Goal: Information Seeking & Learning: Learn about a topic

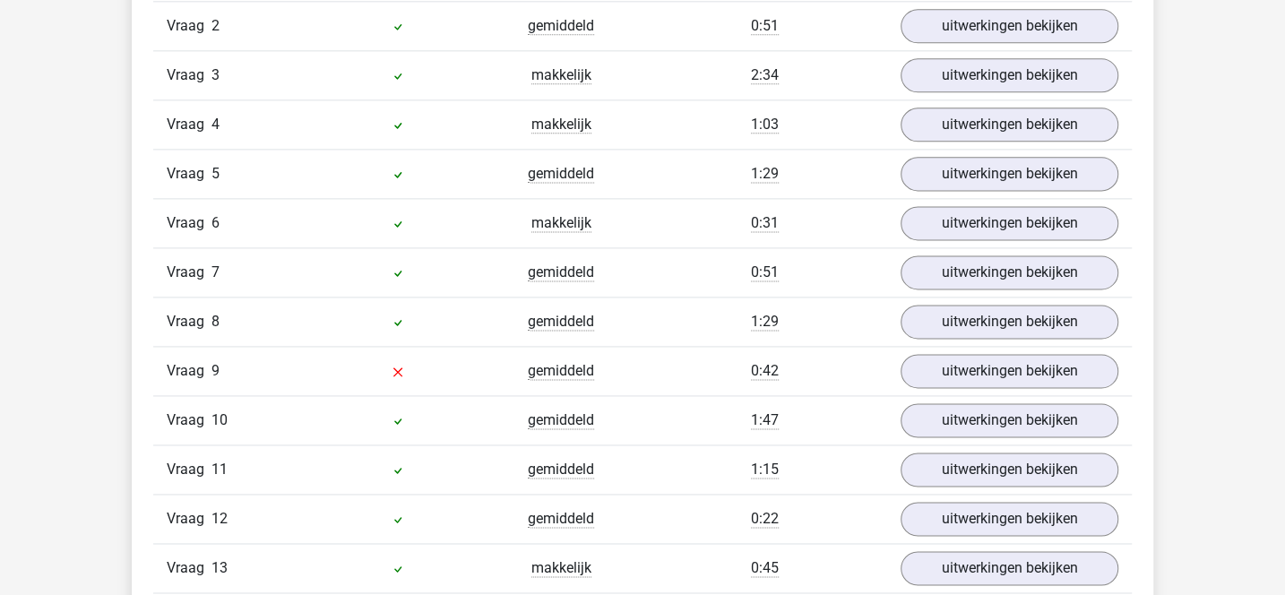
scroll to position [1286, 0]
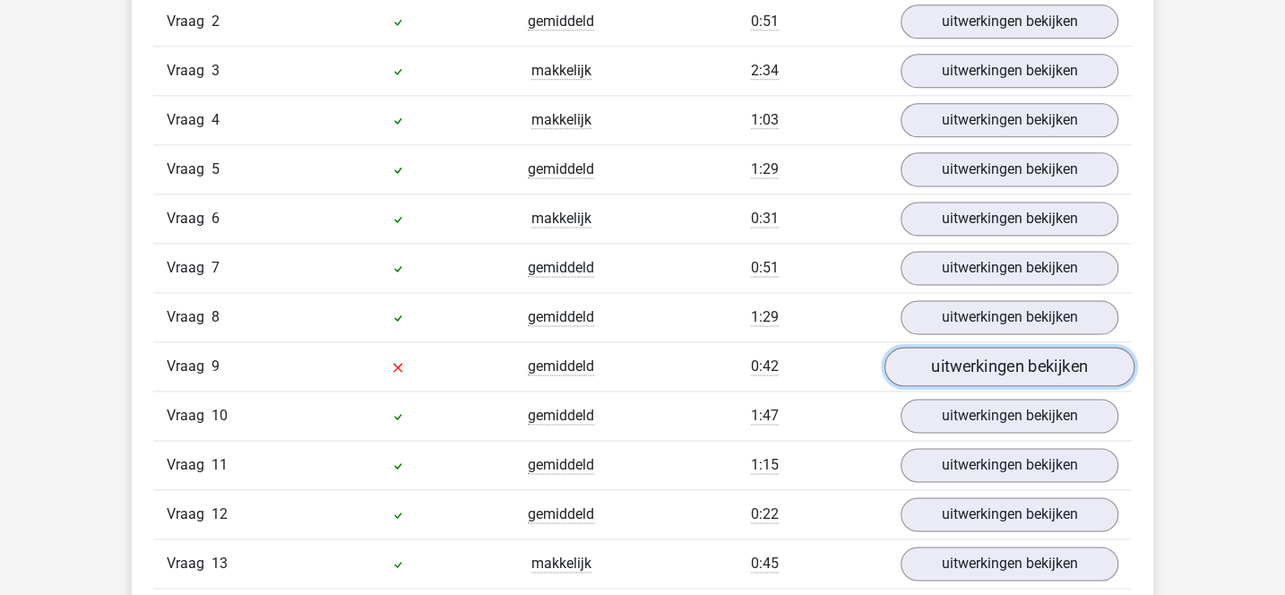
click at [924, 359] on link "uitwerkingen bekijken" at bounding box center [1009, 366] width 250 height 39
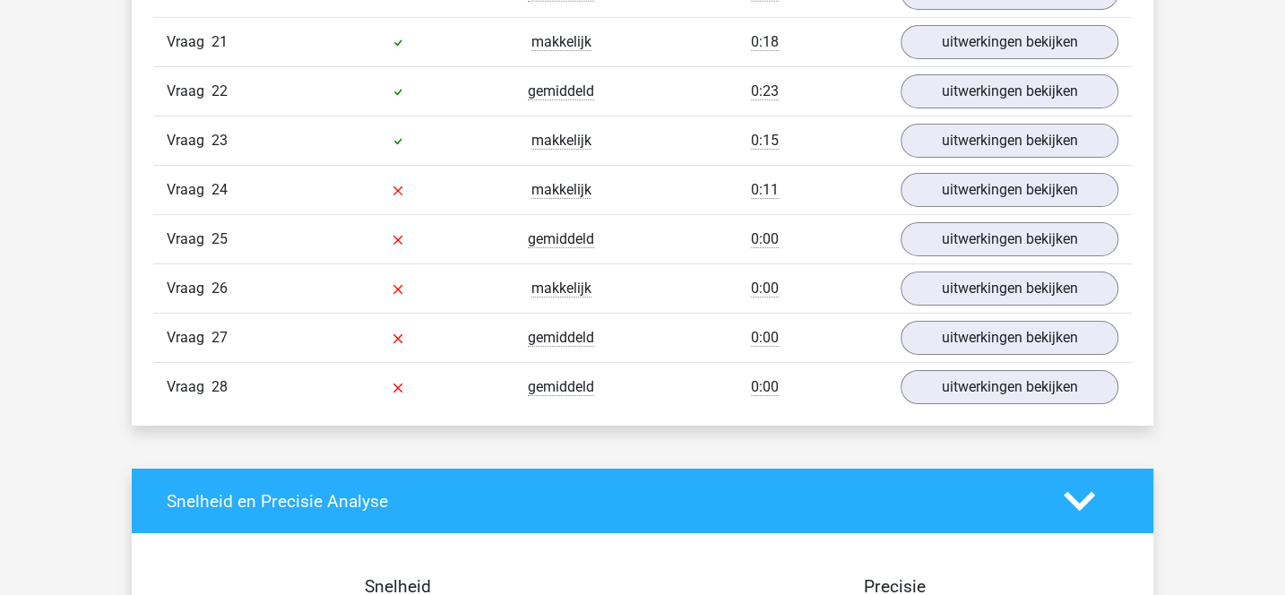
scroll to position [3370, 0]
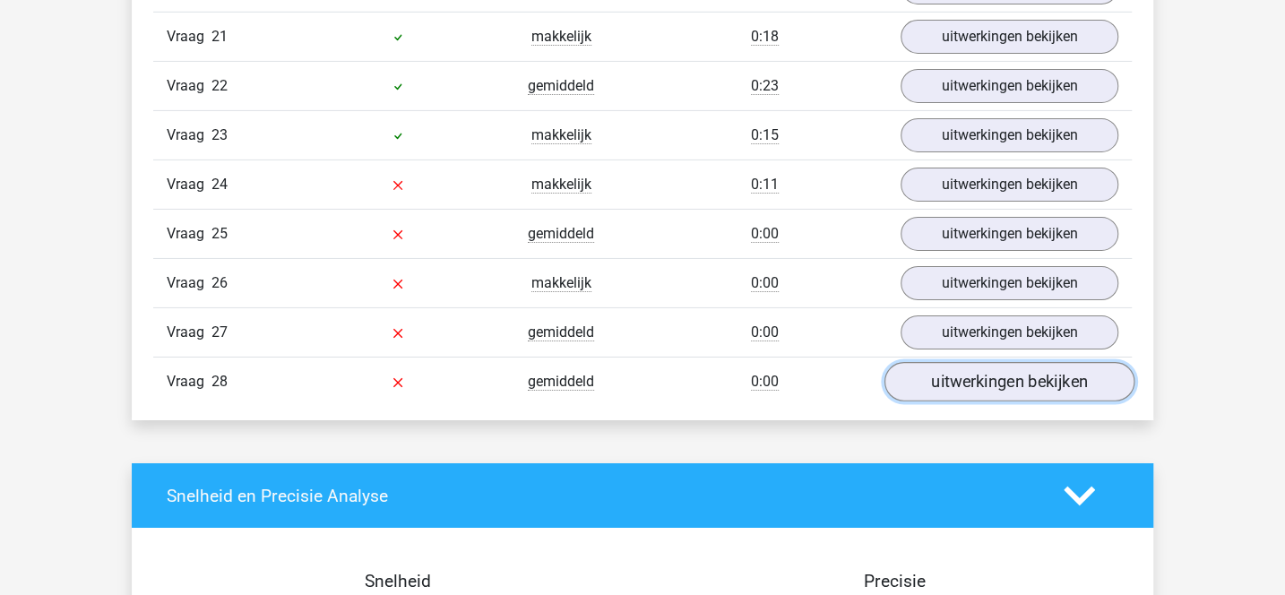
click at [963, 362] on link "uitwerkingen bekijken" at bounding box center [1009, 381] width 250 height 39
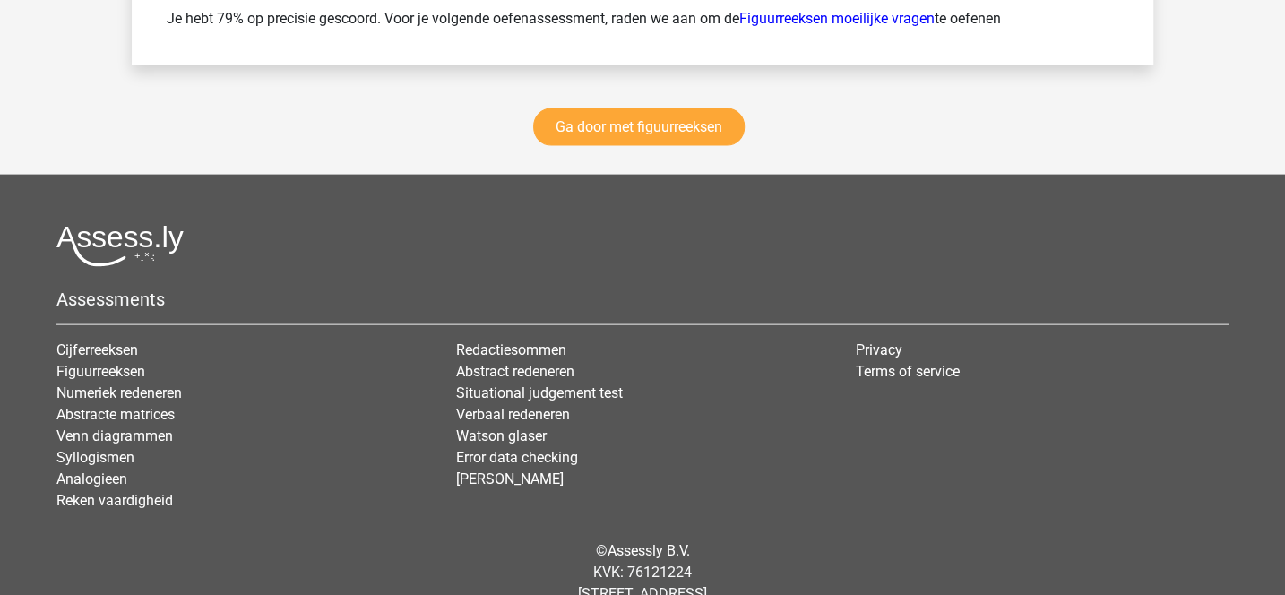
scroll to position [6040, 0]
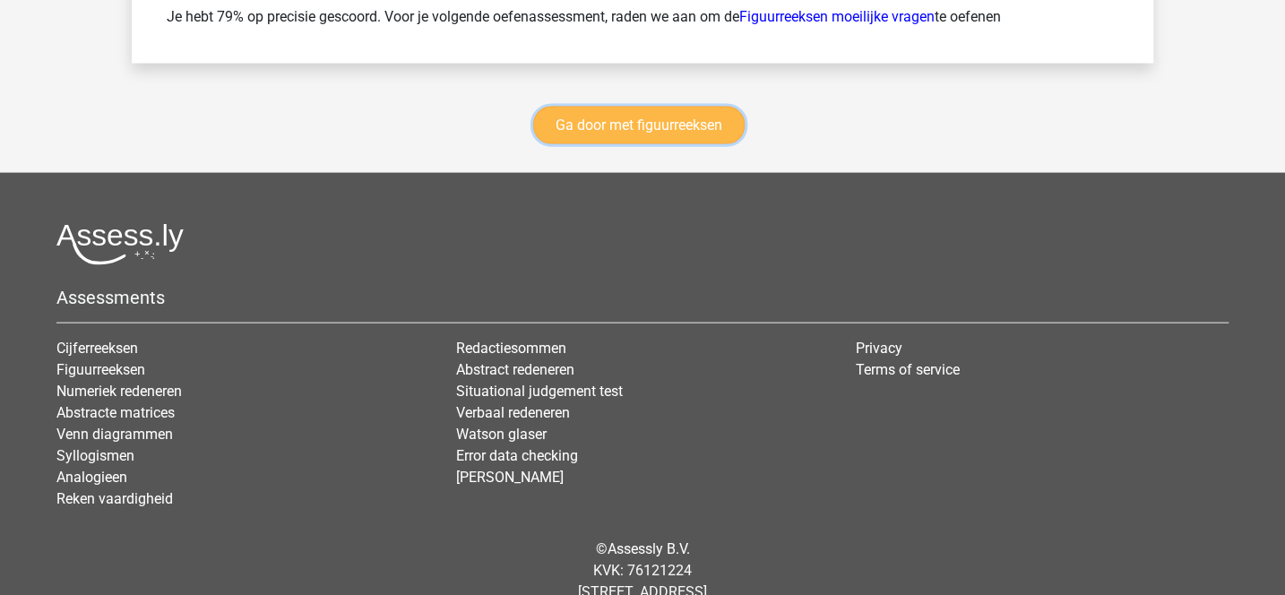
click at [718, 107] on link "Ga door met figuurreeksen" at bounding box center [638, 126] width 211 height 38
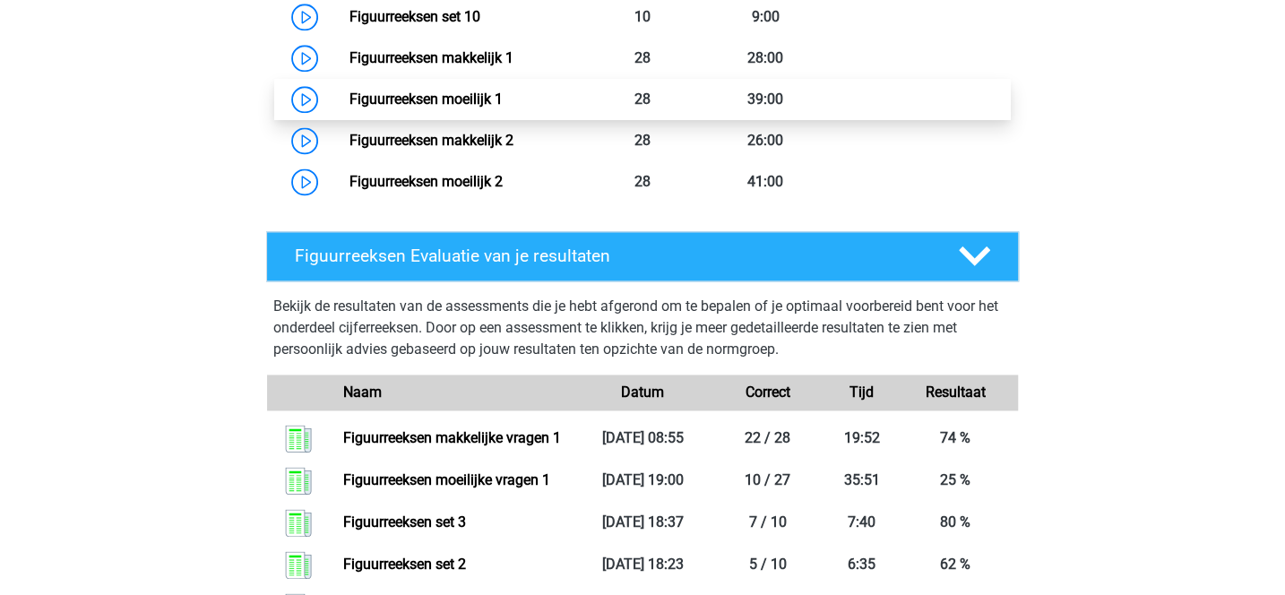
scroll to position [1312, 0]
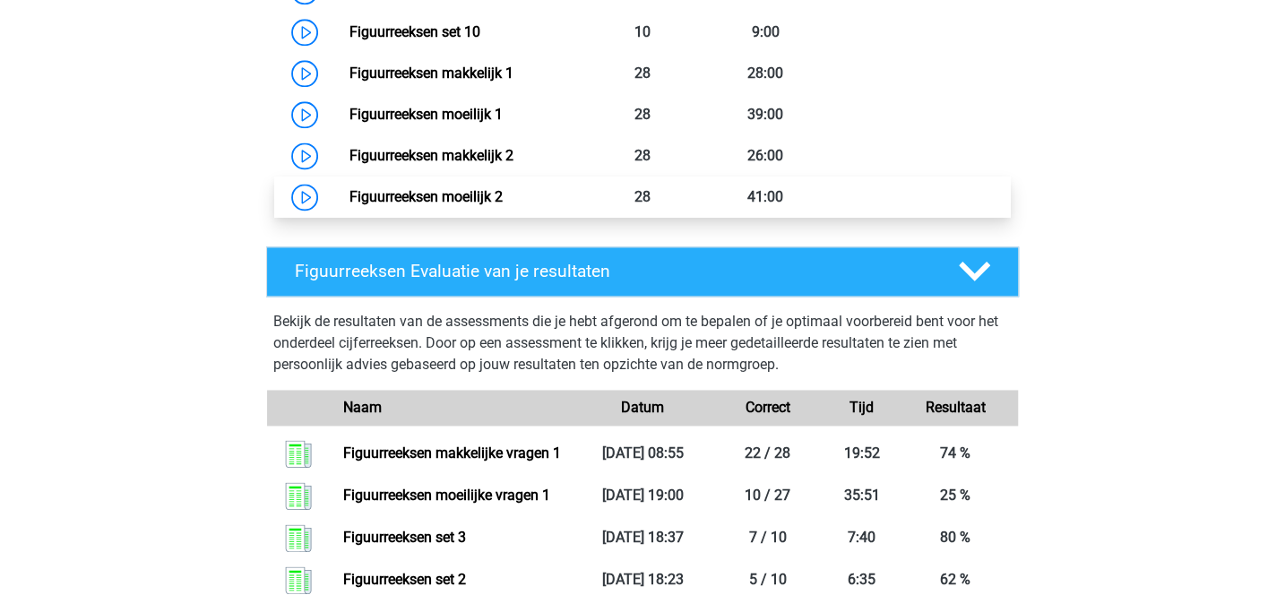
click at [502, 192] on link "Figuurreeksen moeilijk 2" at bounding box center [425, 196] width 153 height 17
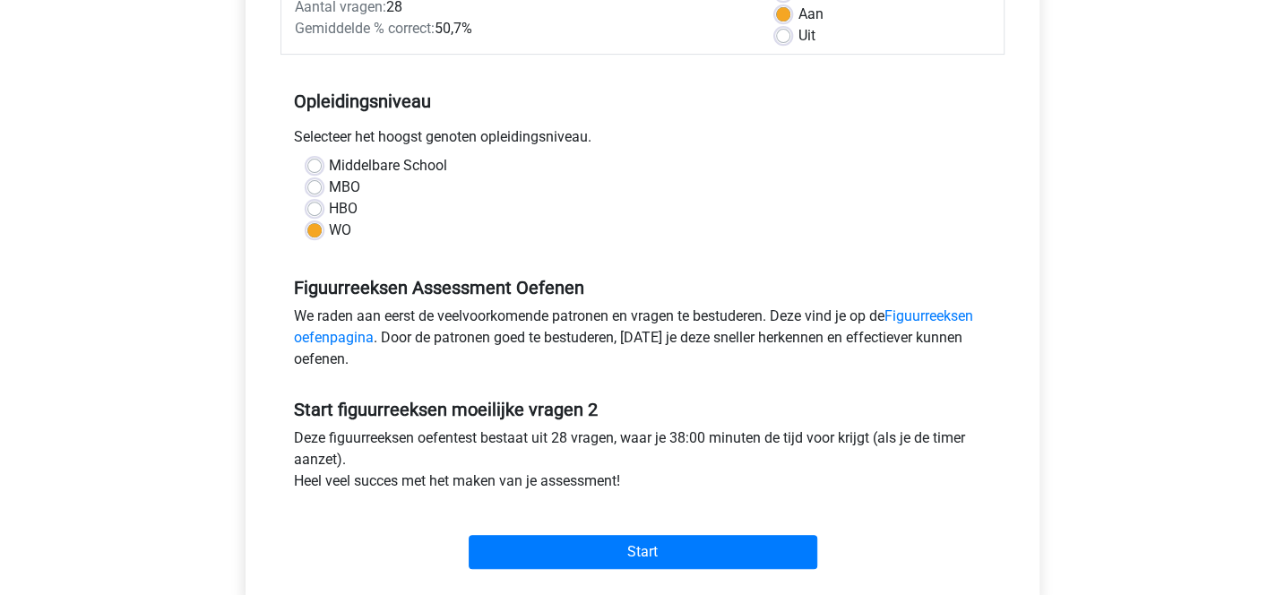
scroll to position [396, 0]
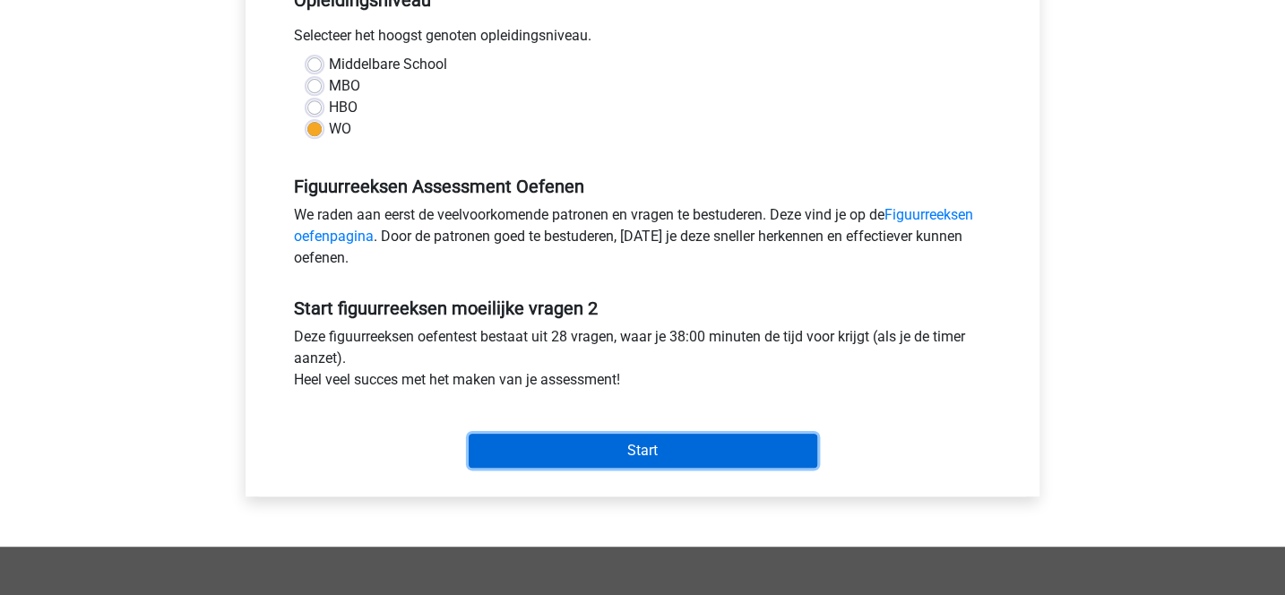
click at [655, 443] on input "Start" at bounding box center [643, 451] width 349 height 34
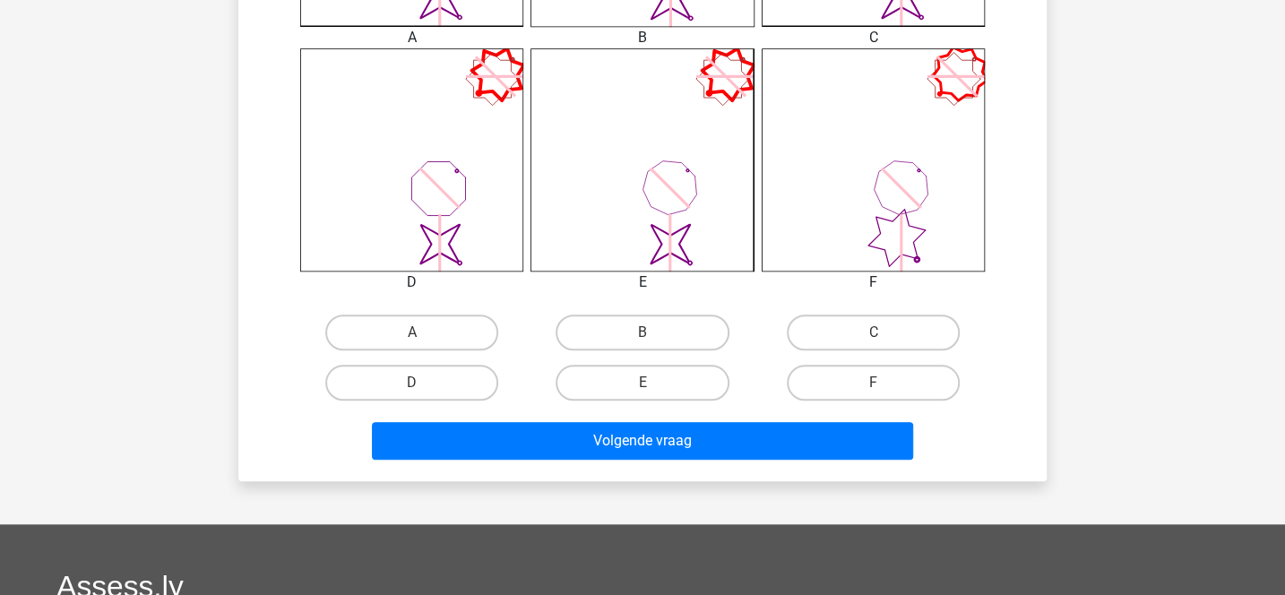
scroll to position [705, 0]
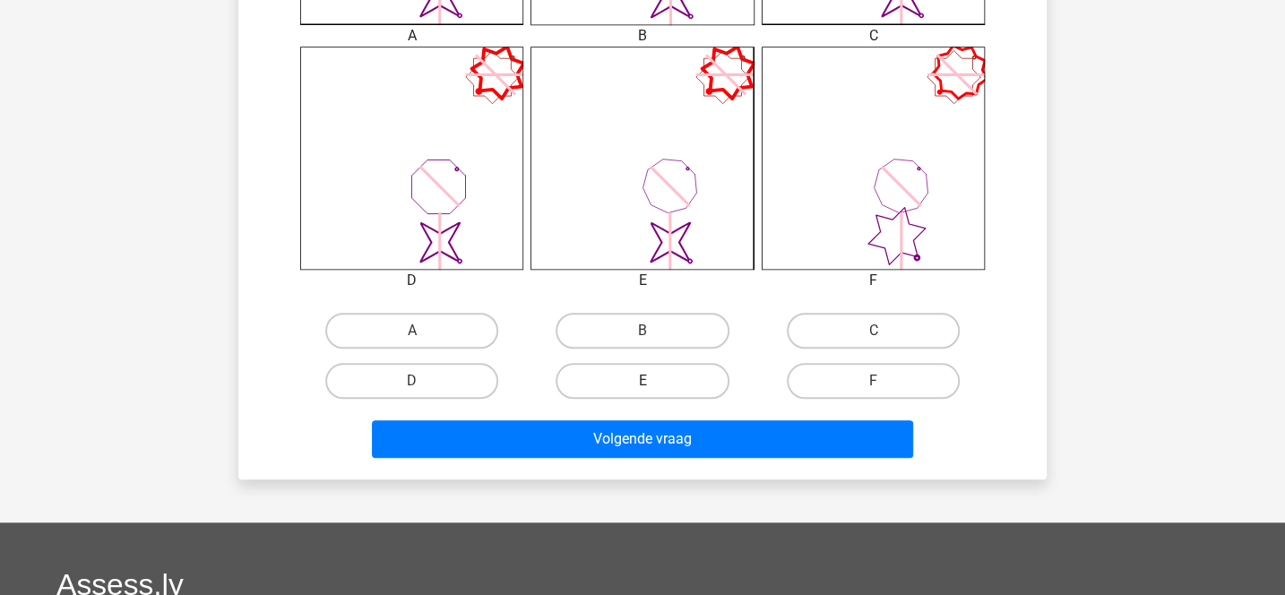
click at [681, 390] on label "E" at bounding box center [642, 381] width 173 height 36
click at [654, 390] on input "E" at bounding box center [648, 387] width 12 height 12
radio input "true"
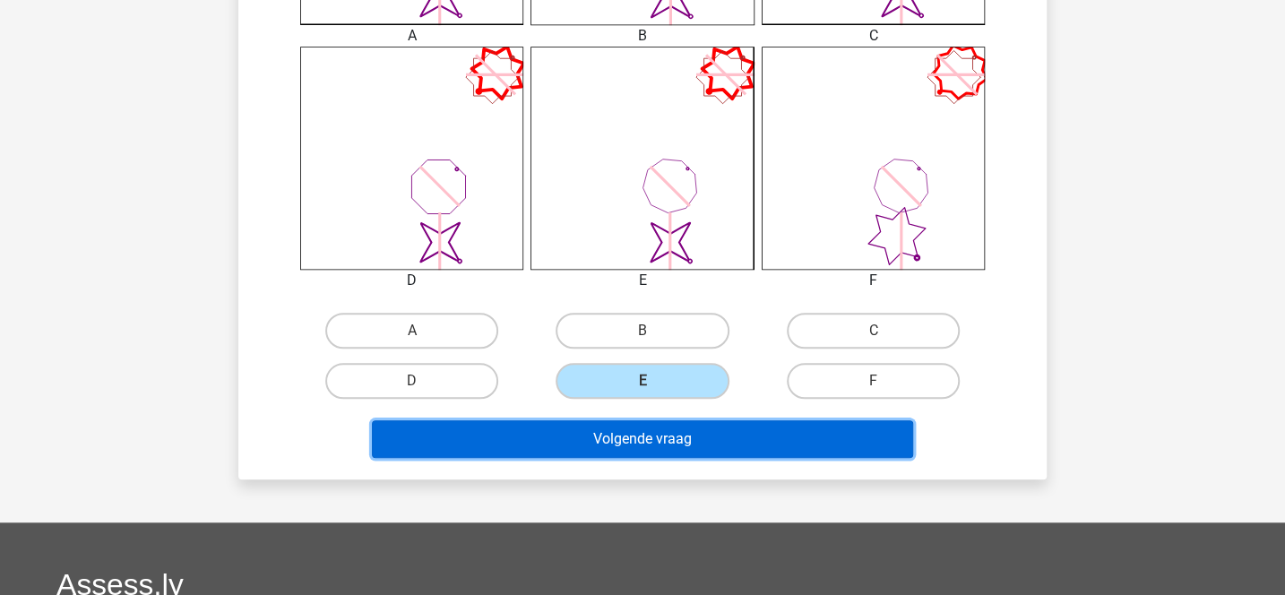
click at [689, 442] on button "Volgende vraag" at bounding box center [643, 439] width 542 height 38
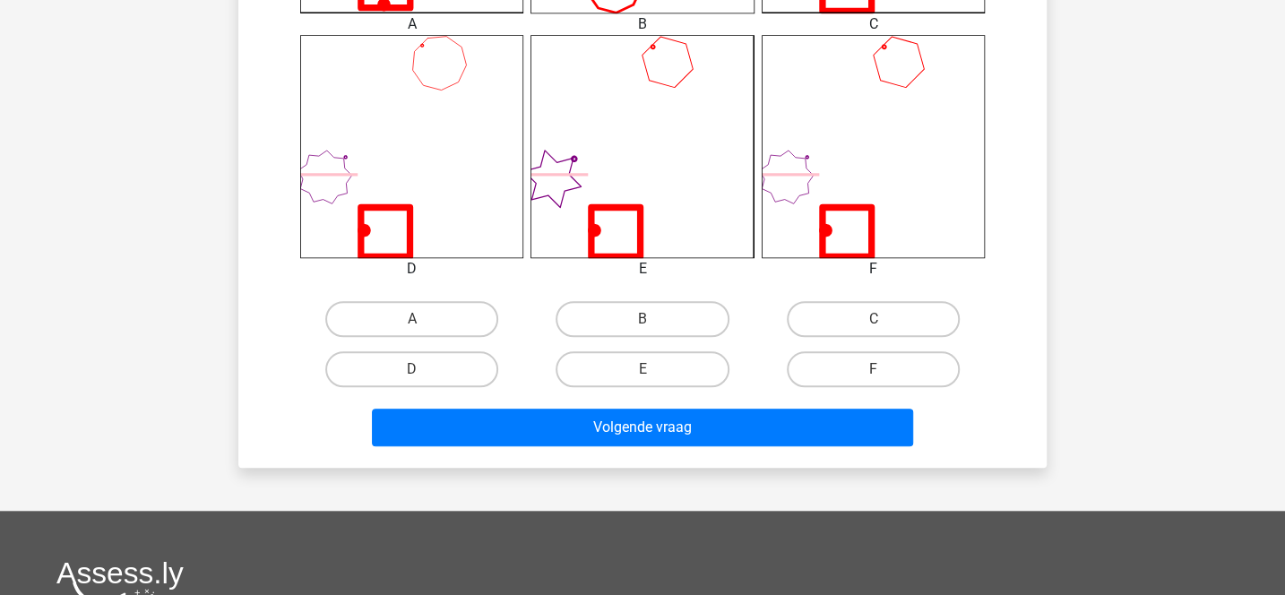
scroll to position [719, 0]
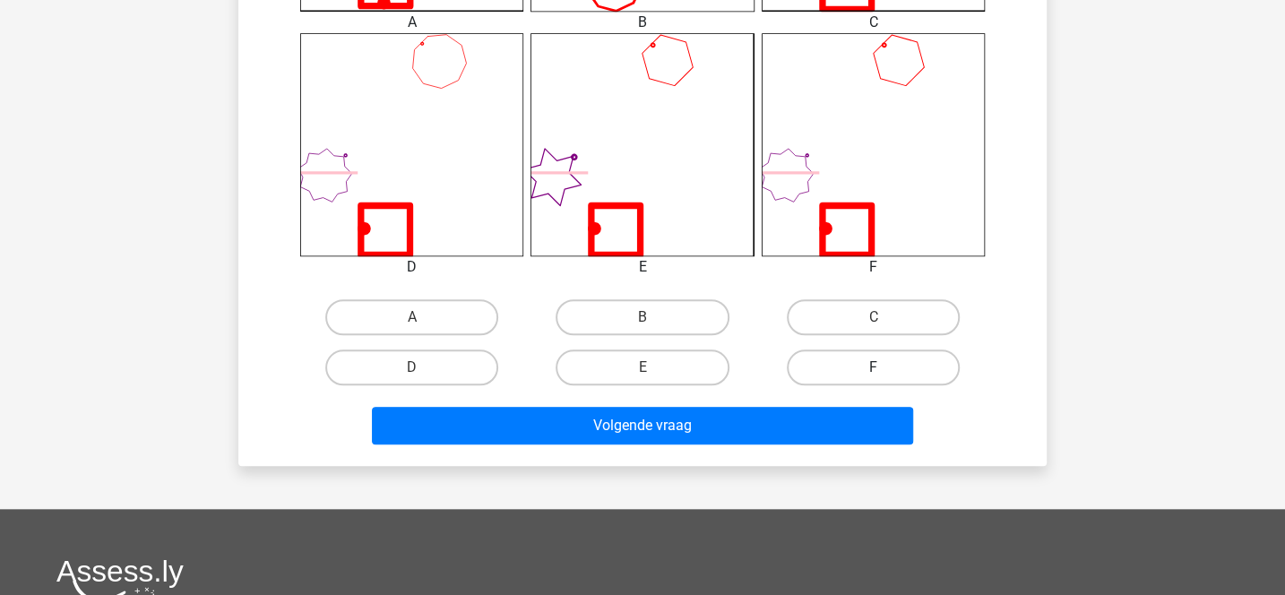
click at [820, 359] on label "F" at bounding box center [873, 367] width 173 height 36
click at [873, 367] on input "F" at bounding box center [879, 373] width 12 height 12
radio input "true"
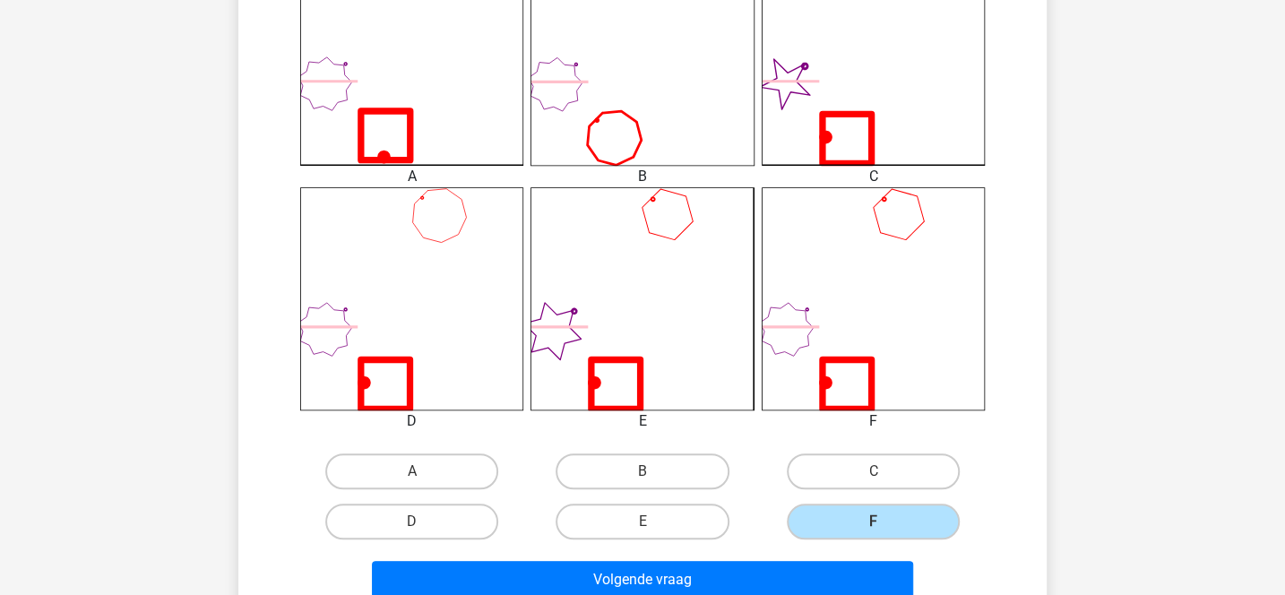
scroll to position [580, 0]
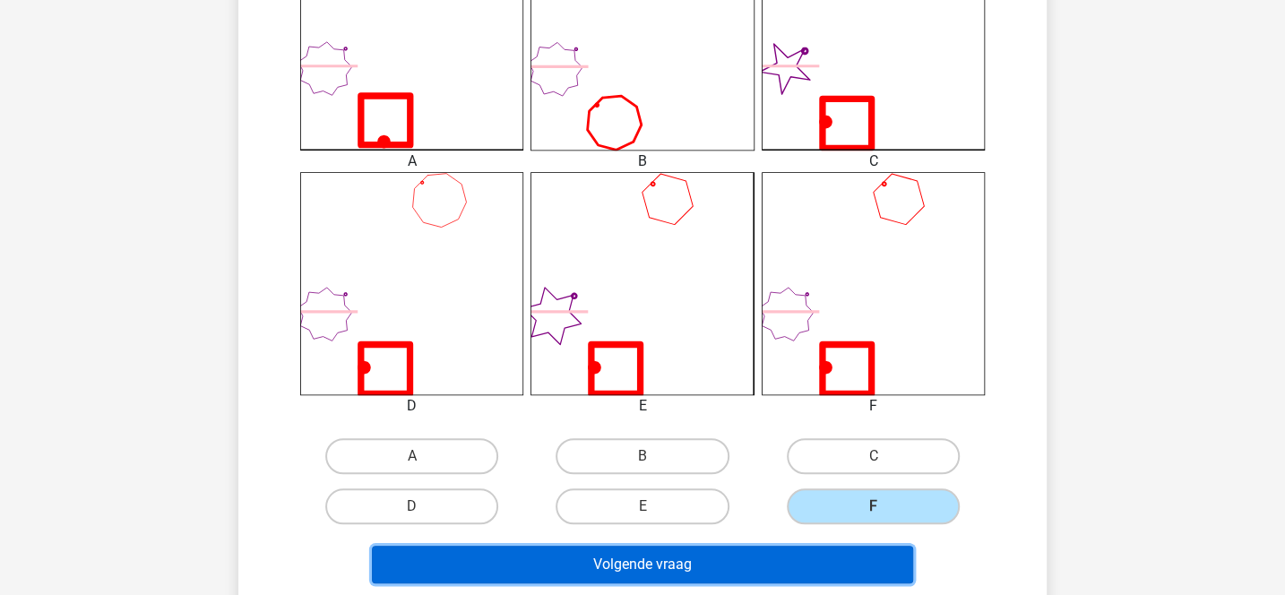
click at [672, 556] on button "Volgende vraag" at bounding box center [643, 565] width 542 height 38
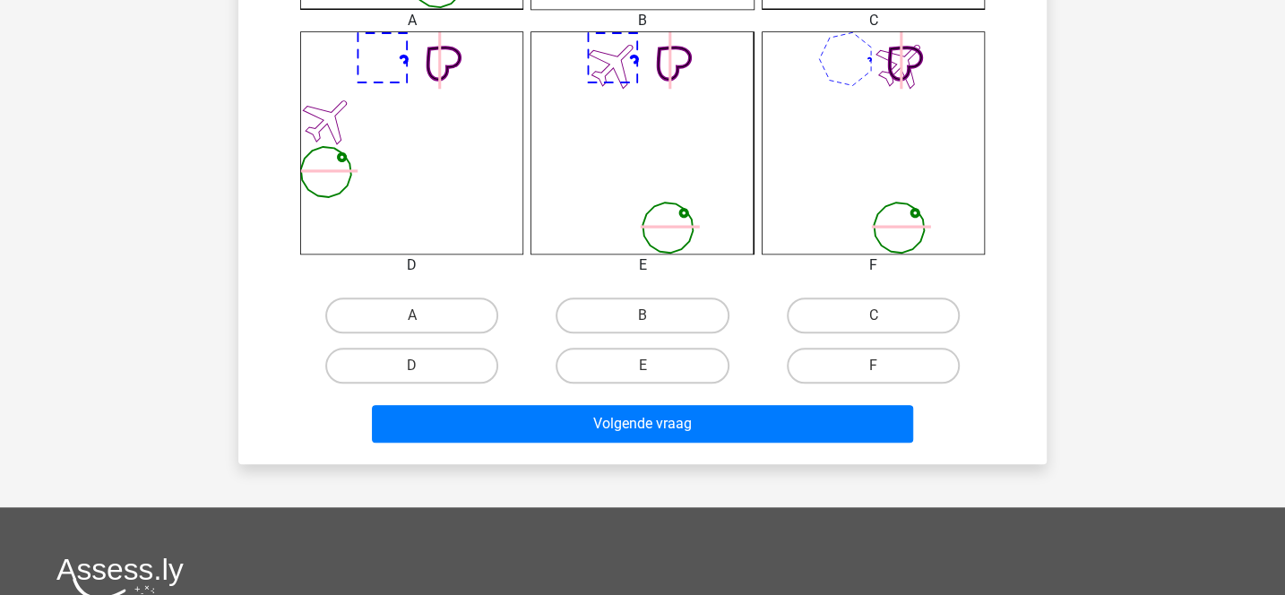
scroll to position [775, 0]
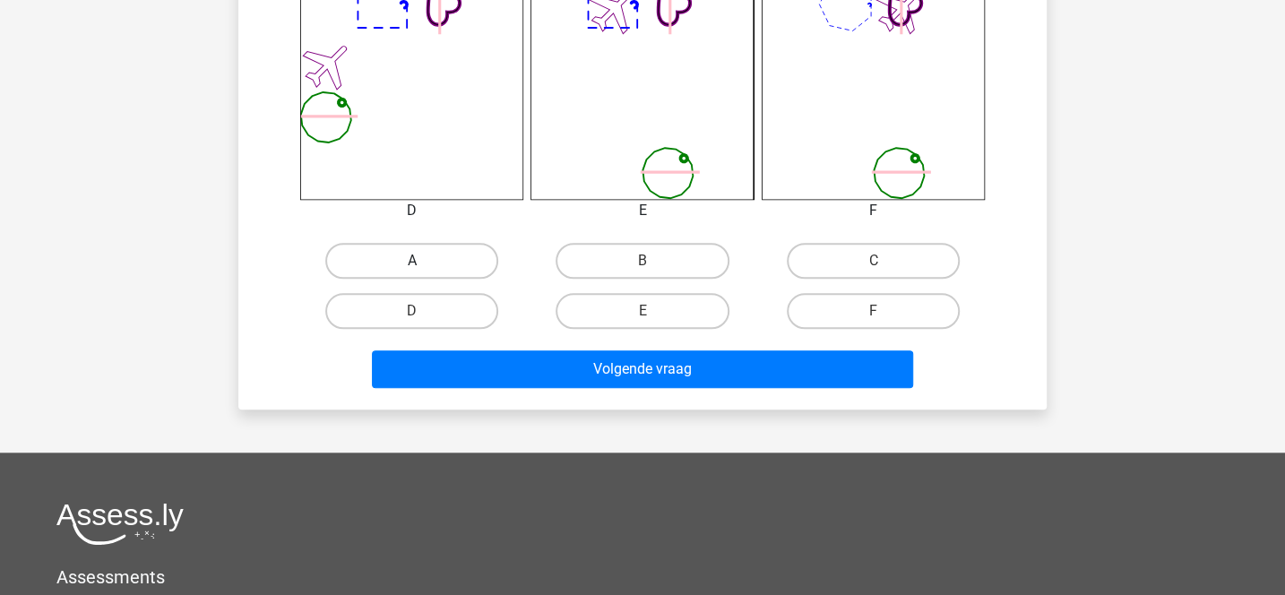
click at [480, 262] on label "A" at bounding box center [411, 261] width 173 height 36
click at [424, 262] on input "A" at bounding box center [418, 267] width 12 height 12
radio input "true"
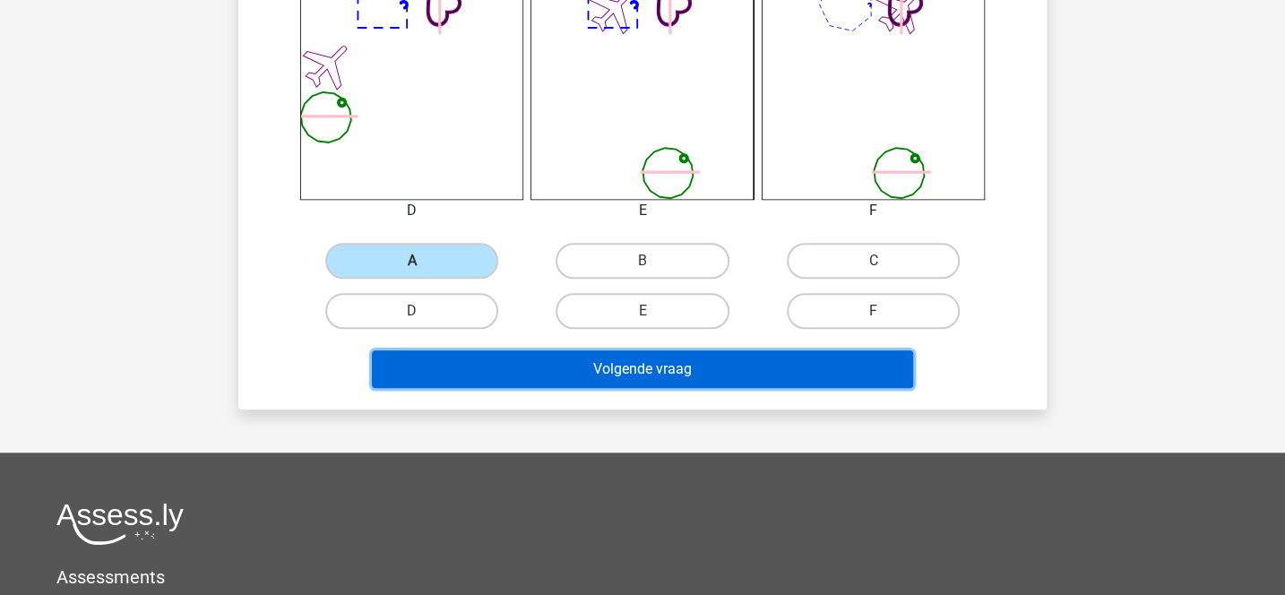
click at [537, 367] on button "Volgende vraag" at bounding box center [643, 369] width 542 height 38
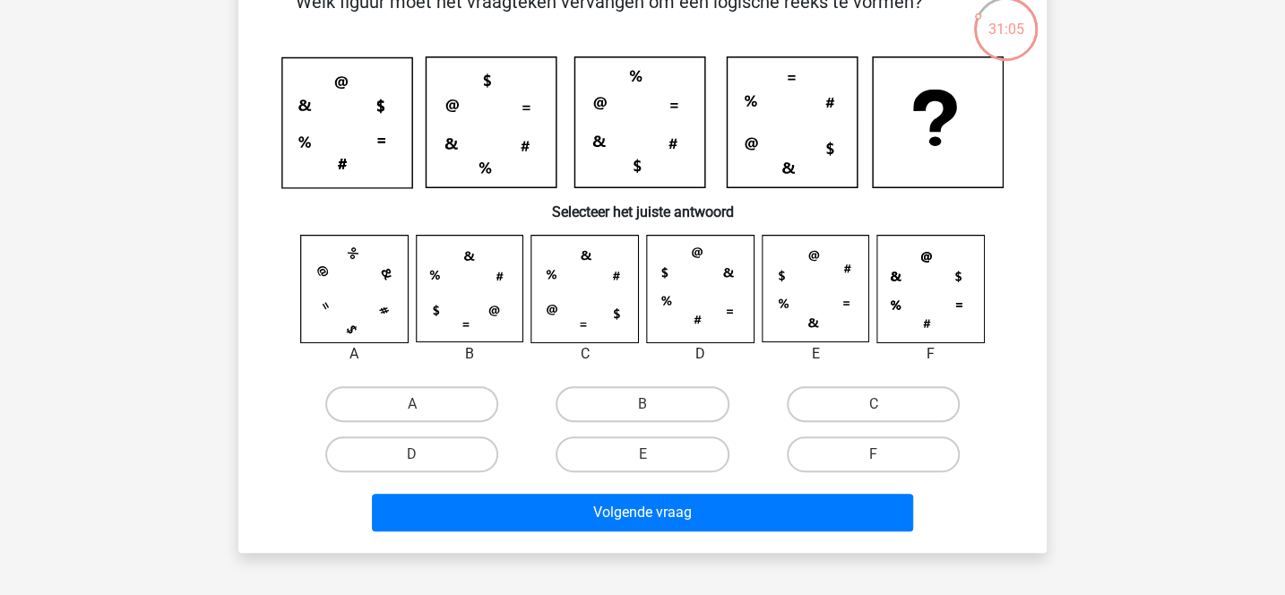
scroll to position [126, 0]
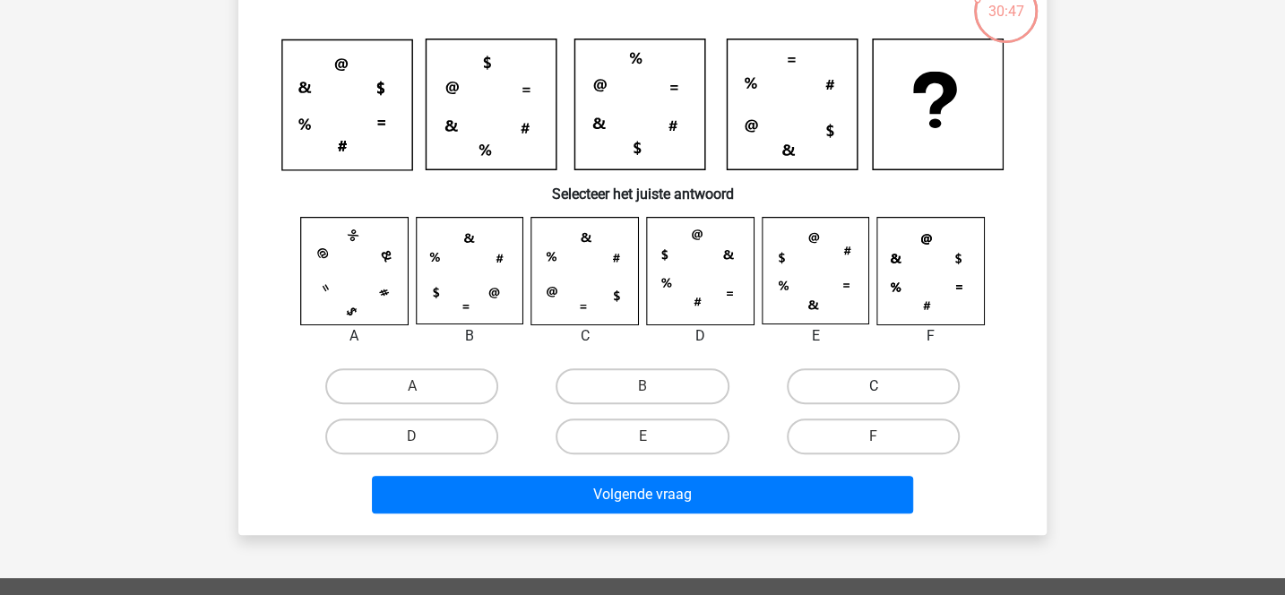
click at [820, 372] on label "C" at bounding box center [873, 386] width 173 height 36
click at [873, 386] on input "C" at bounding box center [879, 392] width 12 height 12
radio input "true"
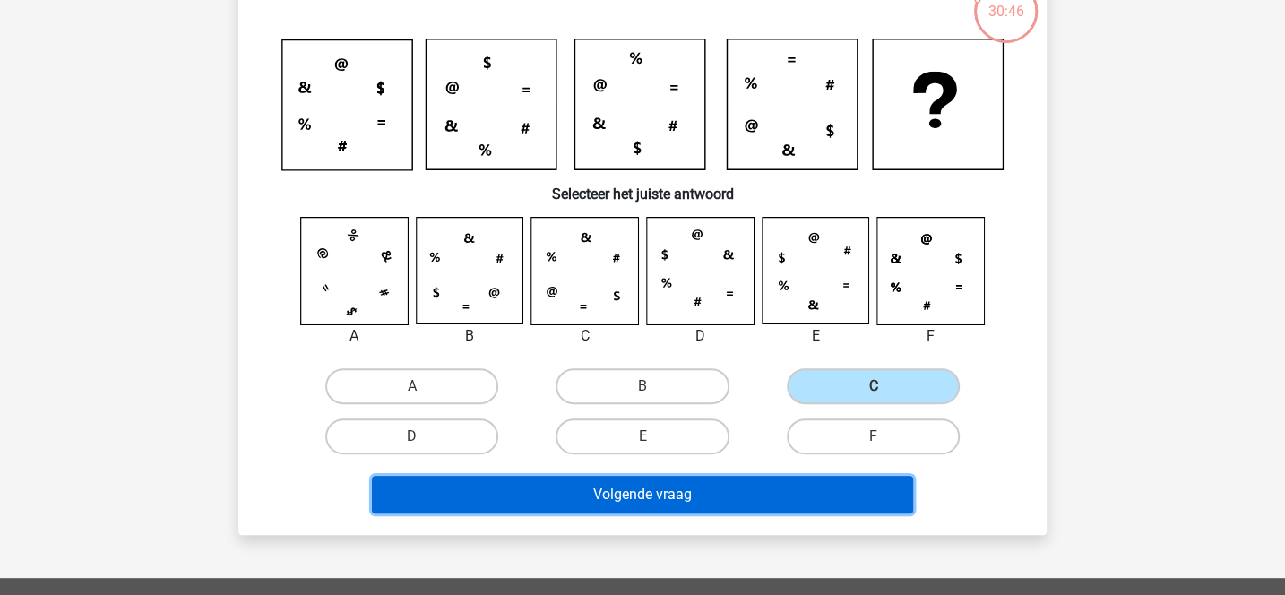
click at [660, 496] on button "Volgende vraag" at bounding box center [643, 495] width 542 height 38
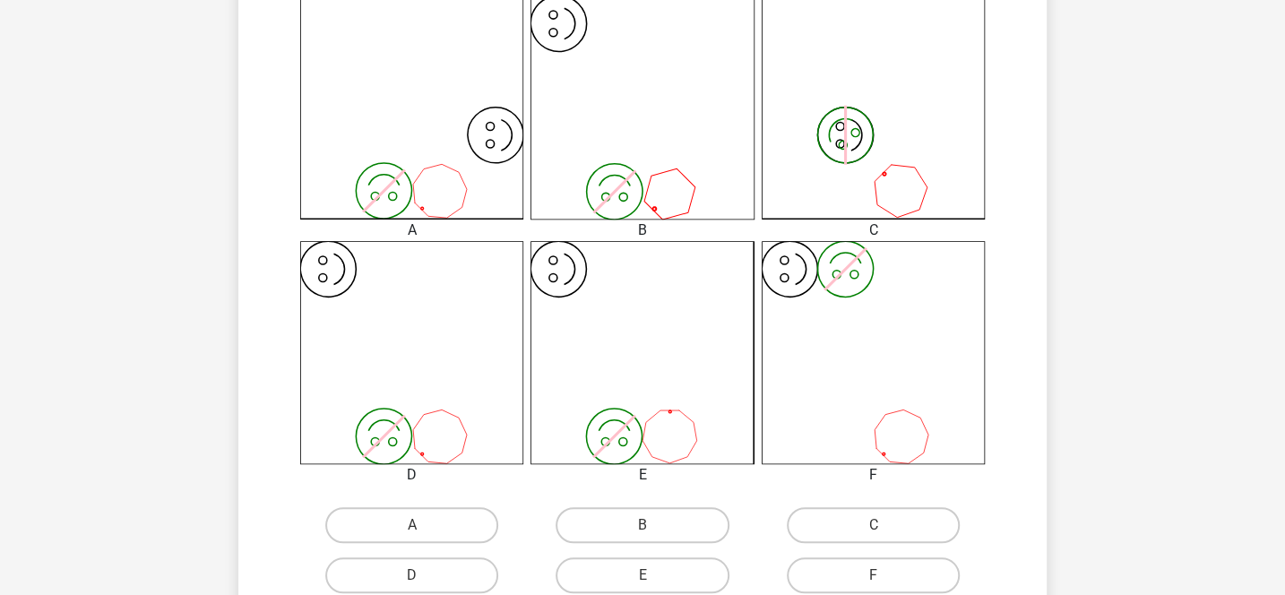
scroll to position [625, 0]
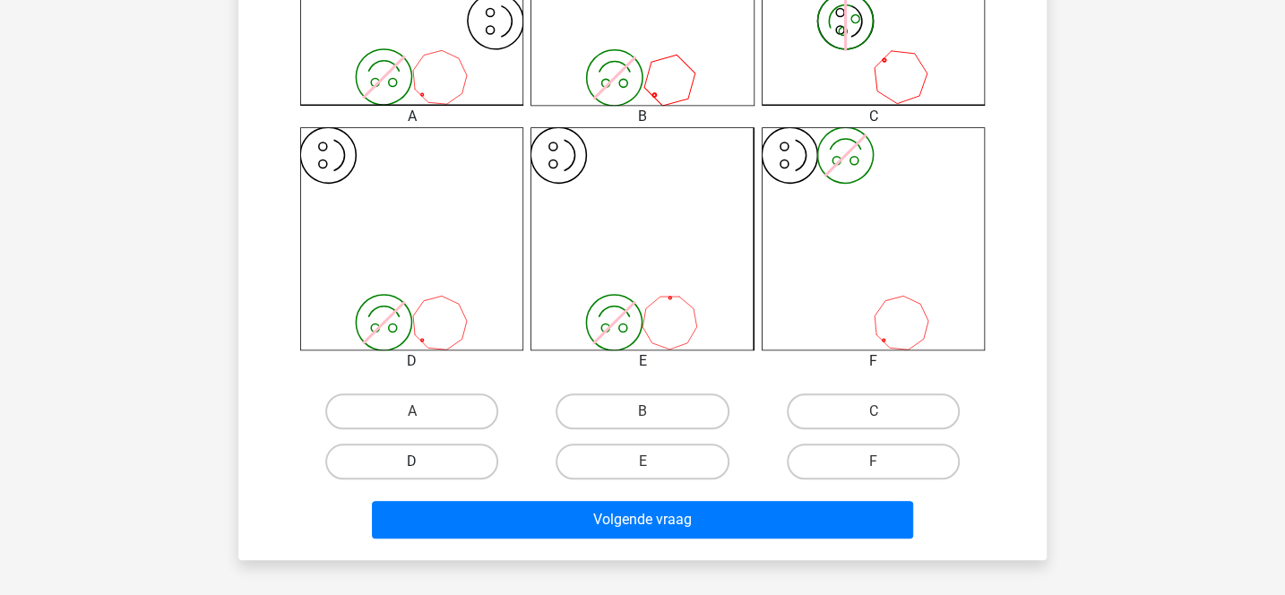
click at [460, 470] on label "D" at bounding box center [411, 462] width 173 height 36
click at [424, 470] on input "D" at bounding box center [418, 467] width 12 height 12
radio input "true"
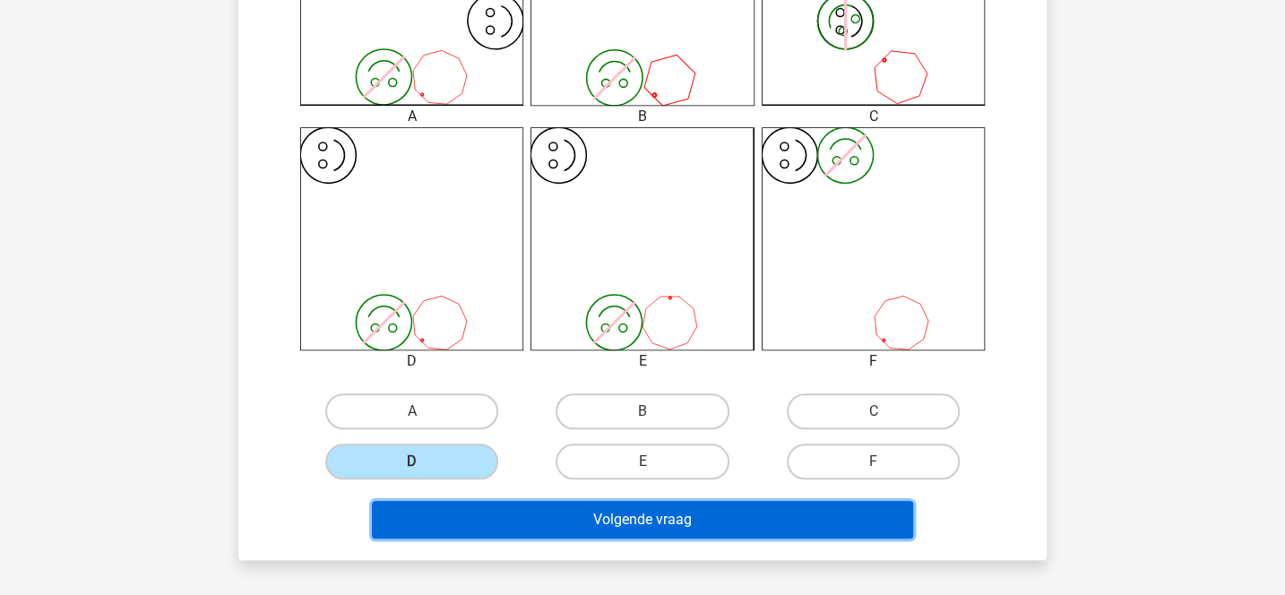
click at [512, 522] on button "Volgende vraag" at bounding box center [643, 520] width 542 height 38
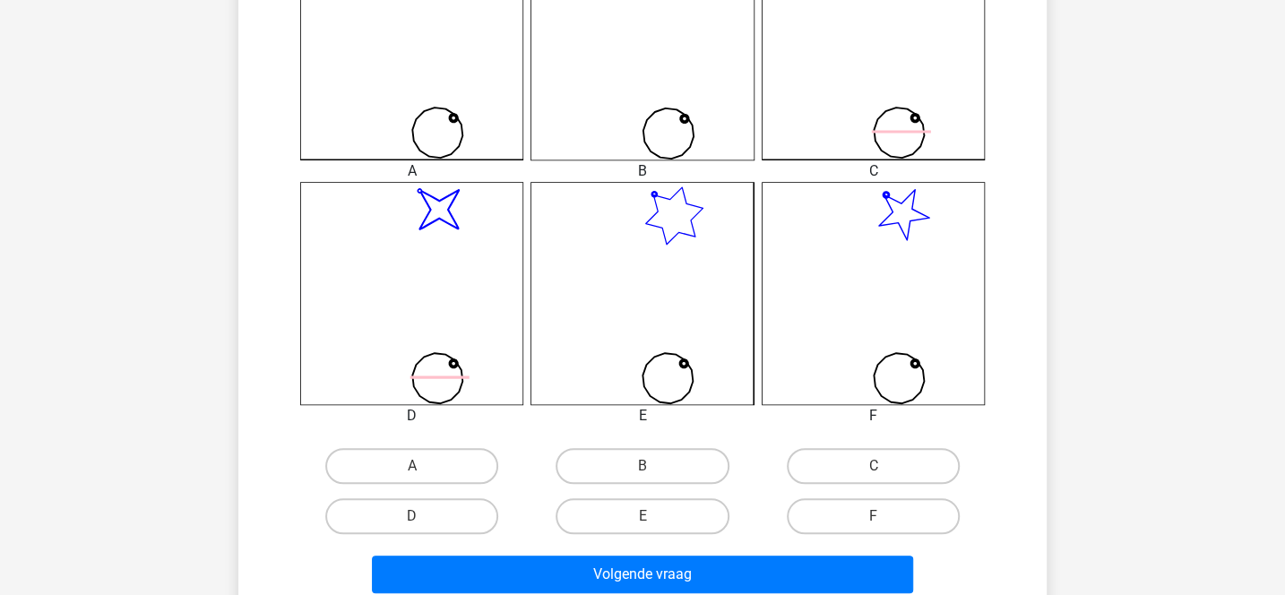
scroll to position [573, 0]
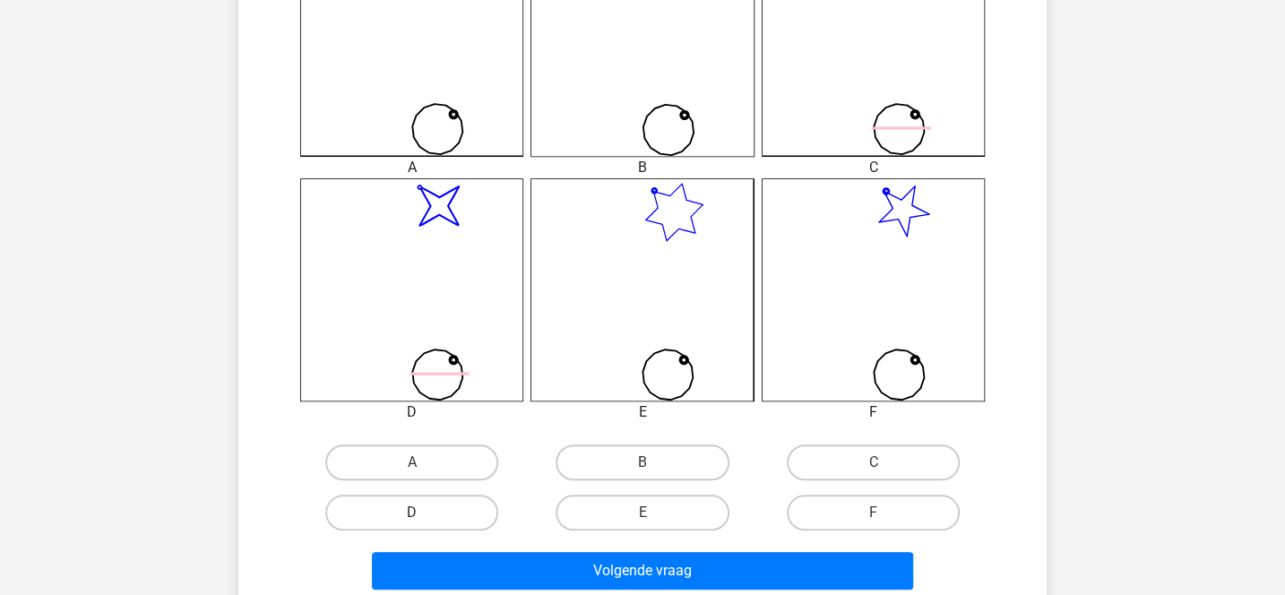
click at [478, 504] on label "D" at bounding box center [411, 513] width 173 height 36
click at [424, 513] on input "D" at bounding box center [418, 519] width 12 height 12
radio input "true"
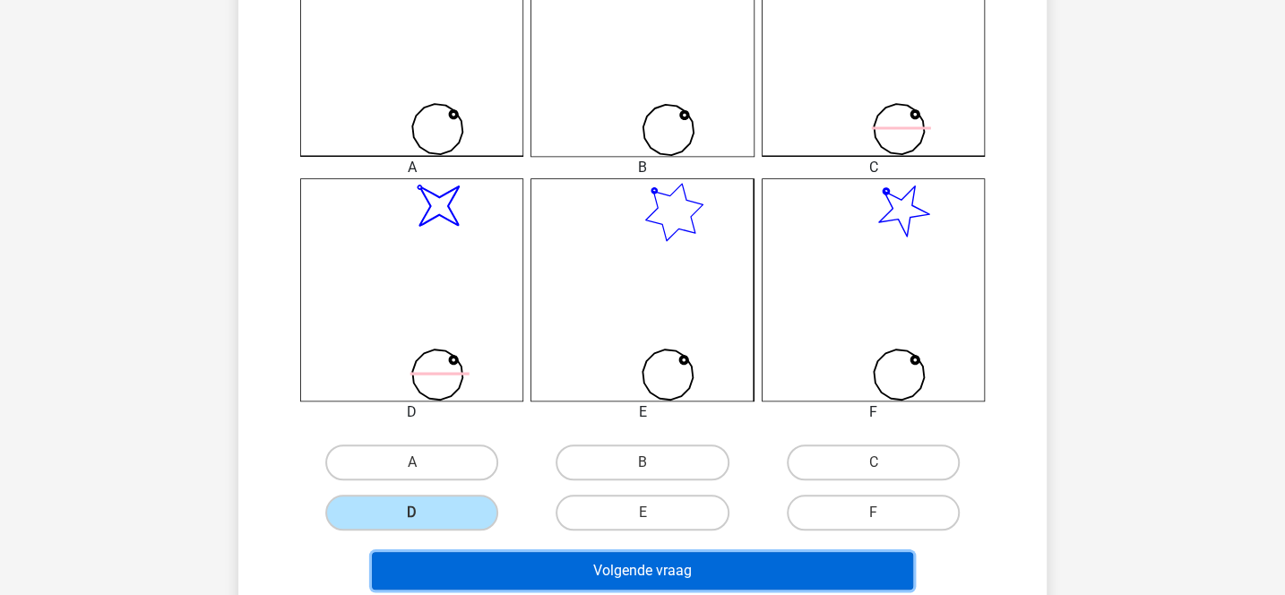
click at [533, 563] on button "Volgende vraag" at bounding box center [643, 571] width 542 height 38
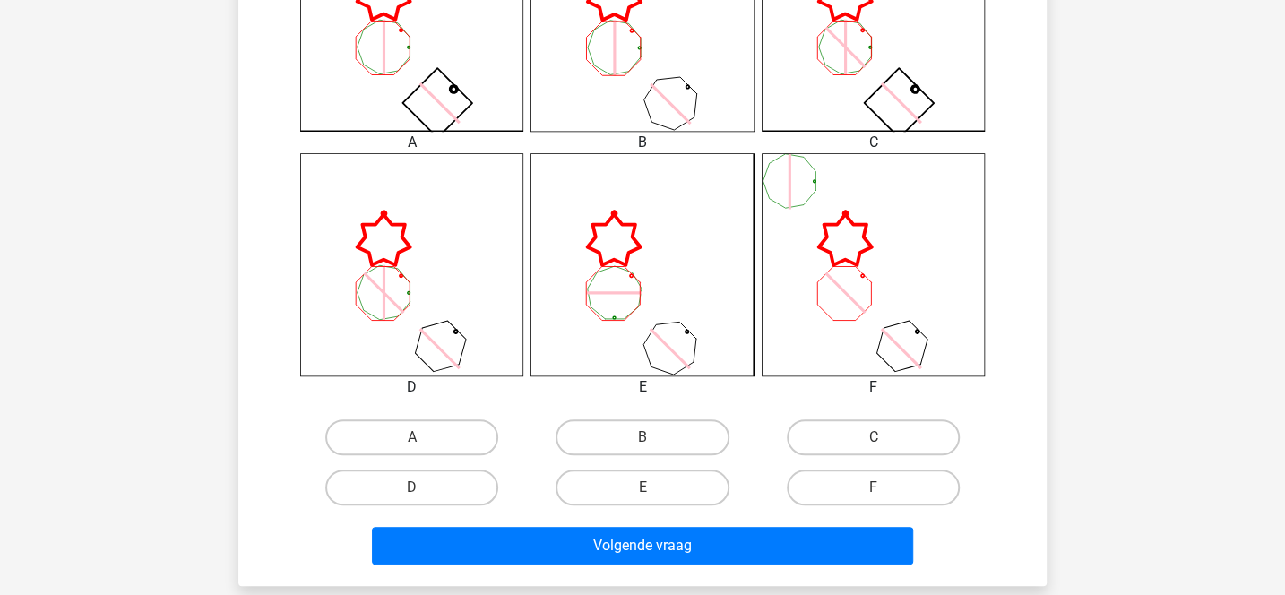
scroll to position [617, 0]
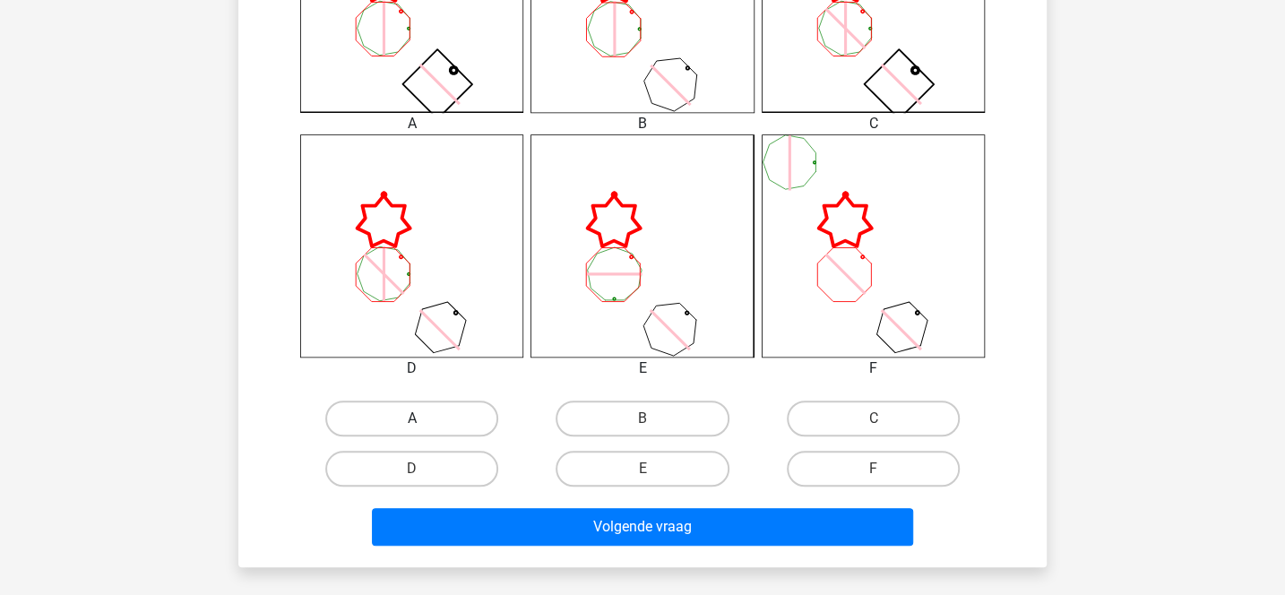
click at [478, 419] on label "A" at bounding box center [411, 419] width 173 height 36
click at [424, 419] on input "A" at bounding box center [418, 424] width 12 height 12
radio input "true"
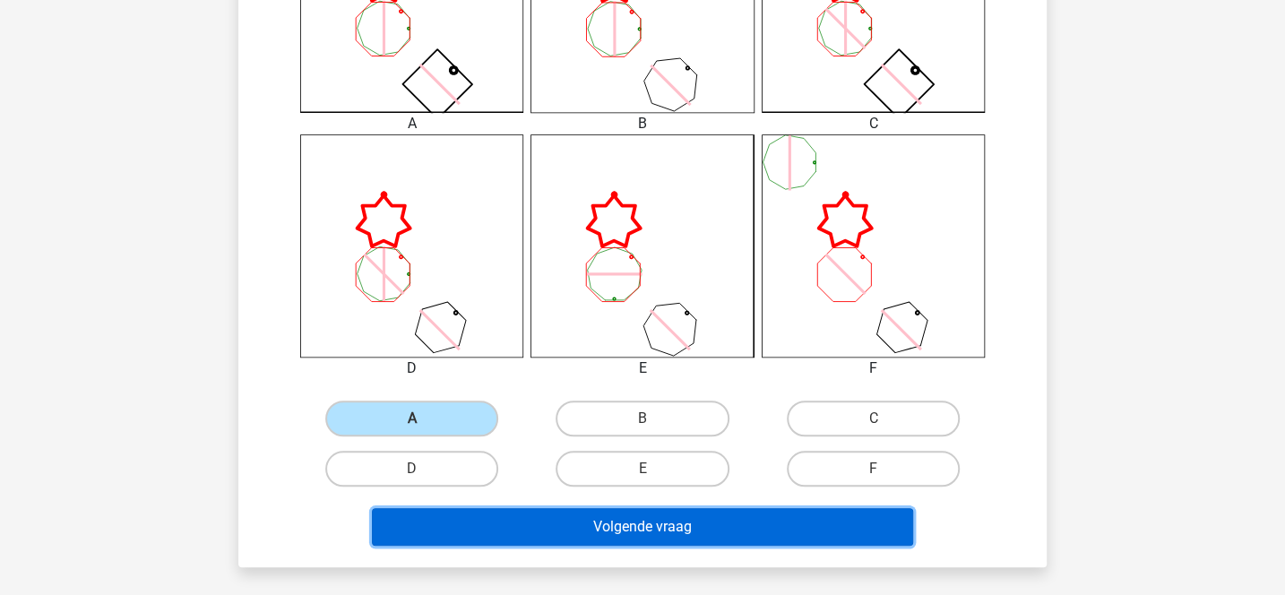
click at [542, 529] on button "Volgende vraag" at bounding box center [643, 527] width 542 height 38
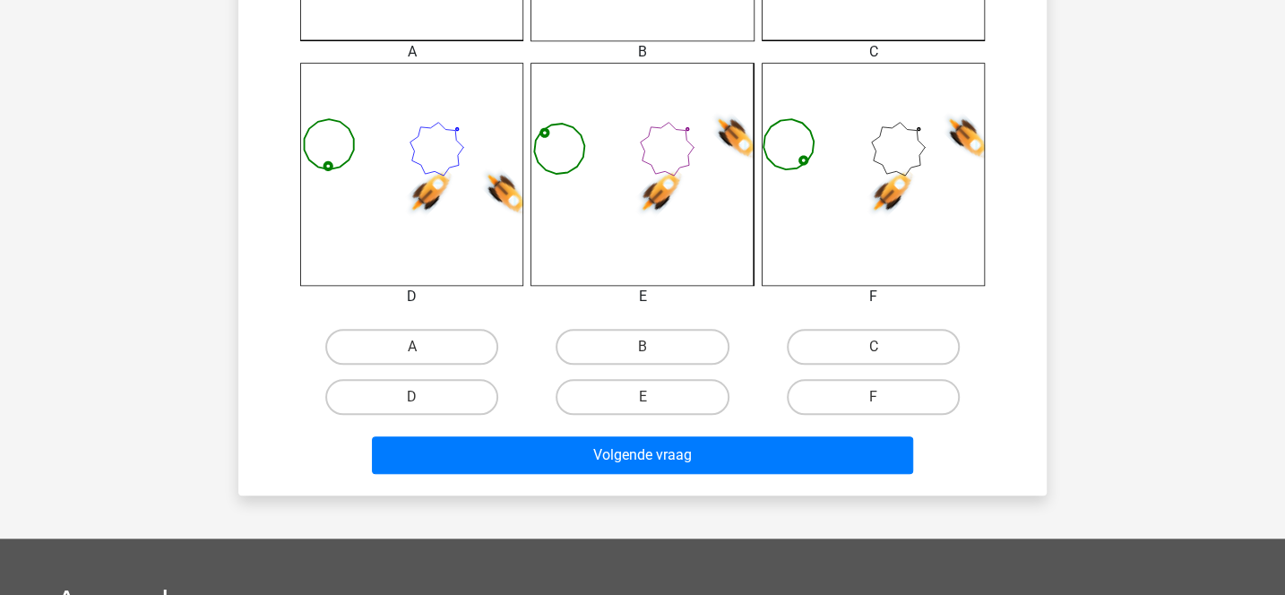
scroll to position [706, 0]
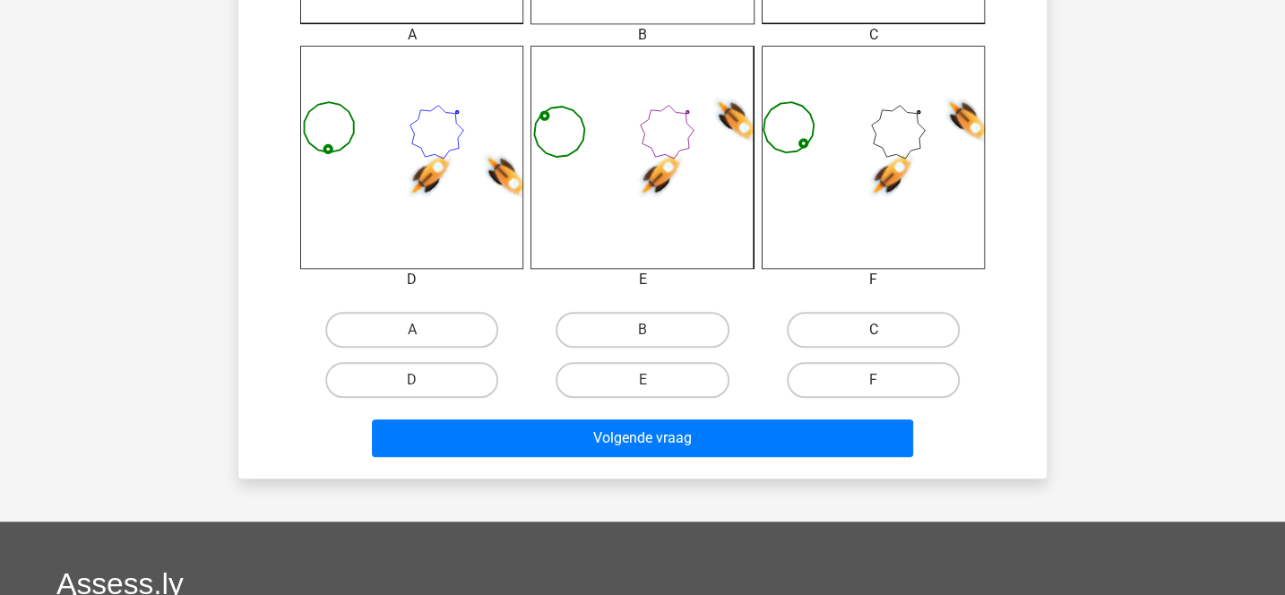
click at [821, 337] on label "C" at bounding box center [873, 330] width 173 height 36
click at [873, 337] on input "C" at bounding box center [879, 336] width 12 height 12
radio input "true"
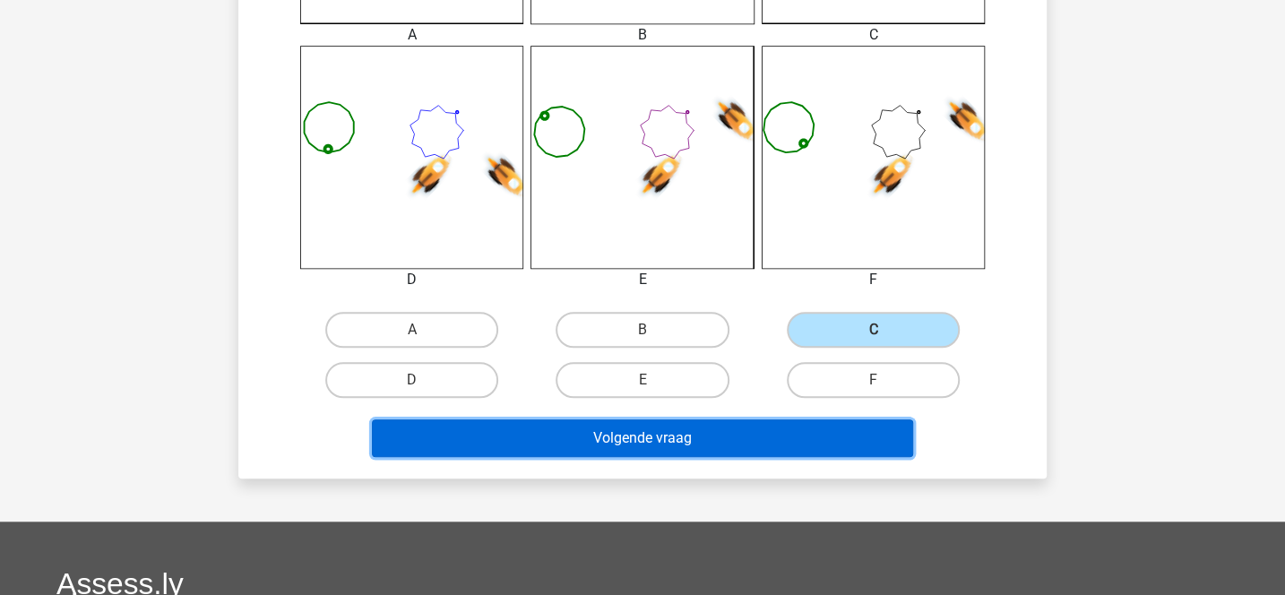
click at [755, 427] on button "Volgende vraag" at bounding box center [643, 438] width 542 height 38
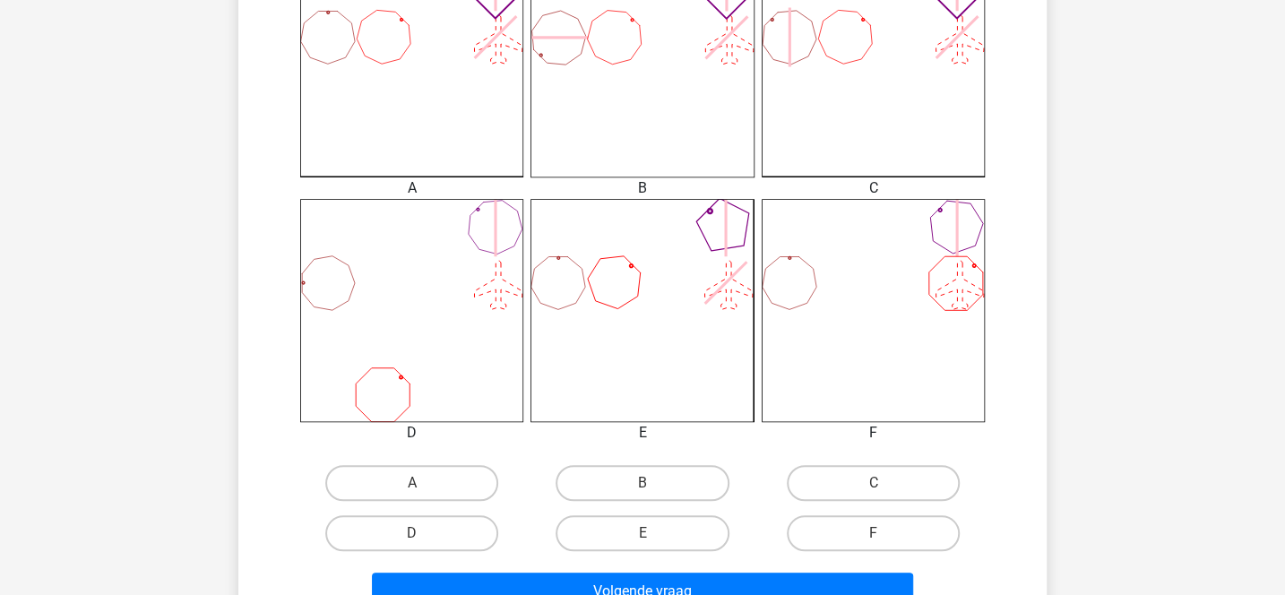
scroll to position [674, 0]
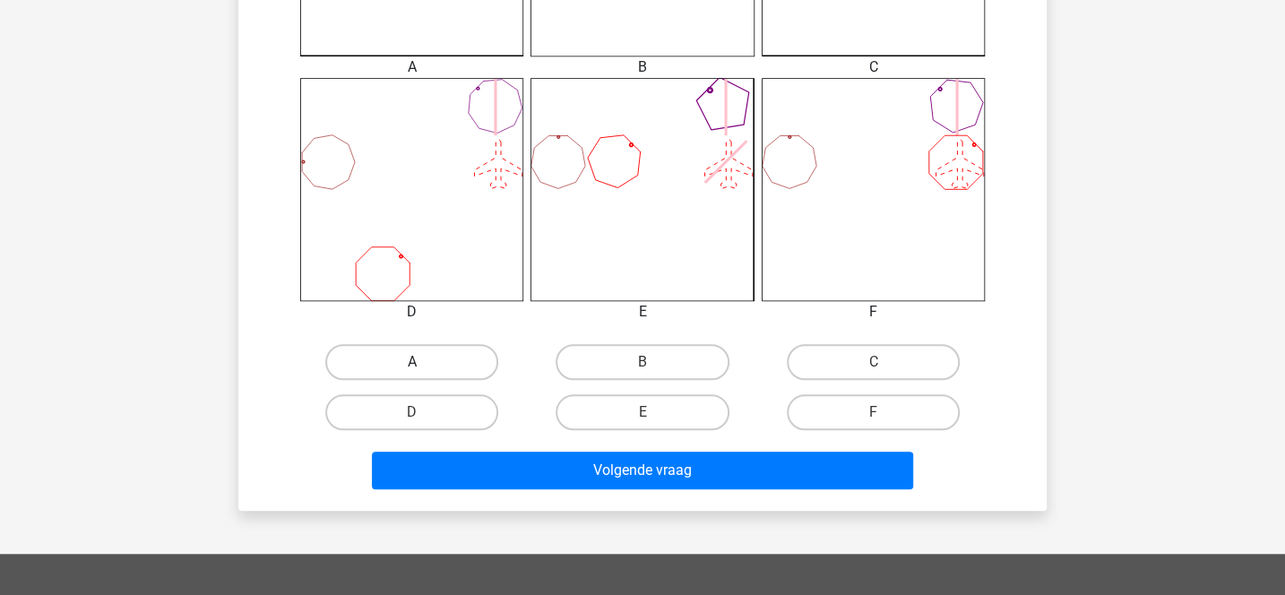
click at [444, 364] on label "A" at bounding box center [411, 362] width 173 height 36
click at [424, 364] on input "A" at bounding box center [418, 368] width 12 height 12
radio input "true"
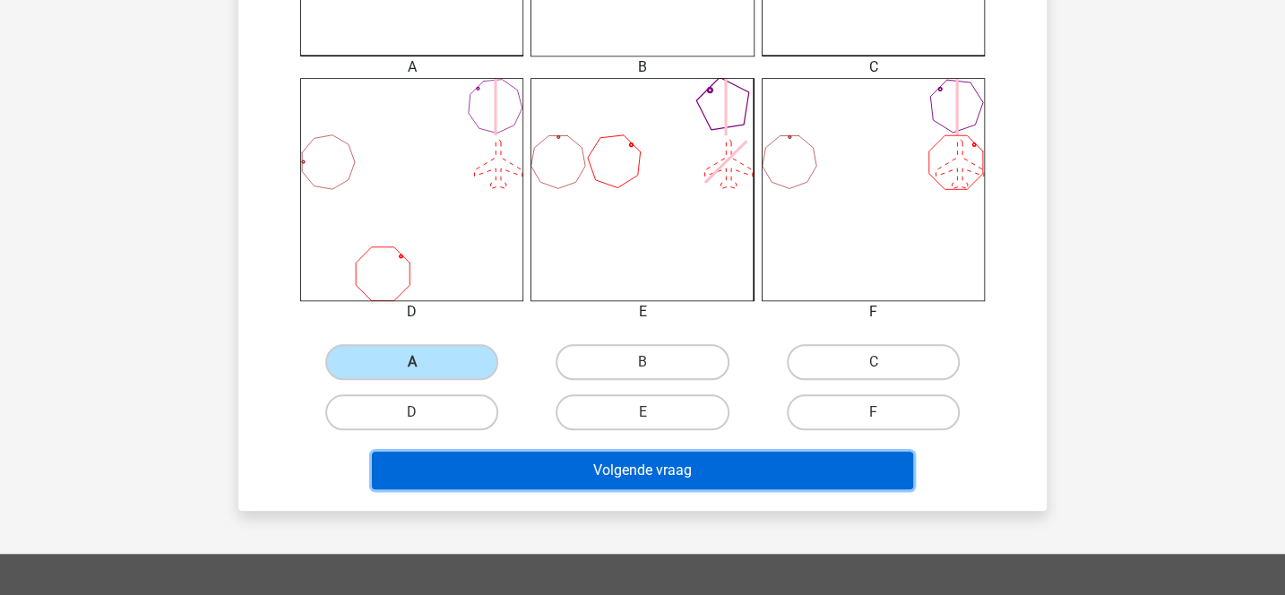
click at [524, 481] on button "Volgende vraag" at bounding box center [643, 471] width 542 height 38
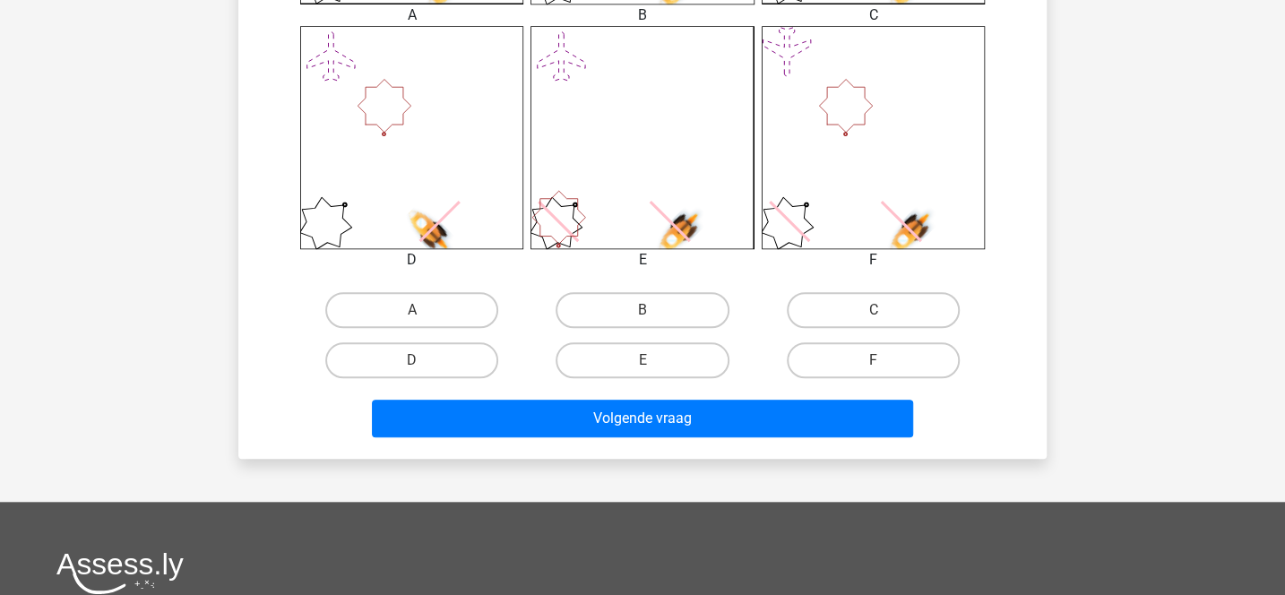
scroll to position [730, 0]
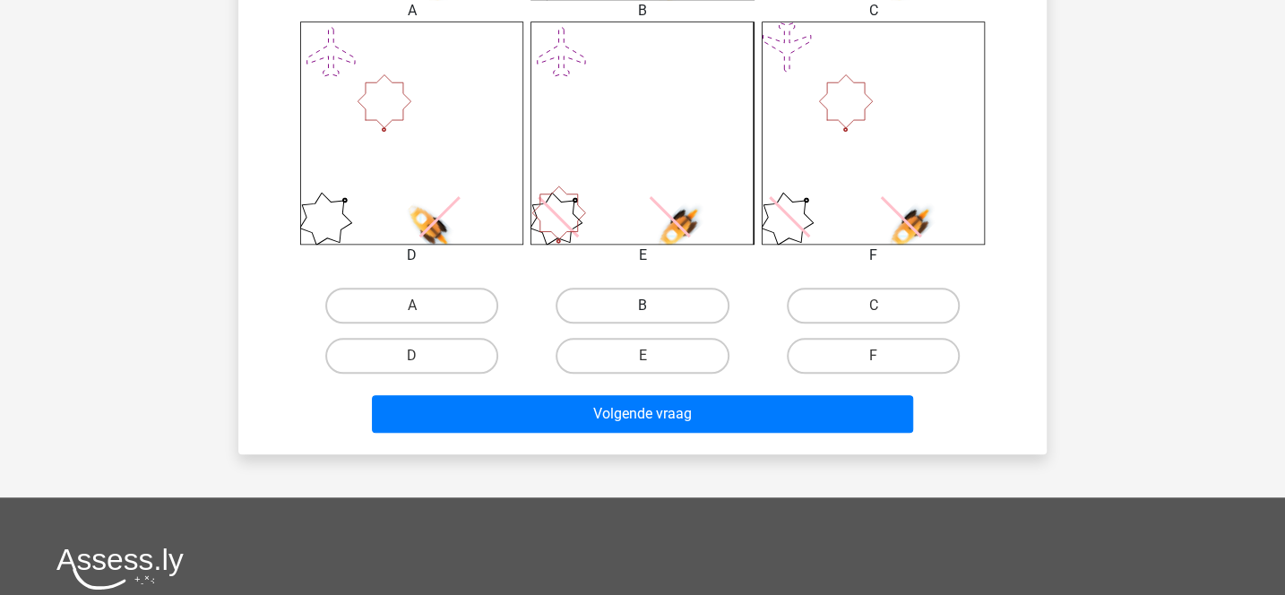
click at [648, 305] on label "B" at bounding box center [642, 306] width 173 height 36
click at [648, 306] on input "B" at bounding box center [648, 312] width 12 height 12
radio input "true"
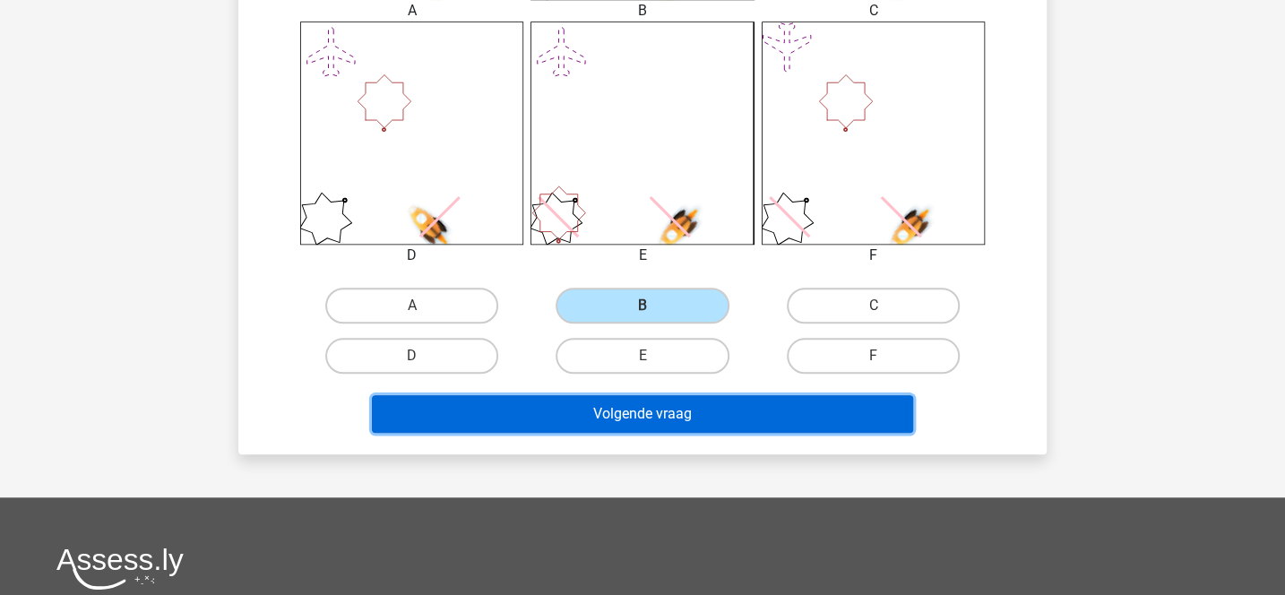
click at [650, 395] on button "Volgende vraag" at bounding box center [643, 414] width 542 height 38
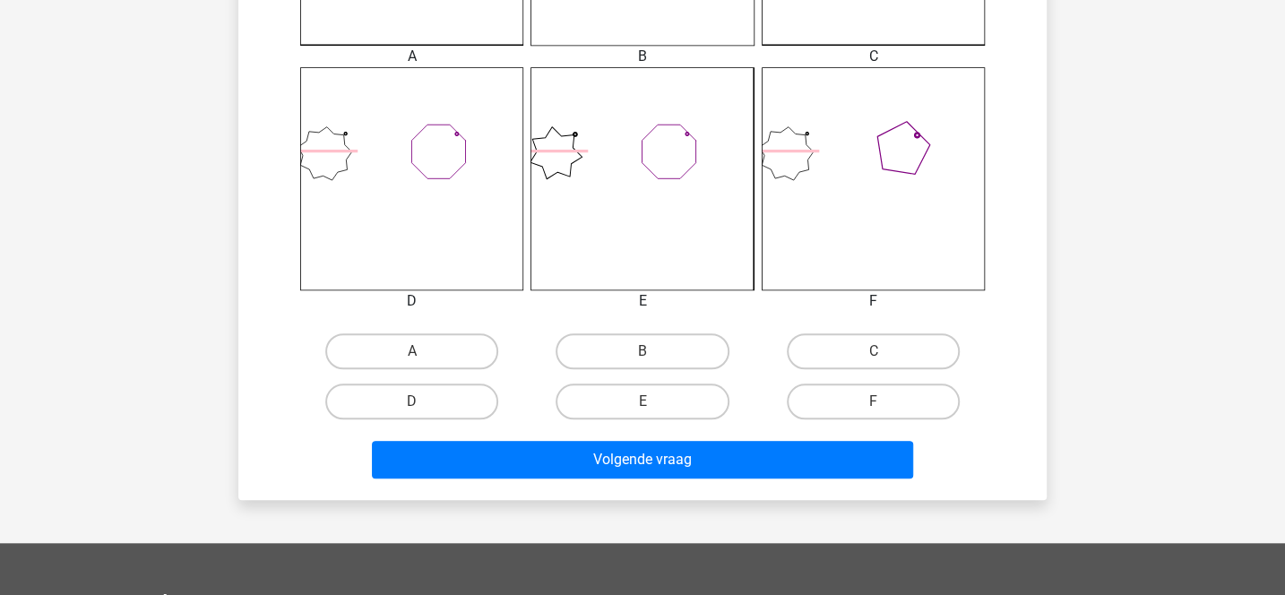
scroll to position [687, 0]
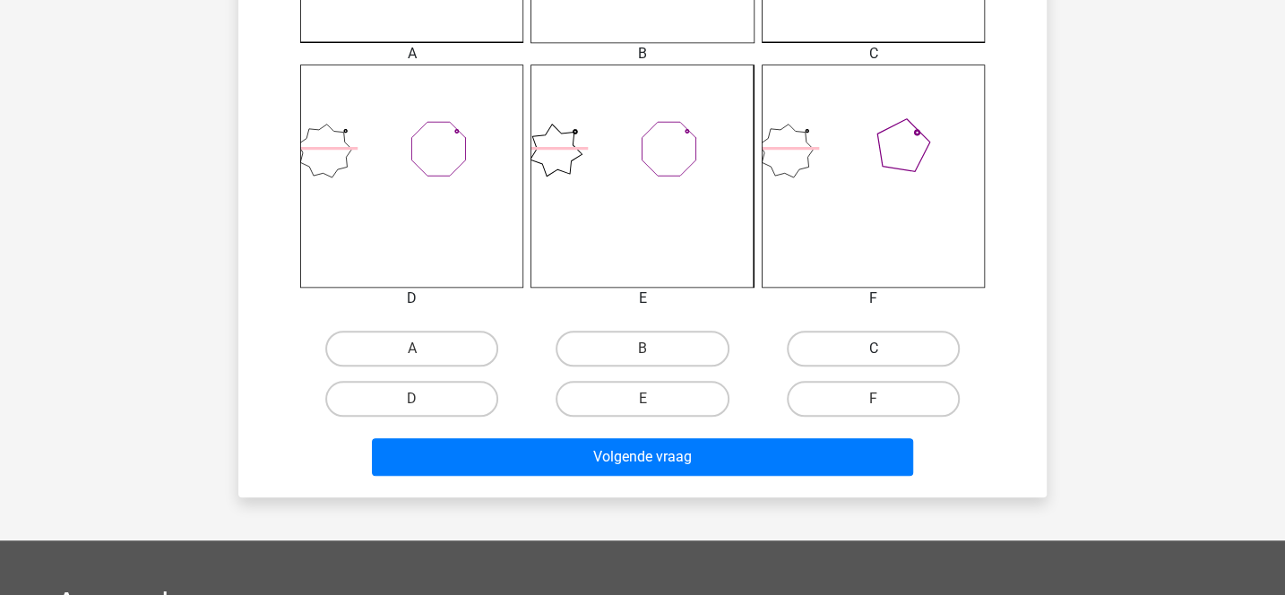
click at [803, 351] on label "C" at bounding box center [873, 349] width 173 height 36
click at [873, 351] on input "C" at bounding box center [879, 355] width 12 height 12
radio input "true"
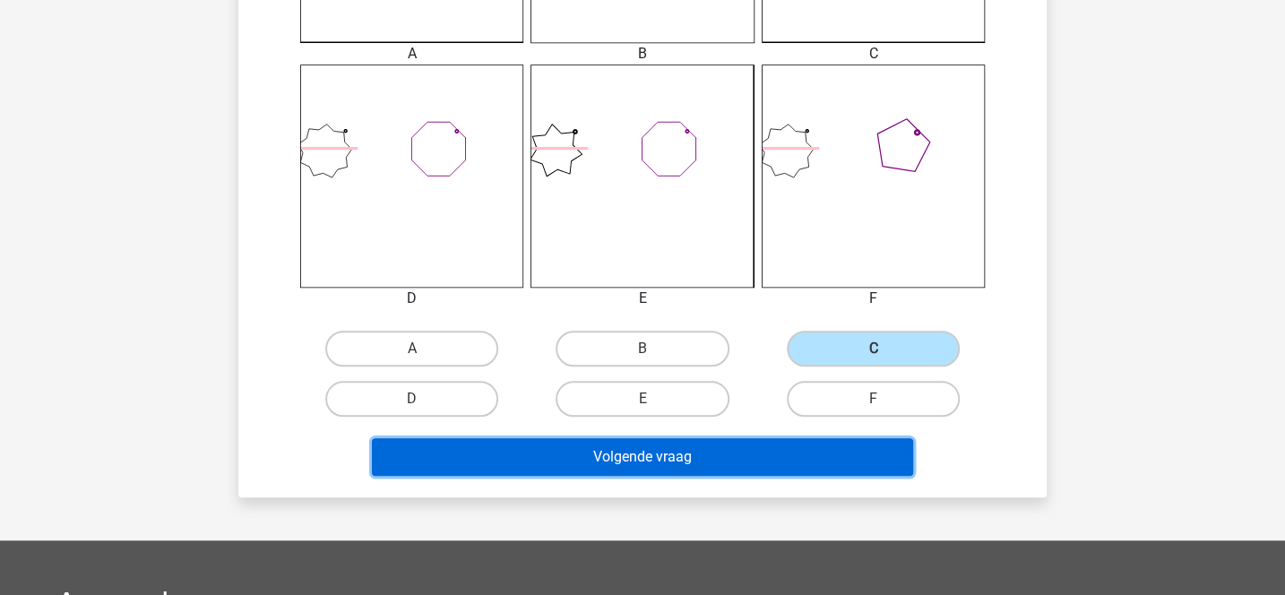
click at [745, 442] on button "Volgende vraag" at bounding box center [643, 457] width 542 height 38
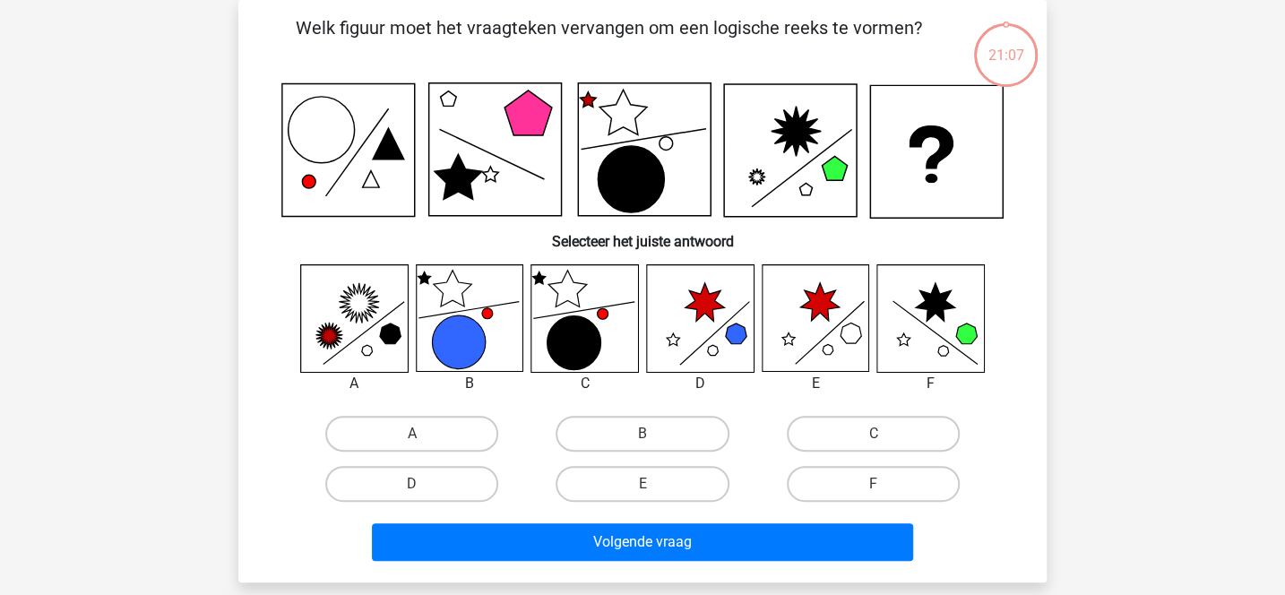
scroll to position [82, 0]
click at [899, 485] on label "F" at bounding box center [873, 484] width 173 height 36
click at [884, 485] on input "F" at bounding box center [879, 490] width 12 height 12
radio input "true"
click at [736, 345] on icon at bounding box center [700, 318] width 107 height 107
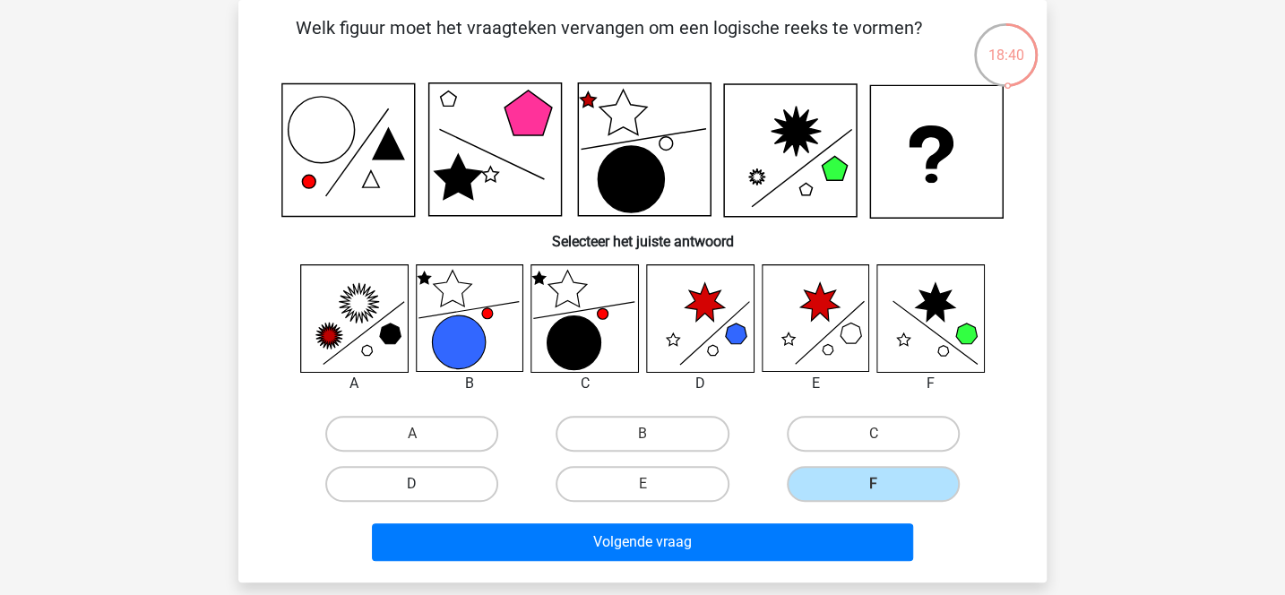
click at [489, 492] on label "D" at bounding box center [411, 484] width 173 height 36
click at [424, 492] on input "D" at bounding box center [418, 490] width 12 height 12
radio input "true"
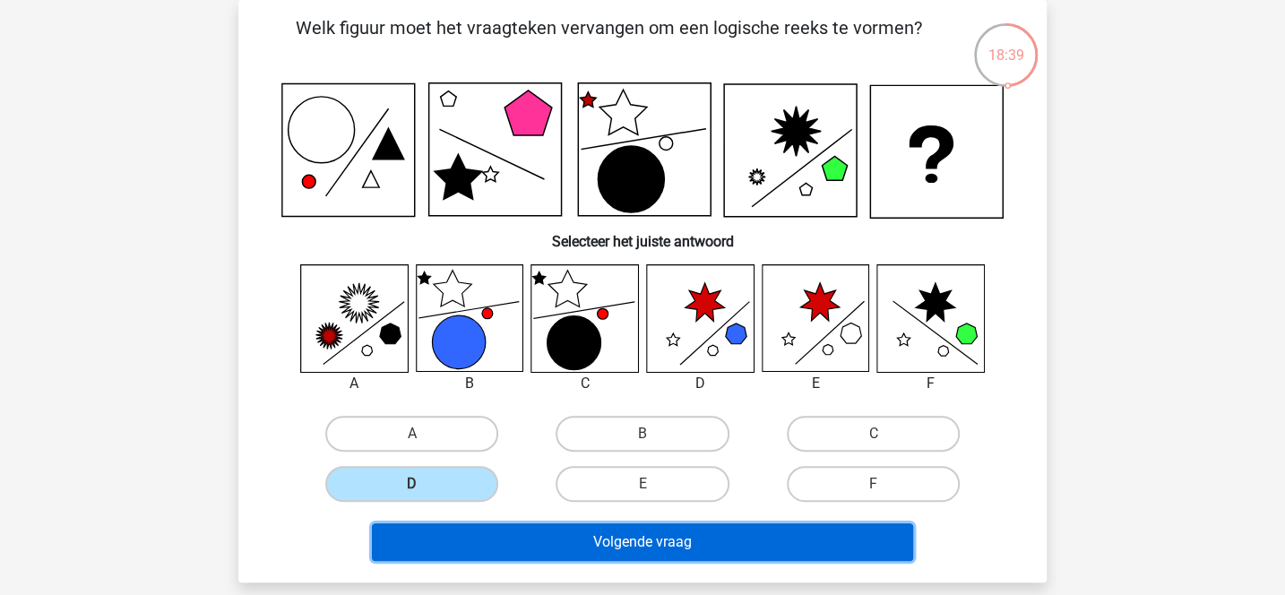
click at [567, 556] on button "Volgende vraag" at bounding box center [643, 542] width 542 height 38
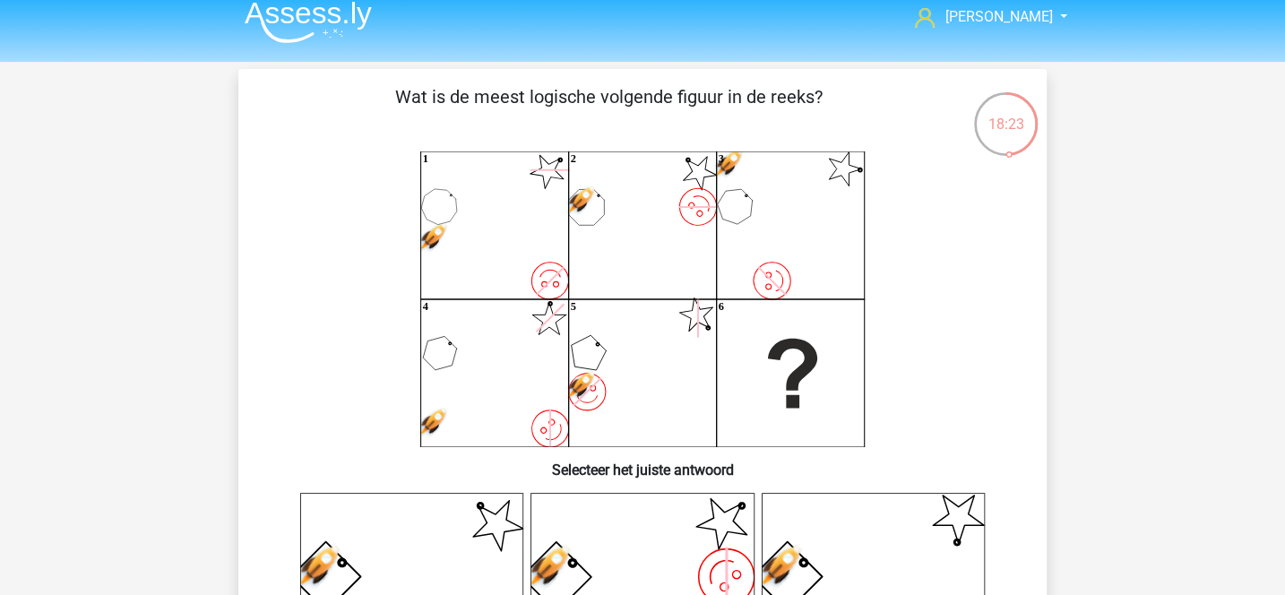
scroll to position [13, 0]
click at [705, 198] on icon "image/svg+xml 1 image/svg+xml 2 image/svg+xml 3 image/svg+xml 4 image/svg+xml" at bounding box center [642, 300] width 722 height 296
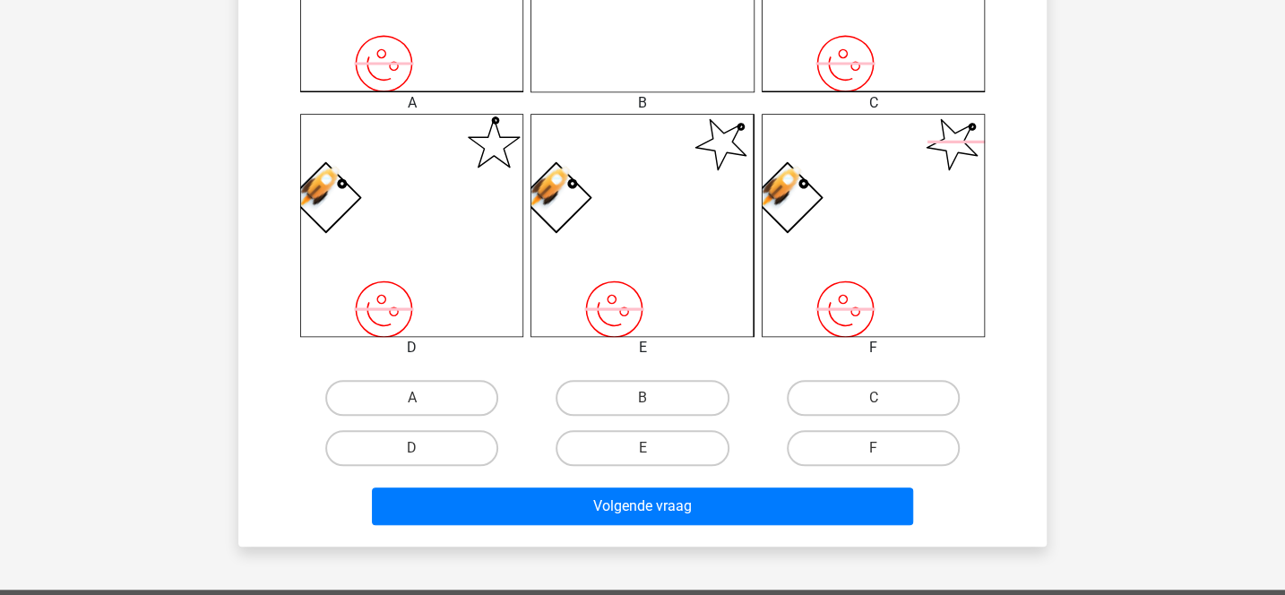
scroll to position [655, 0]
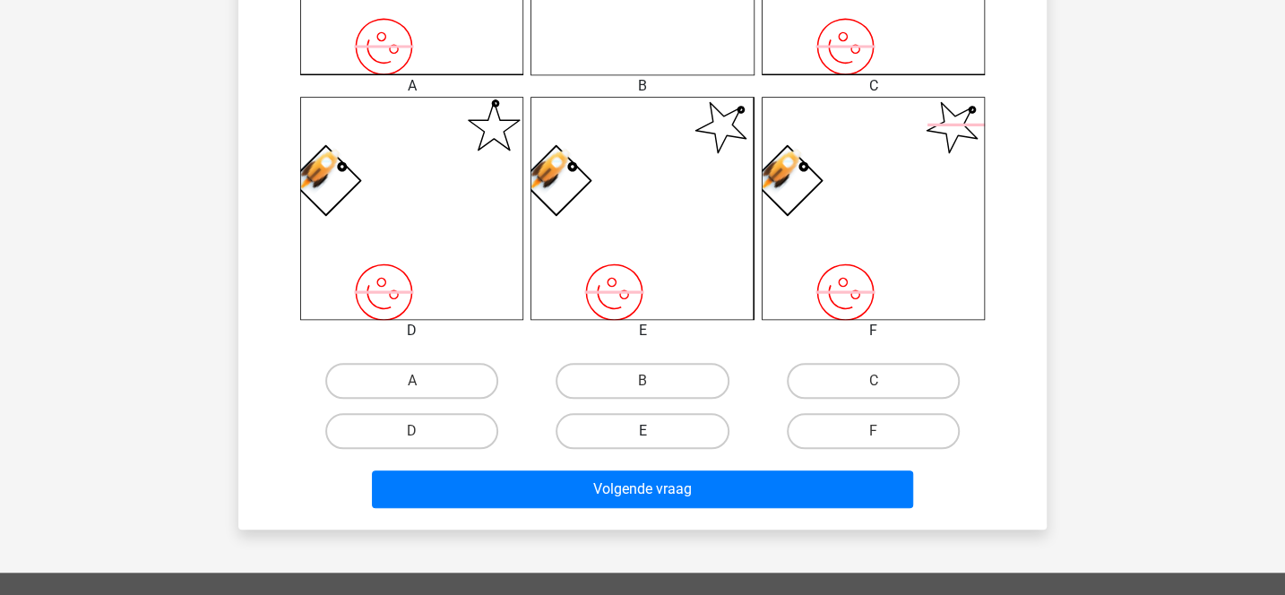
click at [676, 425] on label "E" at bounding box center [642, 431] width 173 height 36
click at [654, 431] on input "E" at bounding box center [648, 437] width 12 height 12
radio input "true"
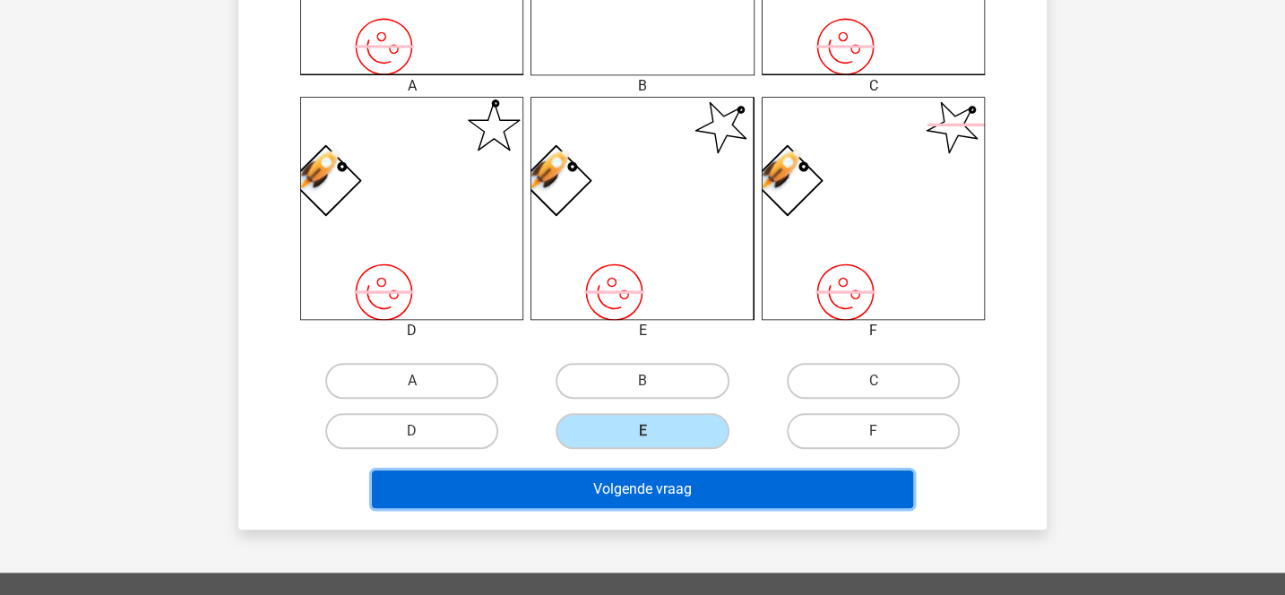
click at [672, 481] on button "Volgende vraag" at bounding box center [643, 489] width 542 height 38
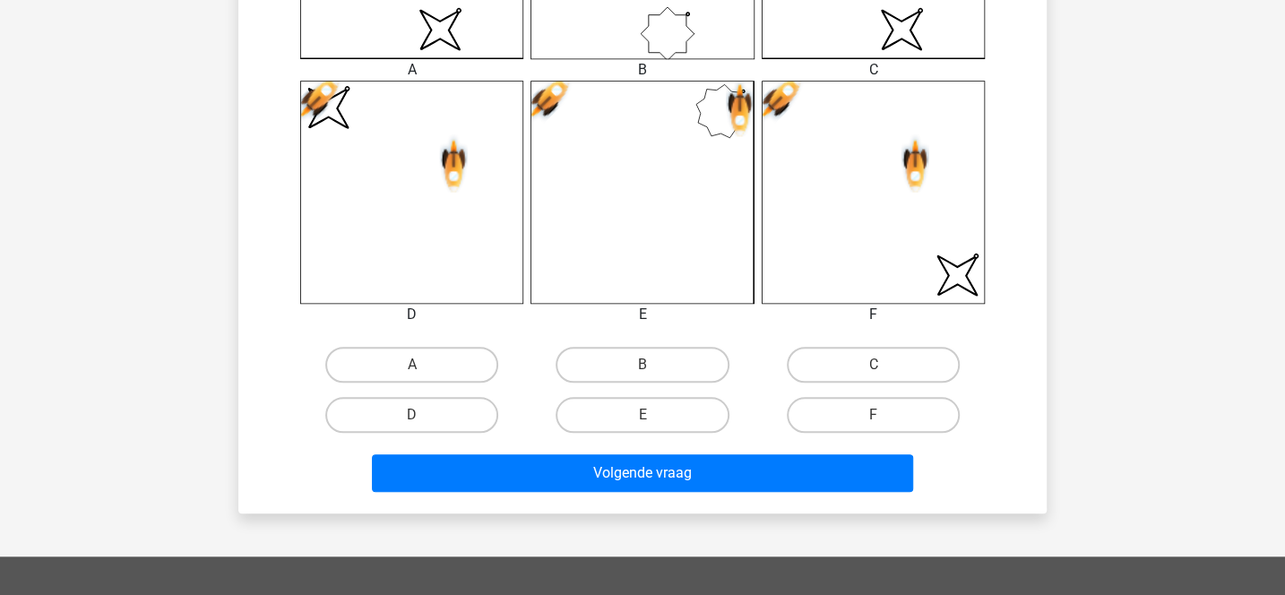
scroll to position [674, 0]
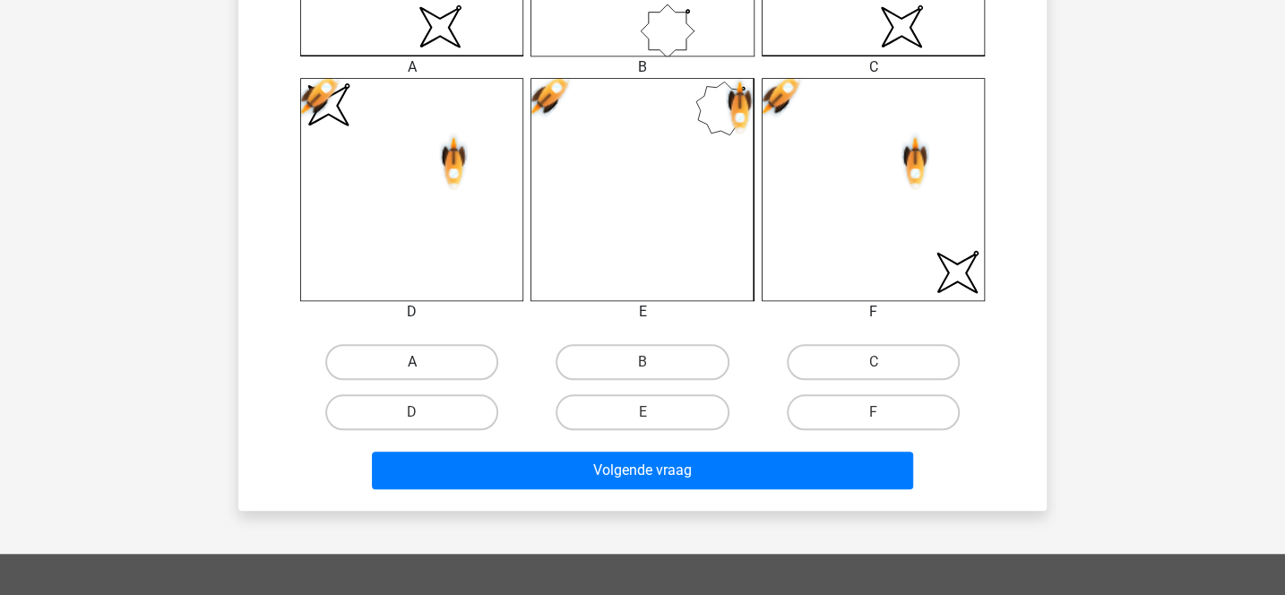
click at [463, 360] on label "A" at bounding box center [411, 362] width 173 height 36
click at [424, 362] on input "A" at bounding box center [418, 368] width 12 height 12
radio input "true"
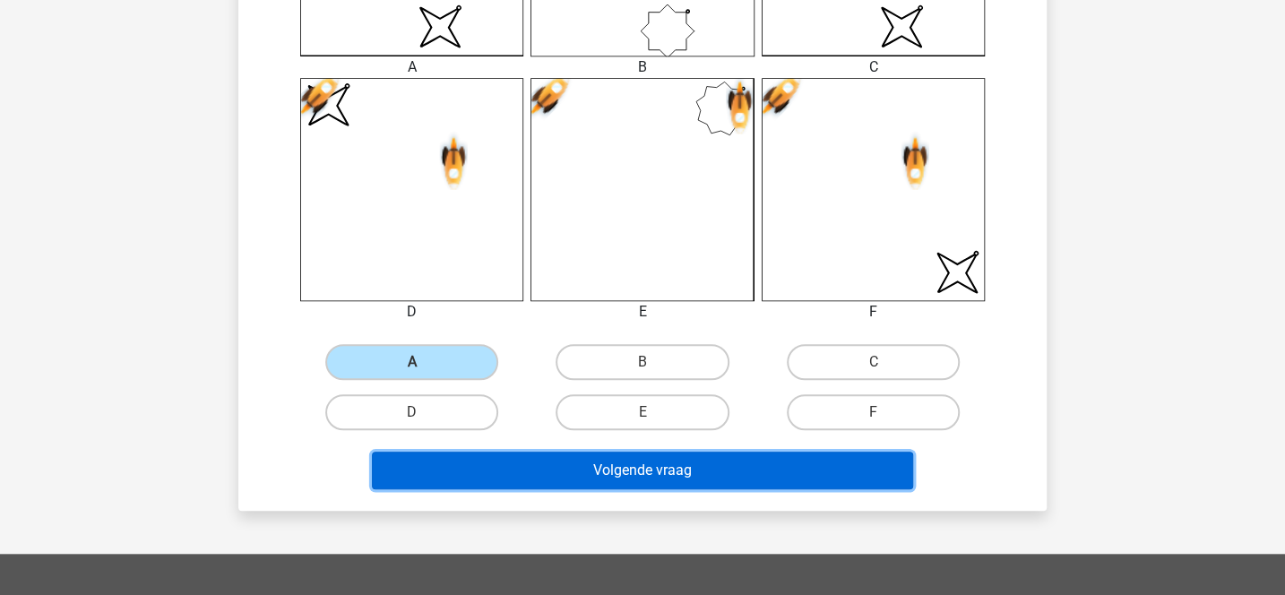
click at [520, 460] on button "Volgende vraag" at bounding box center [643, 471] width 542 height 38
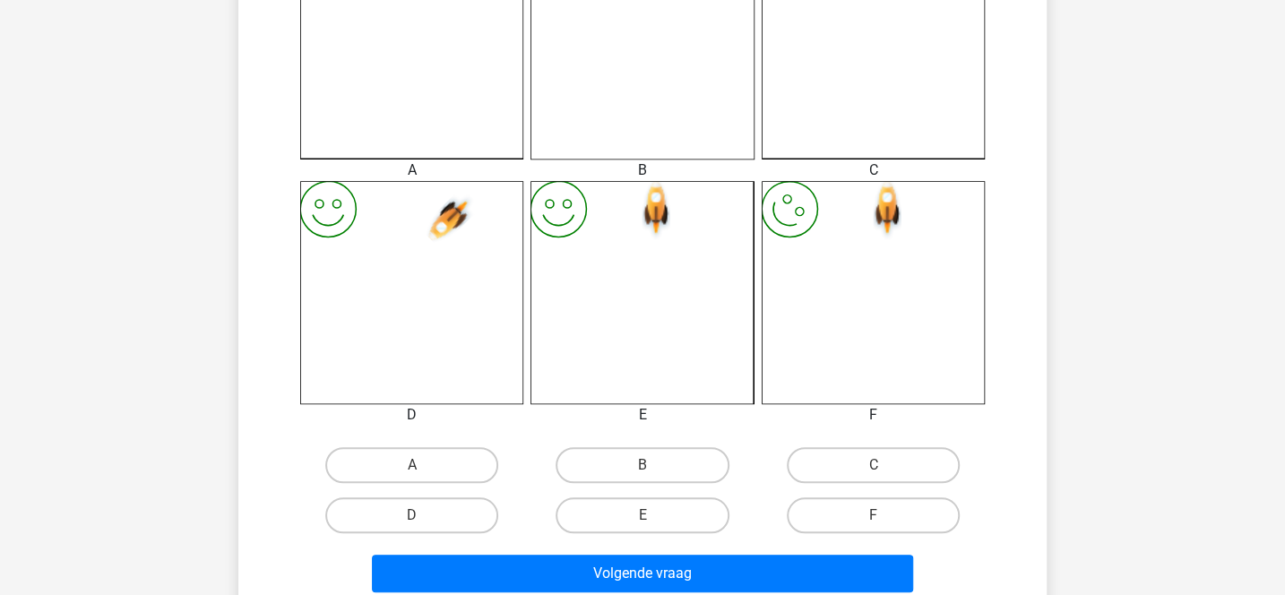
scroll to position [610, 0]
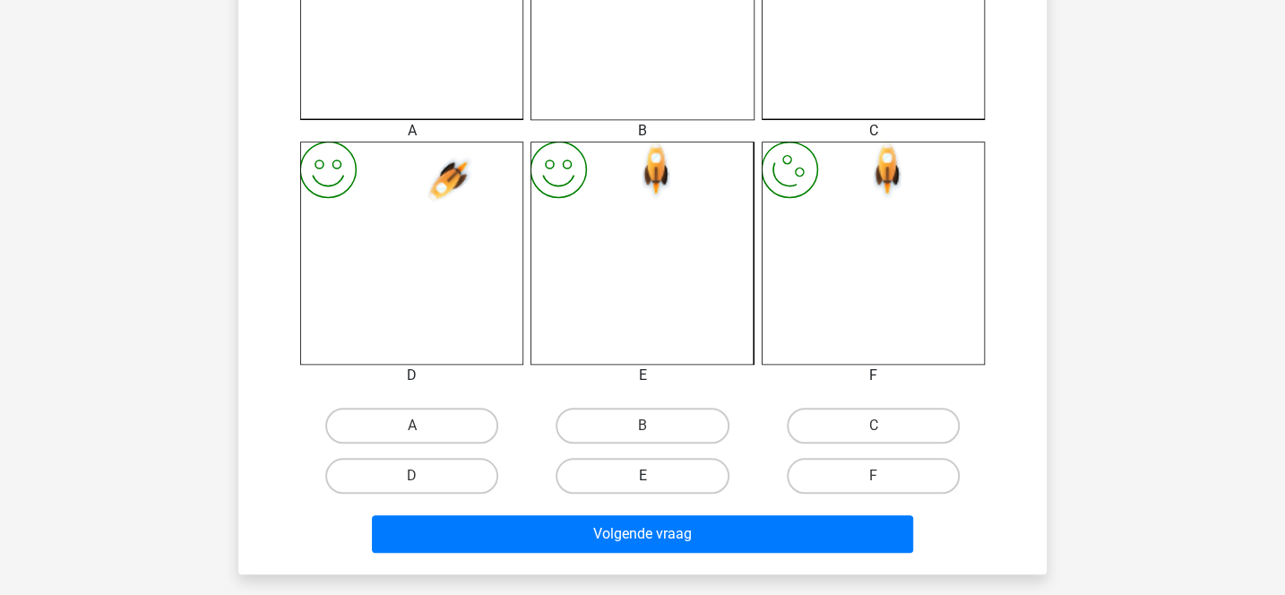
click at [686, 477] on label "E" at bounding box center [642, 476] width 173 height 36
click at [654, 477] on input "E" at bounding box center [648, 482] width 12 height 12
radio input "true"
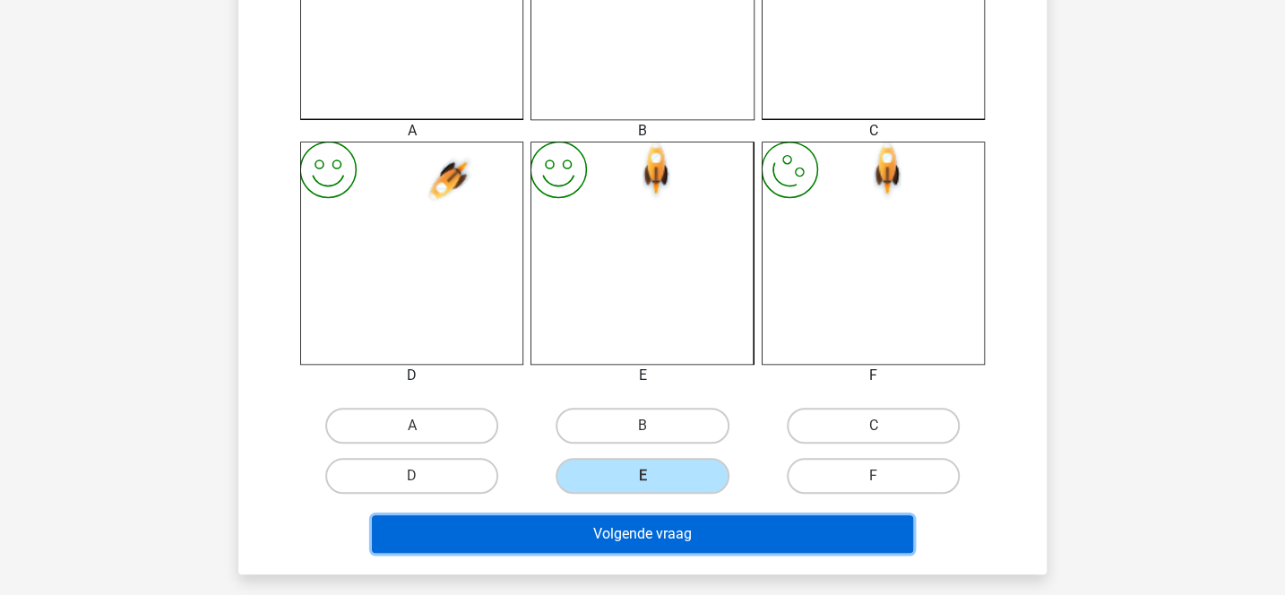
click at [684, 534] on button "Volgende vraag" at bounding box center [643, 534] width 542 height 38
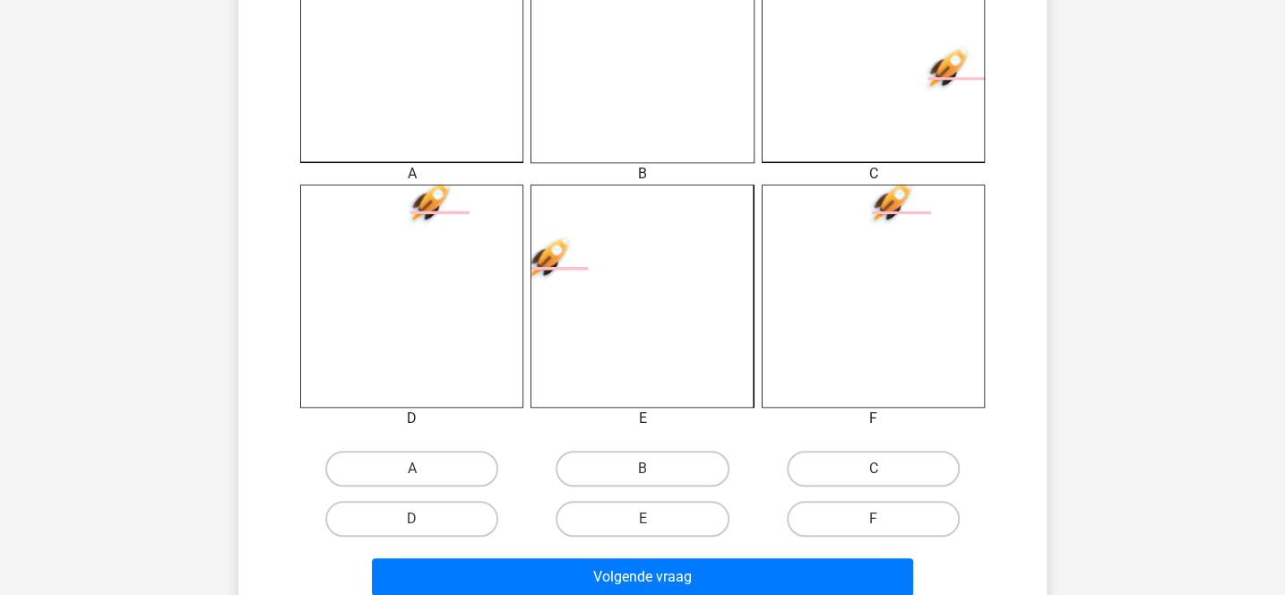
scroll to position [573, 0]
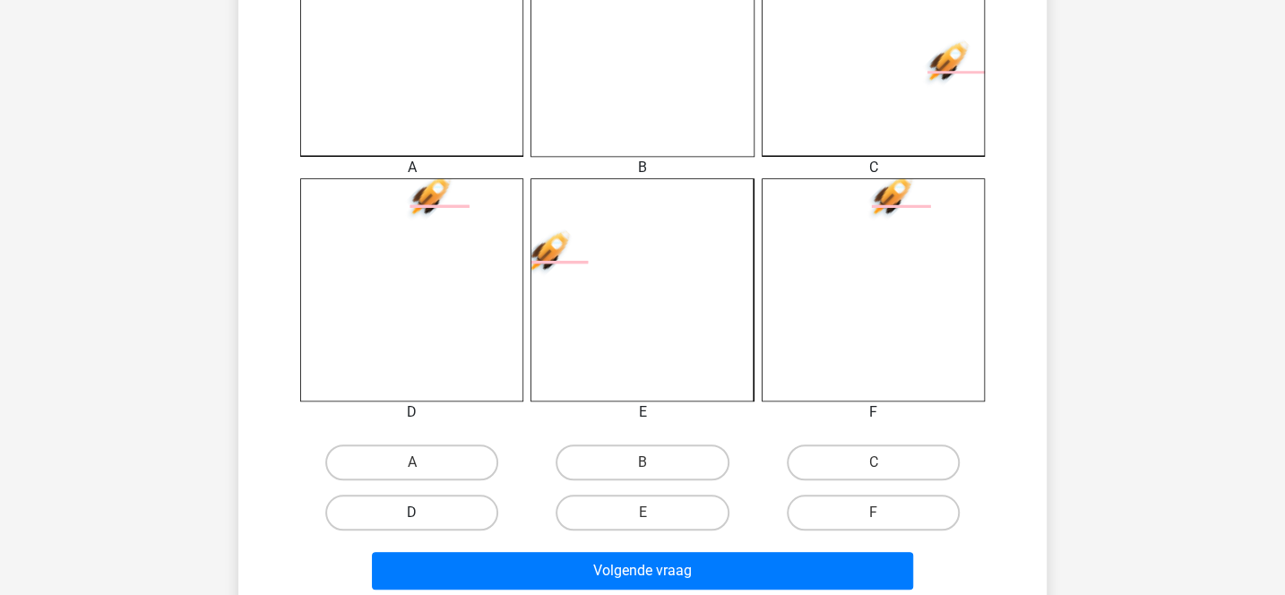
click at [458, 507] on label "D" at bounding box center [411, 513] width 173 height 36
click at [424, 513] on input "D" at bounding box center [418, 519] width 12 height 12
radio input "true"
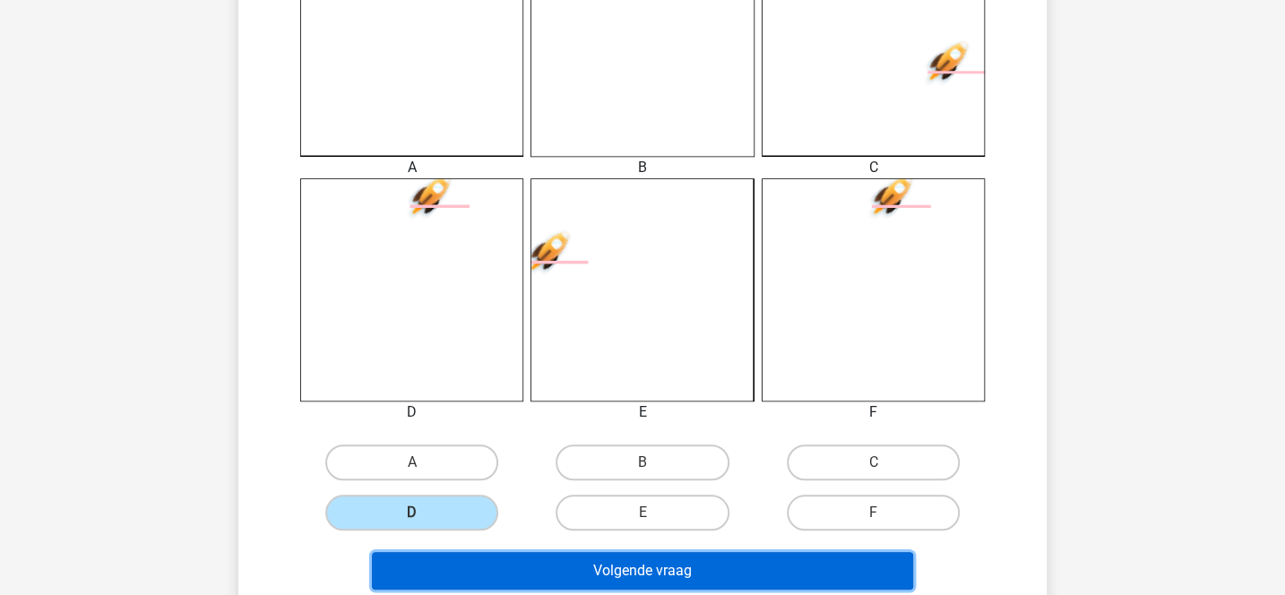
click at [564, 566] on button "Volgende vraag" at bounding box center [643, 571] width 542 height 38
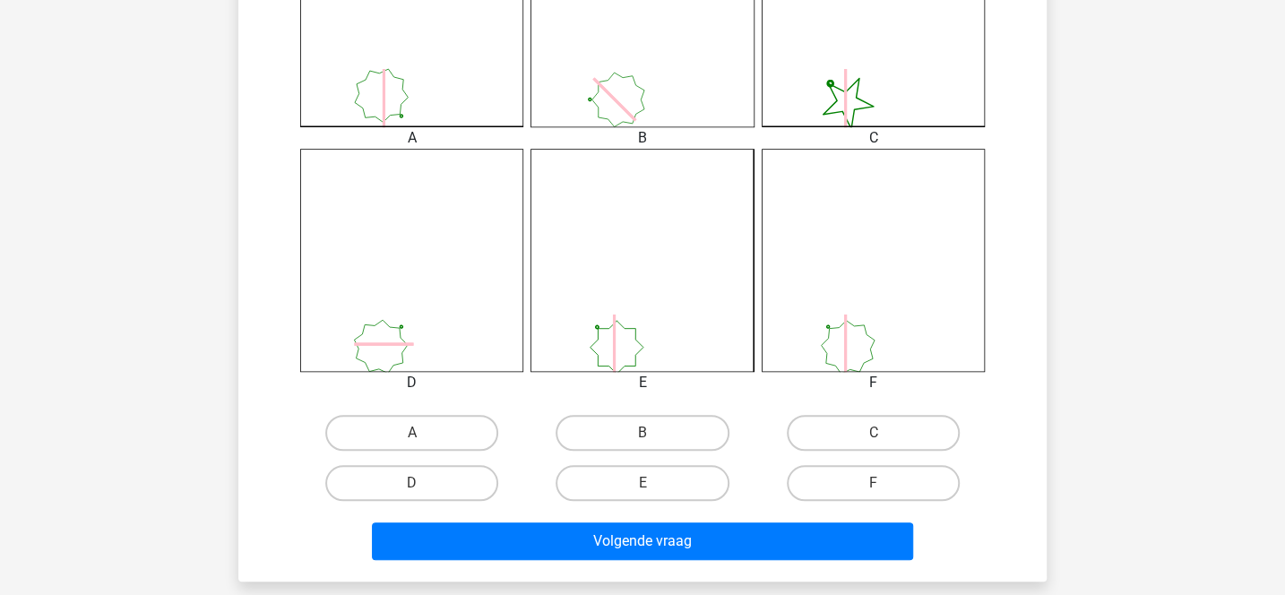
scroll to position [630, 0]
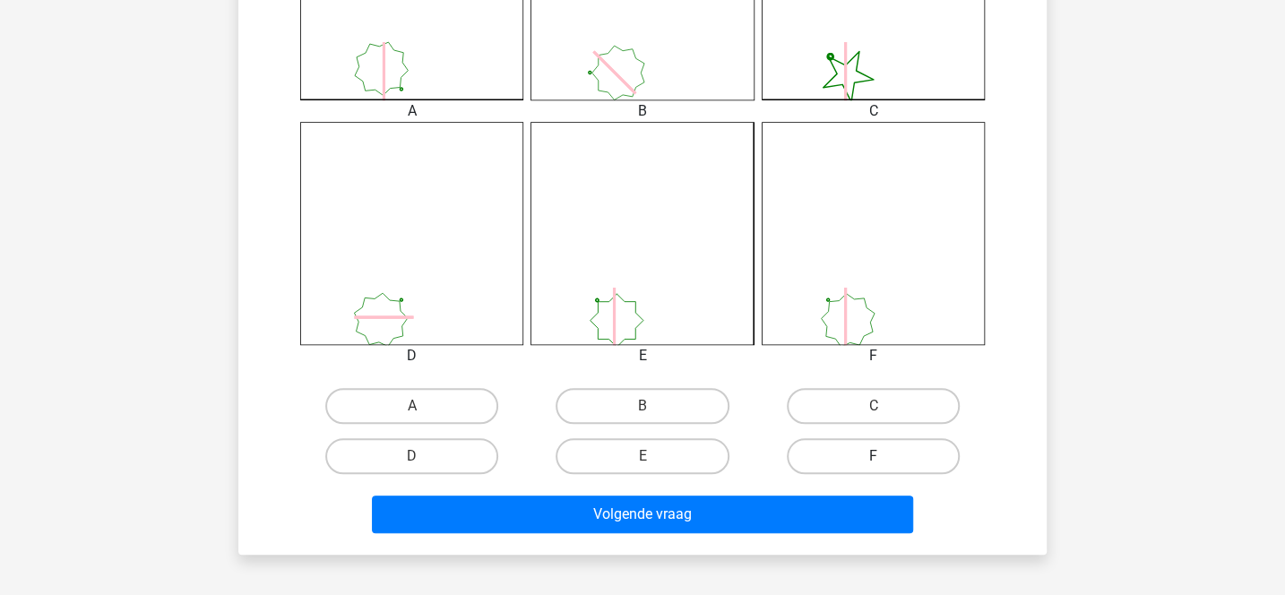
click at [835, 459] on label "F" at bounding box center [873, 456] width 173 height 36
click at [873, 459] on input "F" at bounding box center [879, 462] width 12 height 12
radio input "true"
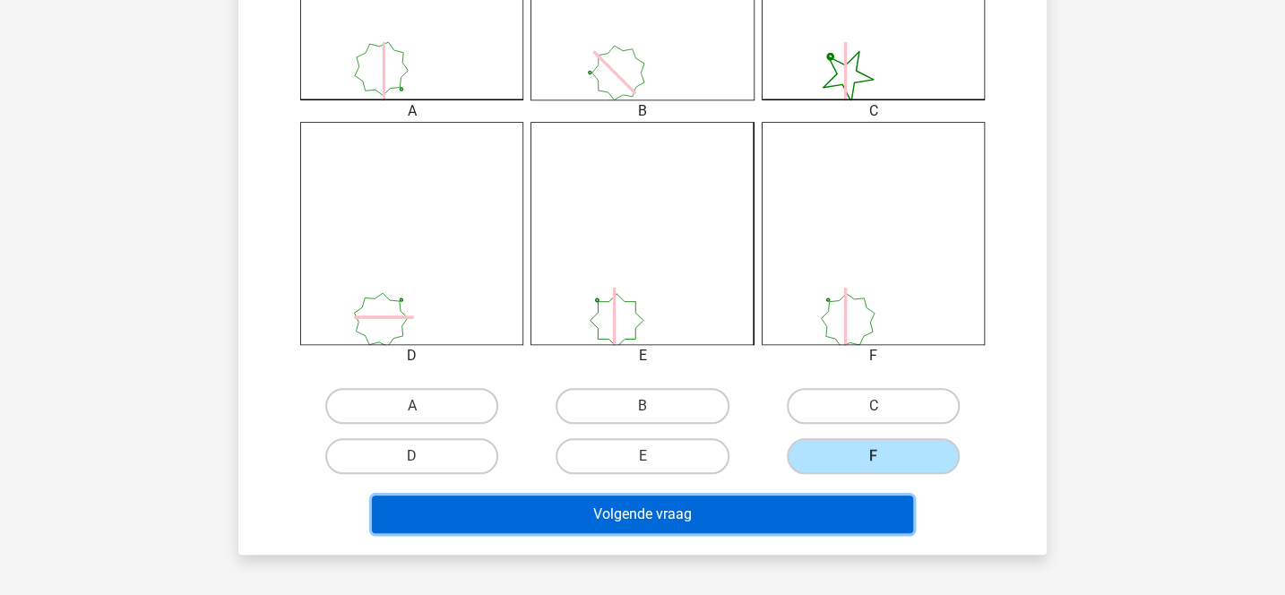
click at [789, 511] on button "Volgende vraag" at bounding box center [643, 514] width 542 height 38
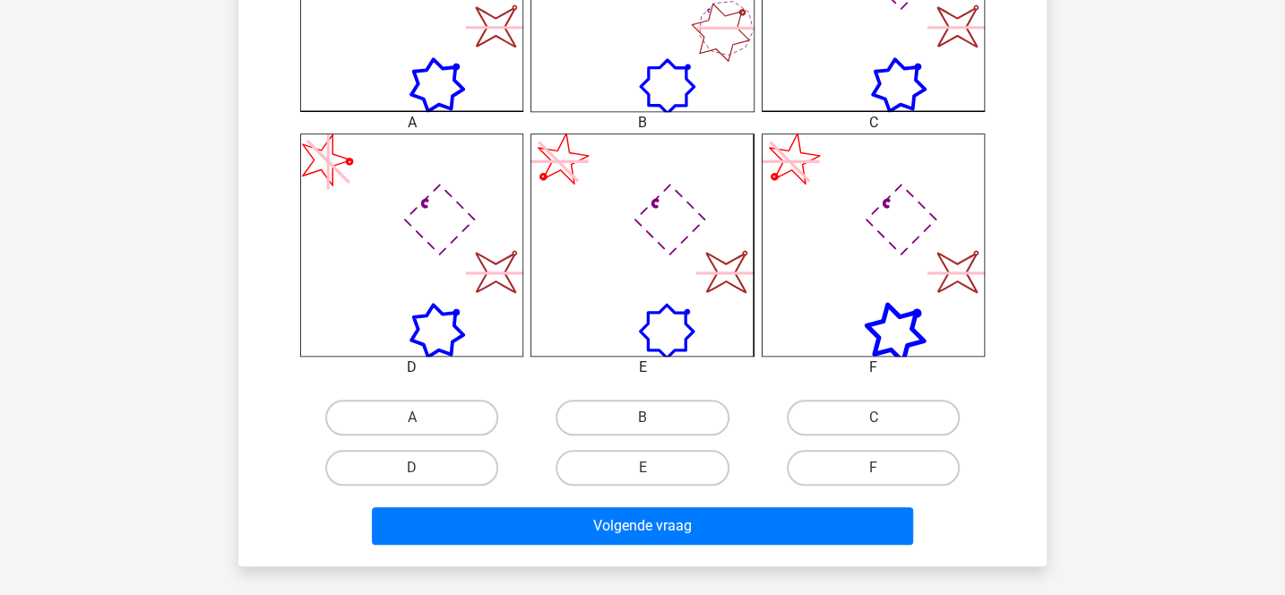
scroll to position [642, 0]
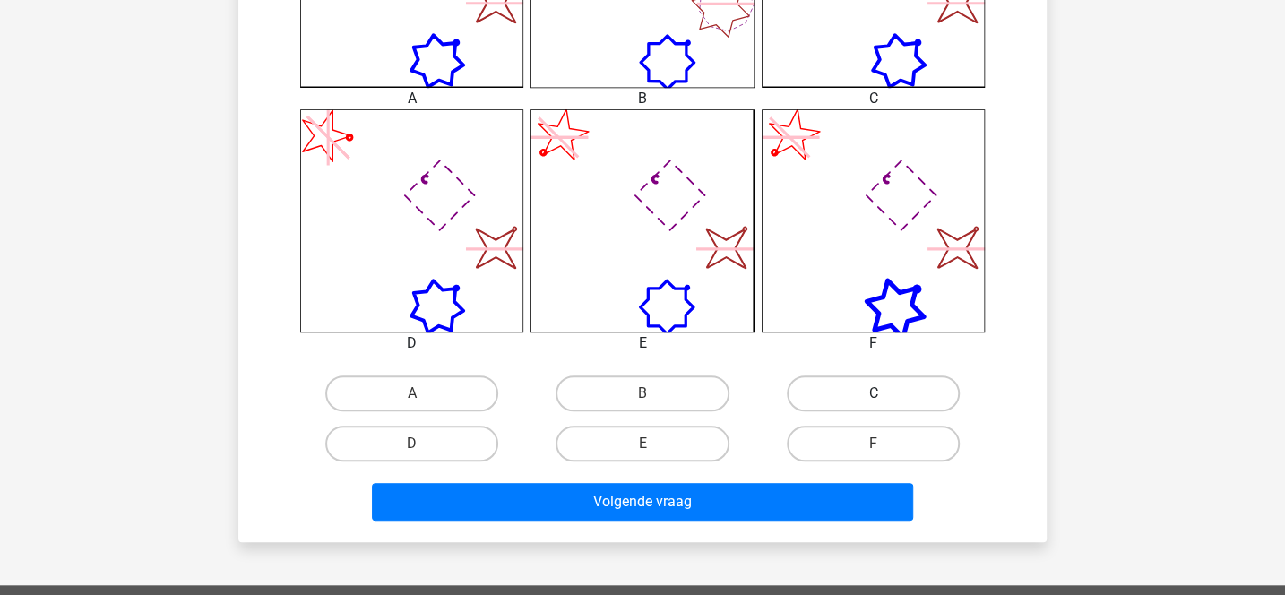
click at [818, 389] on label "C" at bounding box center [873, 393] width 173 height 36
click at [873, 393] on input "C" at bounding box center [879, 399] width 12 height 12
radio input "true"
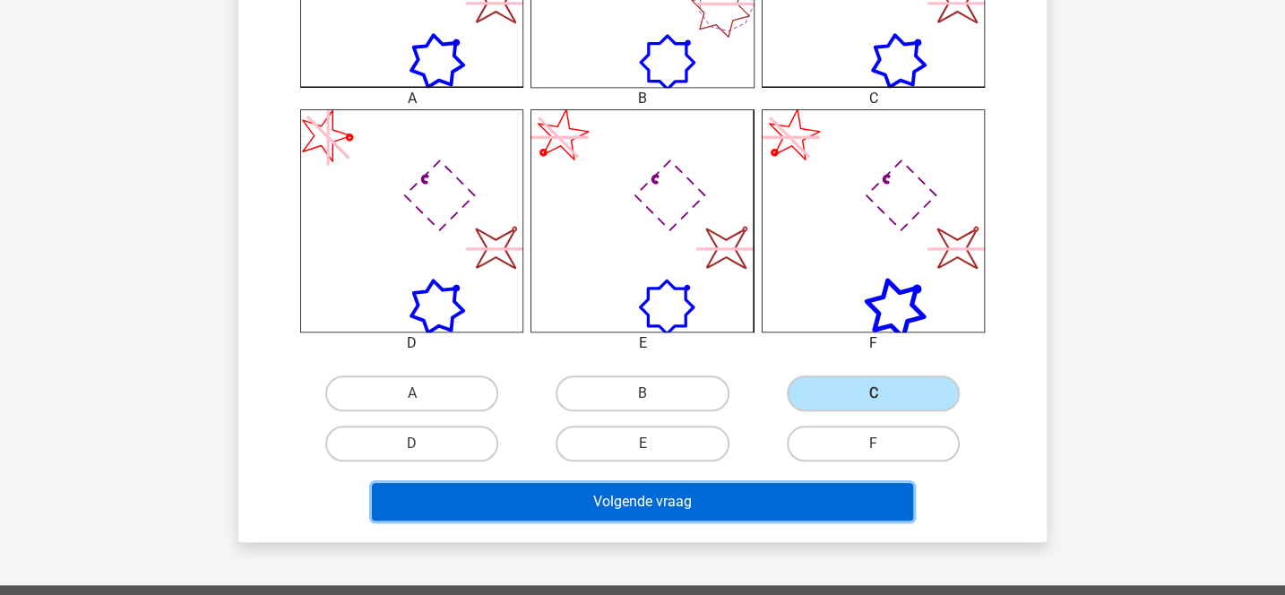
click at [742, 509] on button "Volgende vraag" at bounding box center [643, 502] width 542 height 38
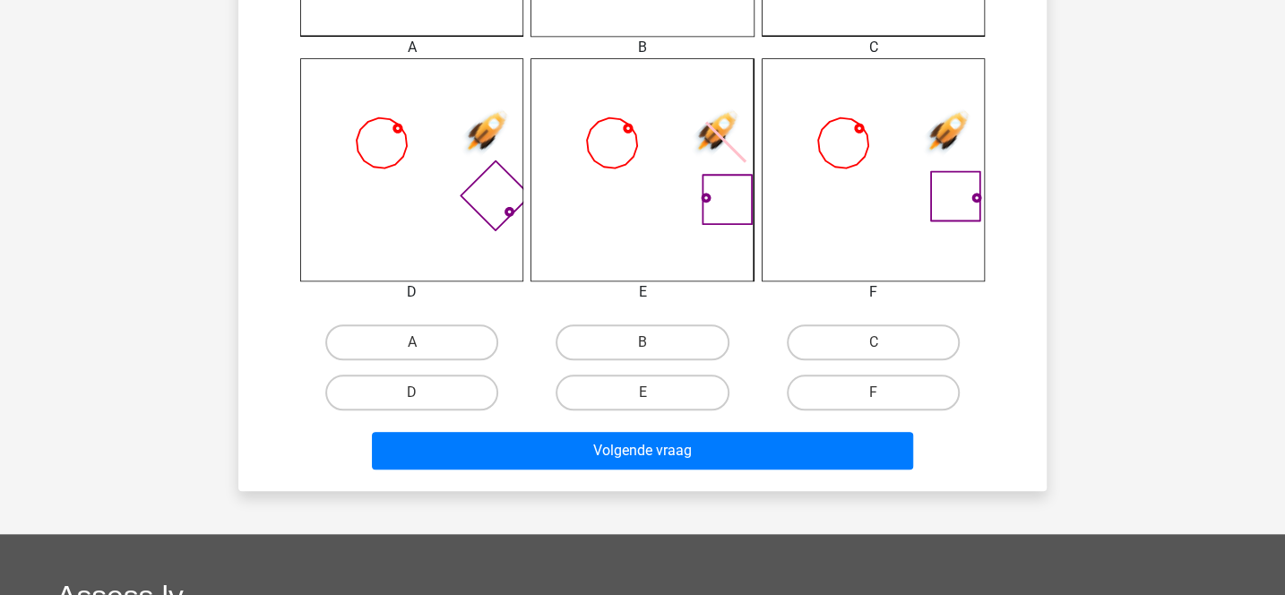
scroll to position [737, 0]
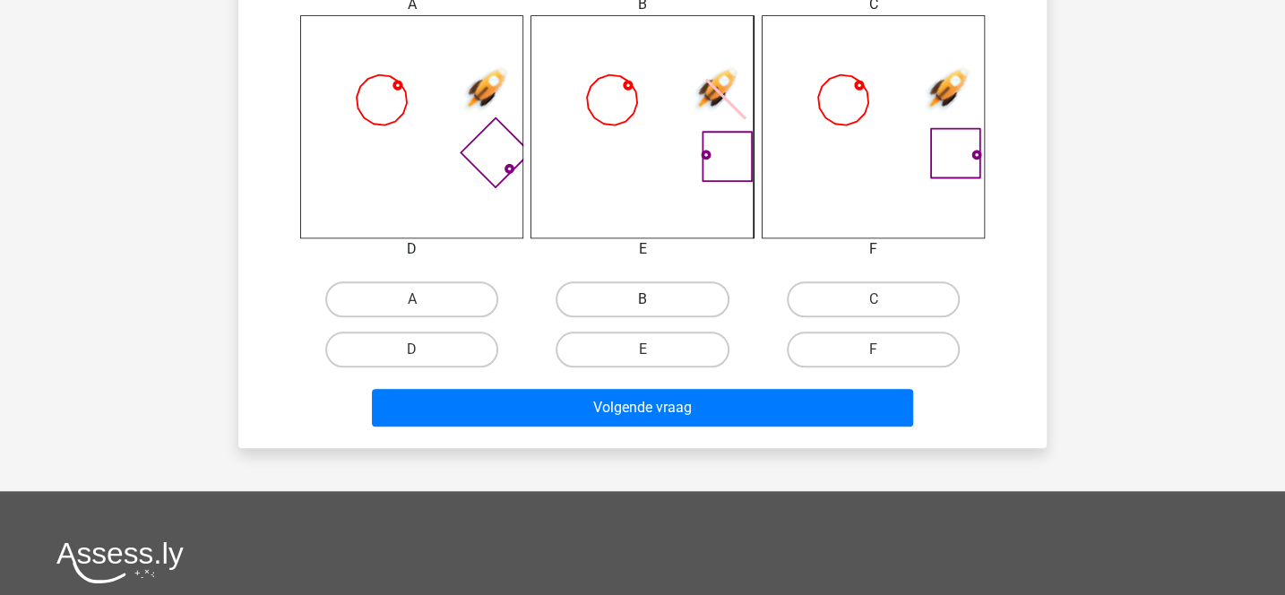
click at [627, 297] on label "B" at bounding box center [642, 299] width 173 height 36
click at [642, 299] on input "B" at bounding box center [648, 305] width 12 height 12
radio input "true"
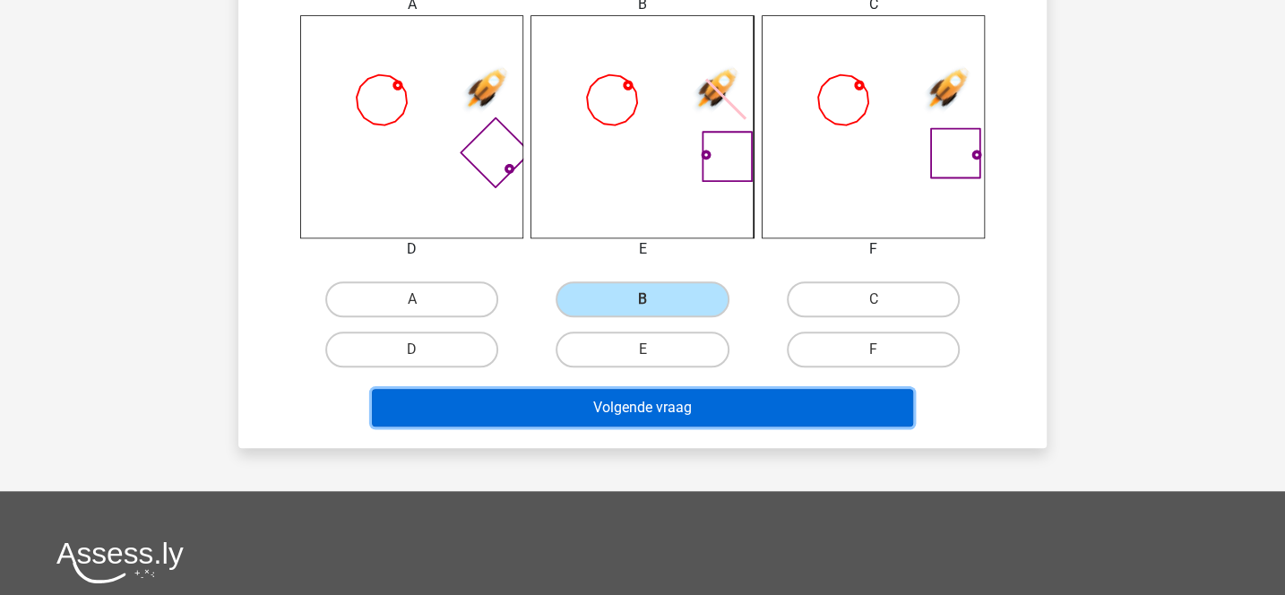
click at [633, 399] on button "Volgende vraag" at bounding box center [643, 408] width 542 height 38
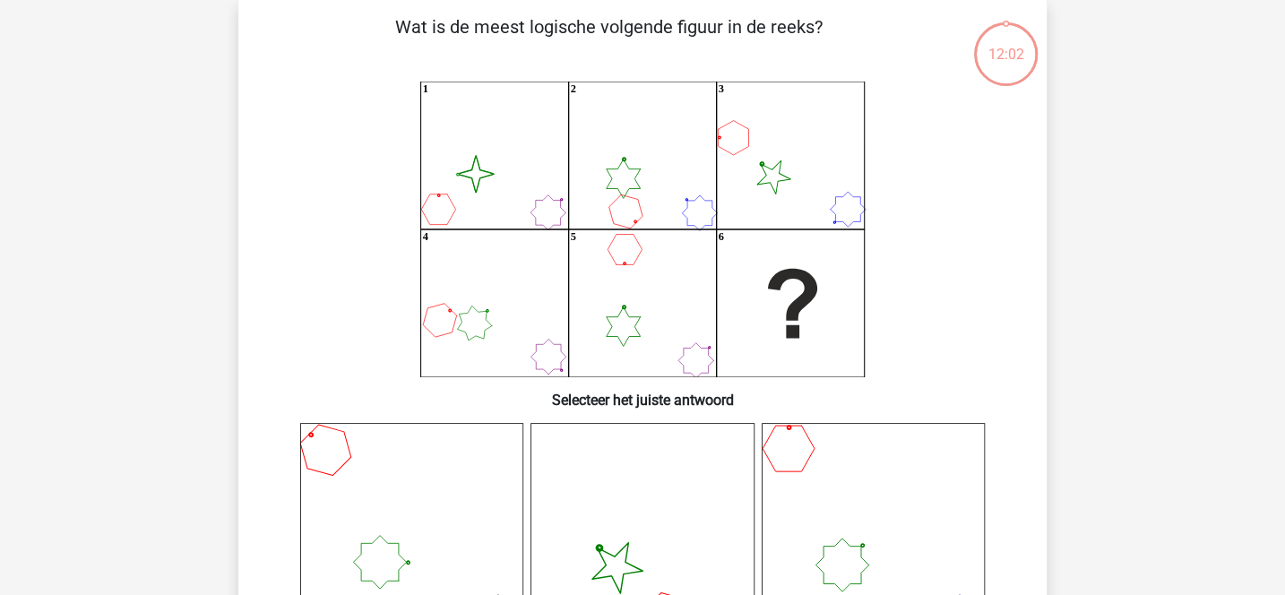
scroll to position [82, 0]
drag, startPoint x: 628, startPoint y: 149, endPoint x: 639, endPoint y: 167, distance: 20.9
click at [639, 167] on icon "image/svg+xml 1 2 3 4 5 6" at bounding box center [642, 230] width 722 height 296
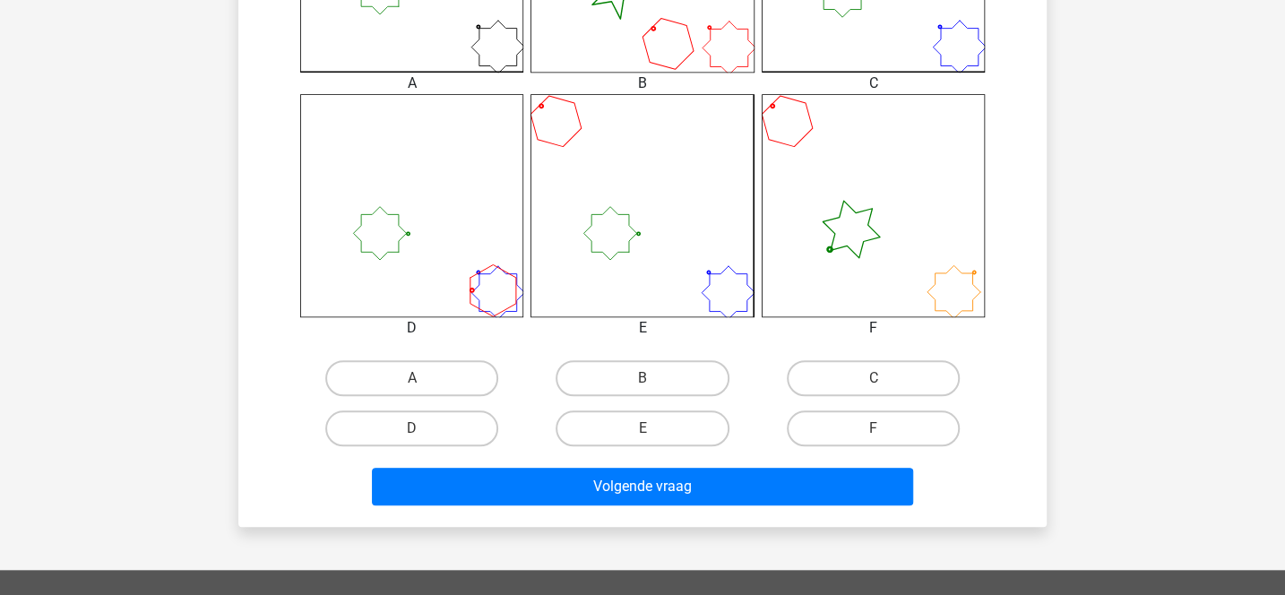
scroll to position [686, 0]
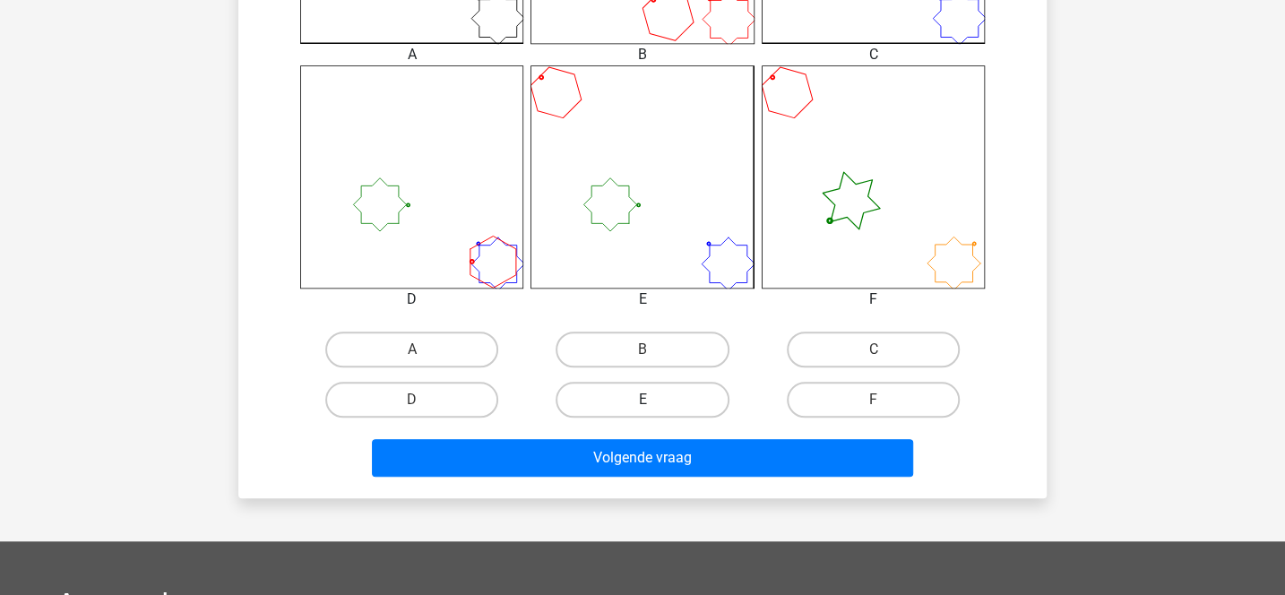
click at [649, 398] on label "E" at bounding box center [642, 400] width 173 height 36
click at [649, 400] on input "E" at bounding box center [648, 406] width 12 height 12
radio input "true"
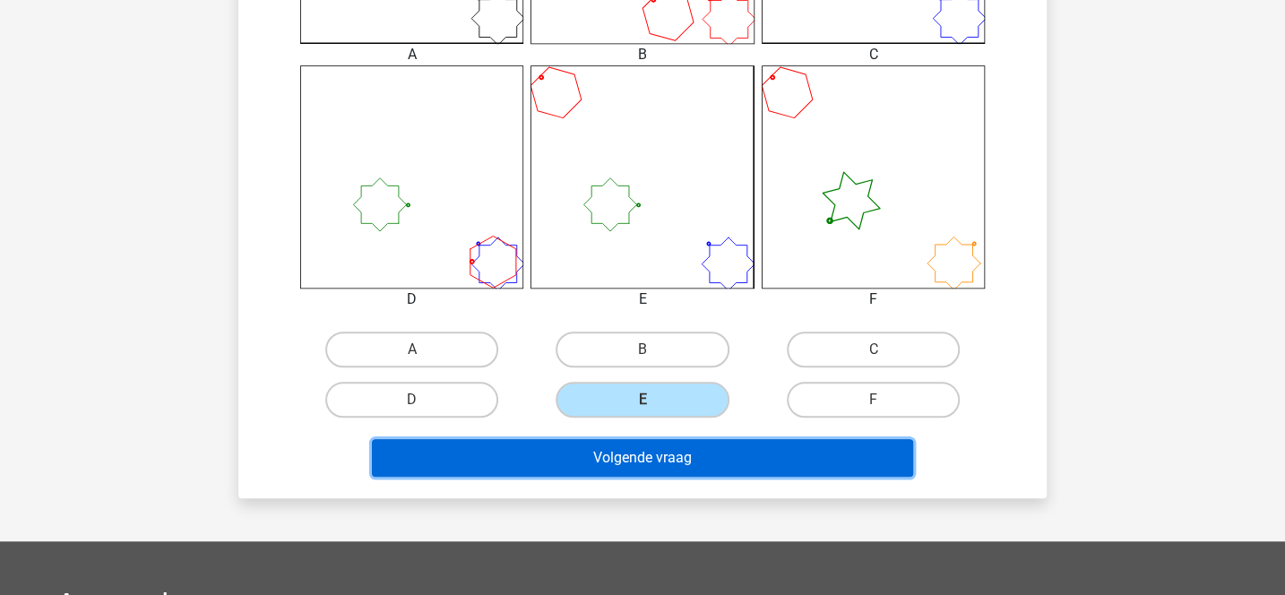
click at [652, 454] on button "Volgende vraag" at bounding box center [643, 458] width 542 height 38
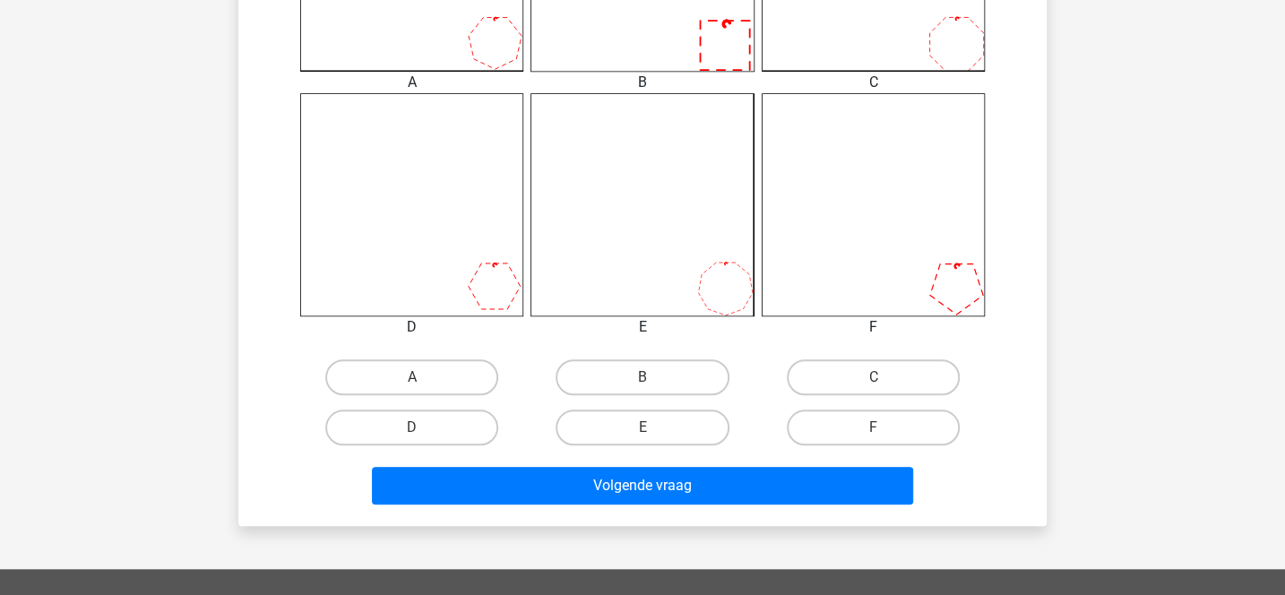
scroll to position [668, 0]
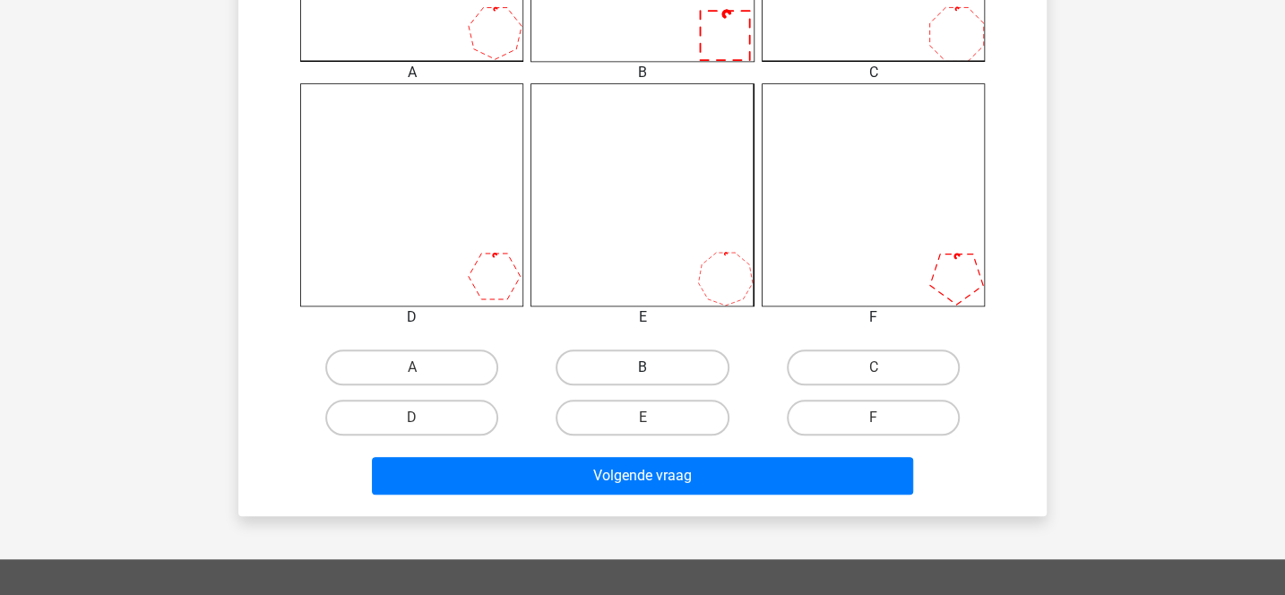
click at [607, 367] on label "B" at bounding box center [642, 367] width 173 height 36
click at [642, 367] on input "B" at bounding box center [648, 373] width 12 height 12
radio input "true"
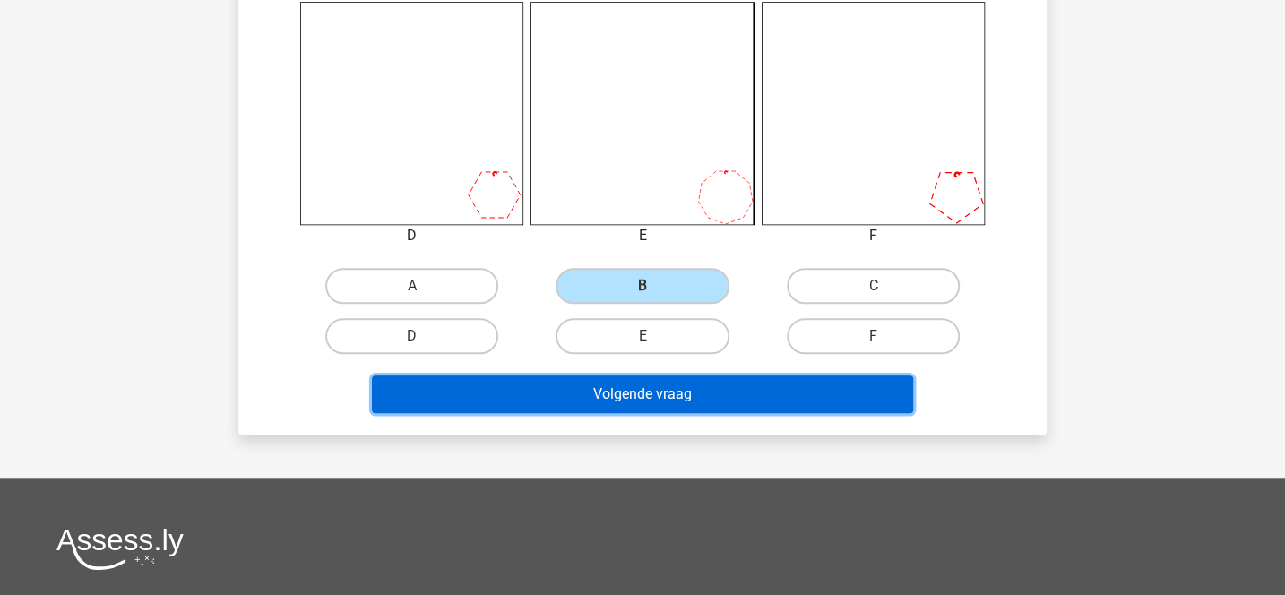
click at [629, 389] on button "Volgende vraag" at bounding box center [643, 394] width 542 height 38
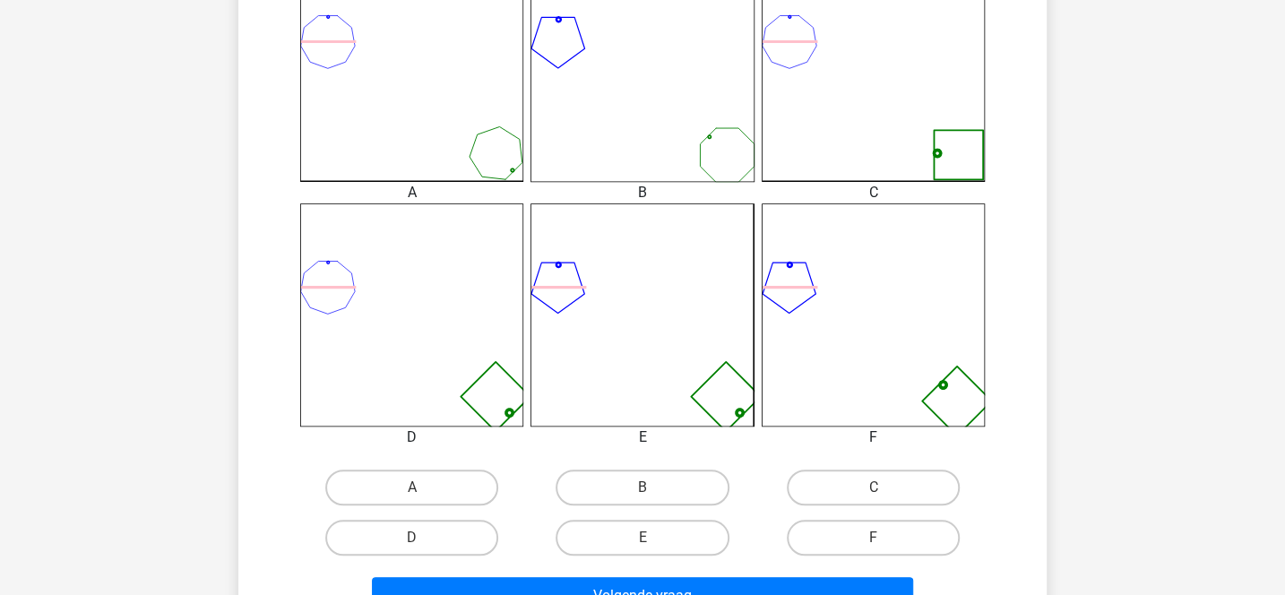
scroll to position [650, 0]
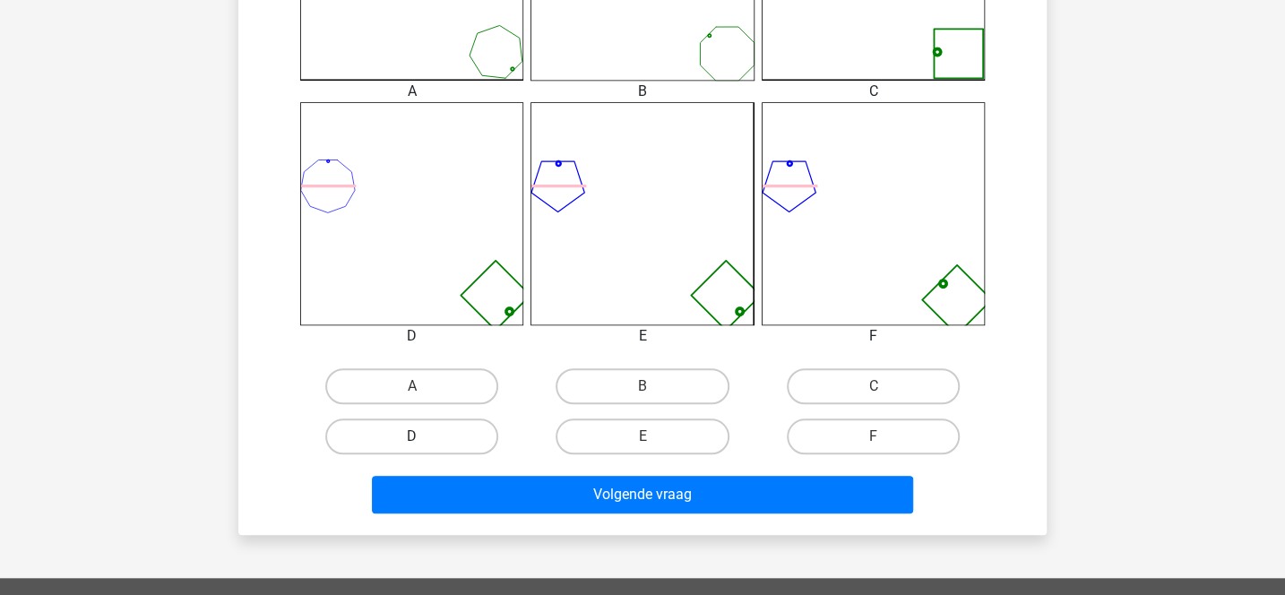
click at [473, 426] on label "D" at bounding box center [411, 436] width 173 height 36
click at [424, 436] on input "D" at bounding box center [418, 442] width 12 height 12
radio input "true"
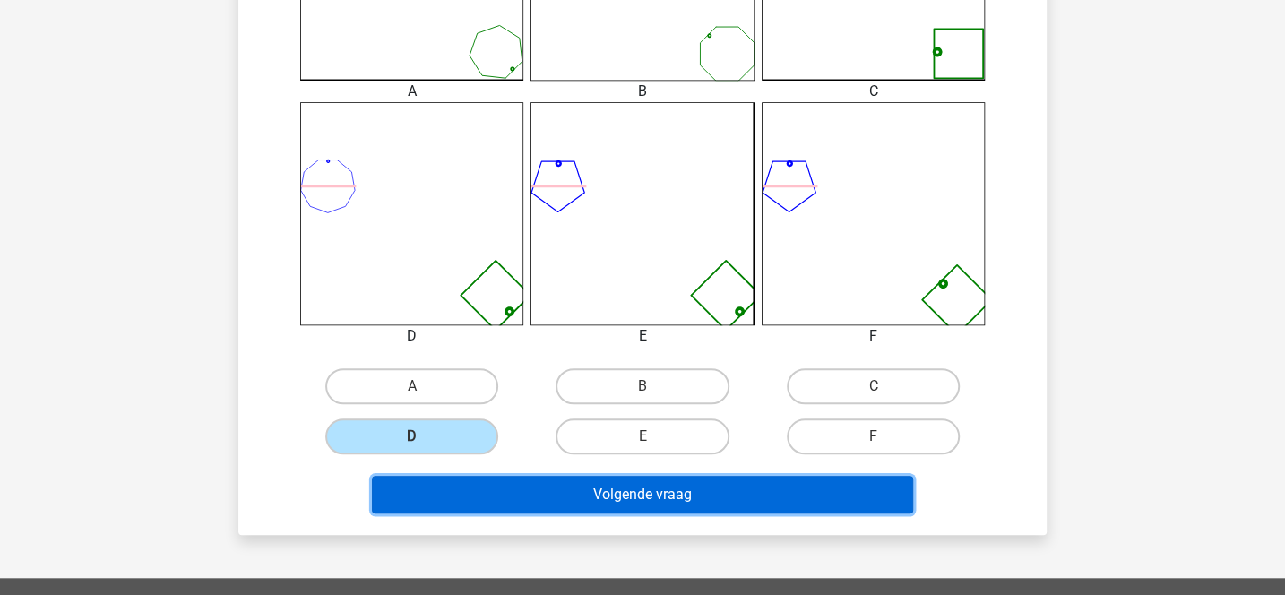
click at [564, 483] on button "Volgende vraag" at bounding box center [643, 495] width 542 height 38
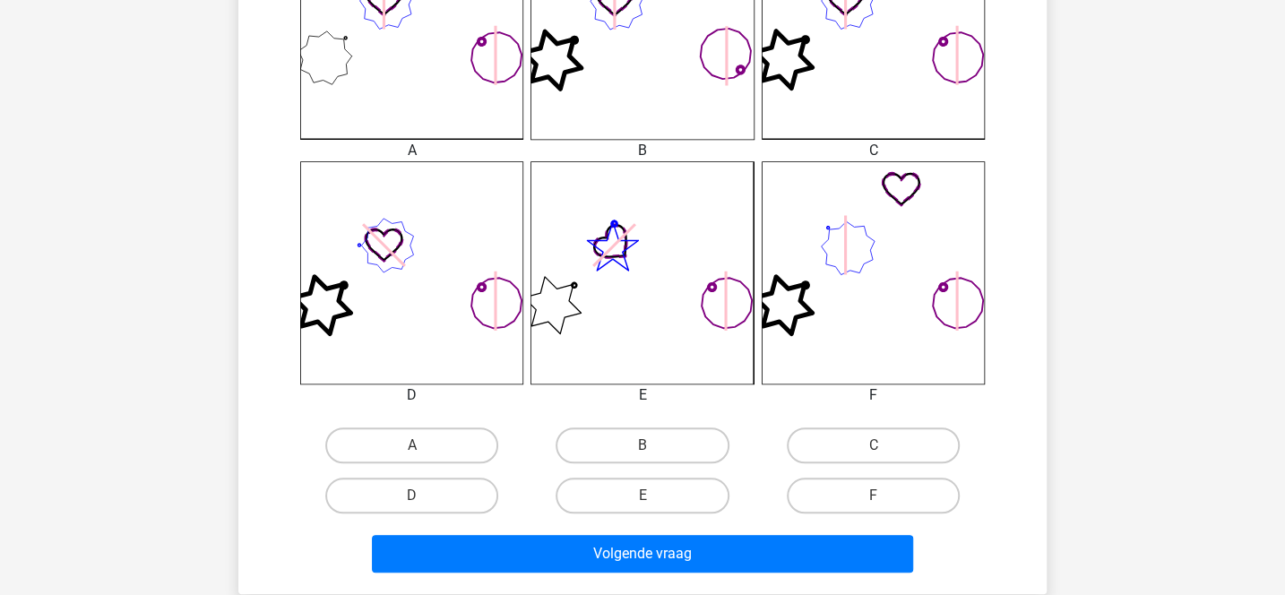
scroll to position [592, 0]
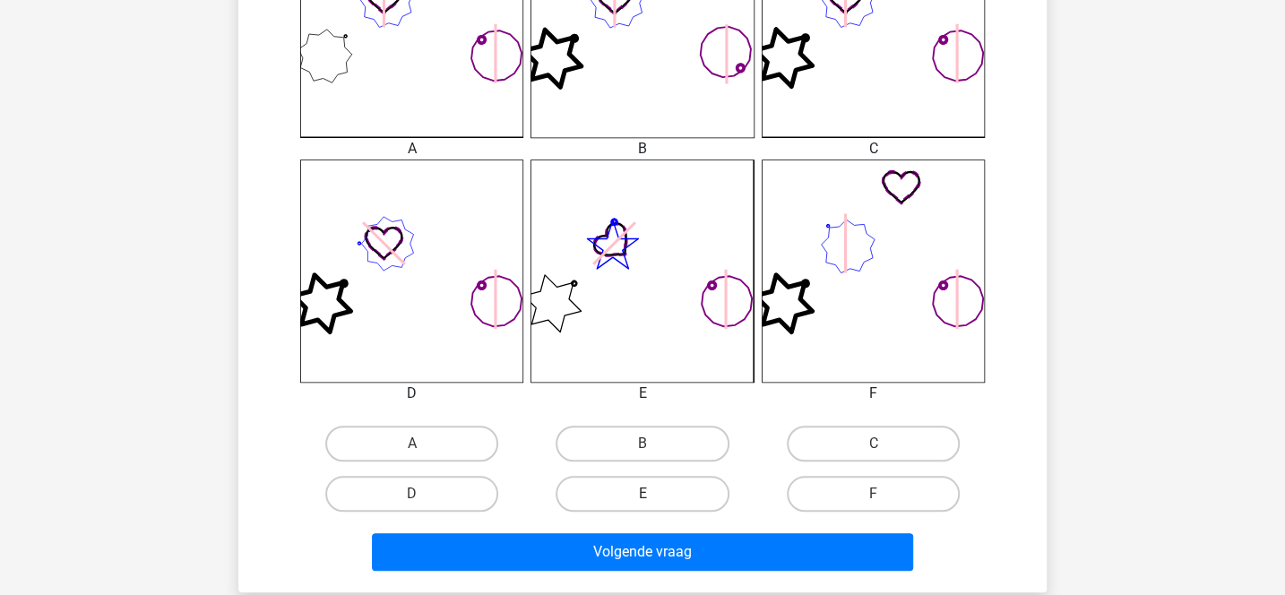
click at [693, 481] on label "E" at bounding box center [642, 494] width 173 height 36
click at [654, 494] on input "E" at bounding box center [648, 500] width 12 height 12
radio input "true"
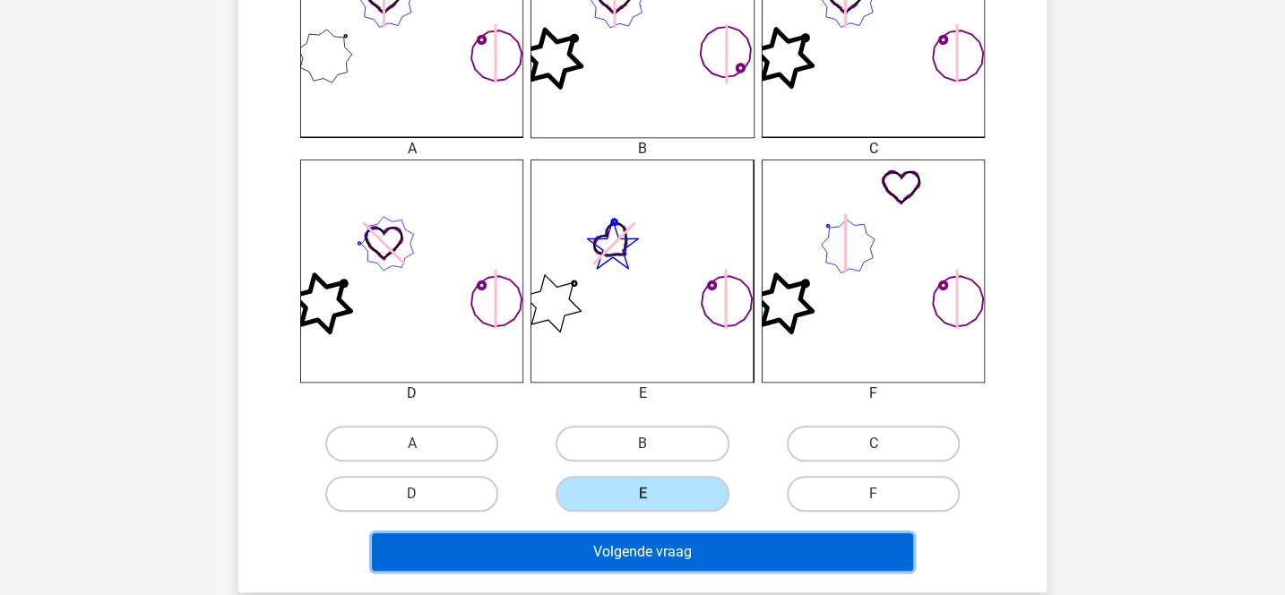
click at [694, 543] on button "Volgende vraag" at bounding box center [643, 552] width 542 height 38
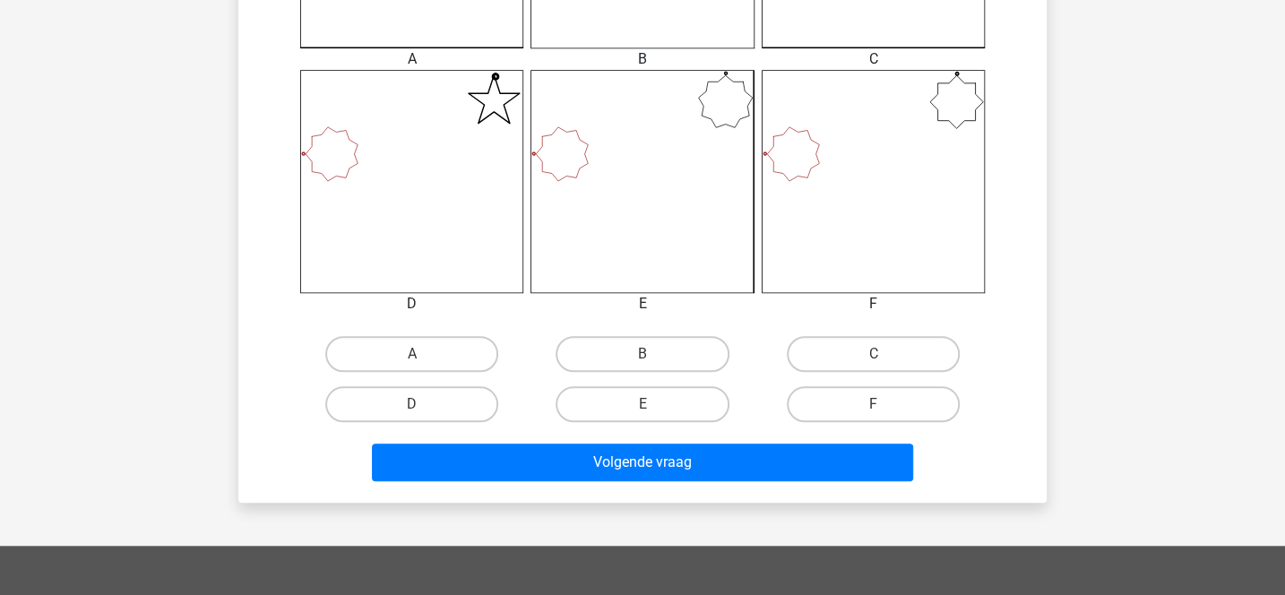
scroll to position [687, 0]
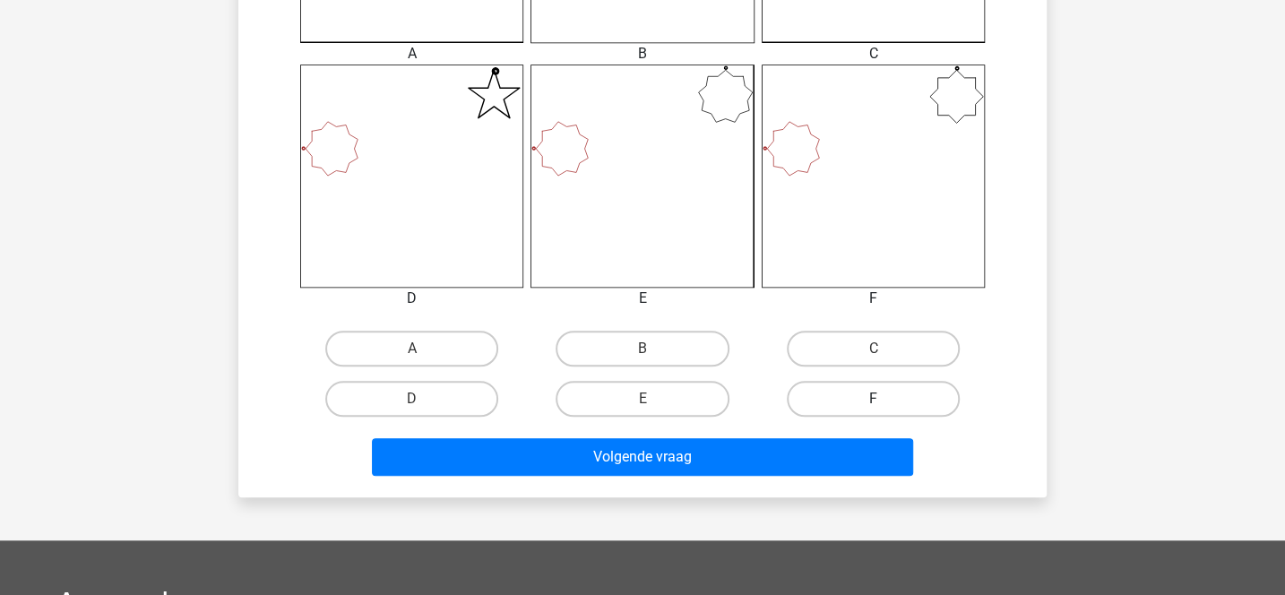
click at [888, 393] on label "F" at bounding box center [873, 399] width 173 height 36
click at [884, 399] on input "F" at bounding box center [879, 405] width 12 height 12
radio input "true"
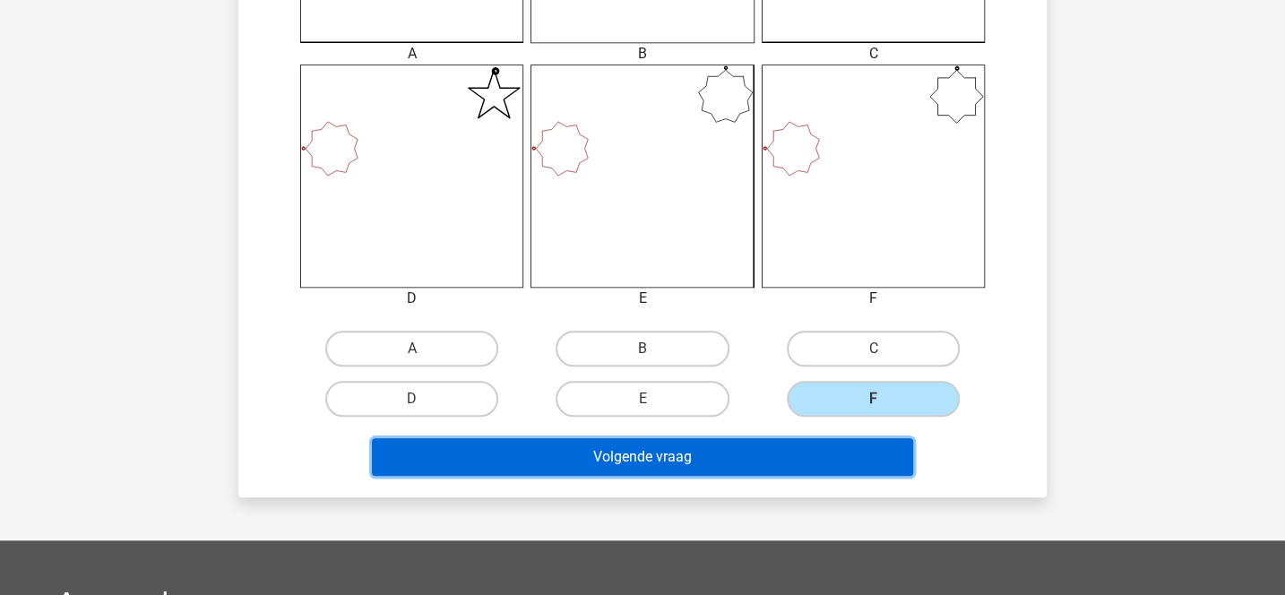
click at [845, 456] on button "Volgende vraag" at bounding box center [643, 457] width 542 height 38
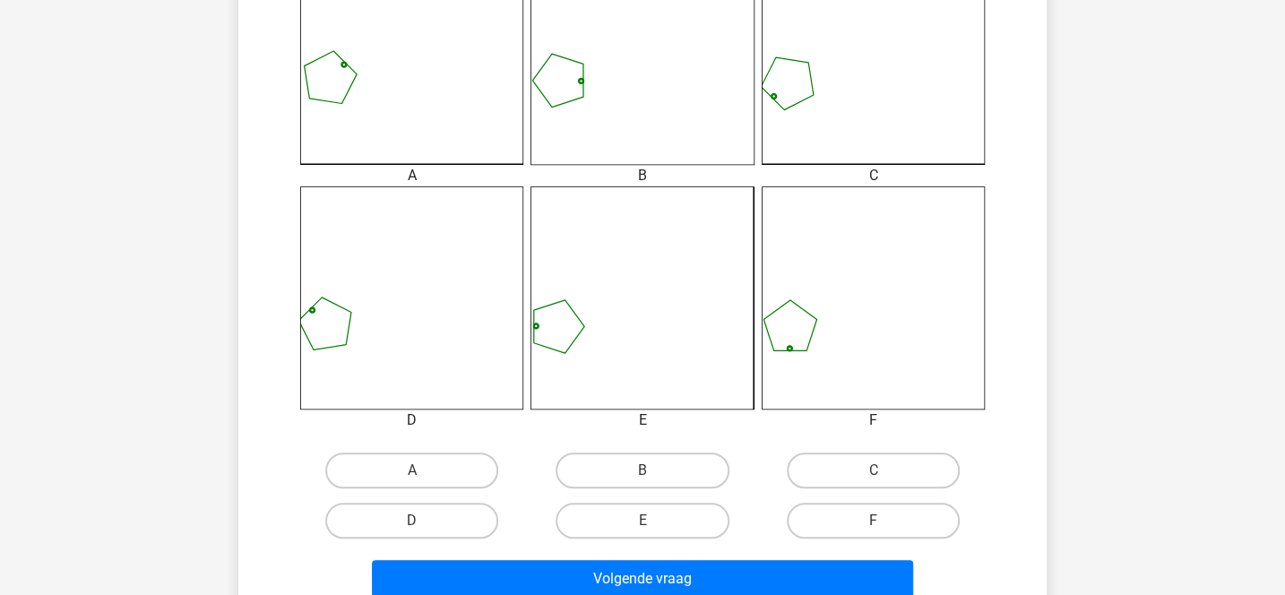
scroll to position [592, 0]
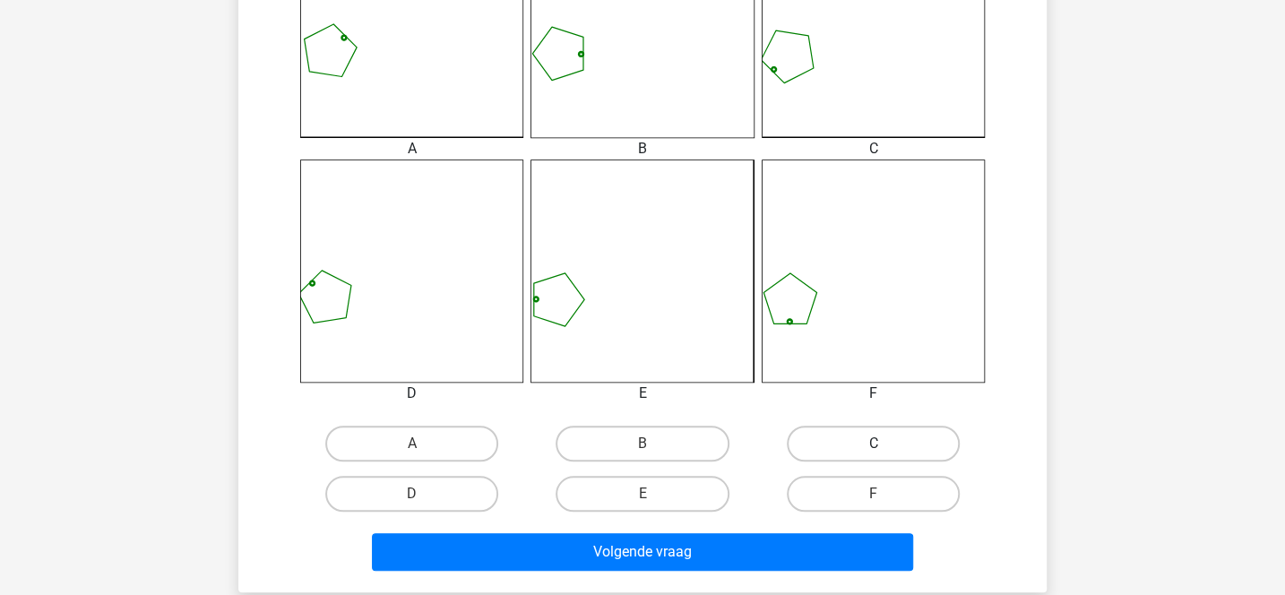
click at [829, 444] on label "C" at bounding box center [873, 444] width 173 height 36
click at [873, 444] on input "C" at bounding box center [879, 450] width 12 height 12
radio input "true"
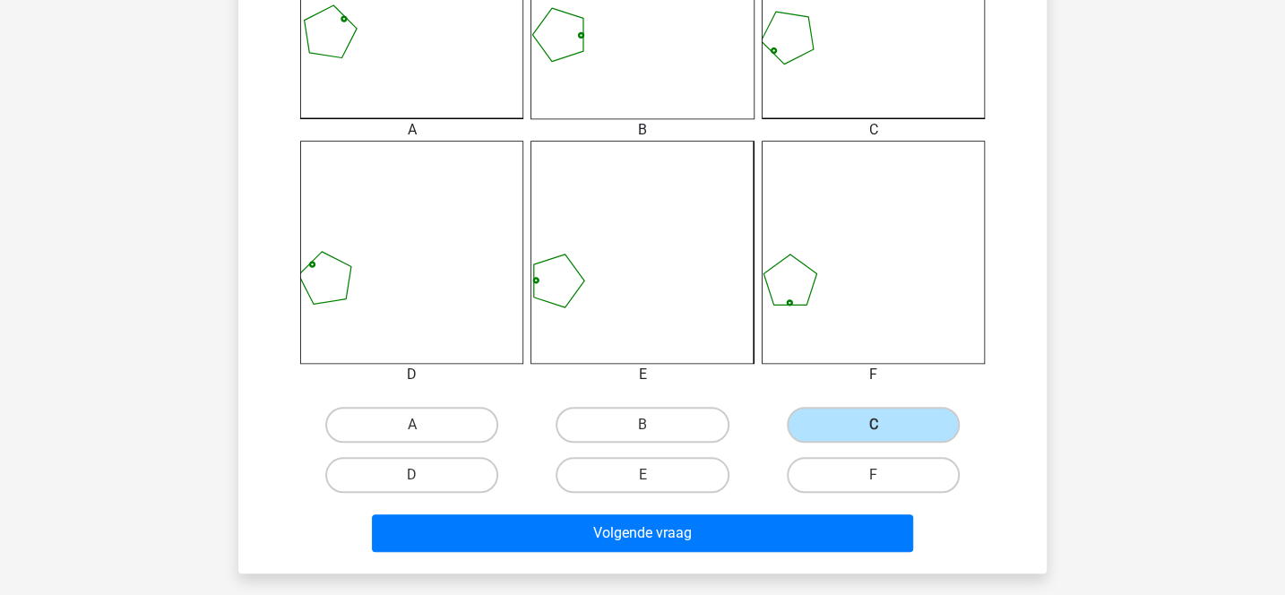
scroll to position [794, 0]
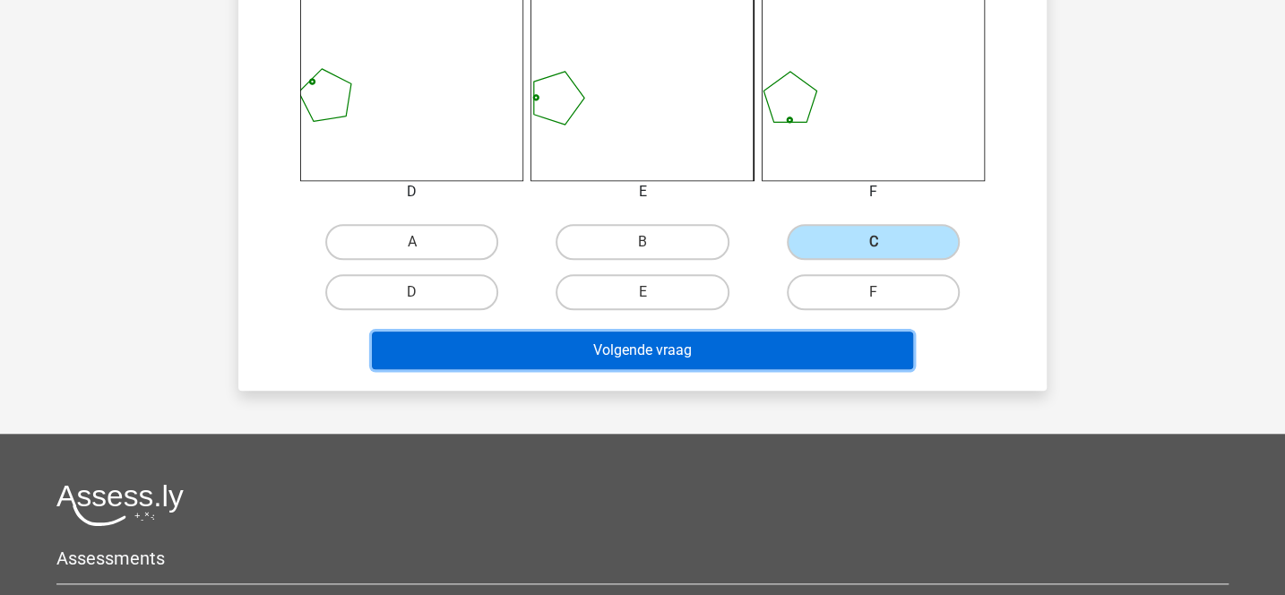
click at [696, 361] on button "Volgende vraag" at bounding box center [643, 351] width 542 height 38
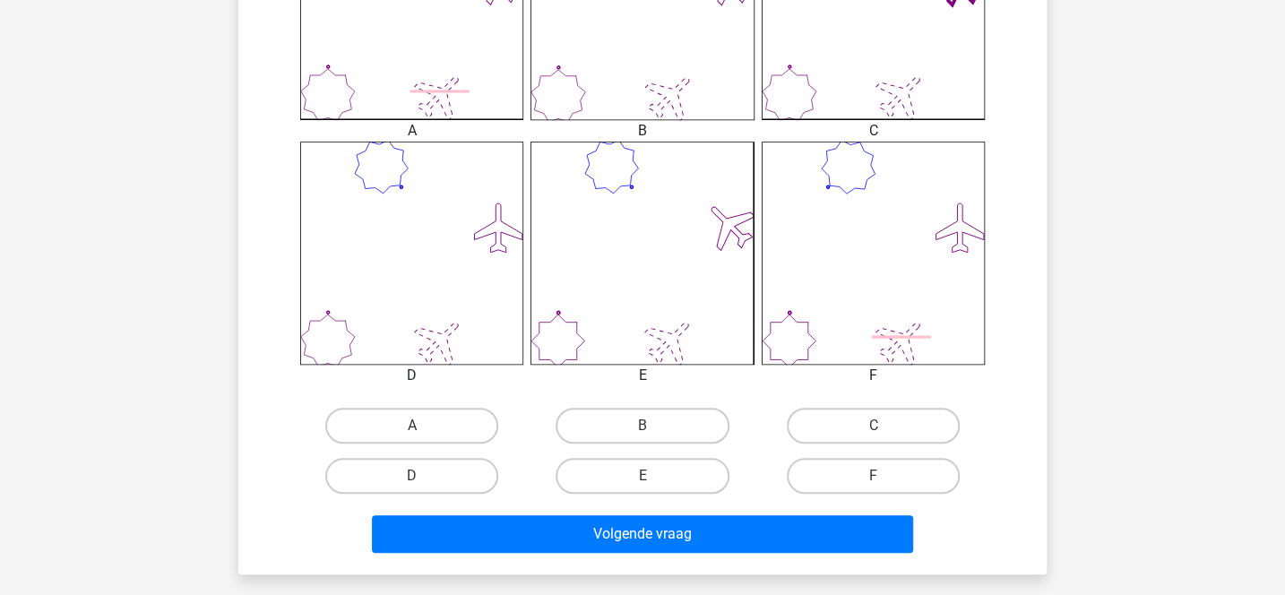
scroll to position [656, 0]
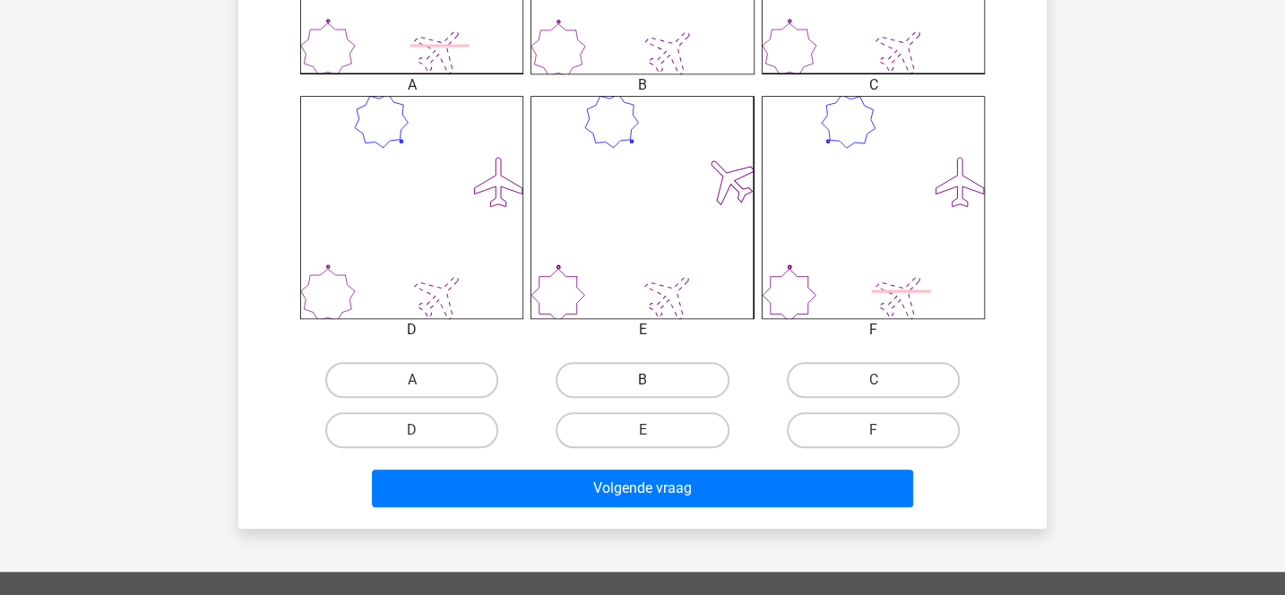
click at [684, 371] on label "B" at bounding box center [642, 380] width 173 height 36
click at [654, 380] on input "B" at bounding box center [648, 386] width 12 height 12
radio input "true"
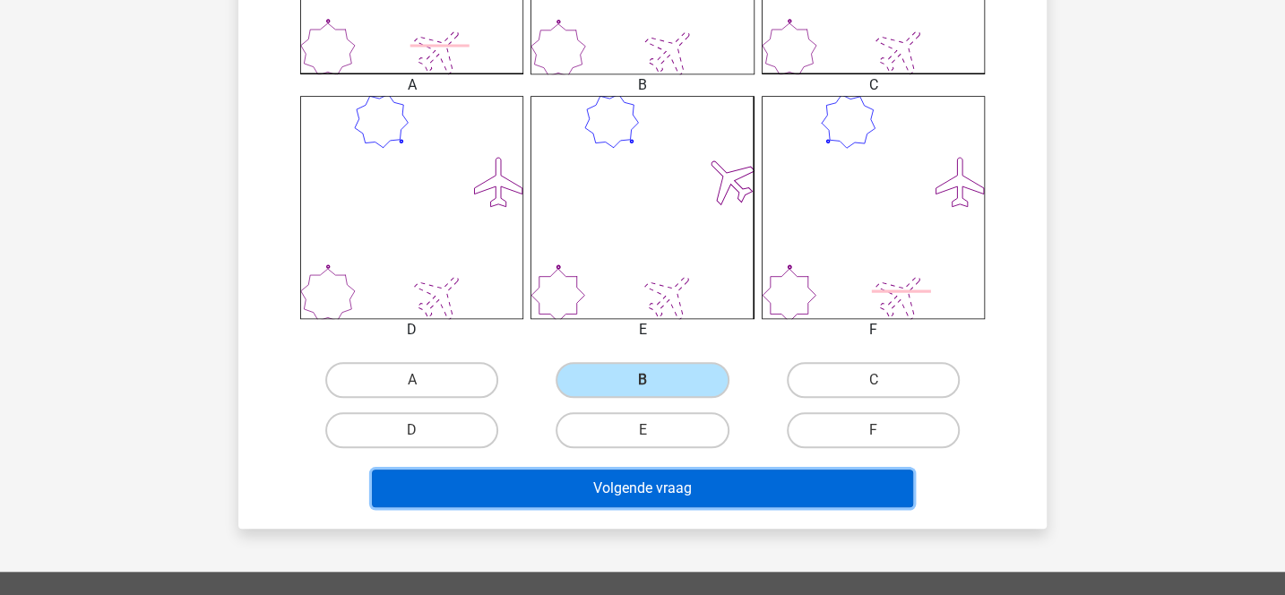
click at [683, 476] on button "Volgende vraag" at bounding box center [643, 489] width 542 height 38
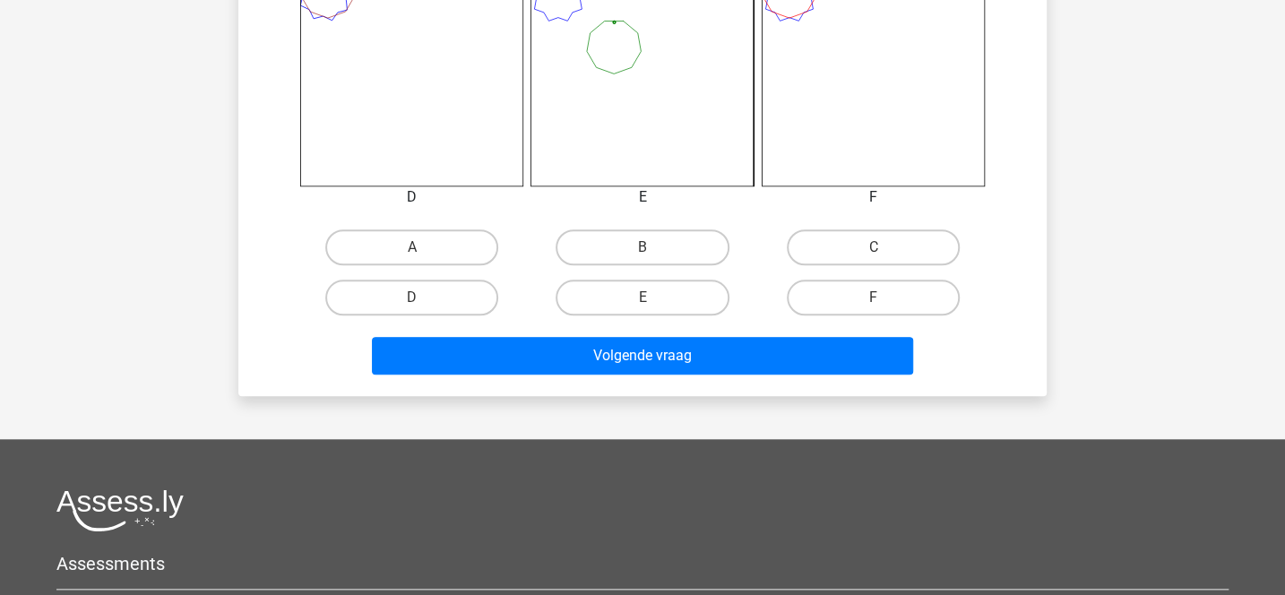
scroll to position [819, 0]
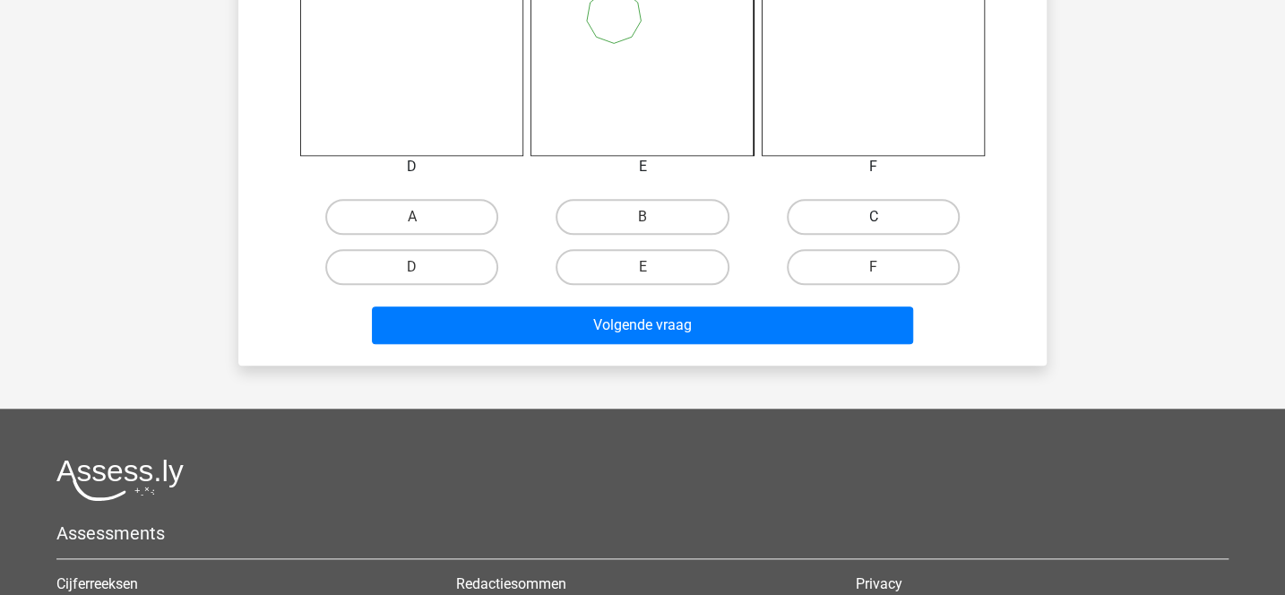
click at [805, 228] on label "C" at bounding box center [873, 217] width 173 height 36
click at [873, 228] on input "C" at bounding box center [879, 223] width 12 height 12
radio input "true"
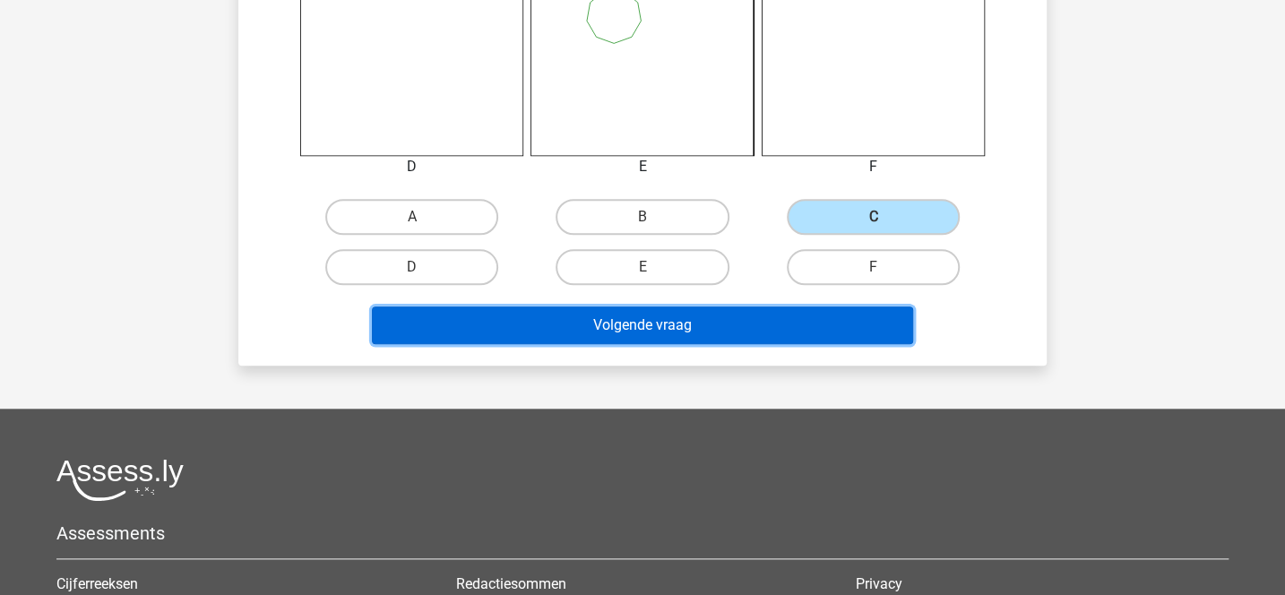
click at [753, 323] on button "Volgende vraag" at bounding box center [643, 325] width 542 height 38
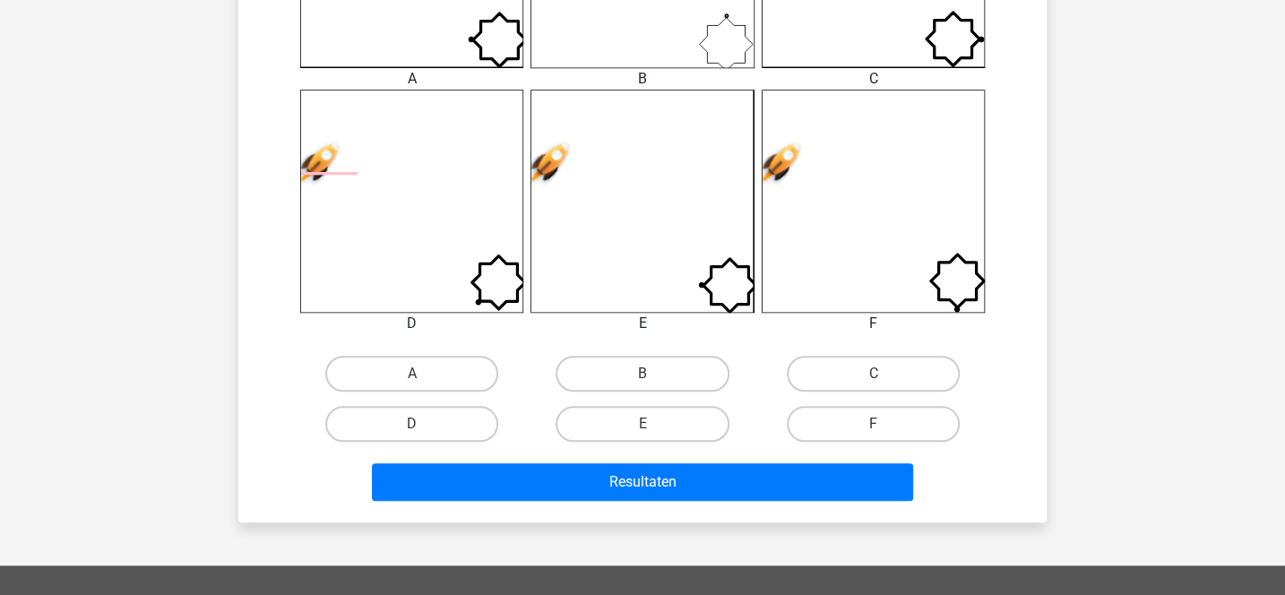
scroll to position [668, 0]
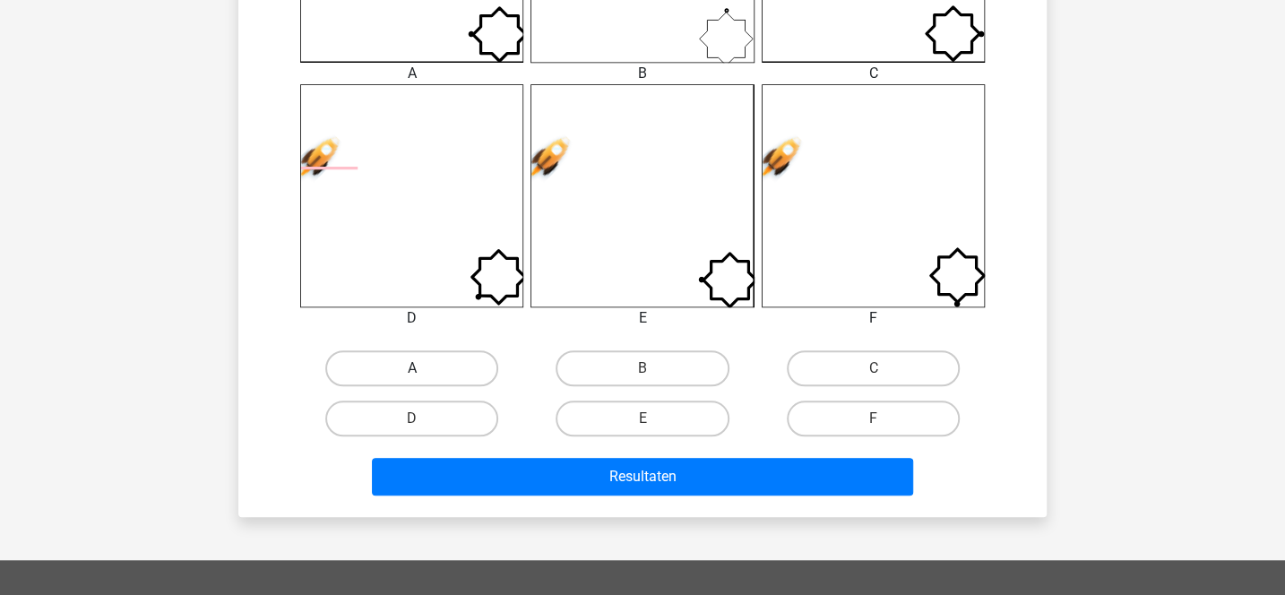
click at [471, 358] on label "A" at bounding box center [411, 368] width 173 height 36
click at [424, 368] on input "A" at bounding box center [418, 374] width 12 height 12
radio input "true"
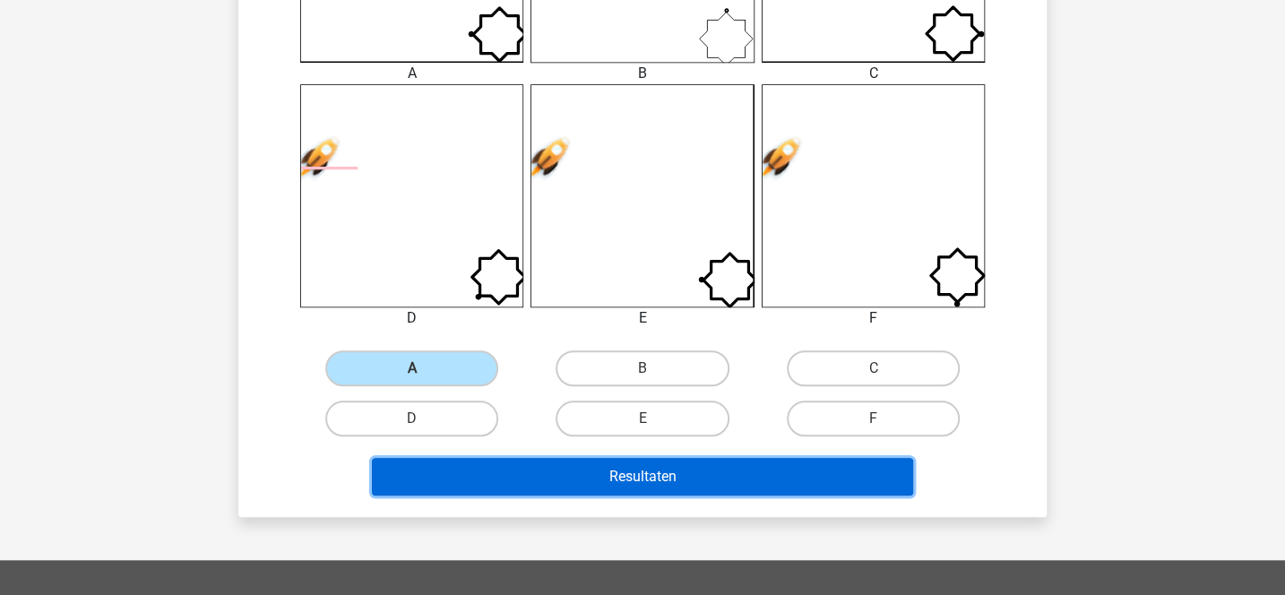
click at [527, 470] on button "Resultaten" at bounding box center [643, 477] width 542 height 38
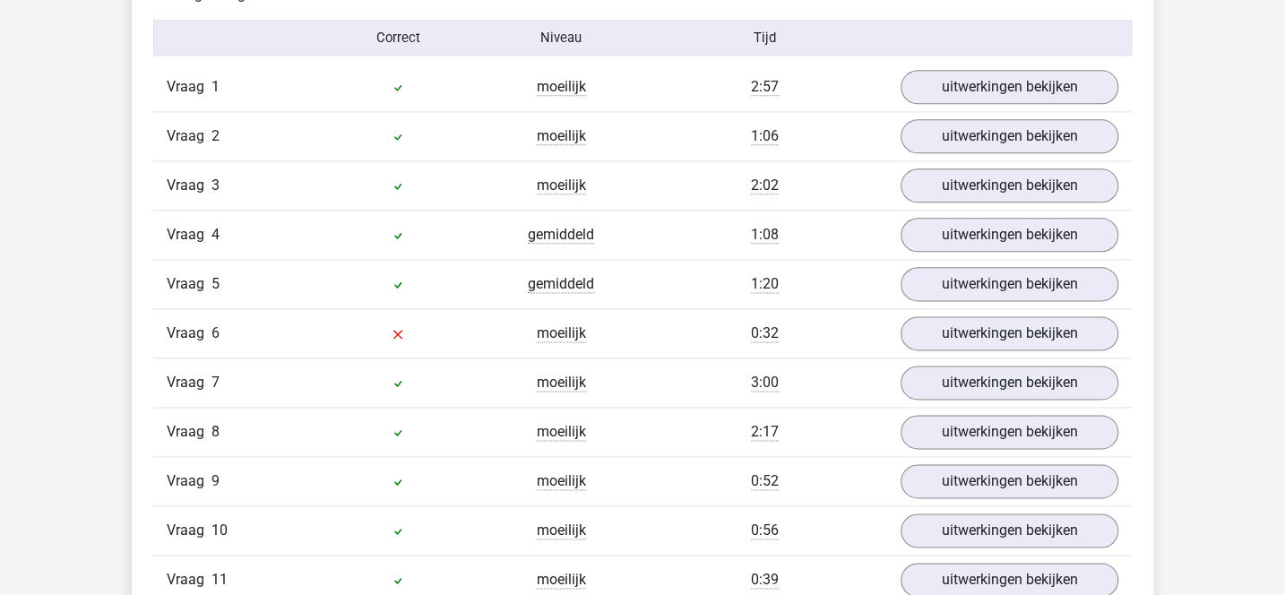
scroll to position [1246, 0]
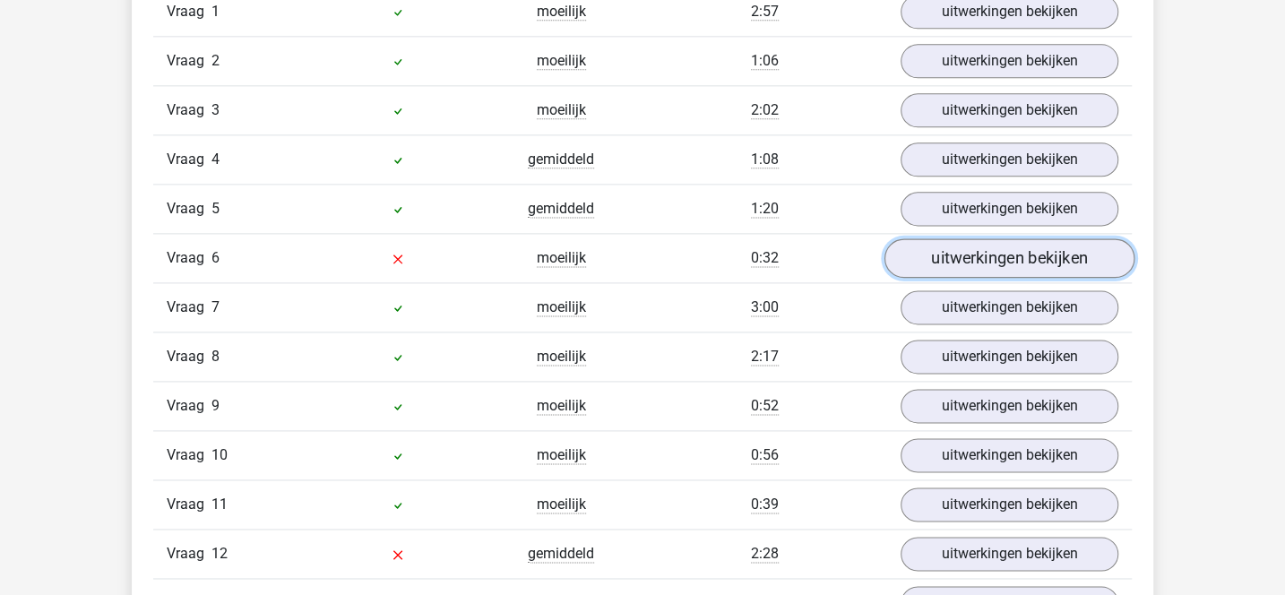
click at [909, 257] on link "uitwerkingen bekijken" at bounding box center [1009, 257] width 250 height 39
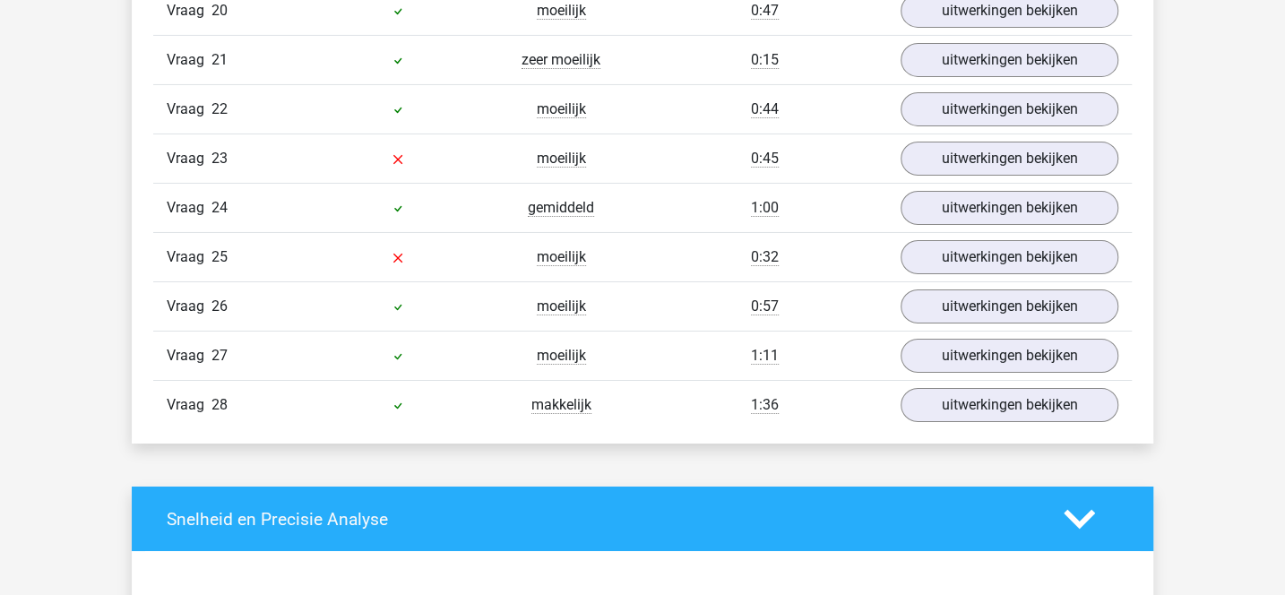
scroll to position [3506, 0]
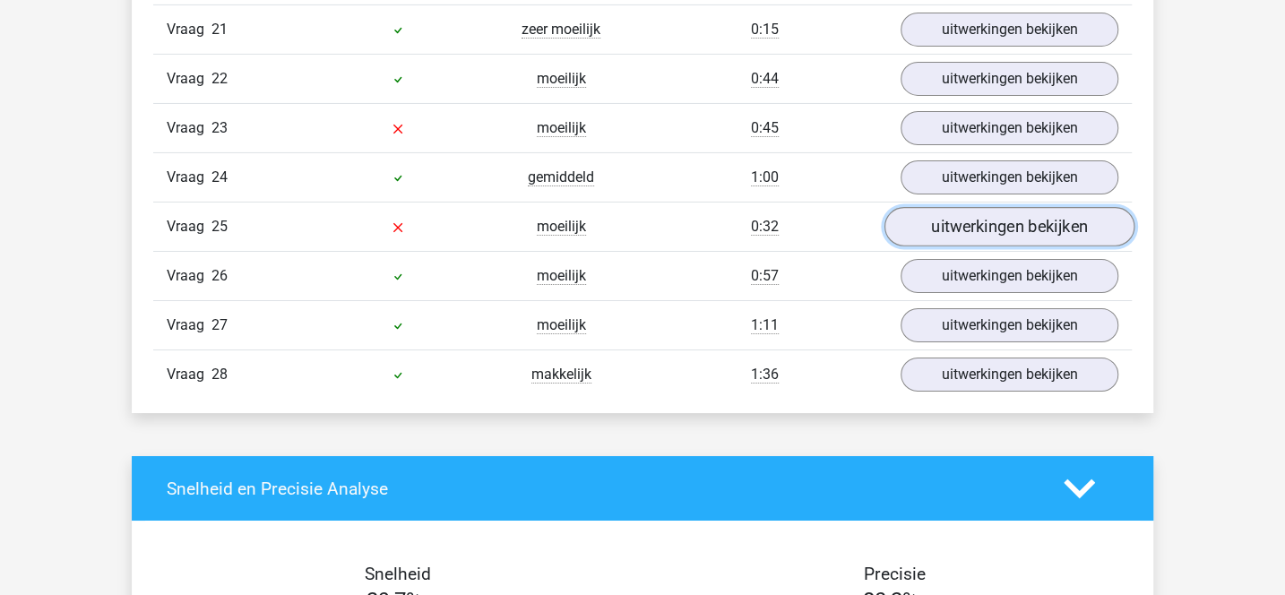
click at [942, 207] on link "uitwerkingen bekijken" at bounding box center [1009, 226] width 250 height 39
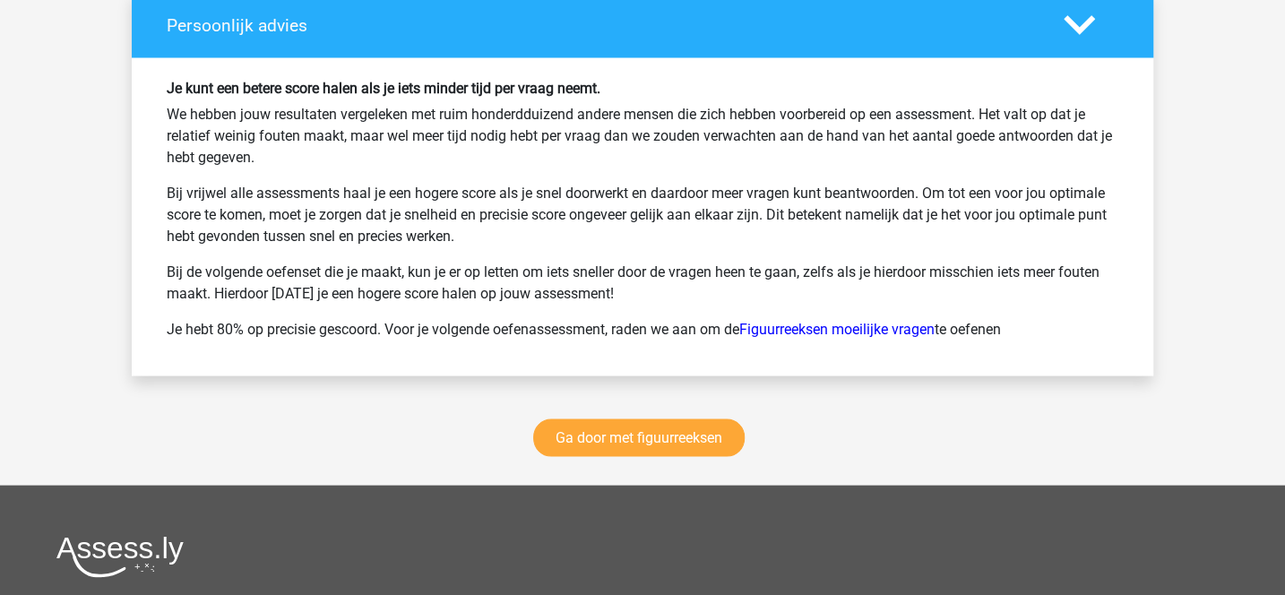
scroll to position [5760, 0]
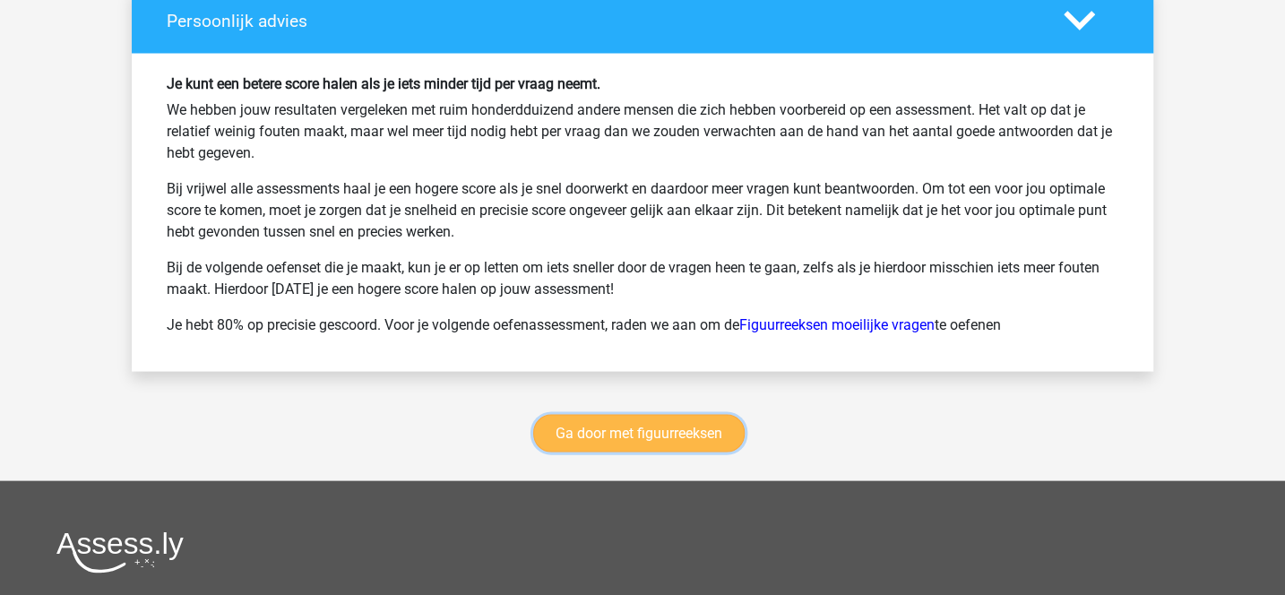
click at [663, 415] on link "Ga door met figuurreeksen" at bounding box center [638, 434] width 211 height 38
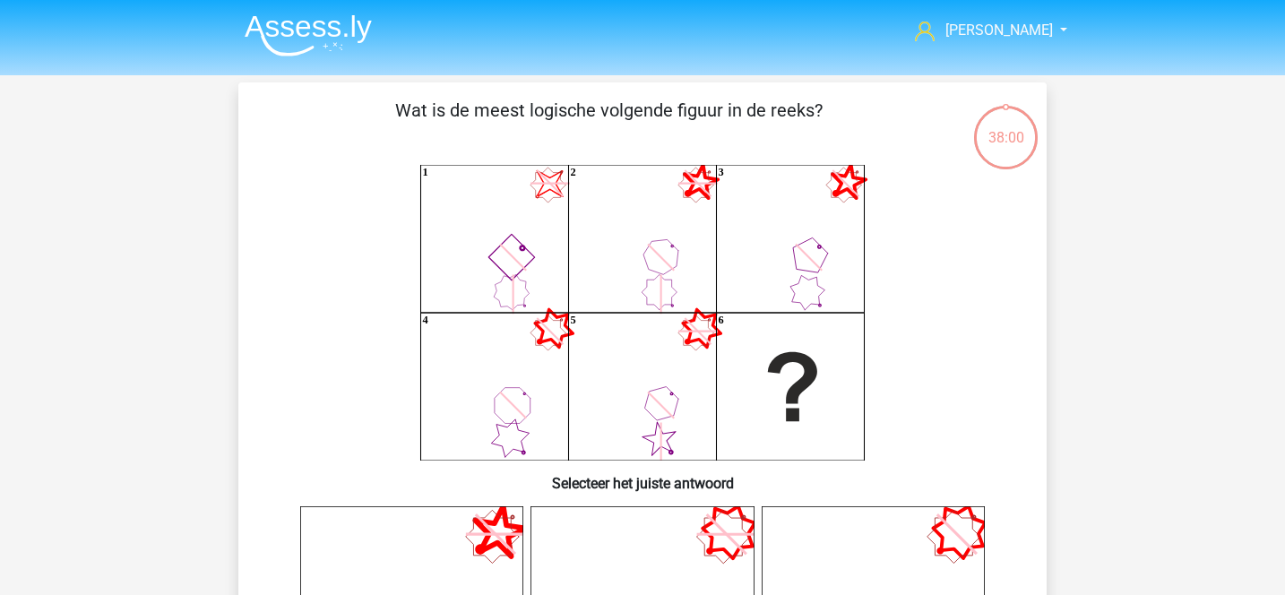
scroll to position [668, 0]
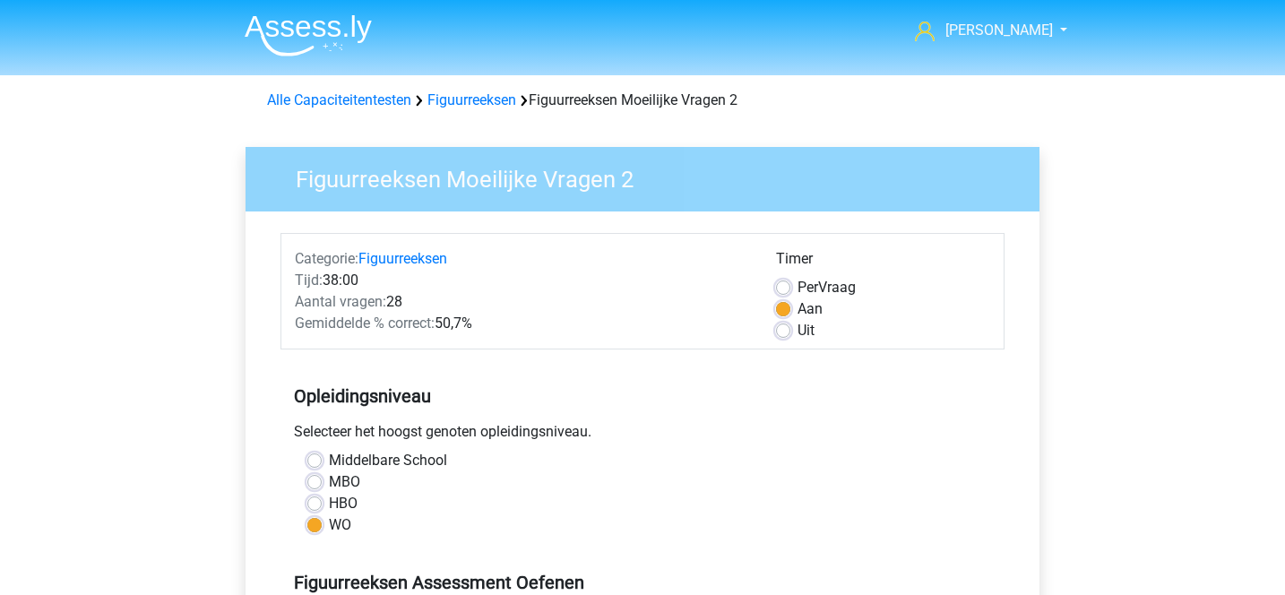
scroll to position [396, 0]
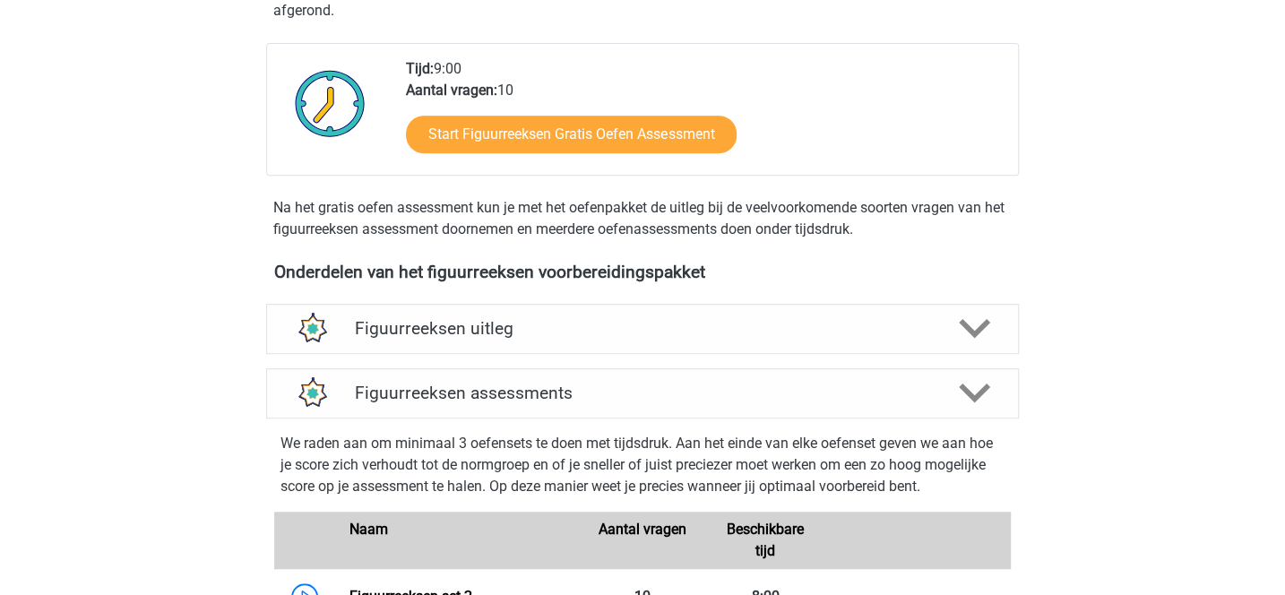
scroll to position [380, 0]
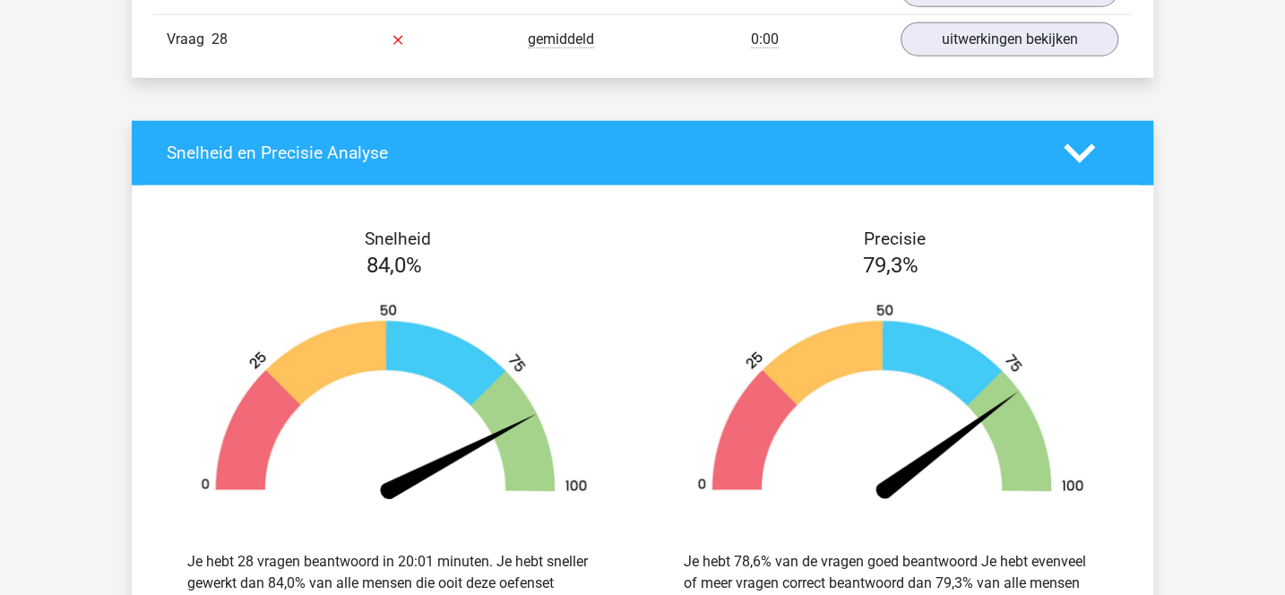
scroll to position [2529, 0]
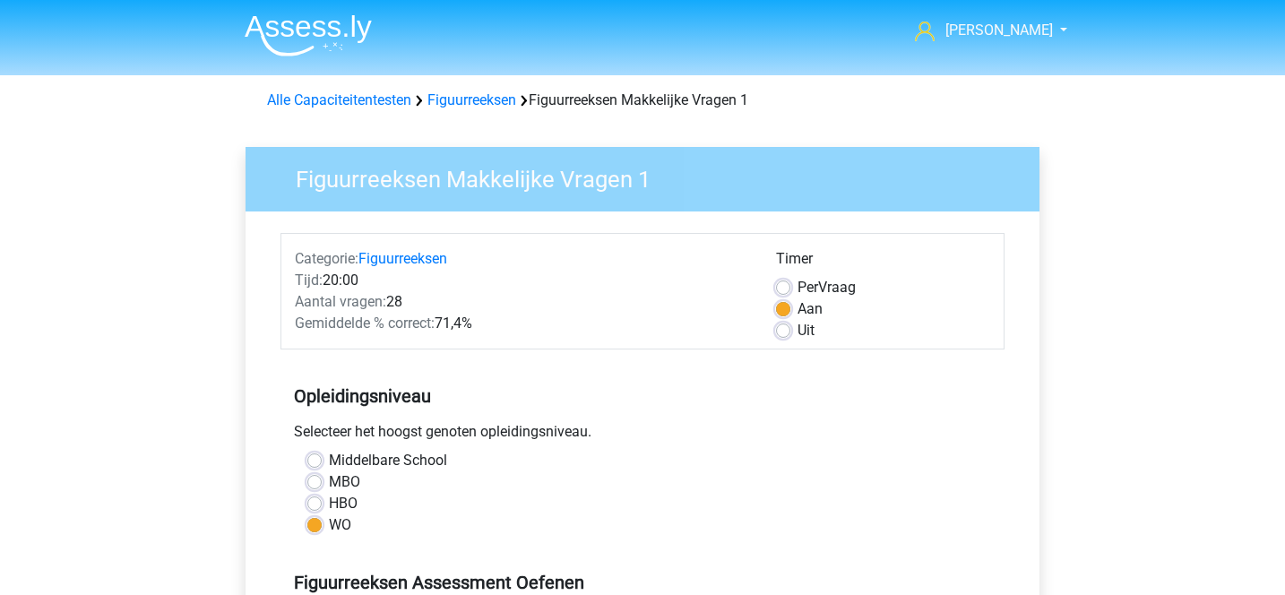
scroll to position [346, 0]
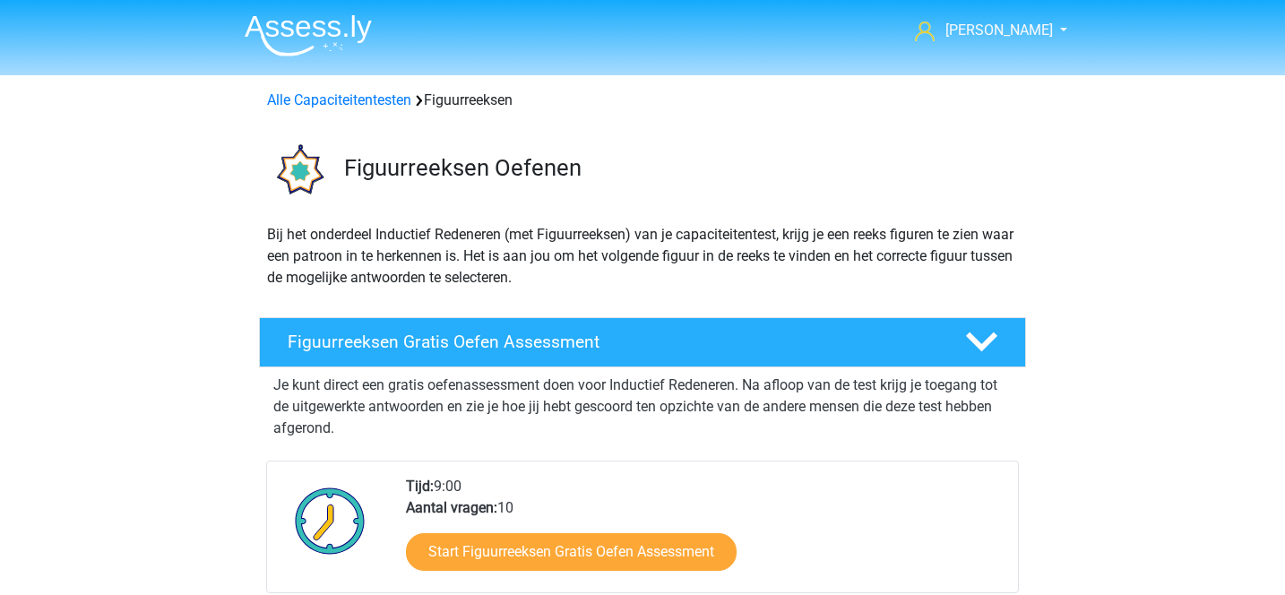
scroll to position [996, 0]
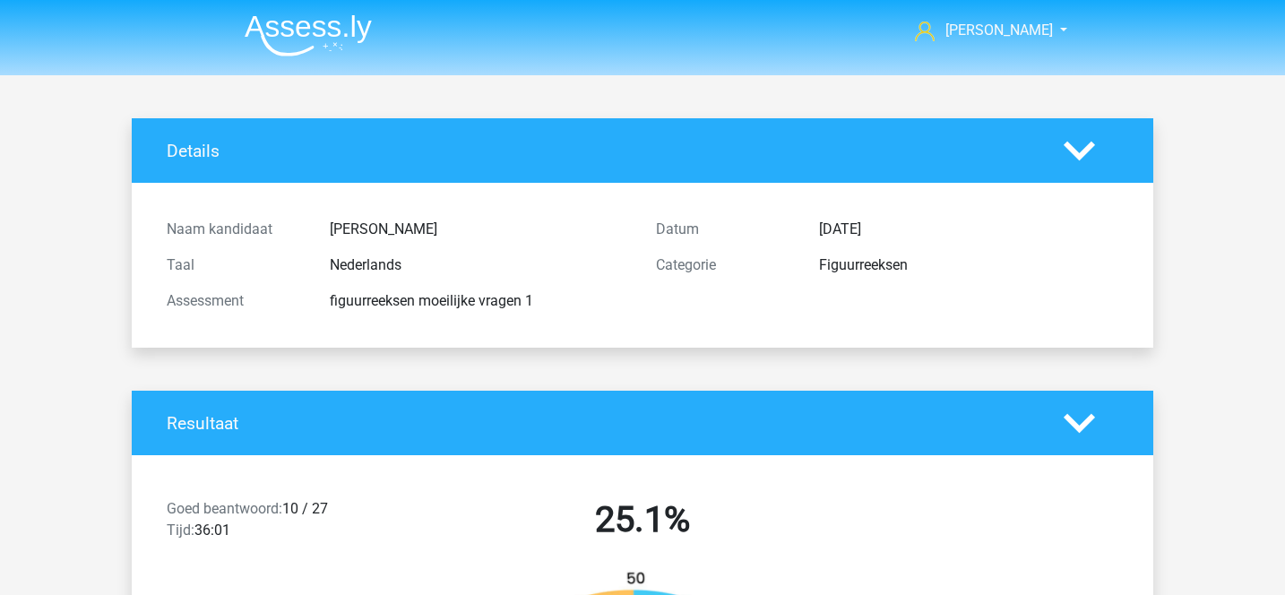
scroll to position [3325, 0]
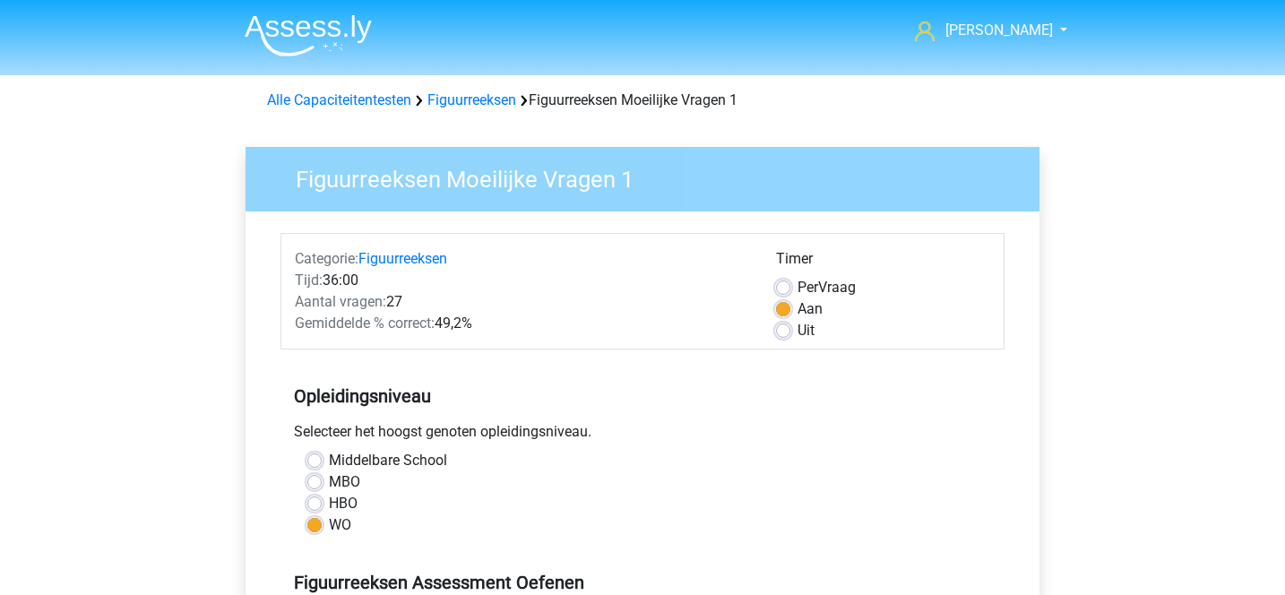
scroll to position [402, 0]
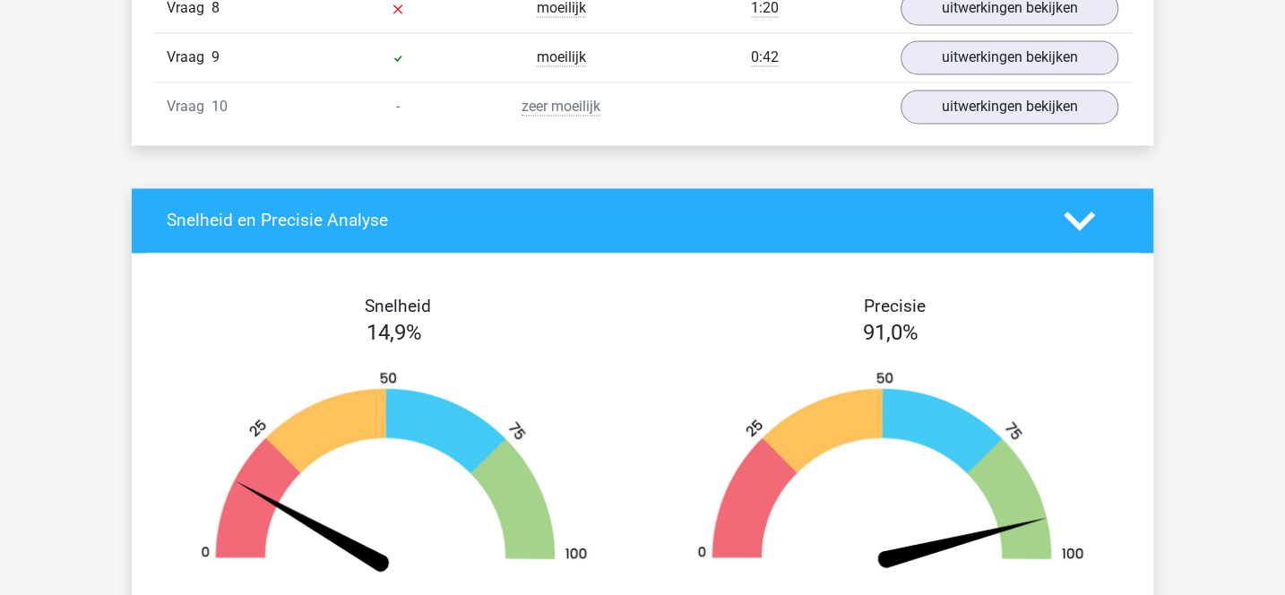
scroll to position [1470, 0]
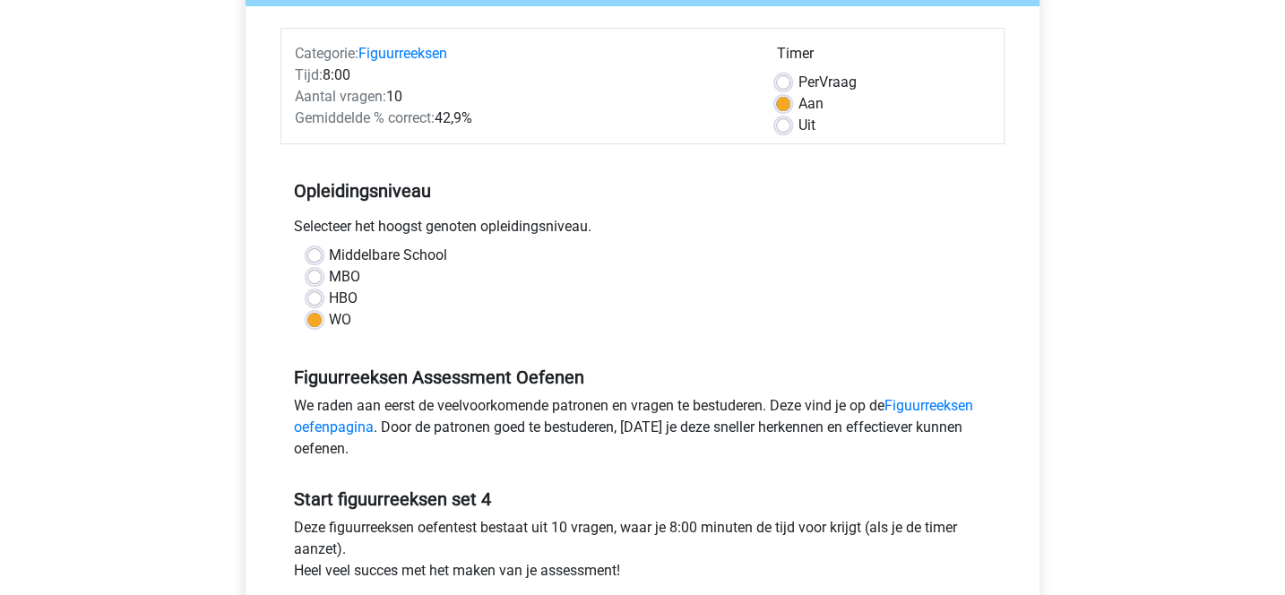
scroll to position [194, 0]
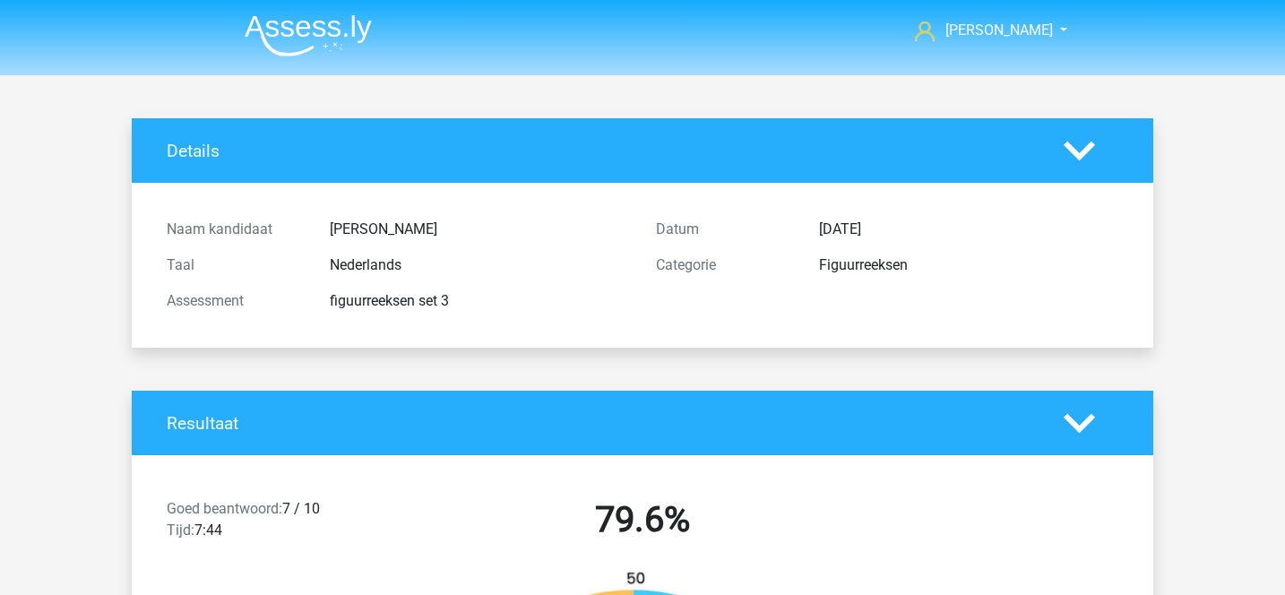
scroll to position [655, 0]
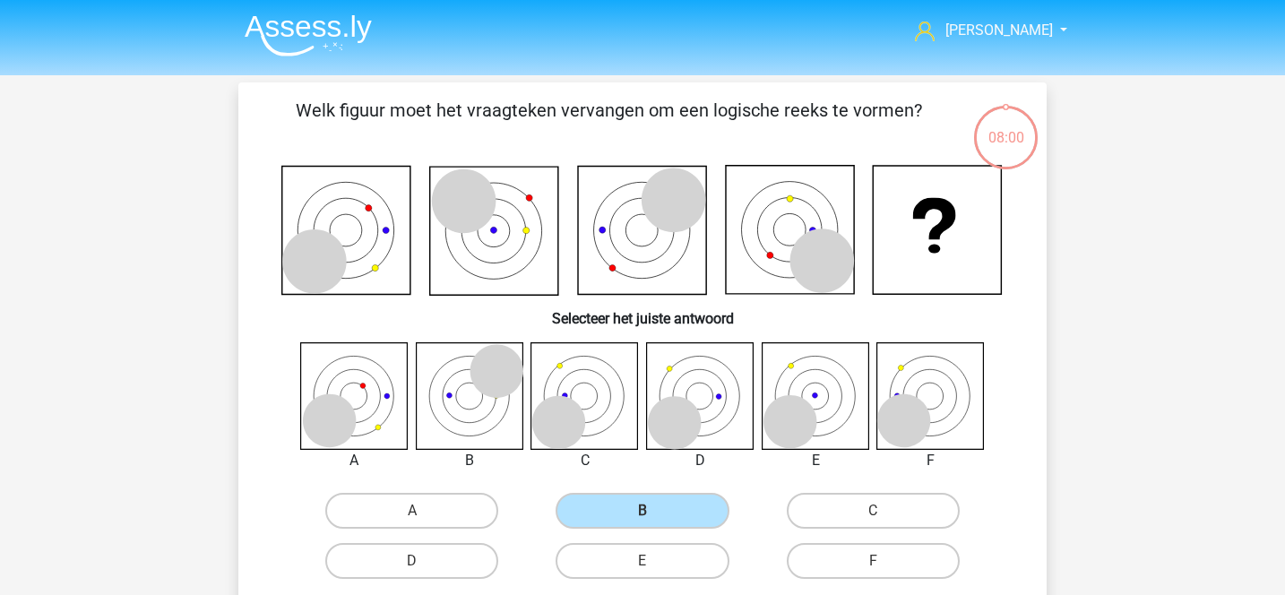
scroll to position [82, 0]
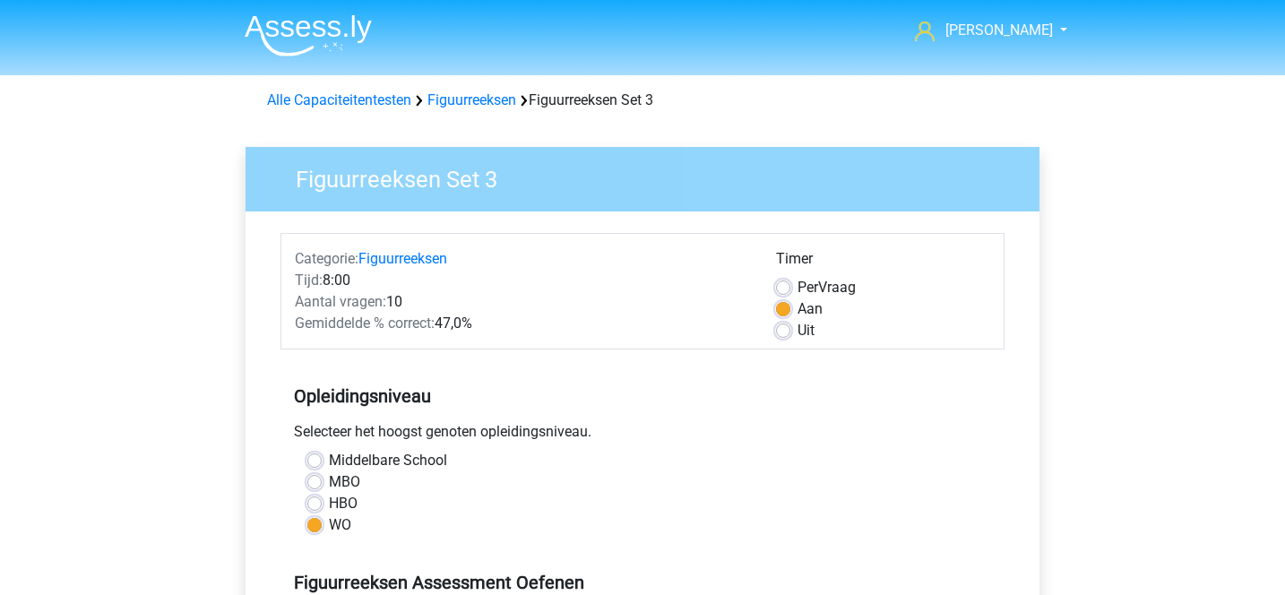
scroll to position [402, 0]
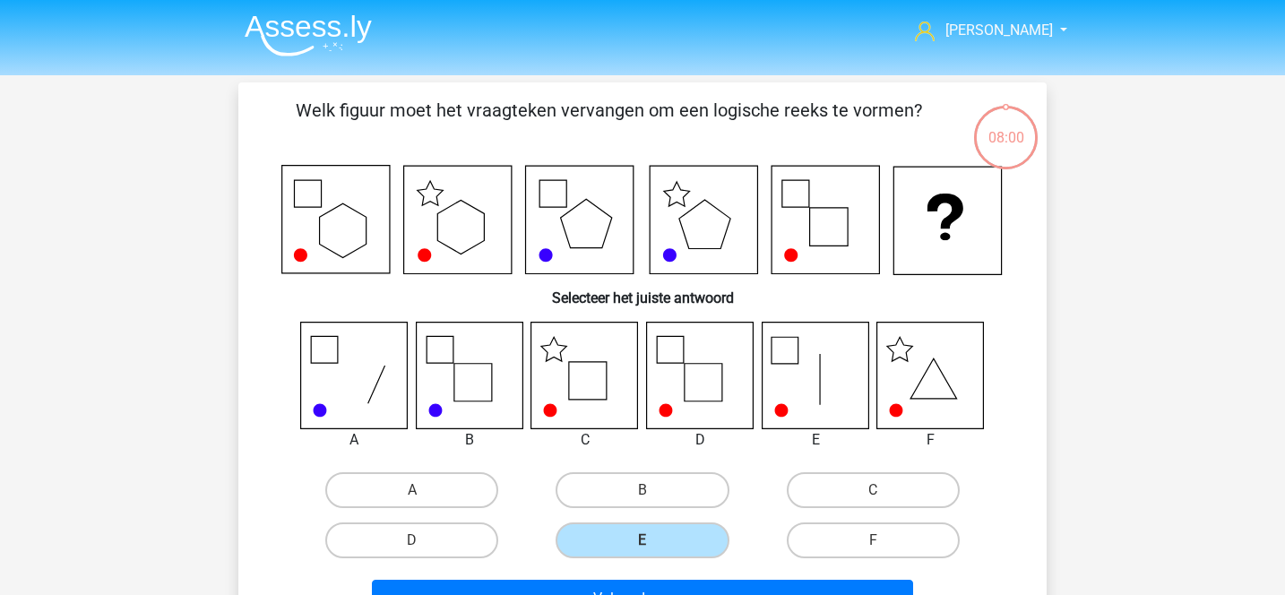
scroll to position [82, 0]
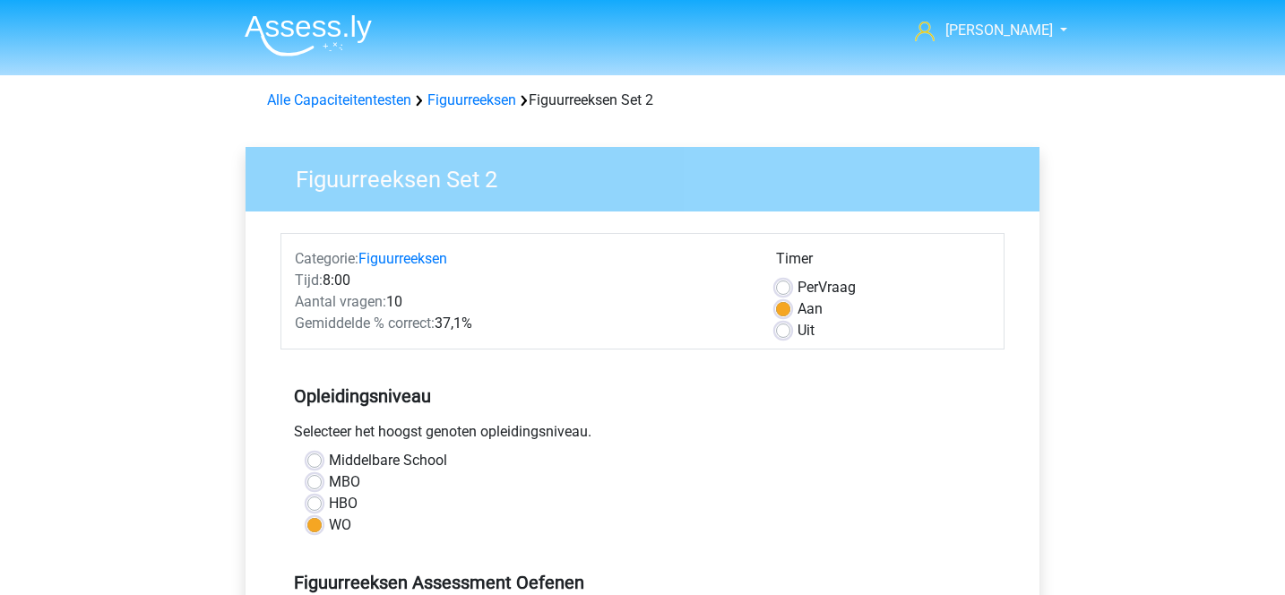
scroll to position [504, 0]
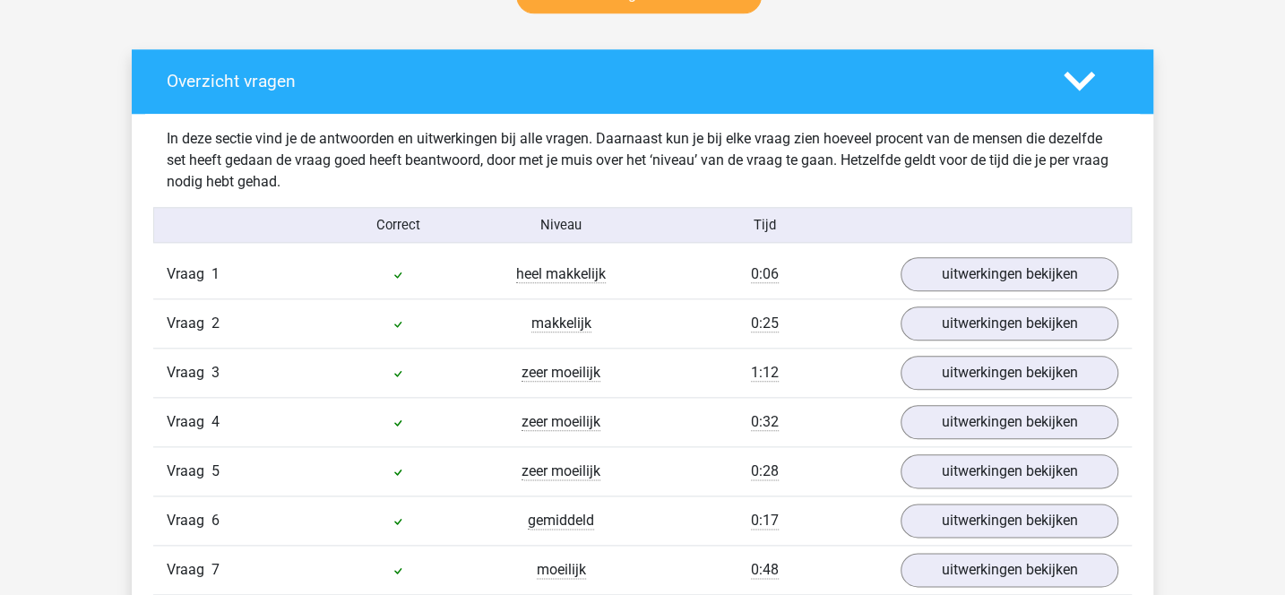
scroll to position [989, 0]
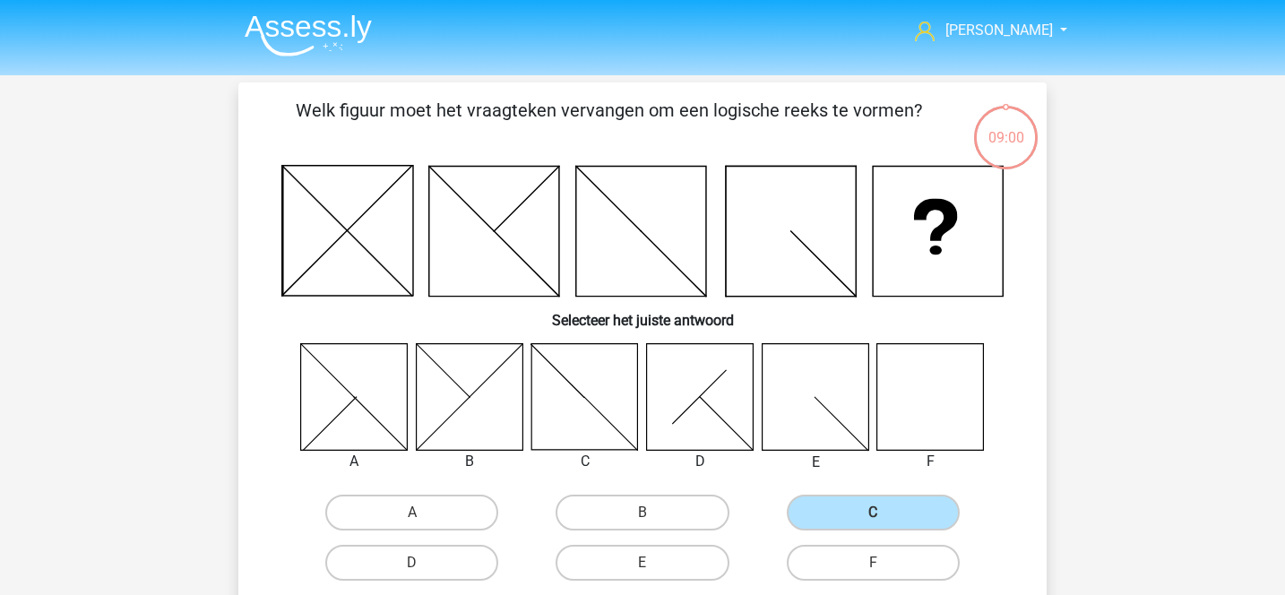
scroll to position [82, 0]
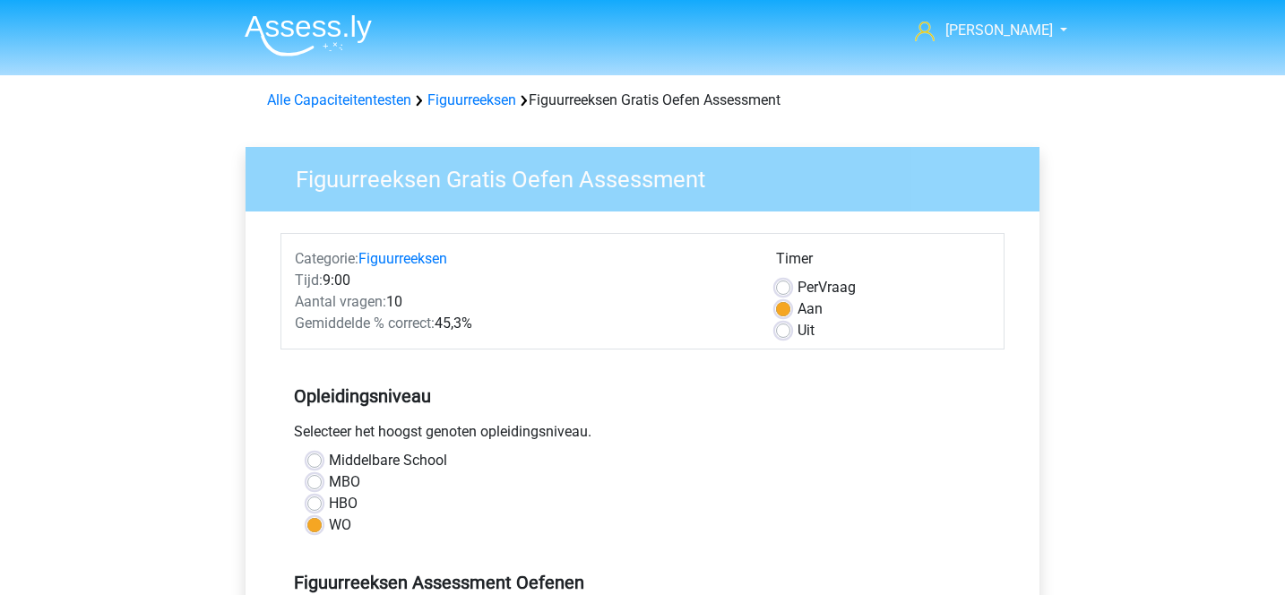
scroll to position [547, 0]
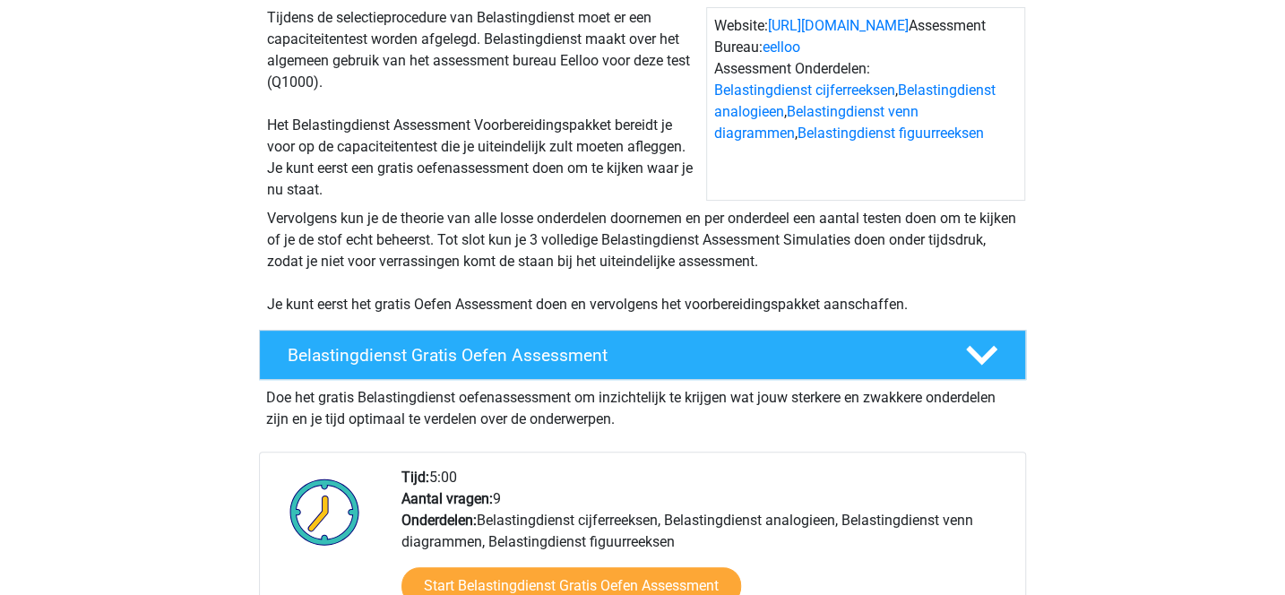
scroll to position [214, 0]
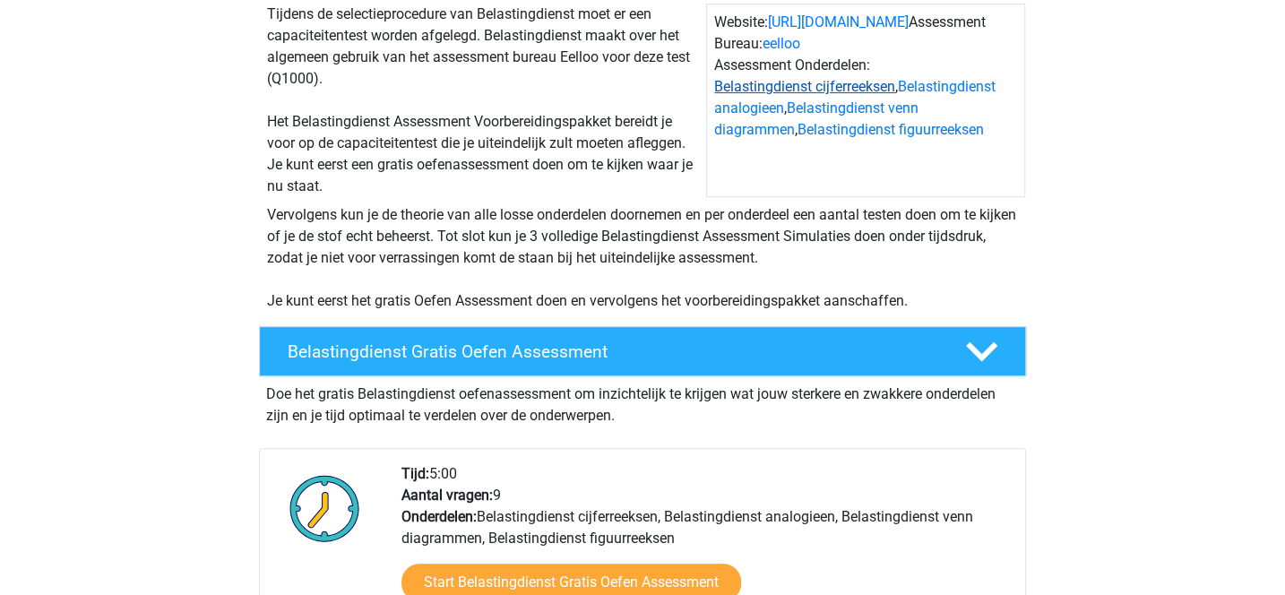
click at [760, 93] on link "Belastingdienst cijferreeksen" at bounding box center [804, 86] width 181 height 17
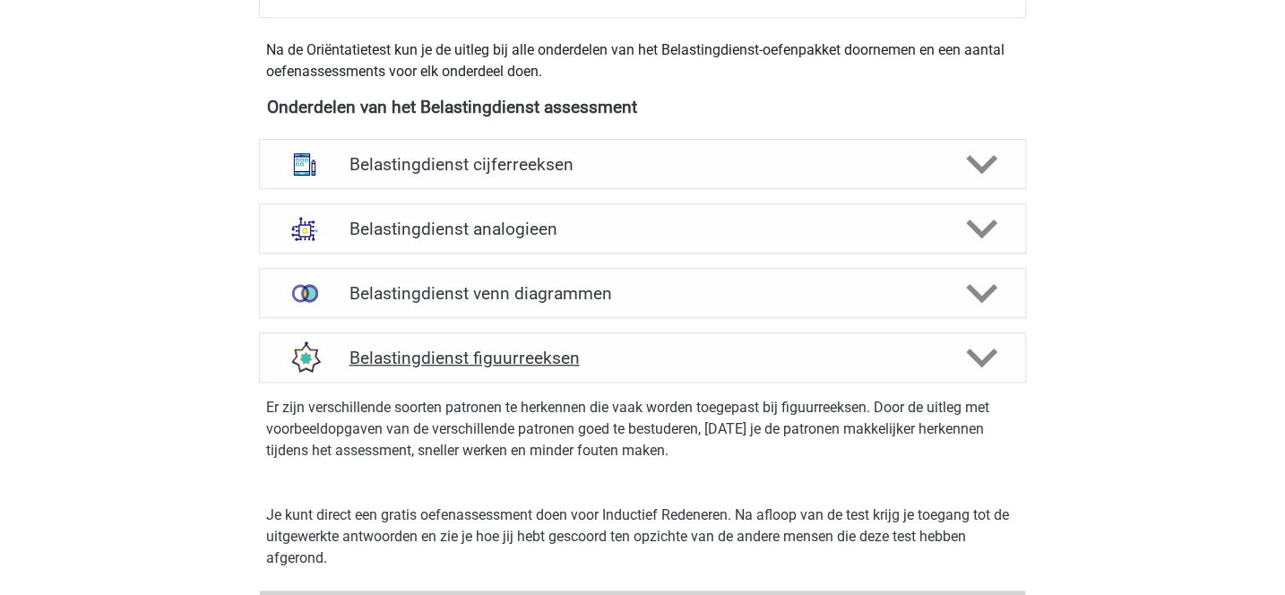
scroll to position [793, 0]
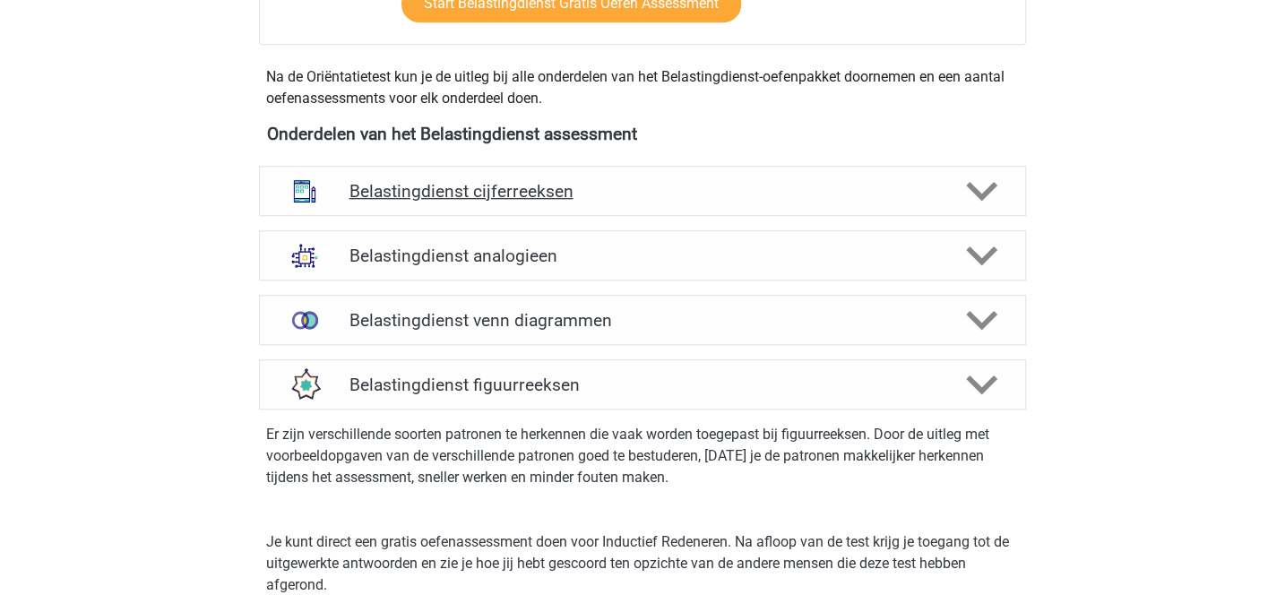
click at [694, 200] on h4 "Belastingdienst cijferreeksen" at bounding box center [642, 191] width 587 height 21
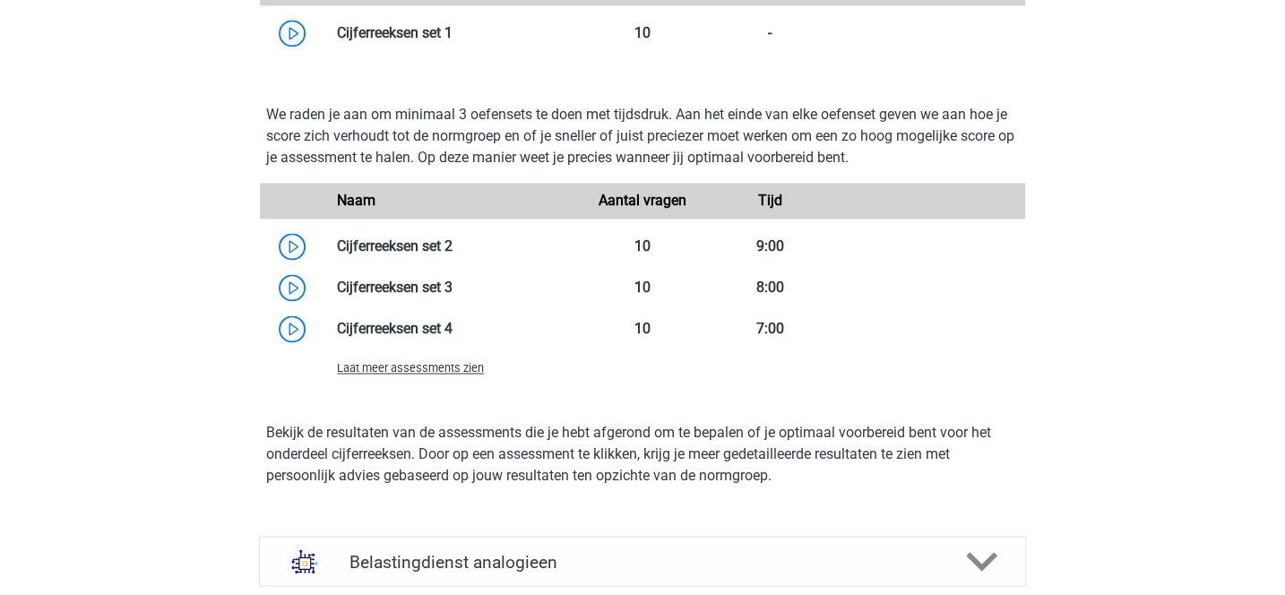
scroll to position [1498, 0]
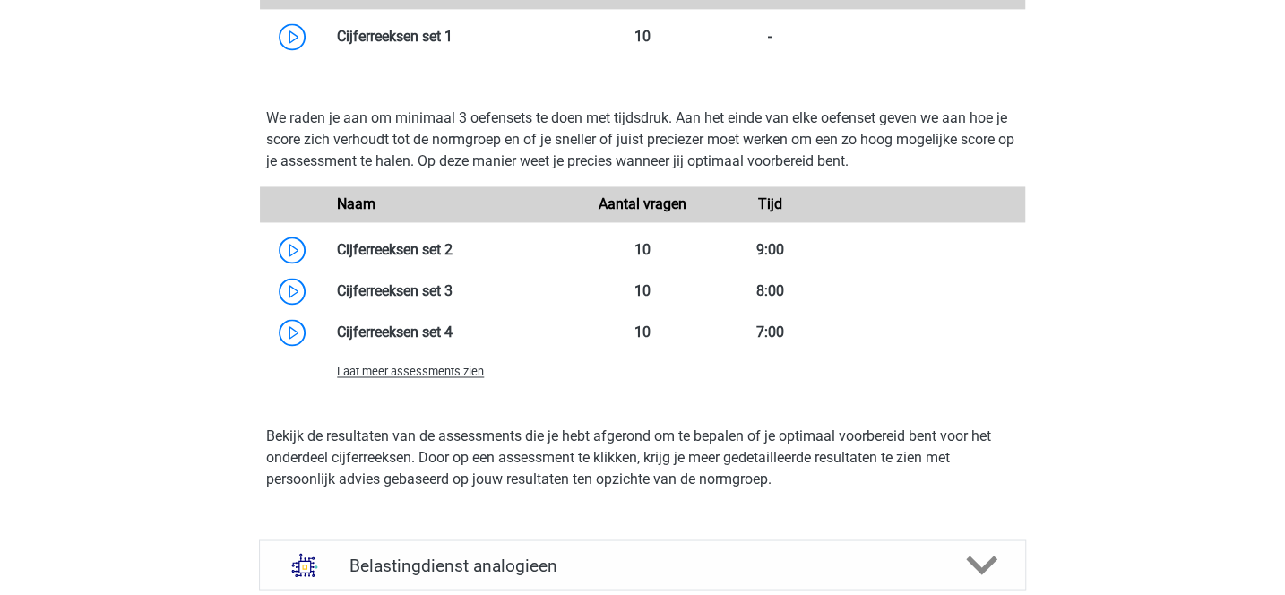
click at [448, 372] on span "Laat meer assessments zien" at bounding box center [410, 371] width 147 height 13
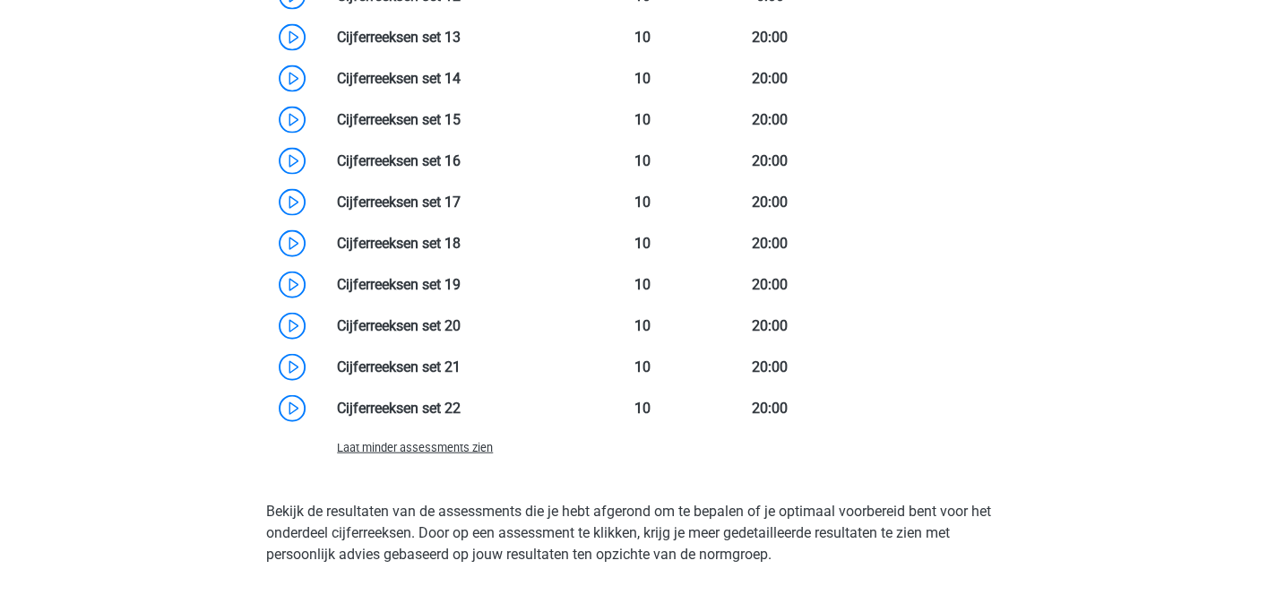
scroll to position [2166, 0]
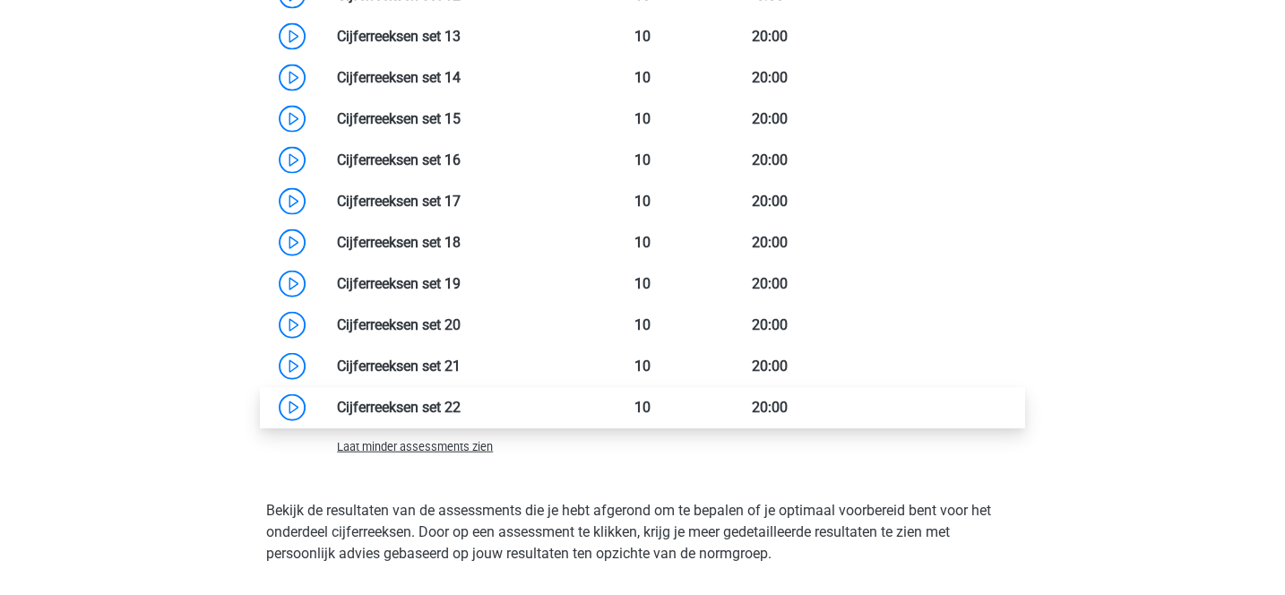
click at [461, 405] on link at bounding box center [461, 406] width 0 height 17
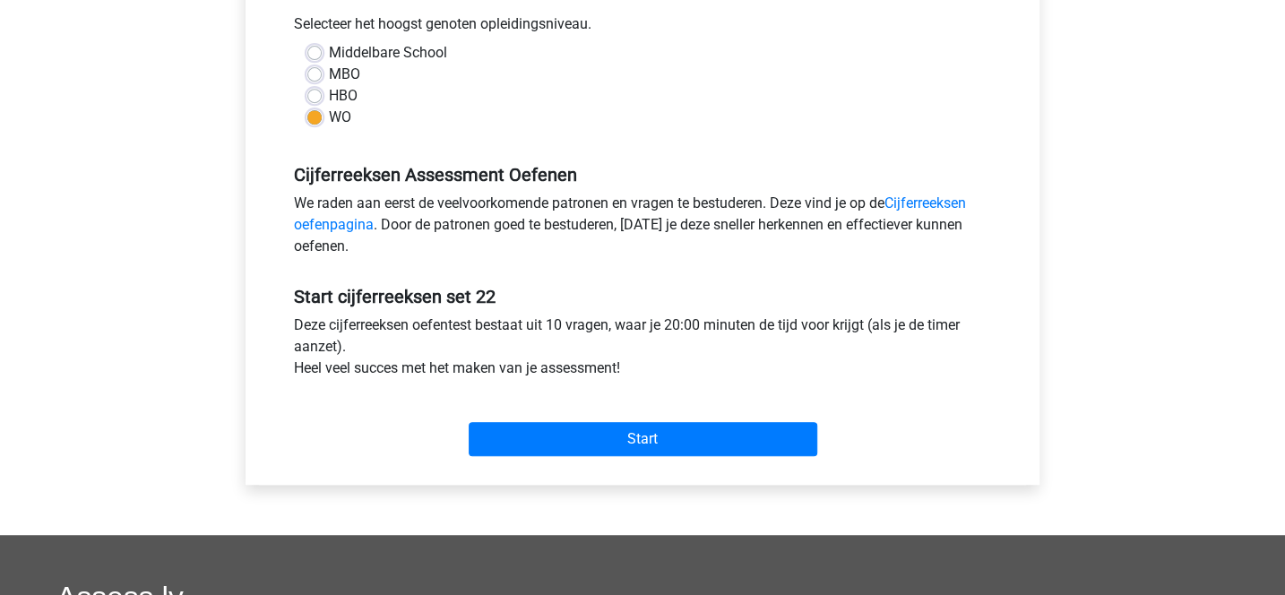
scroll to position [421, 0]
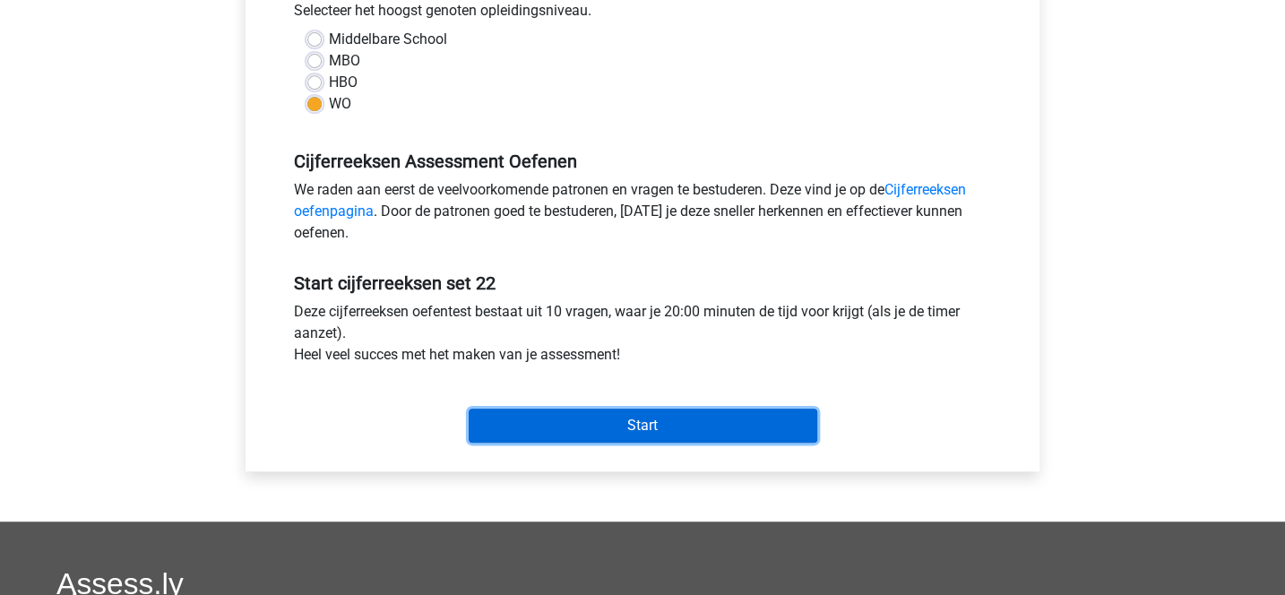
click at [646, 430] on input "Start" at bounding box center [643, 426] width 349 height 34
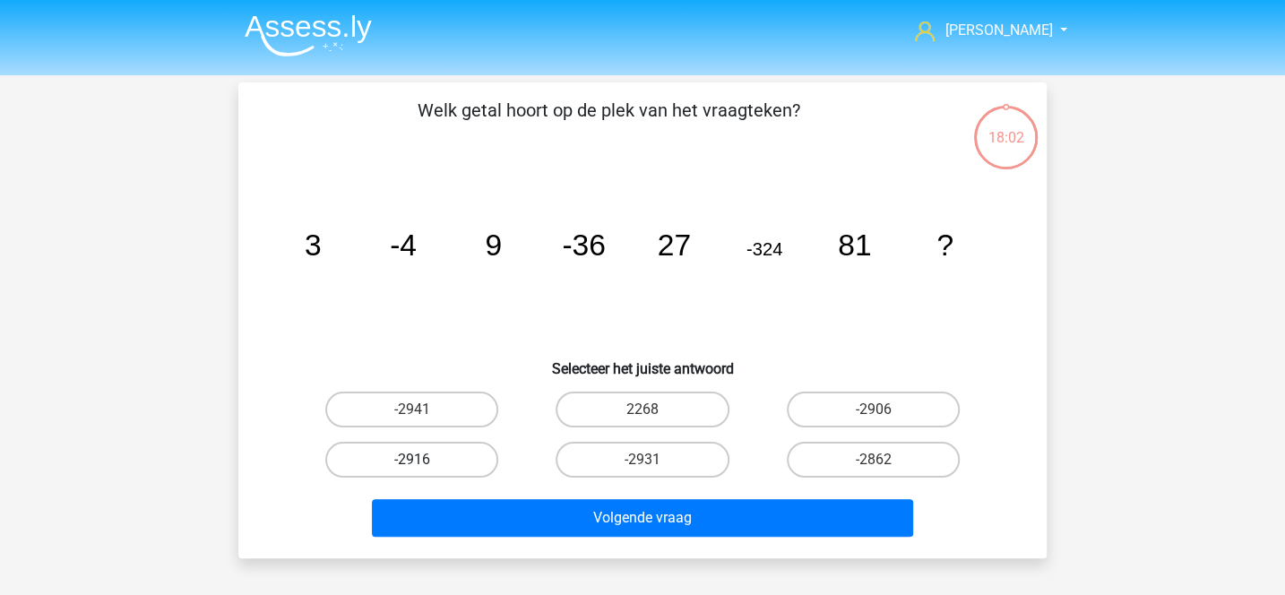
click at [474, 468] on label "-2916" at bounding box center [411, 460] width 173 height 36
click at [424, 468] on input "-2916" at bounding box center [418, 466] width 12 height 12
radio input "true"
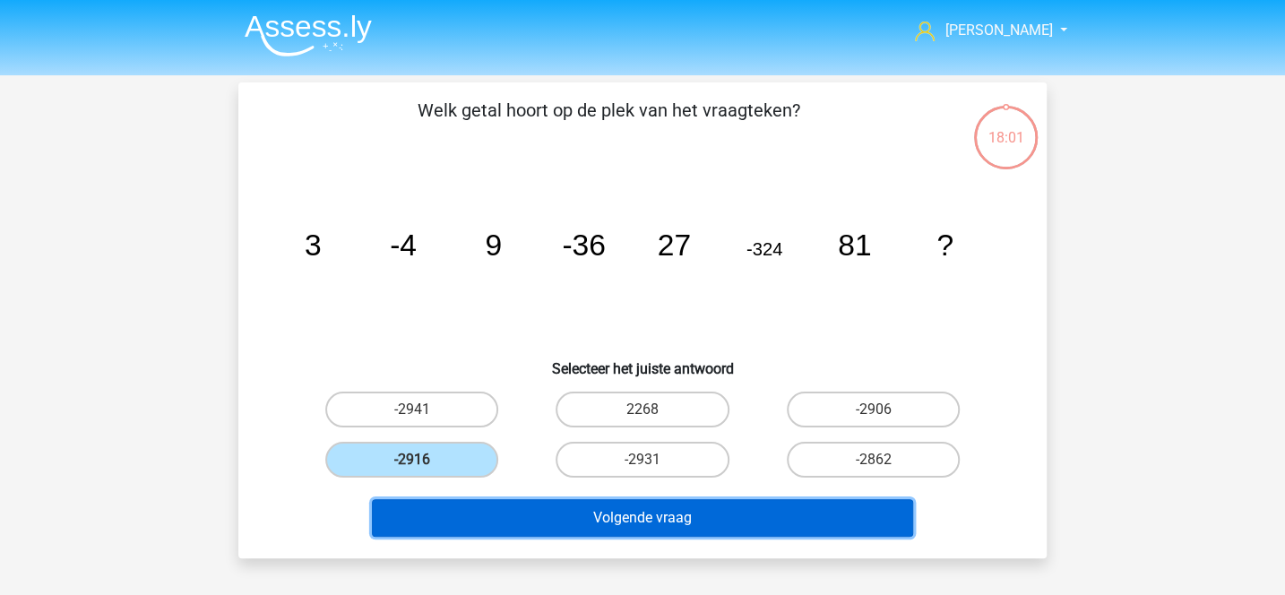
click at [517, 509] on button "Volgende vraag" at bounding box center [643, 518] width 542 height 38
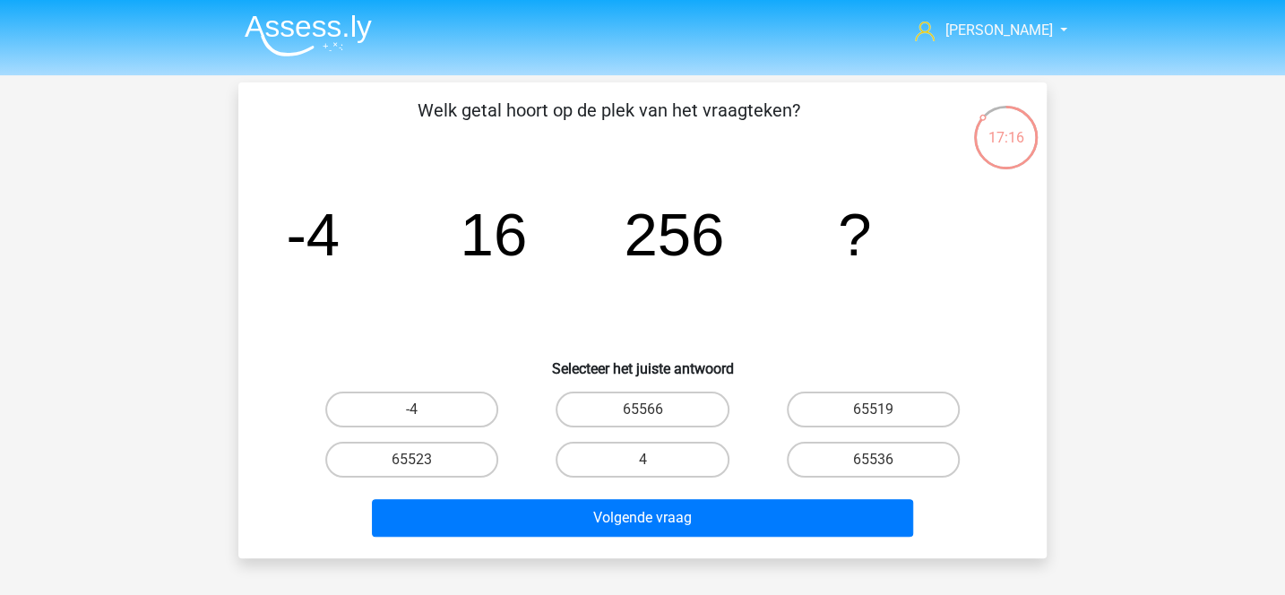
click at [426, 267] on icon "image/svg+xml -4 16 256 ?" at bounding box center [642, 255] width 722 height 181
click at [824, 460] on label "65536" at bounding box center [873, 460] width 173 height 36
click at [873, 460] on input "65536" at bounding box center [879, 466] width 12 height 12
radio input "true"
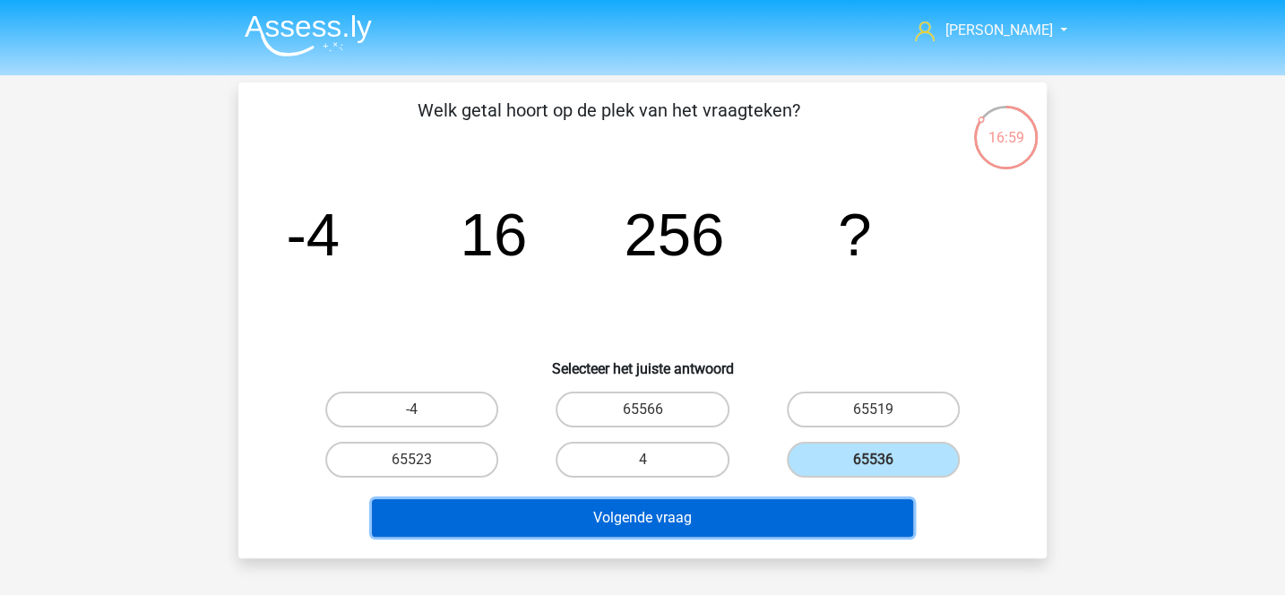
click at [780, 501] on button "Volgende vraag" at bounding box center [643, 518] width 542 height 38
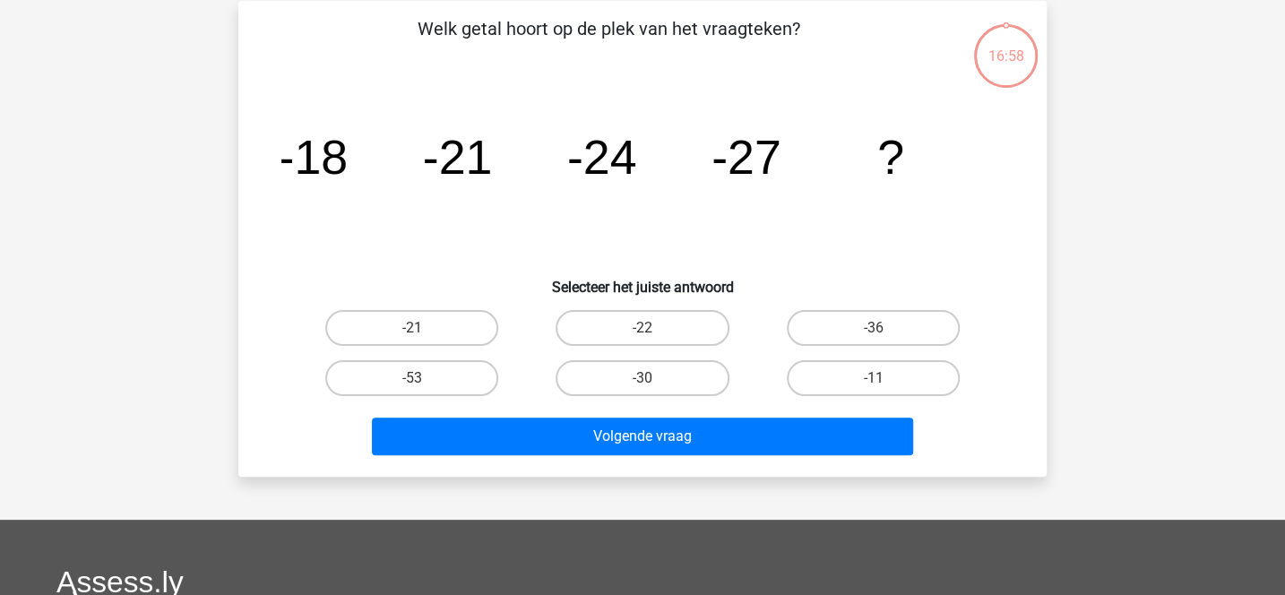
scroll to position [82, 0]
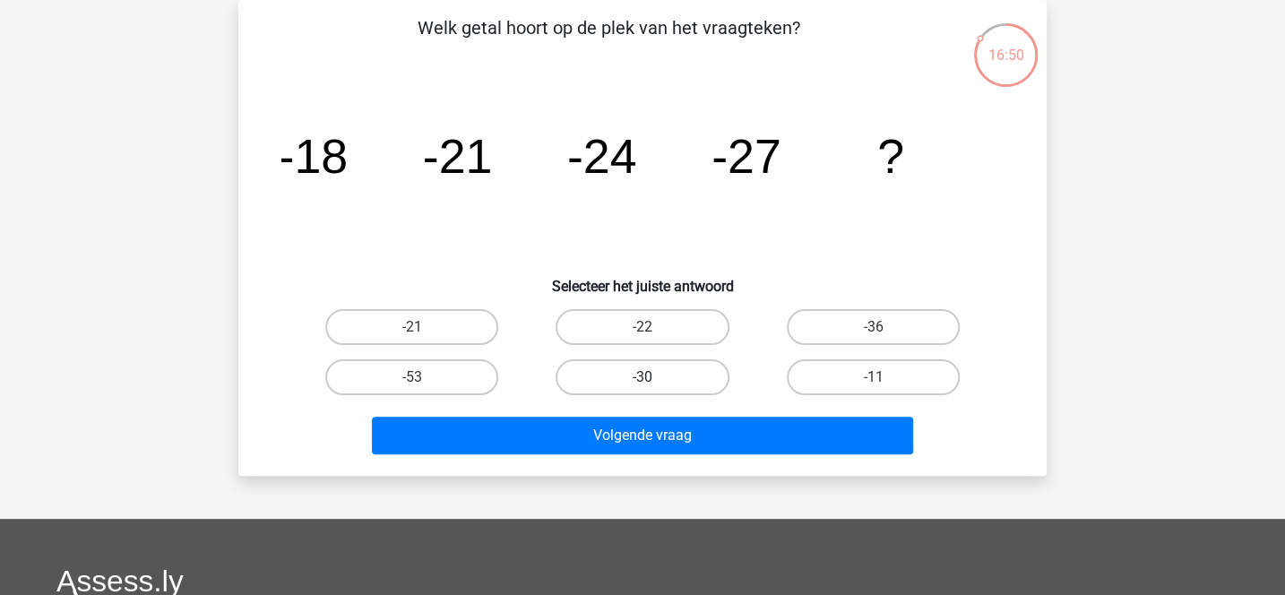
click at [596, 376] on label "-30" at bounding box center [642, 377] width 173 height 36
click at [642, 377] on input "-30" at bounding box center [648, 383] width 12 height 12
radio input "true"
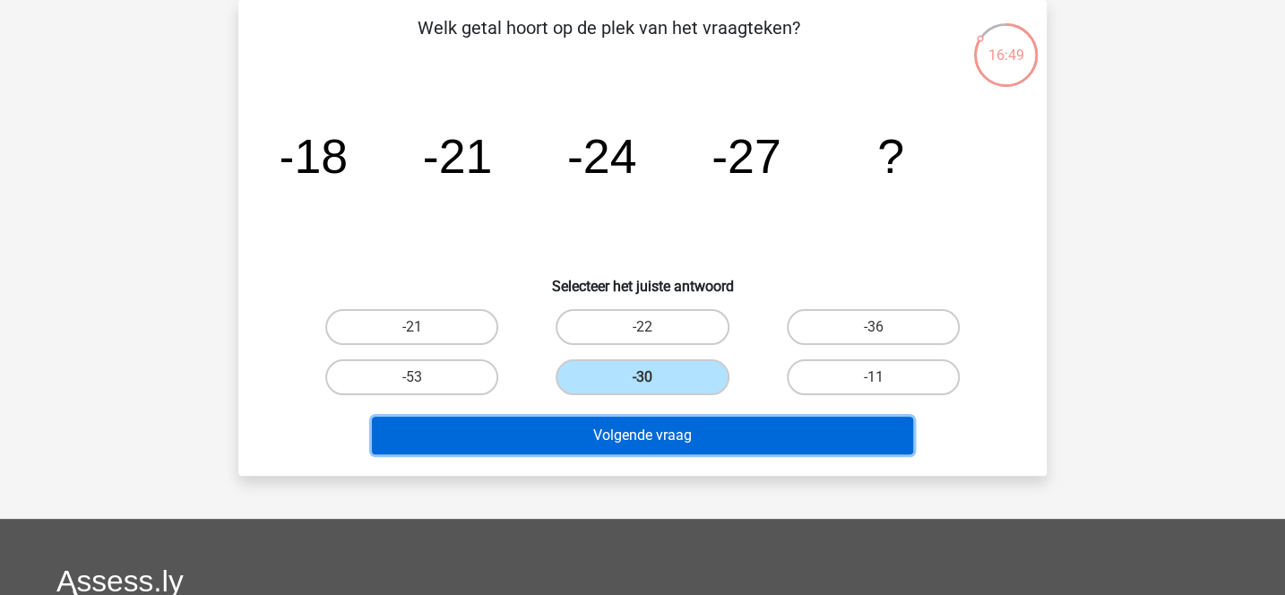
click at [599, 422] on button "Volgende vraag" at bounding box center [643, 436] width 542 height 38
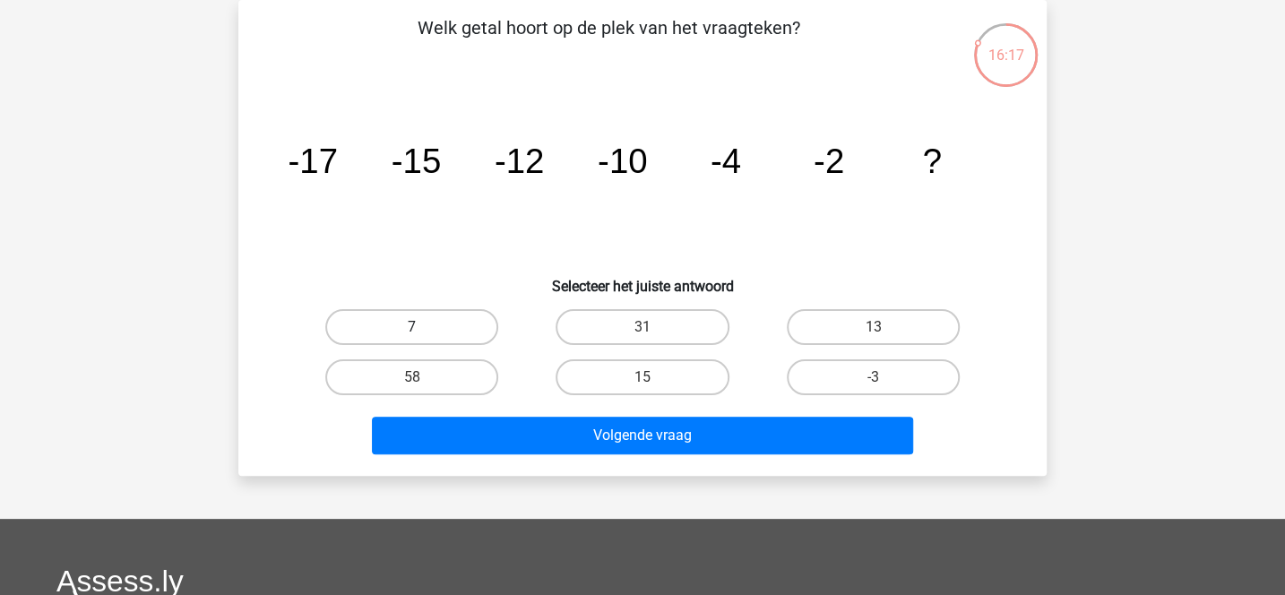
click at [422, 326] on label "7" at bounding box center [411, 327] width 173 height 36
click at [422, 327] on input "7" at bounding box center [418, 333] width 12 height 12
radio input "true"
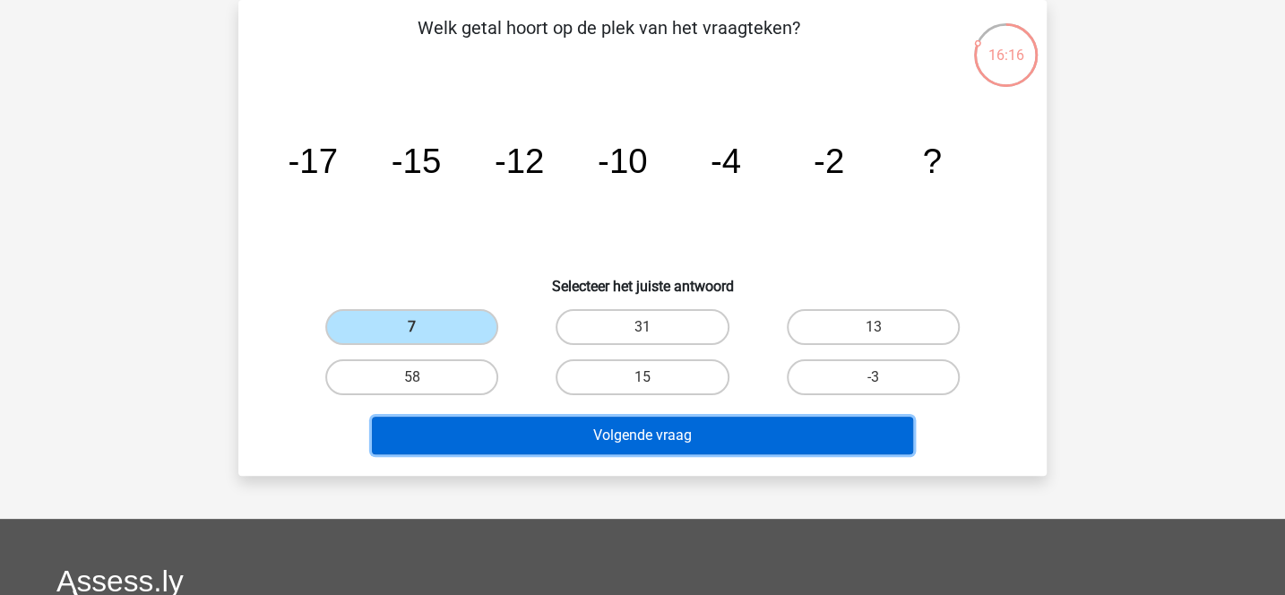
click at [515, 426] on button "Volgende vraag" at bounding box center [643, 436] width 542 height 38
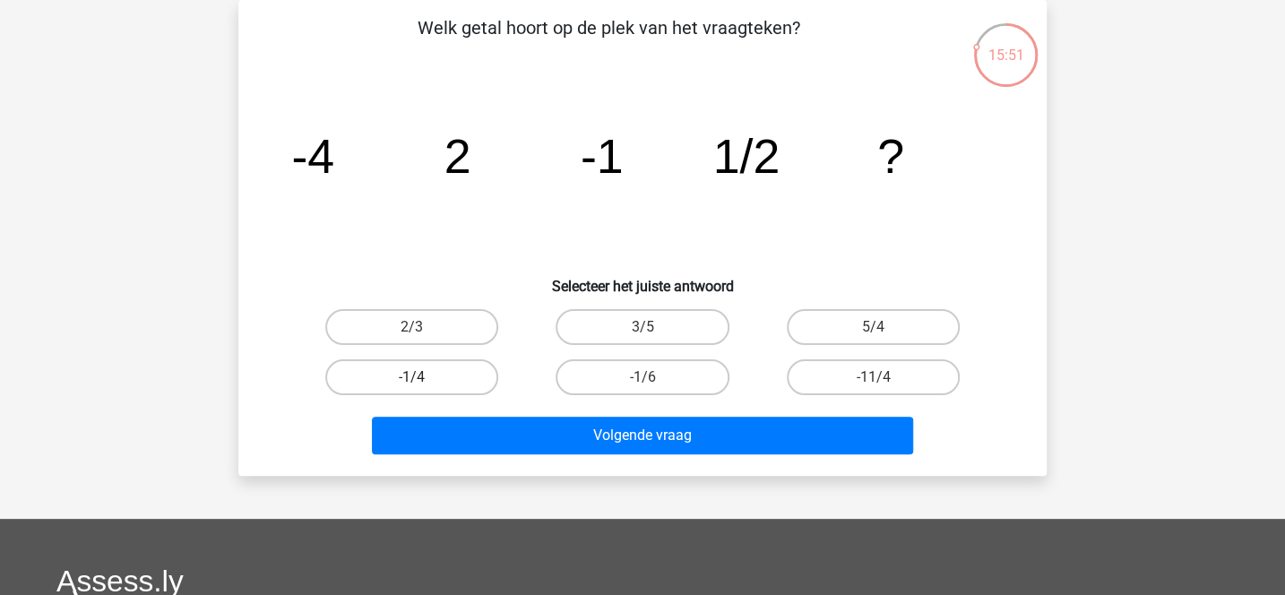
click at [486, 377] on label "-1/4" at bounding box center [411, 377] width 173 height 36
click at [424, 377] on input "-1/4" at bounding box center [418, 383] width 12 height 12
radio input "true"
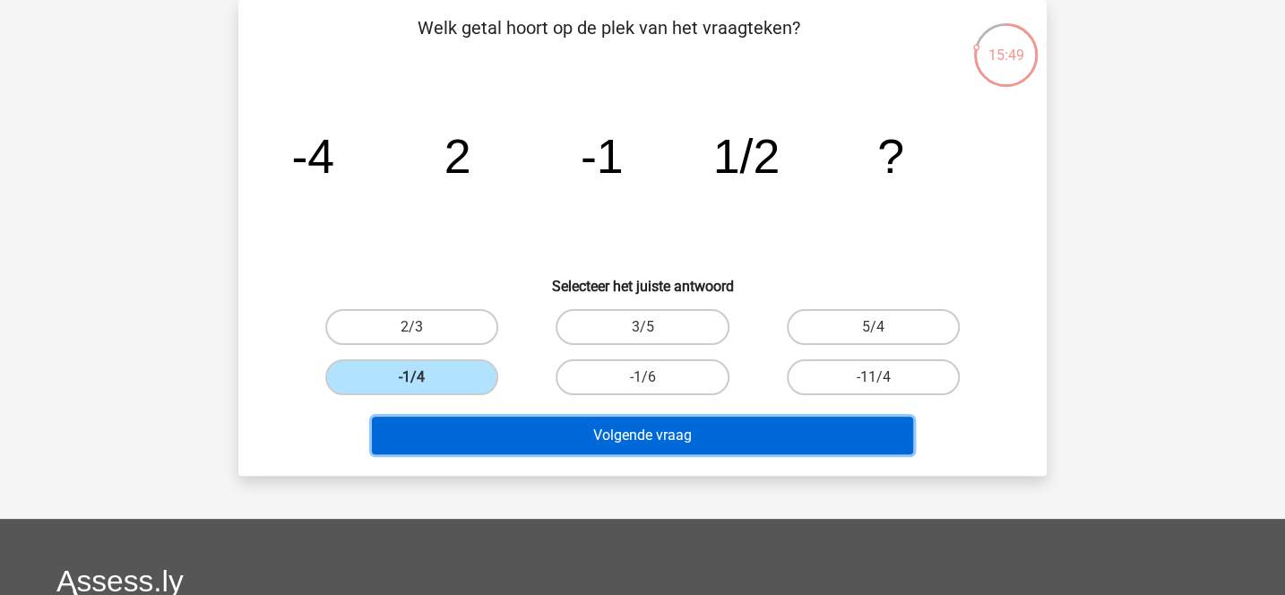
click at [555, 434] on button "Volgende vraag" at bounding box center [643, 436] width 542 height 38
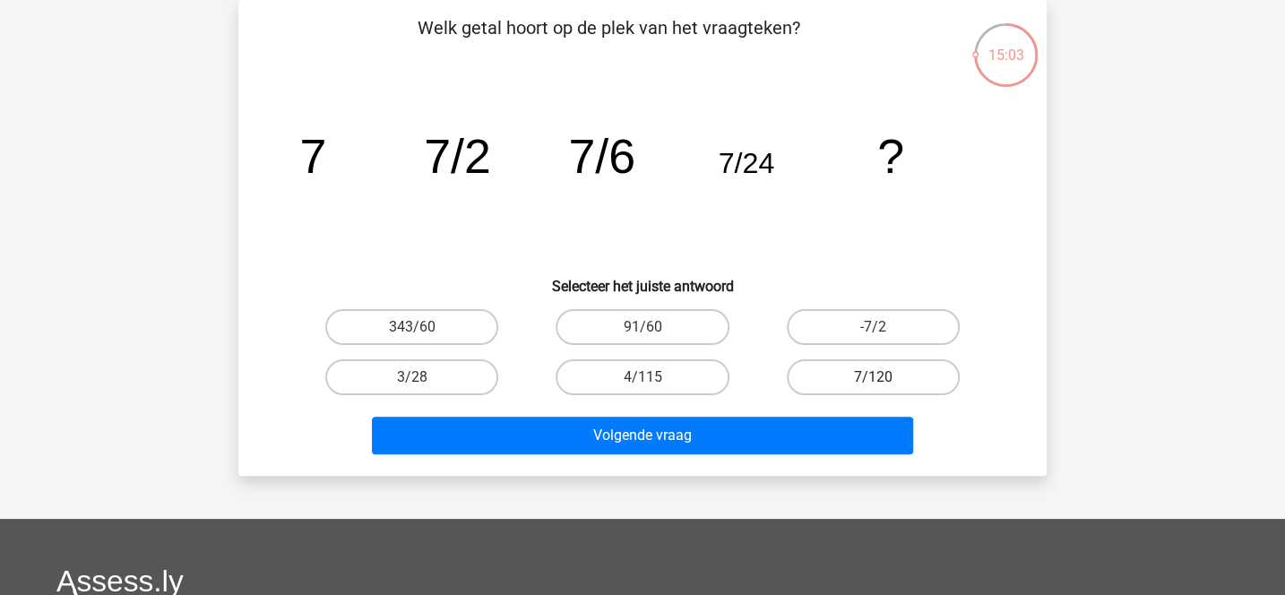
click at [814, 378] on label "7/120" at bounding box center [873, 377] width 173 height 36
click at [873, 378] on input "7/120" at bounding box center [879, 383] width 12 height 12
radio input "true"
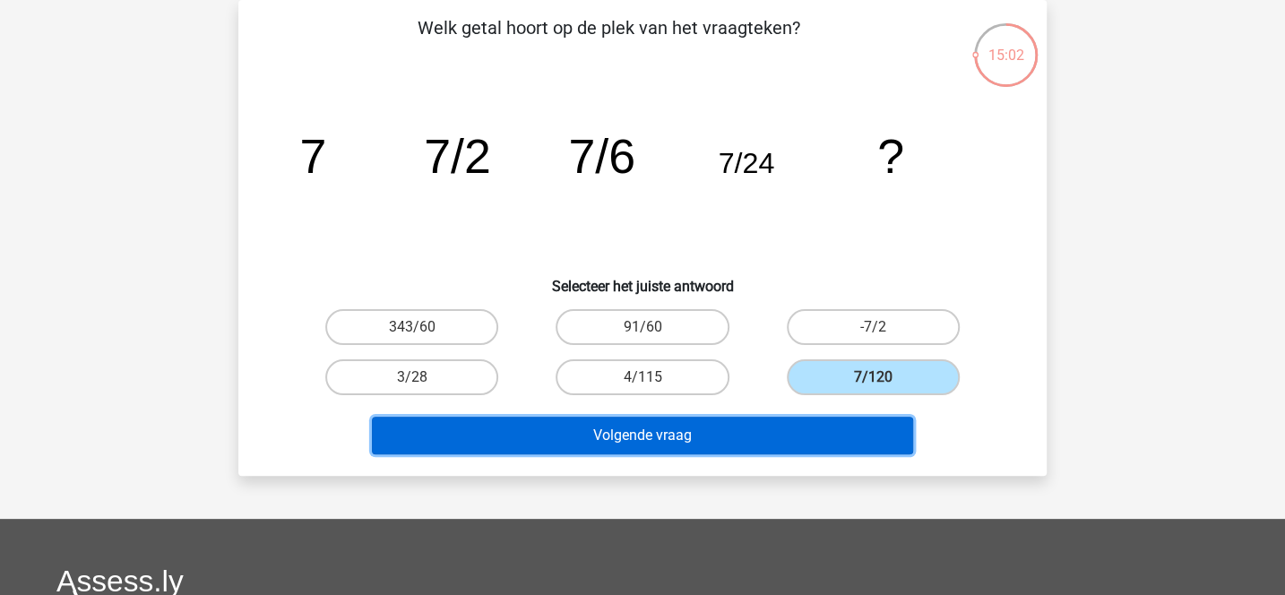
click at [771, 426] on button "Volgende vraag" at bounding box center [643, 436] width 542 height 38
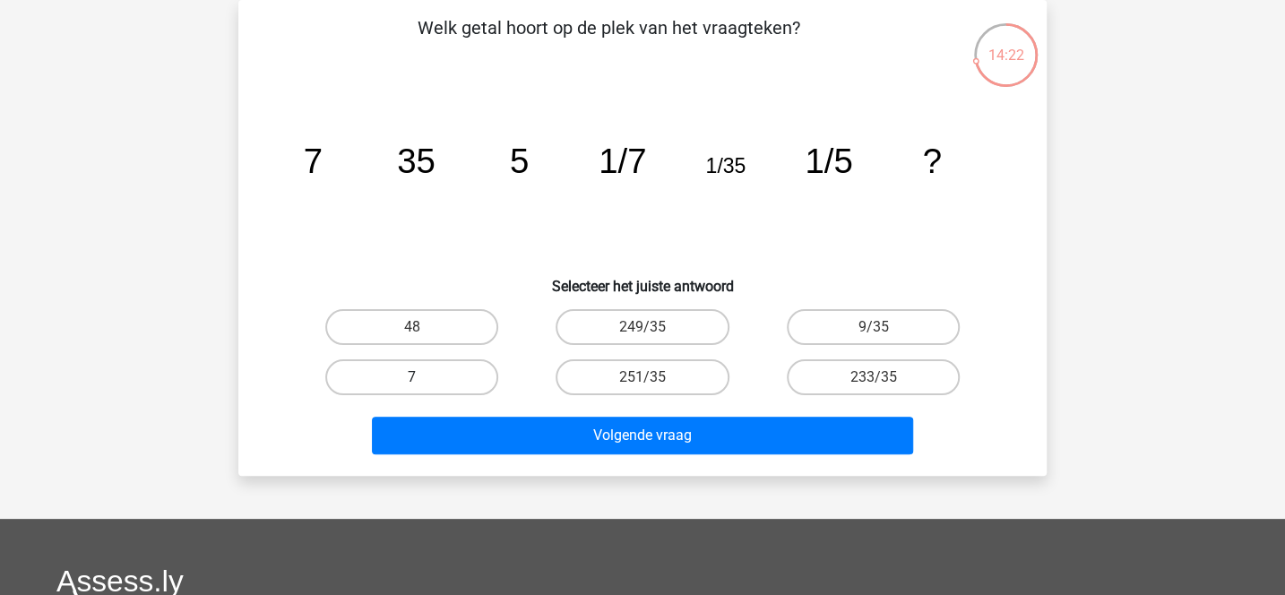
click at [436, 369] on label "7" at bounding box center [411, 377] width 173 height 36
click at [424, 377] on input "7" at bounding box center [418, 383] width 12 height 12
radio input "true"
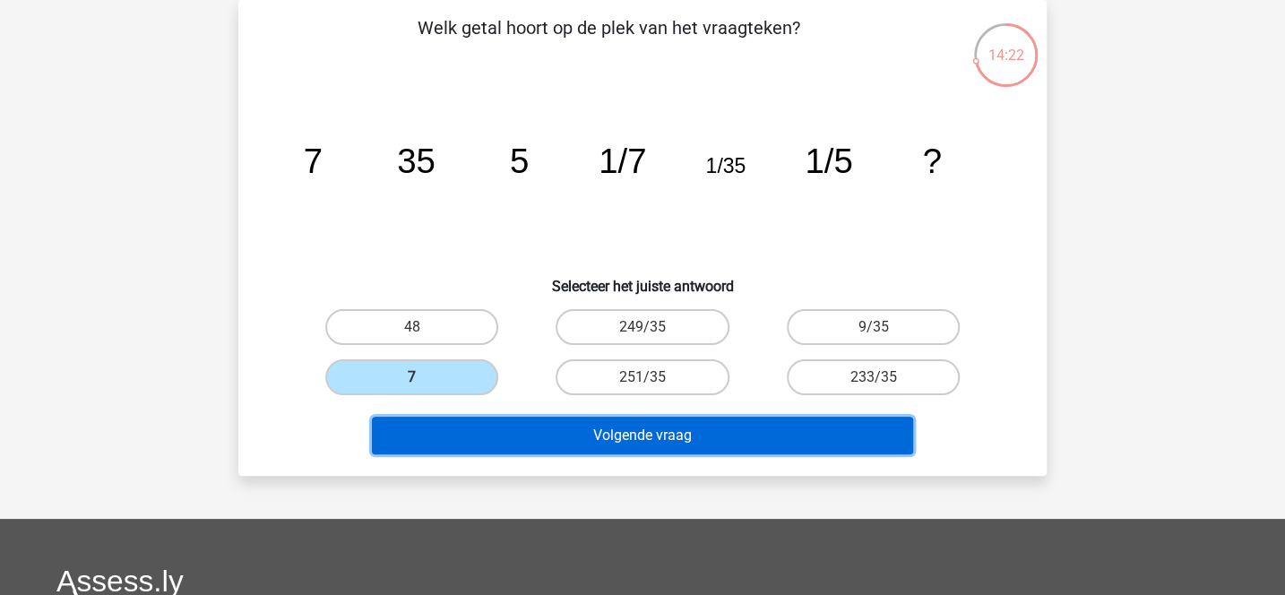
click at [479, 426] on button "Volgende vraag" at bounding box center [643, 436] width 542 height 38
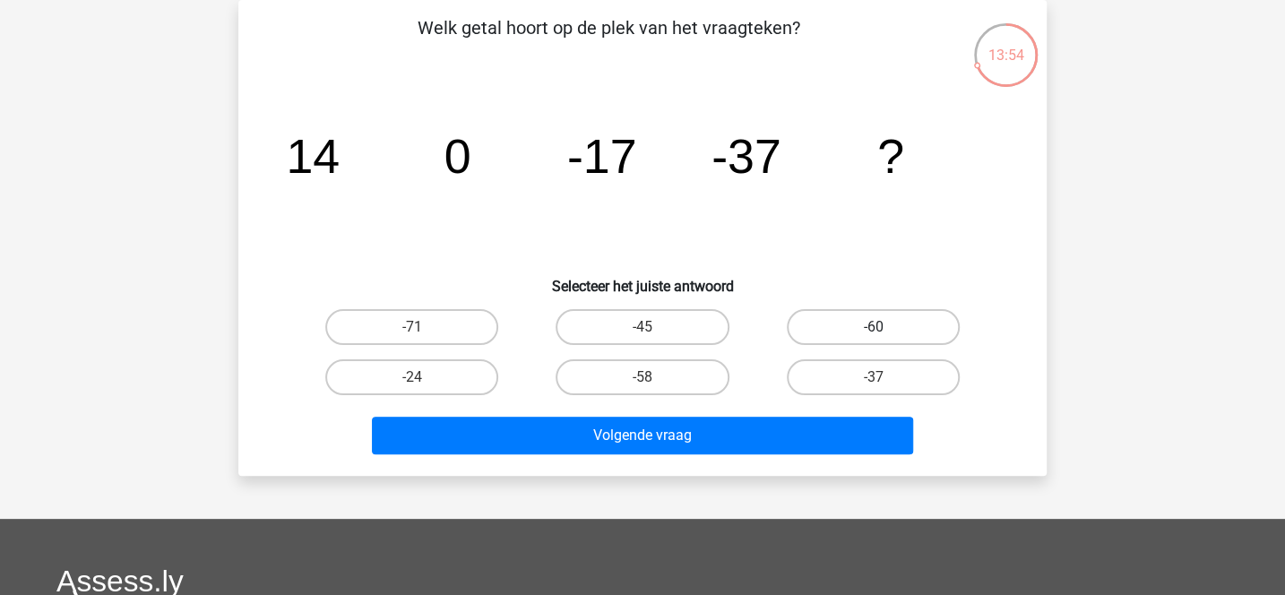
click at [821, 333] on label "-60" at bounding box center [873, 327] width 173 height 36
click at [873, 333] on input "-60" at bounding box center [879, 333] width 12 height 12
radio input "true"
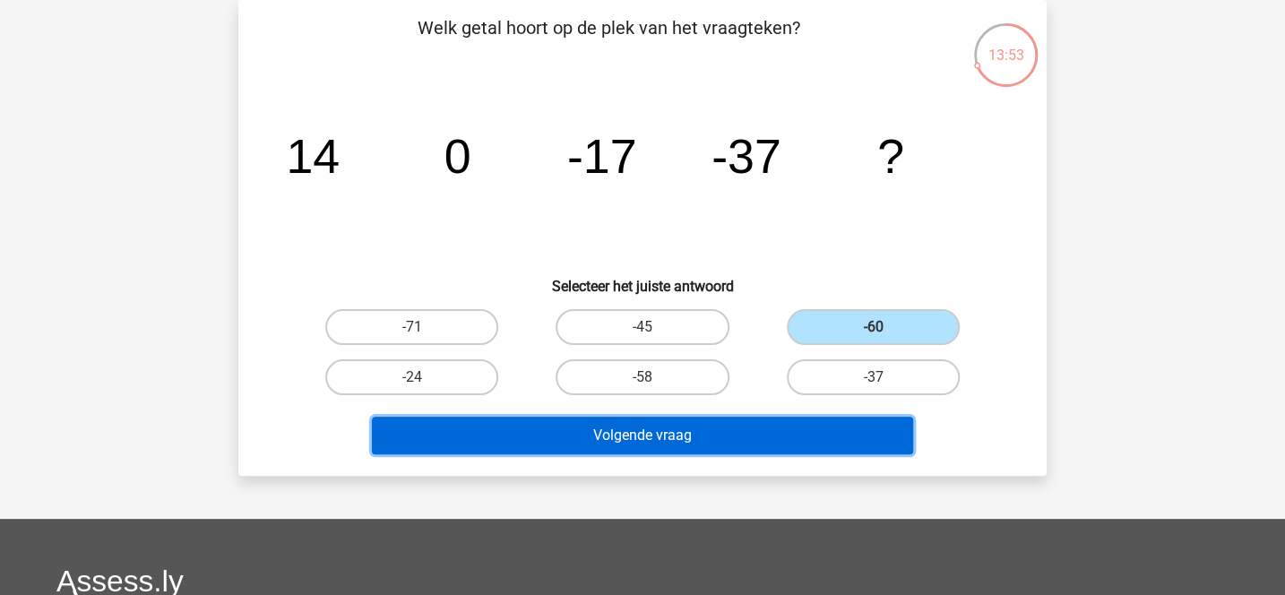
click at [731, 430] on button "Volgende vraag" at bounding box center [643, 436] width 542 height 38
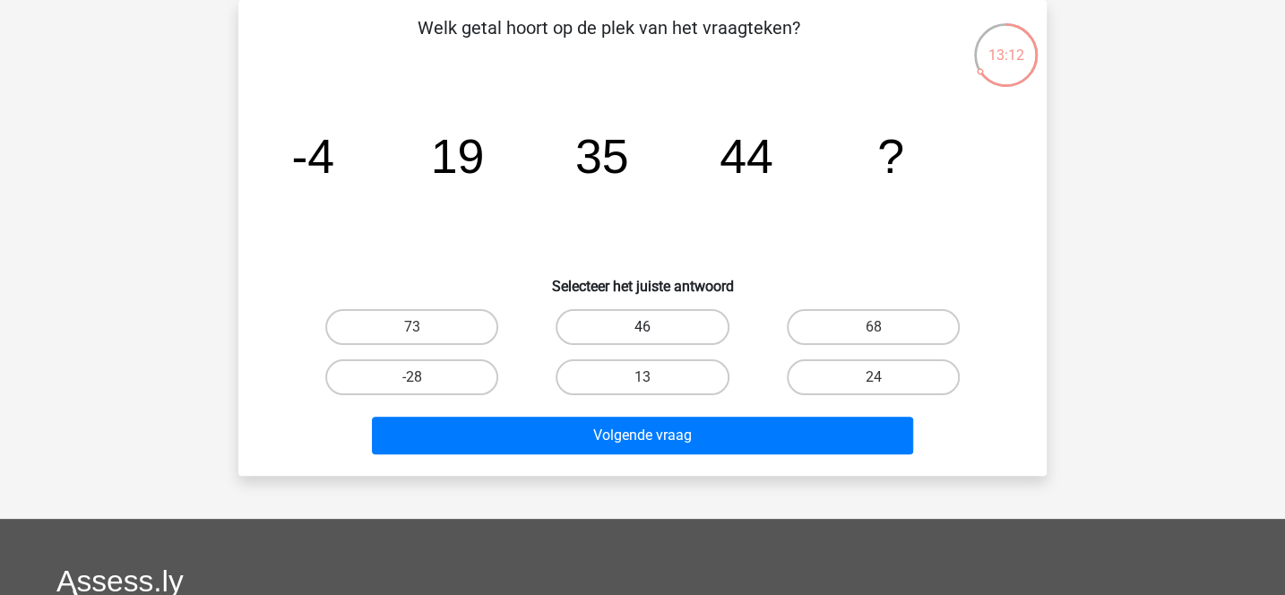
click at [590, 323] on label "46" at bounding box center [642, 327] width 173 height 36
click at [642, 327] on input "46" at bounding box center [648, 333] width 12 height 12
radio input "true"
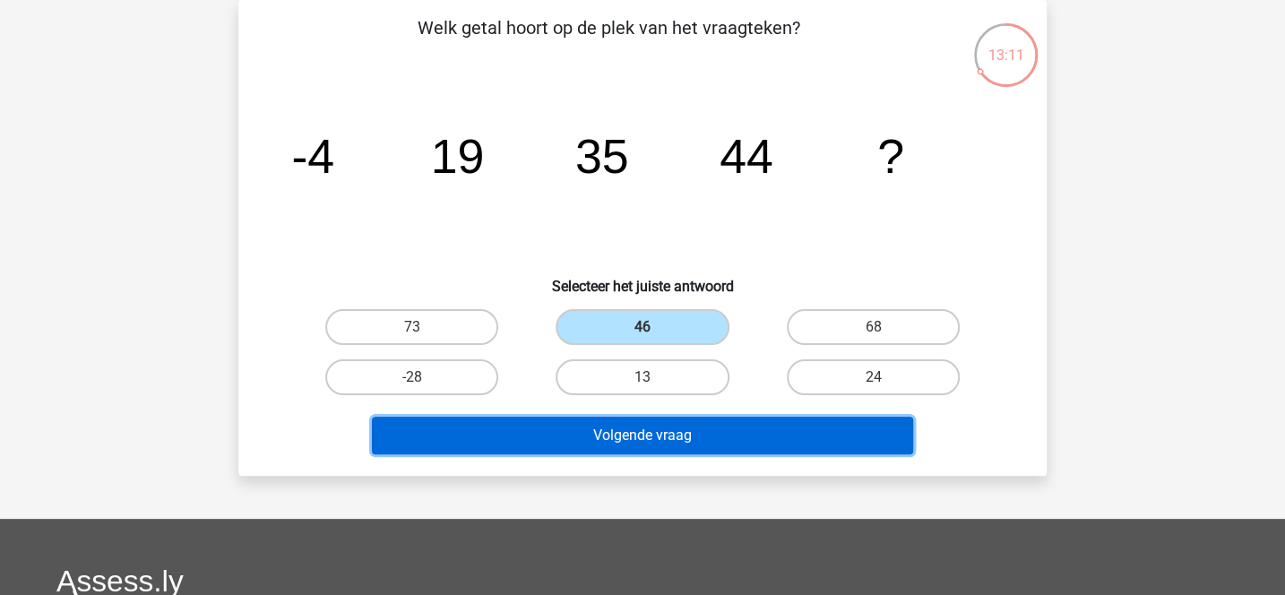
click at [577, 433] on button "Volgende vraag" at bounding box center [643, 436] width 542 height 38
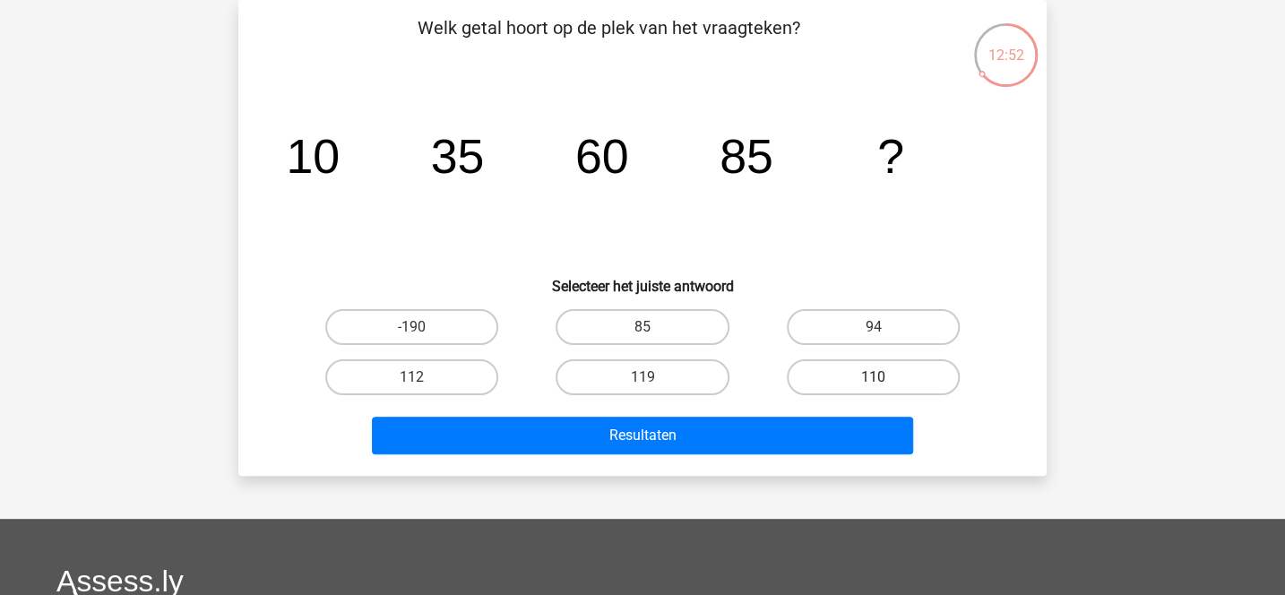
click at [831, 383] on label "110" at bounding box center [873, 377] width 173 height 36
click at [873, 383] on input "110" at bounding box center [879, 383] width 12 height 12
radio input "true"
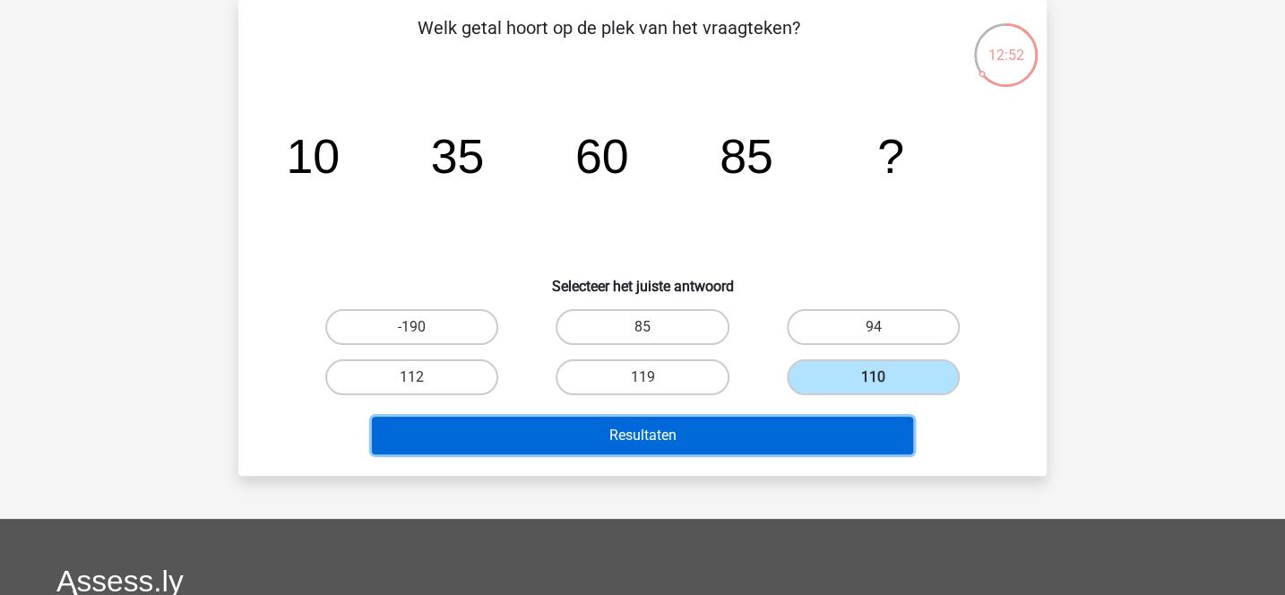
click at [797, 426] on button "Resultaten" at bounding box center [643, 436] width 542 height 38
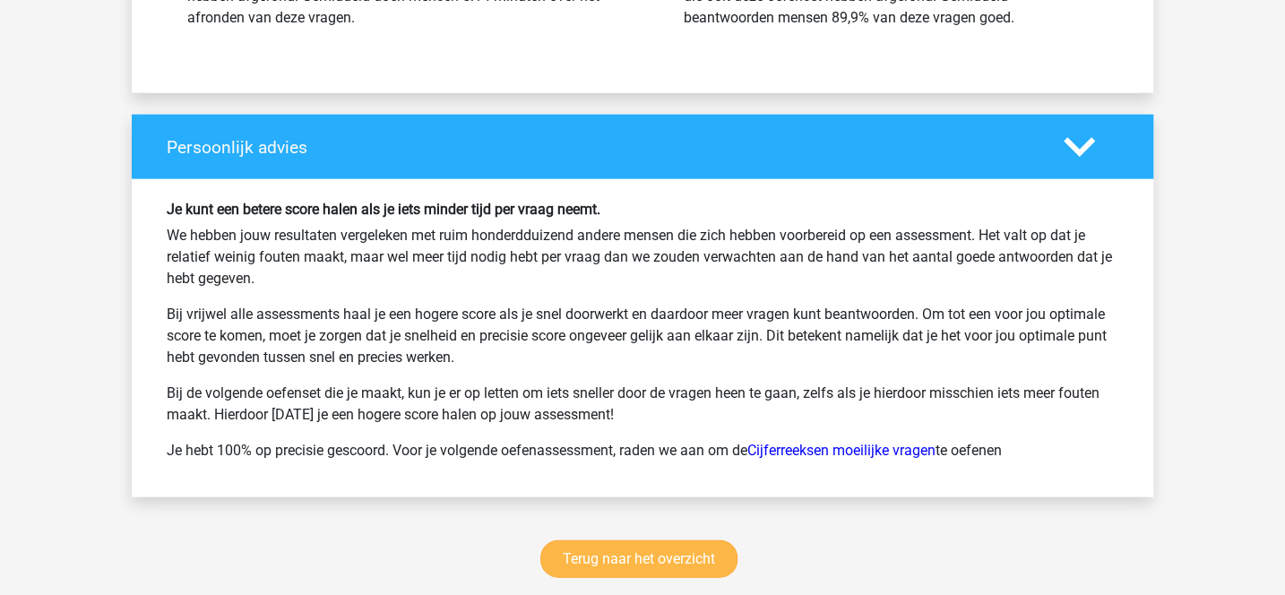
scroll to position [2243, 0]
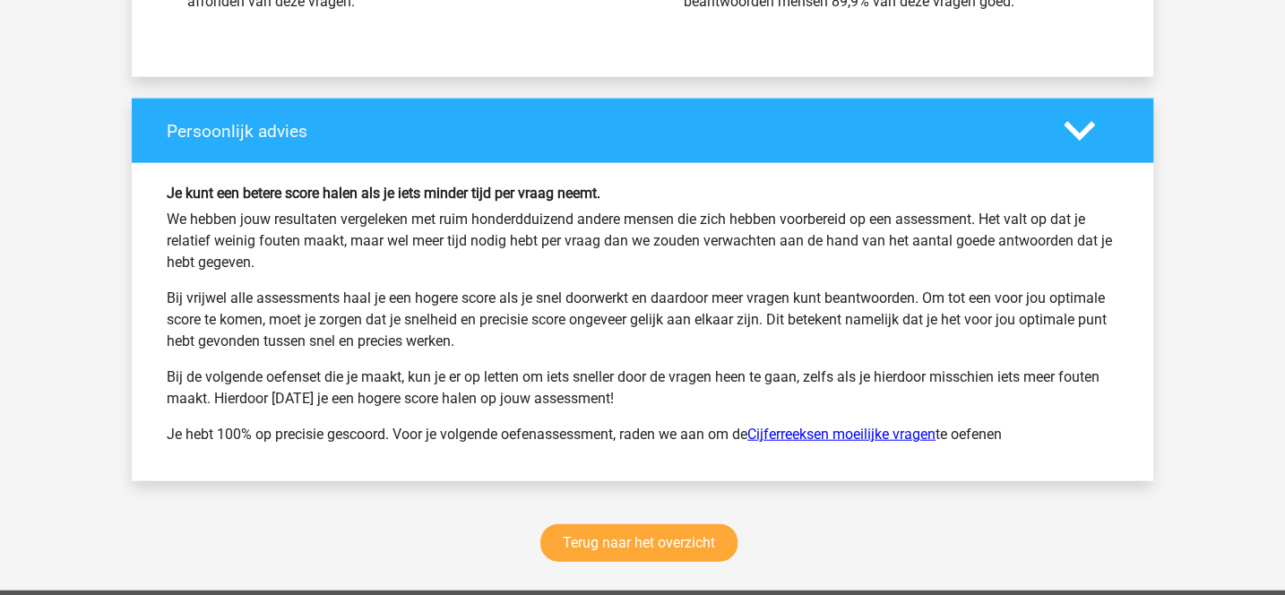
click at [792, 425] on link "Cijferreeksen moeilijke vragen" at bounding box center [841, 433] width 188 height 17
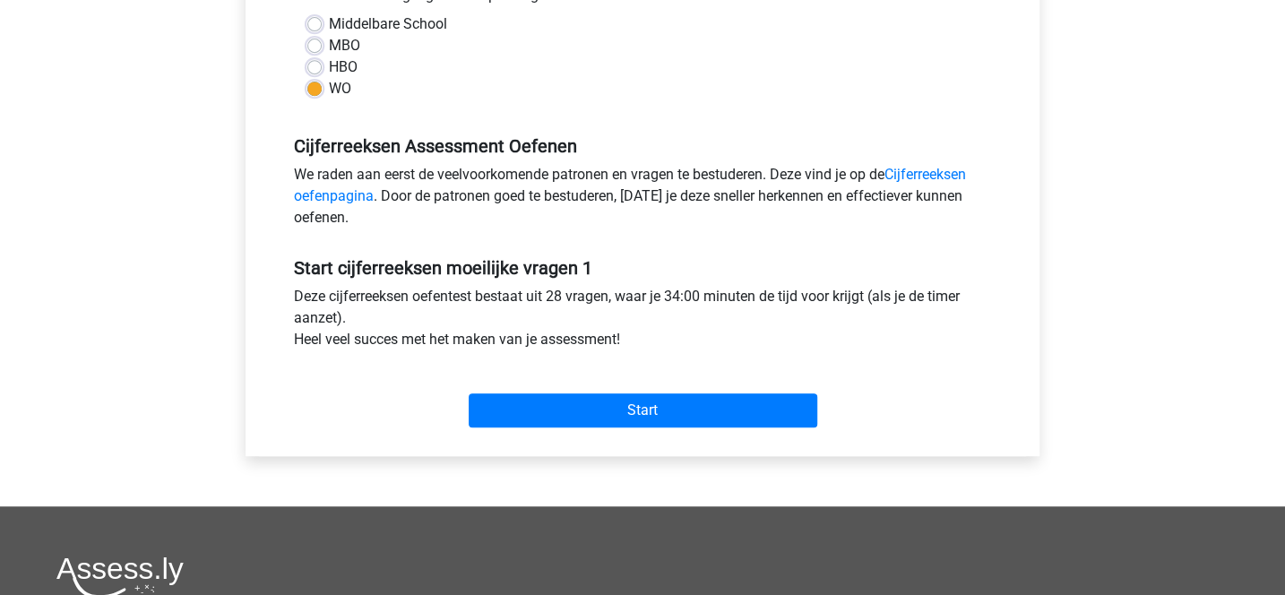
scroll to position [447, 0]
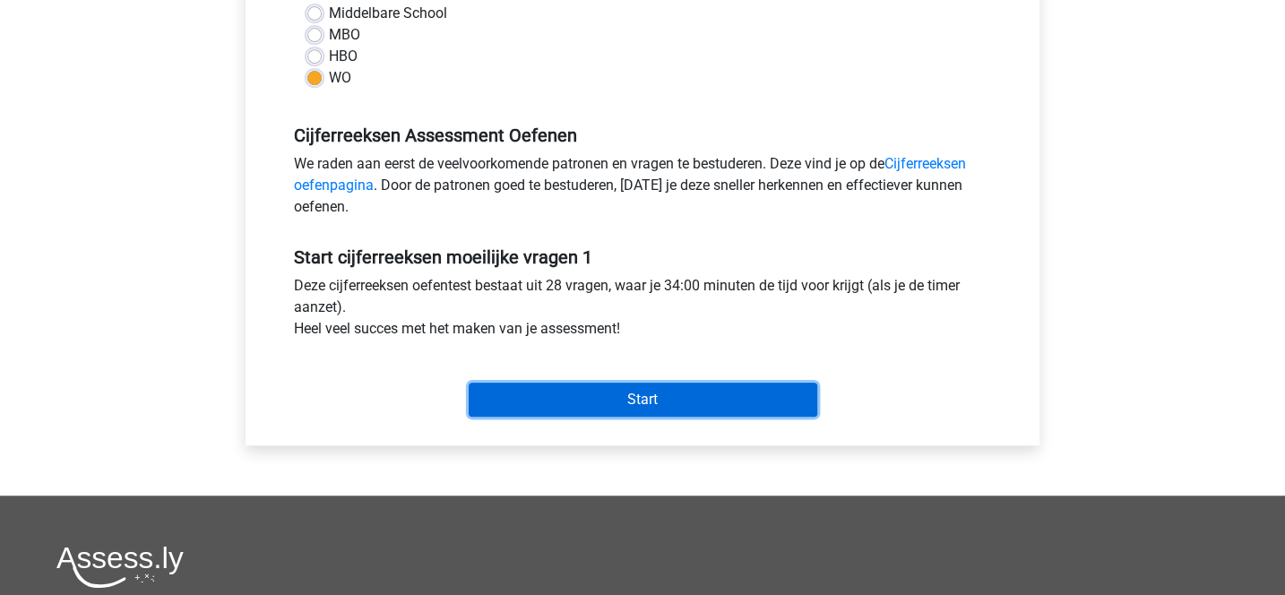
click at [656, 392] on input "Start" at bounding box center [643, 400] width 349 height 34
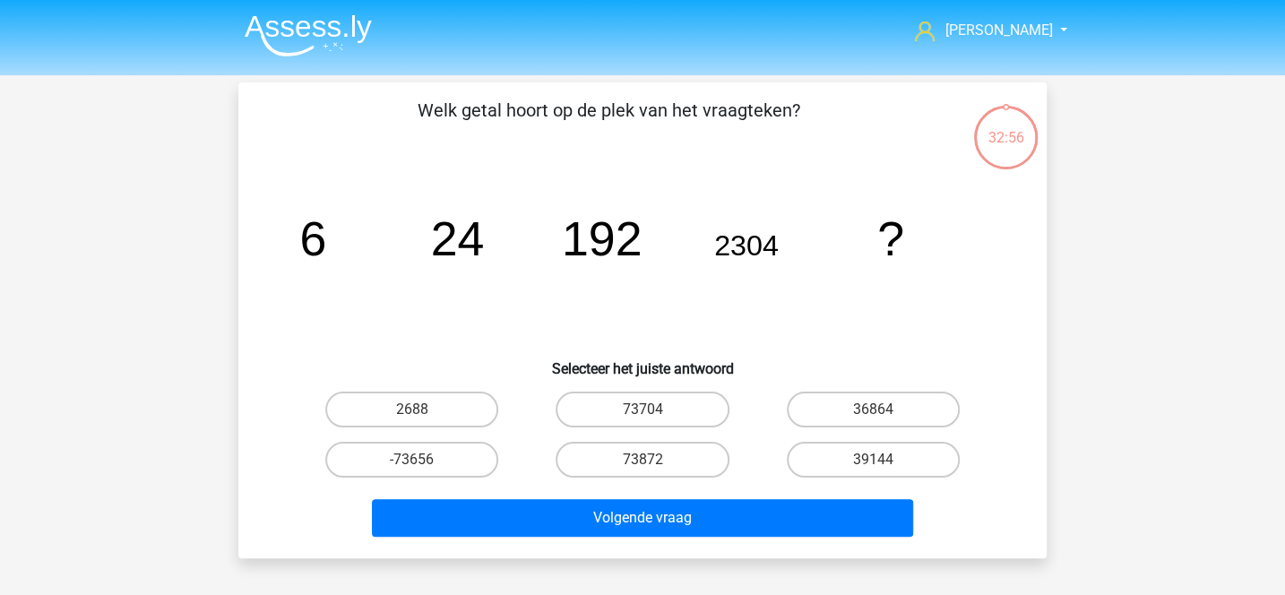
click at [485, 353] on h6 "Selecteer het juiste antwoord" at bounding box center [642, 361] width 751 height 31
click at [839, 406] on label "36864" at bounding box center [873, 410] width 173 height 36
click at [873, 409] on input "36864" at bounding box center [879, 415] width 12 height 12
radio input "true"
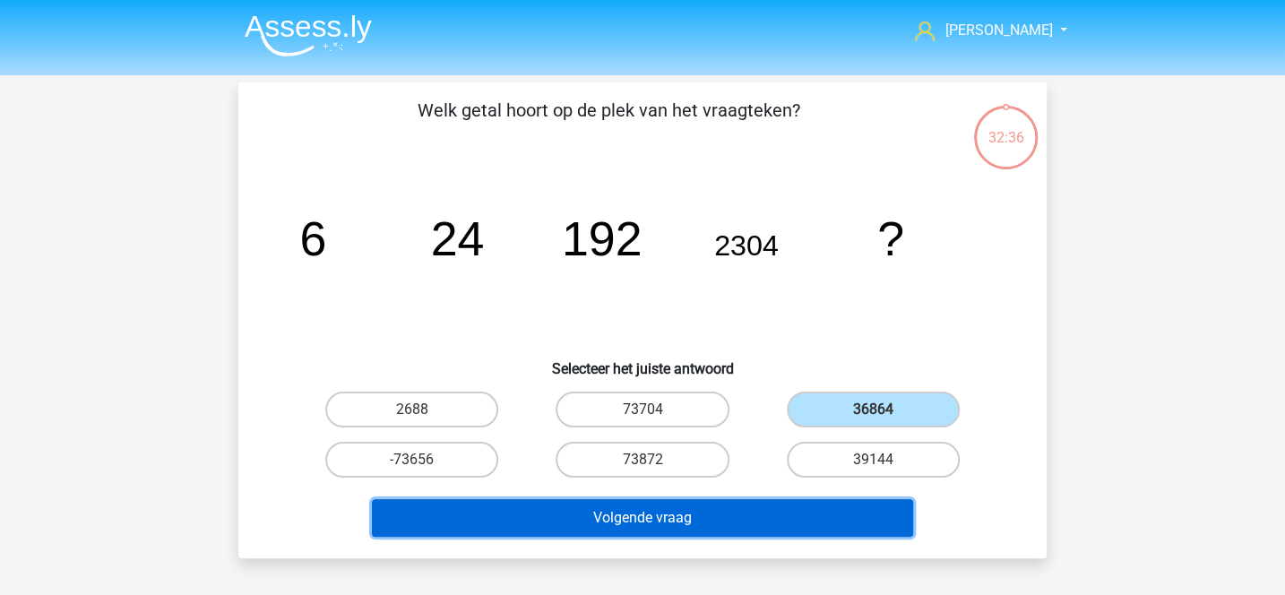
click at [753, 513] on button "Volgende vraag" at bounding box center [643, 518] width 542 height 38
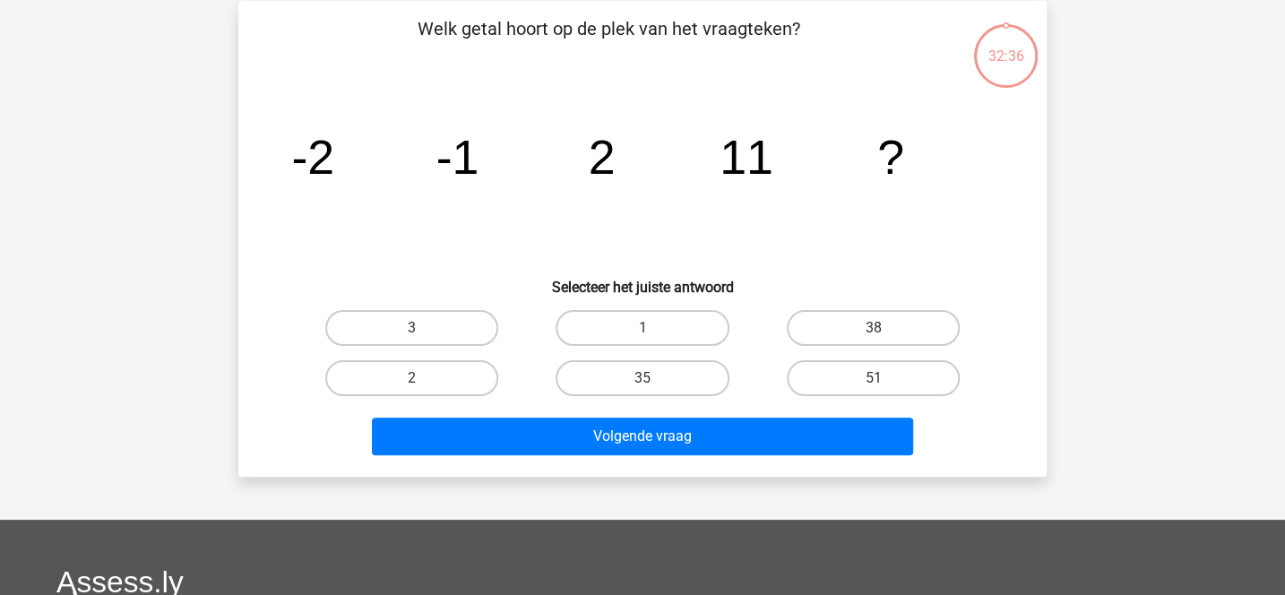
scroll to position [82, 0]
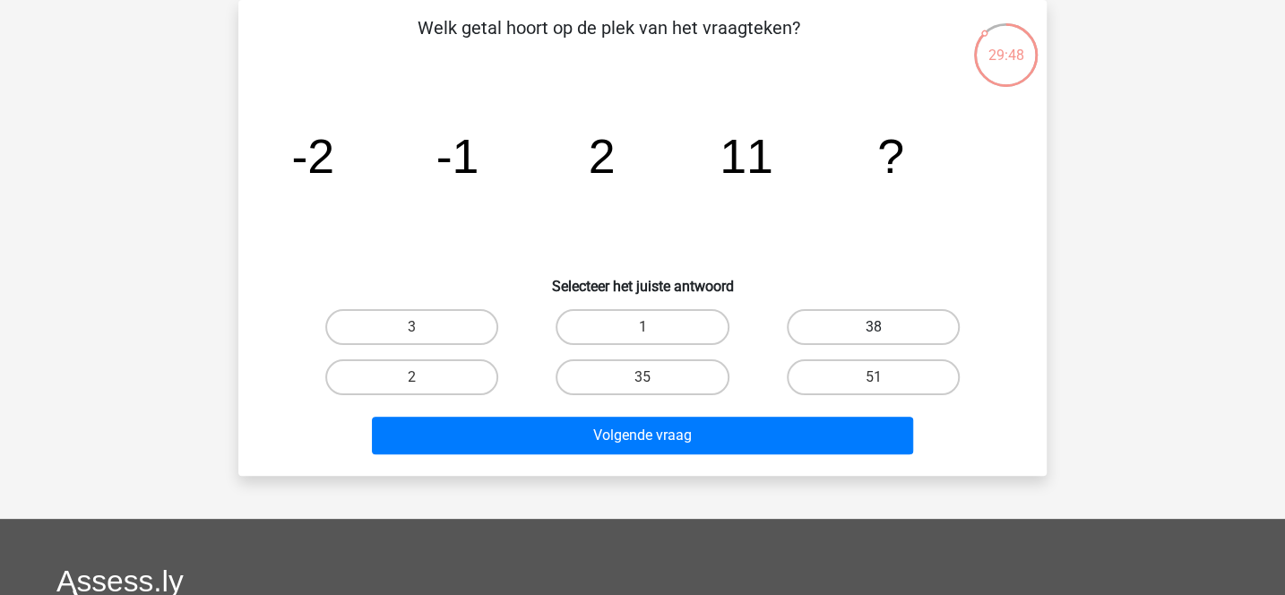
click at [906, 323] on label "38" at bounding box center [873, 327] width 173 height 36
click at [884, 327] on input "38" at bounding box center [879, 333] width 12 height 12
radio input "true"
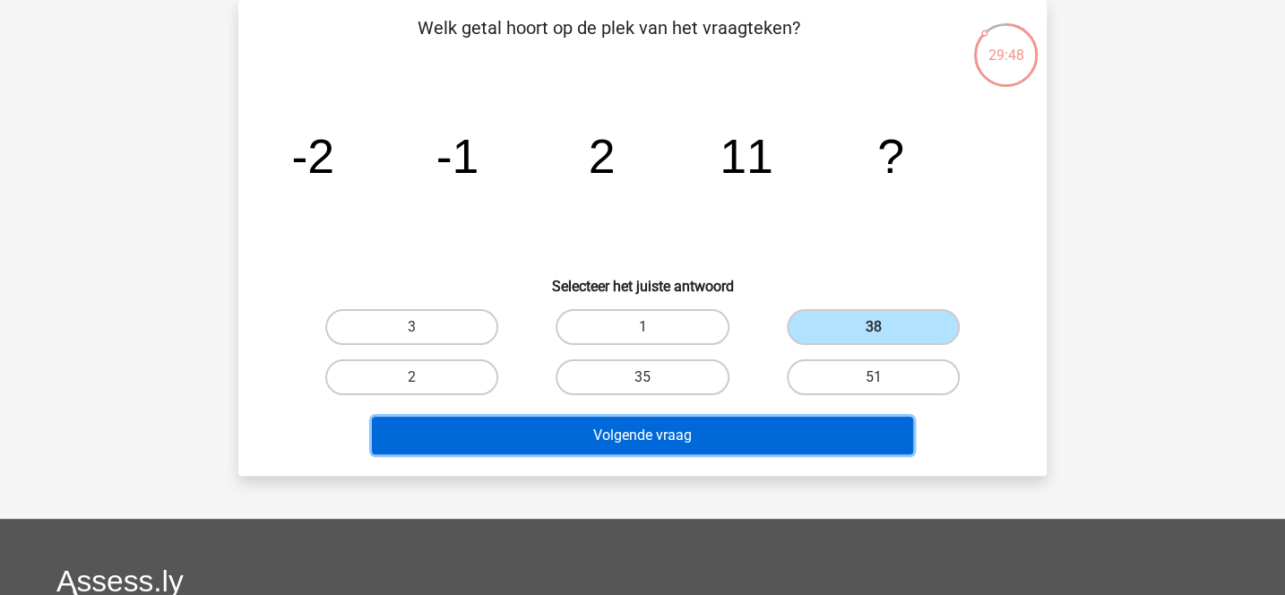
click at [783, 422] on button "Volgende vraag" at bounding box center [643, 436] width 542 height 38
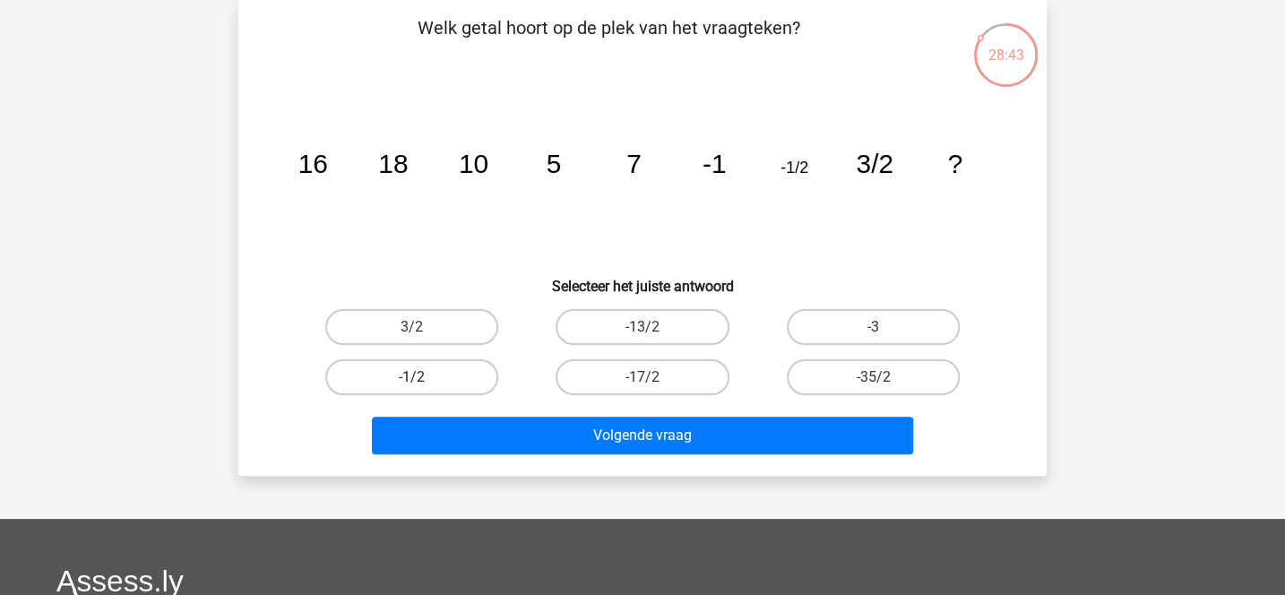
click at [481, 375] on label "-1/2" at bounding box center [411, 377] width 173 height 36
click at [424, 377] on input "-1/2" at bounding box center [418, 383] width 12 height 12
radio input "true"
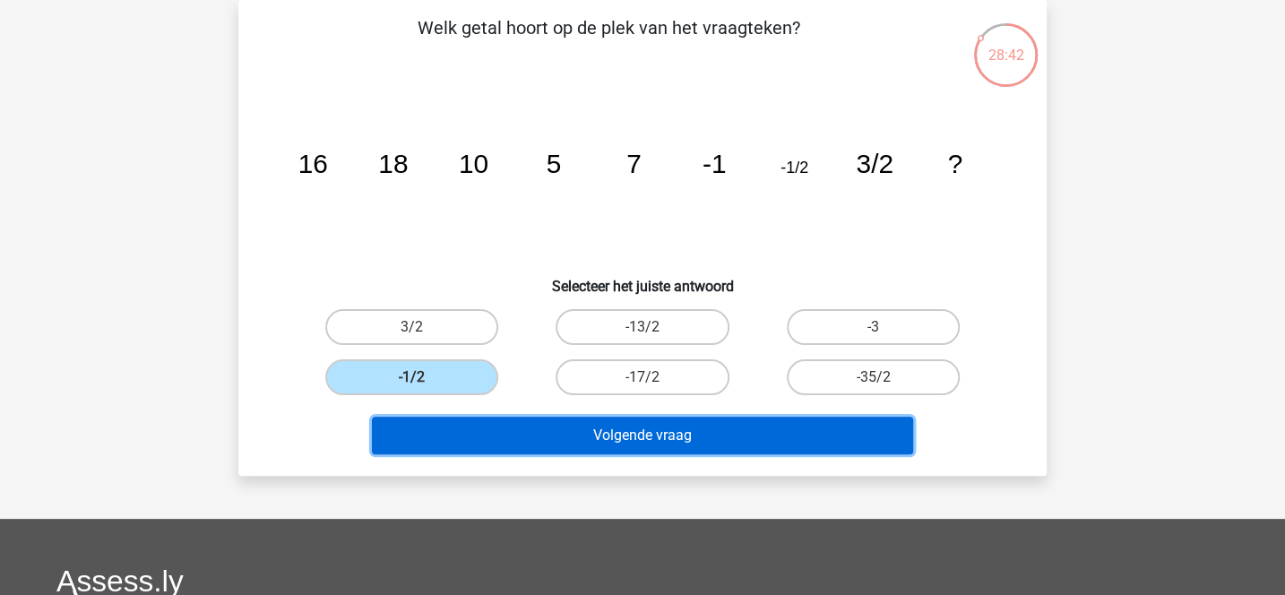
click at [527, 423] on button "Volgende vraag" at bounding box center [643, 436] width 542 height 38
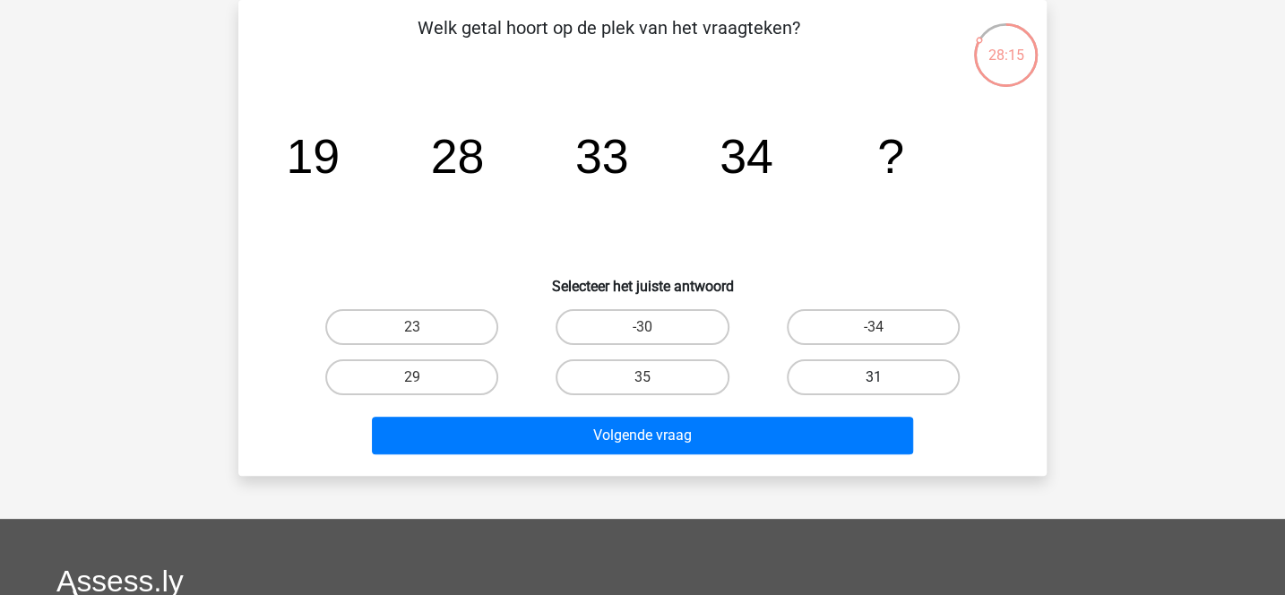
click at [822, 380] on label "31" at bounding box center [873, 377] width 173 height 36
click at [873, 380] on input "31" at bounding box center [879, 383] width 12 height 12
radio input "true"
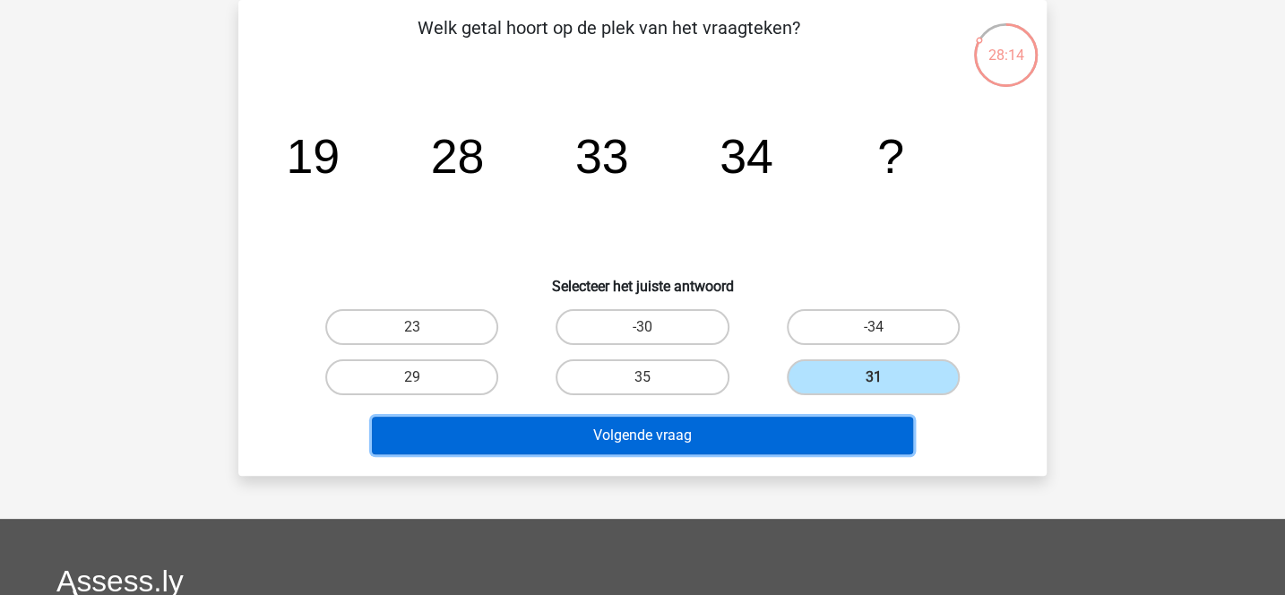
click at [780, 433] on button "Volgende vraag" at bounding box center [643, 436] width 542 height 38
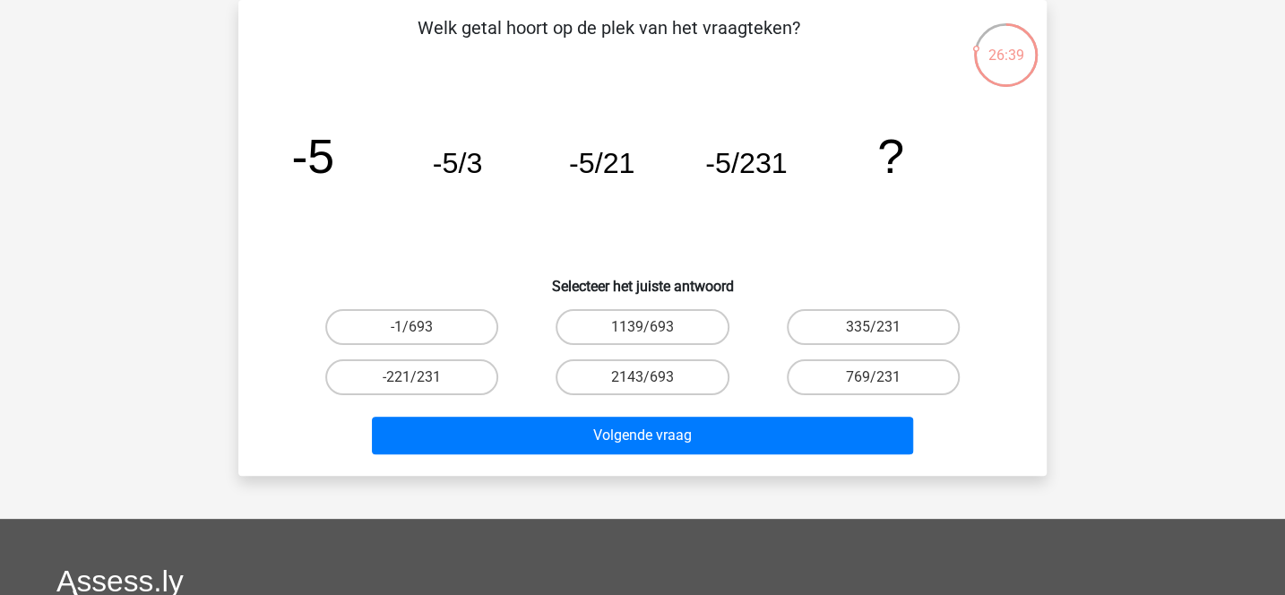
click at [511, 261] on icon "image/svg+xml -5 -5/3 -5/21 -5/231 ?" at bounding box center [642, 172] width 722 height 181
click at [413, 251] on icon "image/svg+xml -5 -5/3 -5/21 -5/231 ?" at bounding box center [642, 172] width 722 height 181
click at [469, 367] on label "-221/231" at bounding box center [411, 377] width 173 height 36
click at [424, 377] on input "-221/231" at bounding box center [418, 383] width 12 height 12
radio input "true"
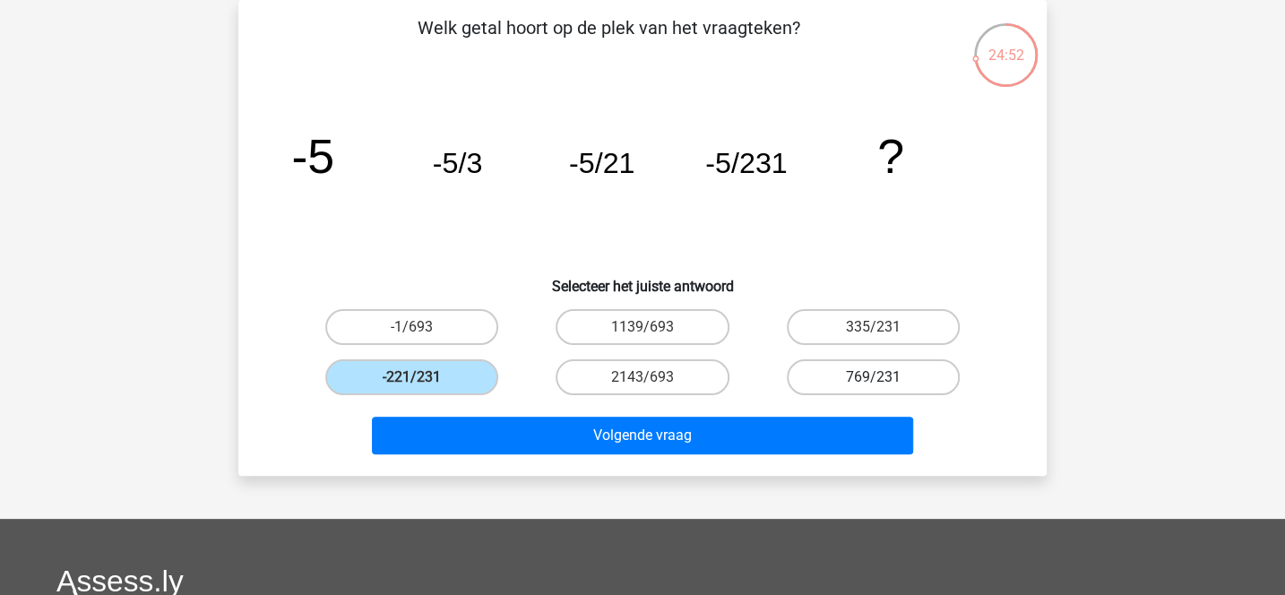
click at [817, 372] on label "769/231" at bounding box center [873, 377] width 173 height 36
click at [873, 377] on input "769/231" at bounding box center [879, 383] width 12 height 12
radio input "true"
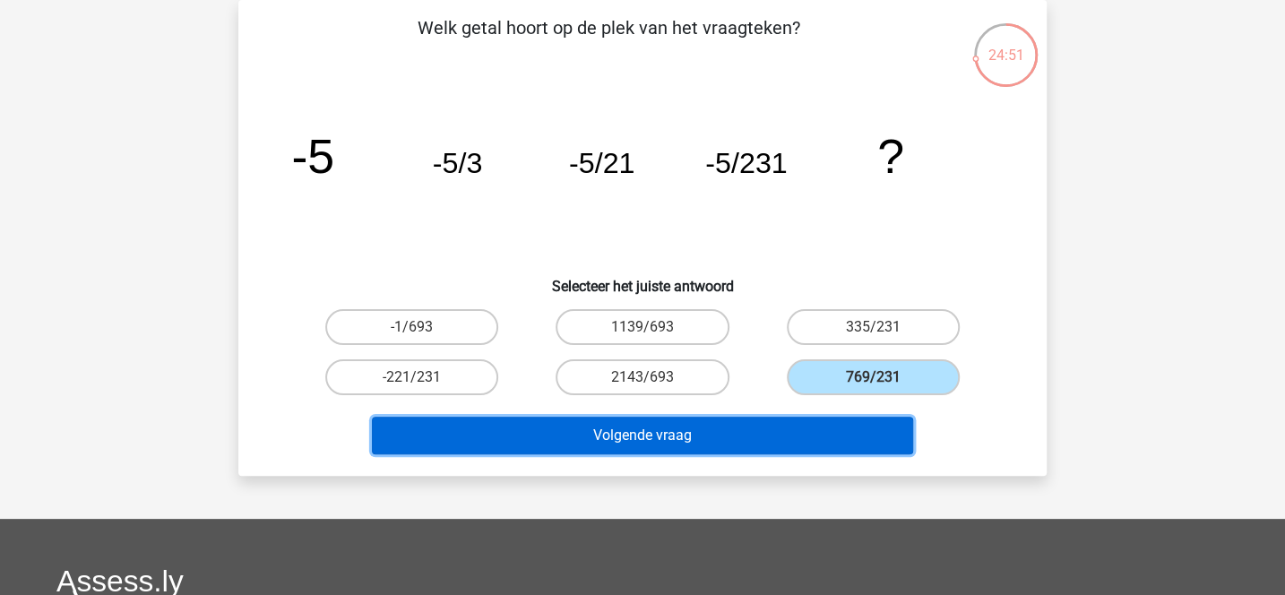
click at [756, 430] on button "Volgende vraag" at bounding box center [643, 436] width 542 height 38
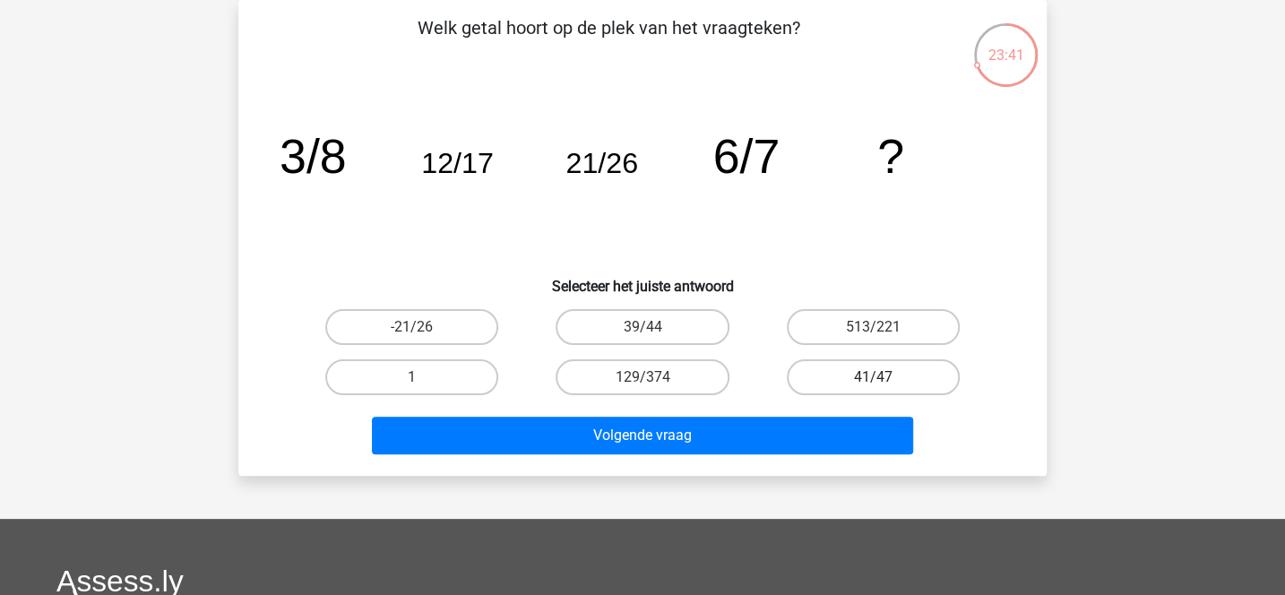
click at [810, 379] on label "41/47" at bounding box center [873, 377] width 173 height 36
click at [873, 379] on input "41/47" at bounding box center [879, 383] width 12 height 12
radio input "true"
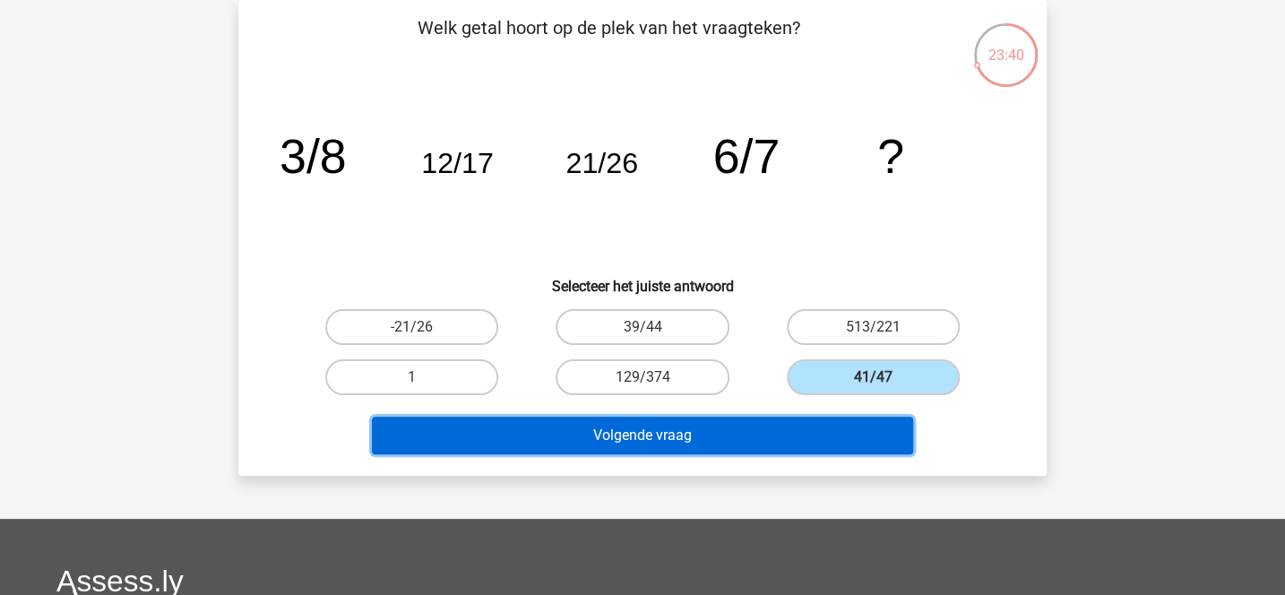
click at [742, 440] on button "Volgende vraag" at bounding box center [643, 436] width 542 height 38
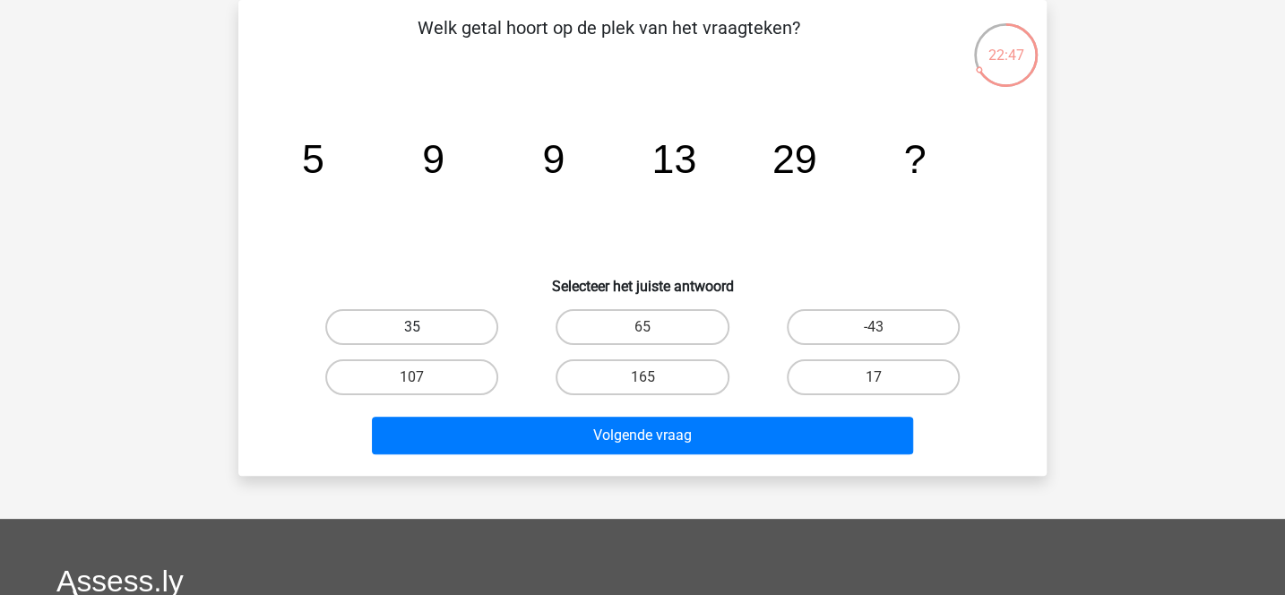
click at [474, 326] on label "35" at bounding box center [411, 327] width 173 height 36
click at [424, 327] on input "35" at bounding box center [418, 333] width 12 height 12
radio input "true"
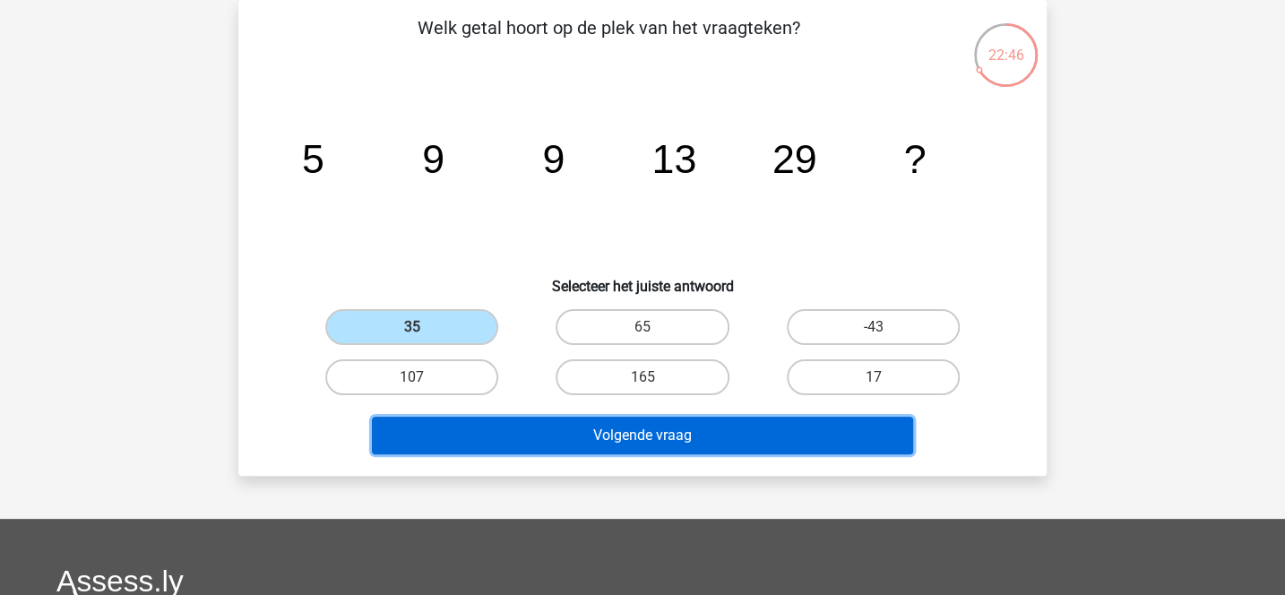
click at [587, 435] on button "Volgende vraag" at bounding box center [643, 436] width 542 height 38
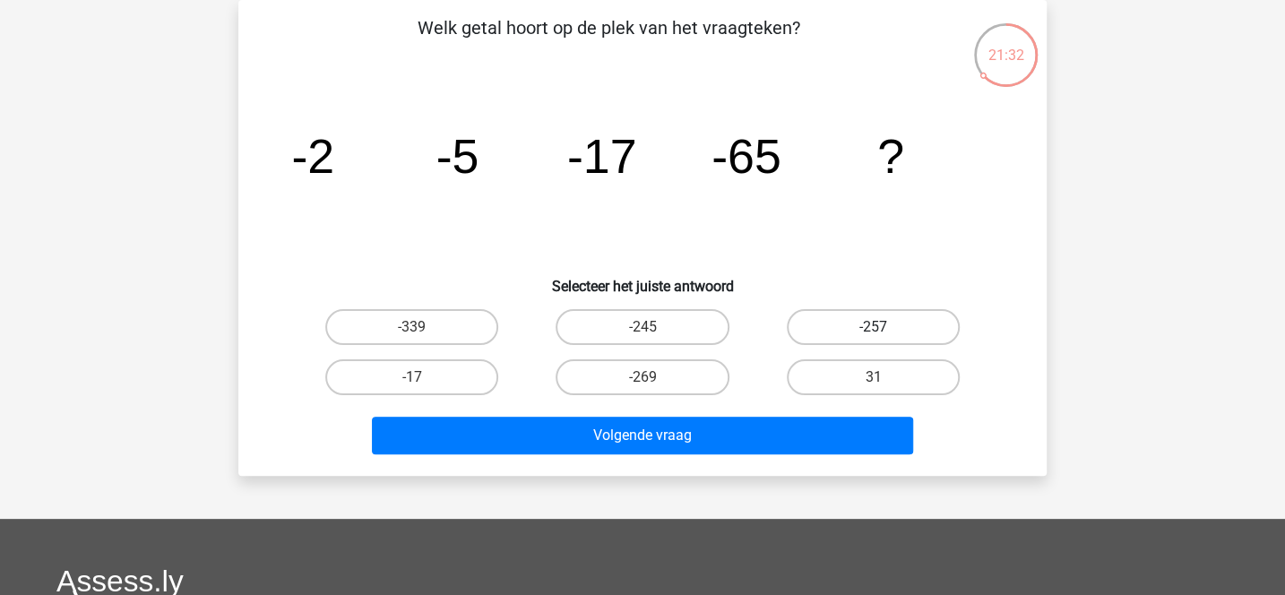
click at [806, 331] on label "-257" at bounding box center [873, 327] width 173 height 36
click at [873, 331] on input "-257" at bounding box center [879, 333] width 12 height 12
radio input "true"
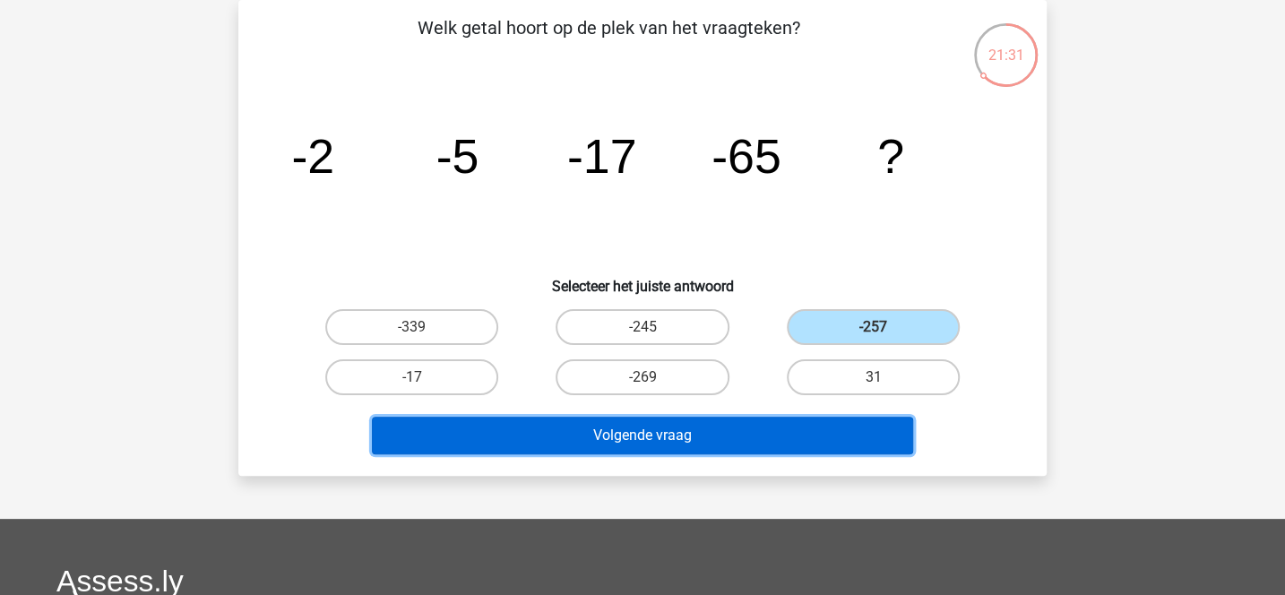
click at [764, 430] on button "Volgende vraag" at bounding box center [643, 436] width 542 height 38
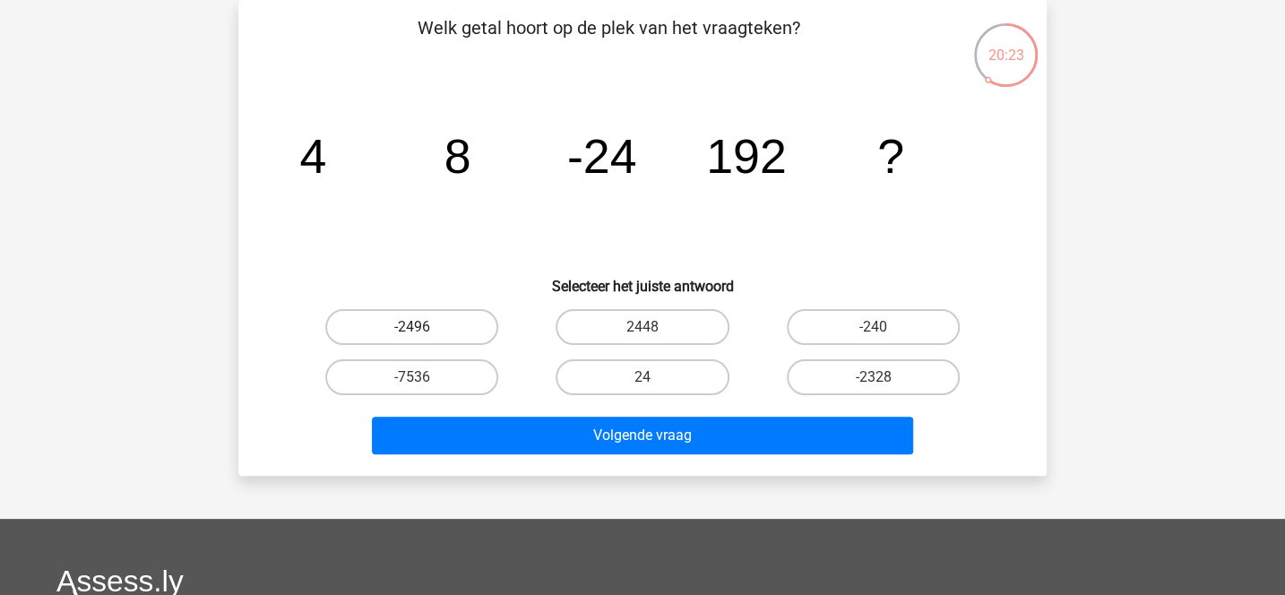
click at [470, 330] on label "-2496" at bounding box center [411, 327] width 173 height 36
click at [424, 330] on input "-2496" at bounding box center [418, 333] width 12 height 12
radio input "true"
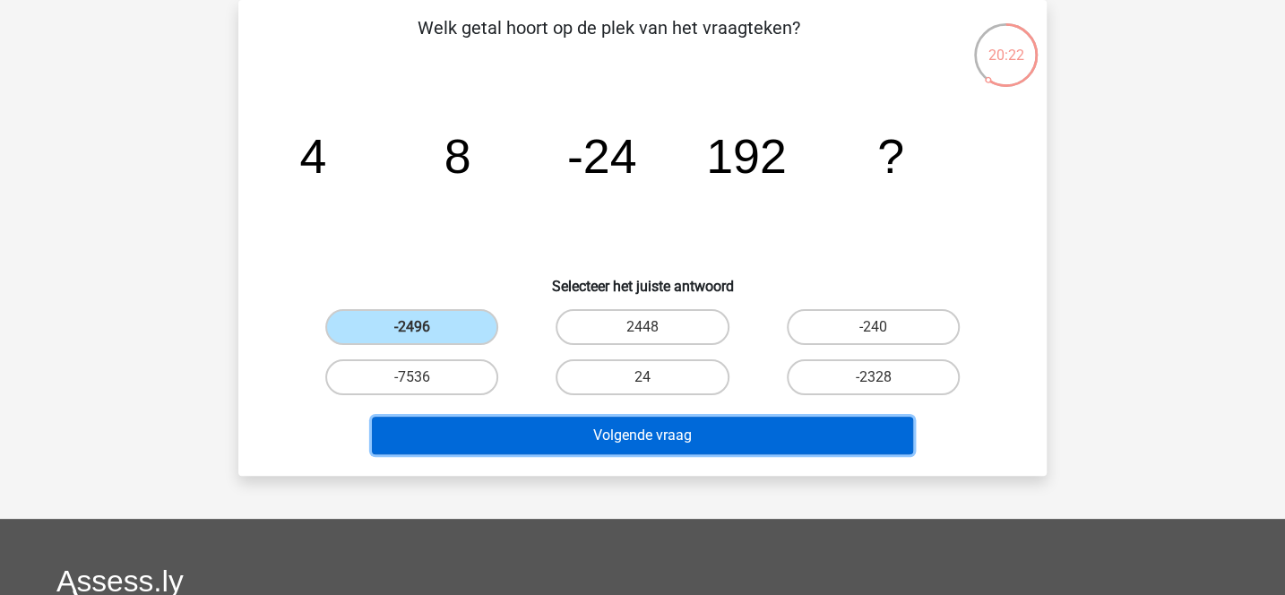
click at [574, 434] on button "Volgende vraag" at bounding box center [643, 436] width 542 height 38
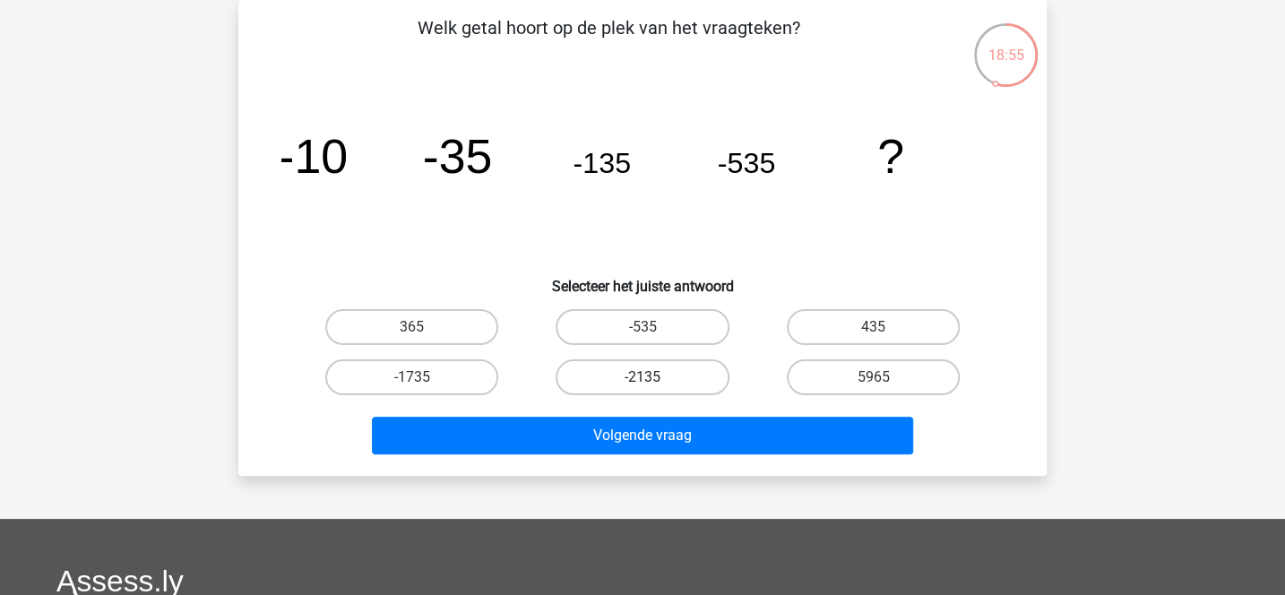
click at [587, 373] on label "-2135" at bounding box center [642, 377] width 173 height 36
click at [642, 377] on input "-2135" at bounding box center [648, 383] width 12 height 12
radio input "true"
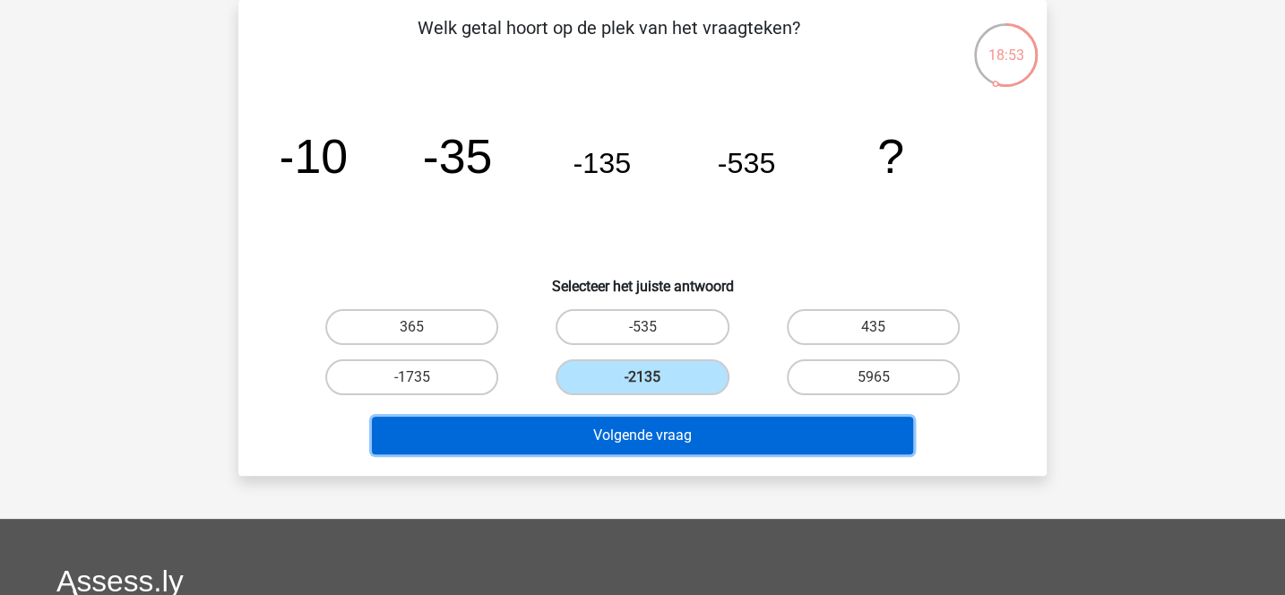
click at [597, 440] on button "Volgende vraag" at bounding box center [643, 436] width 542 height 38
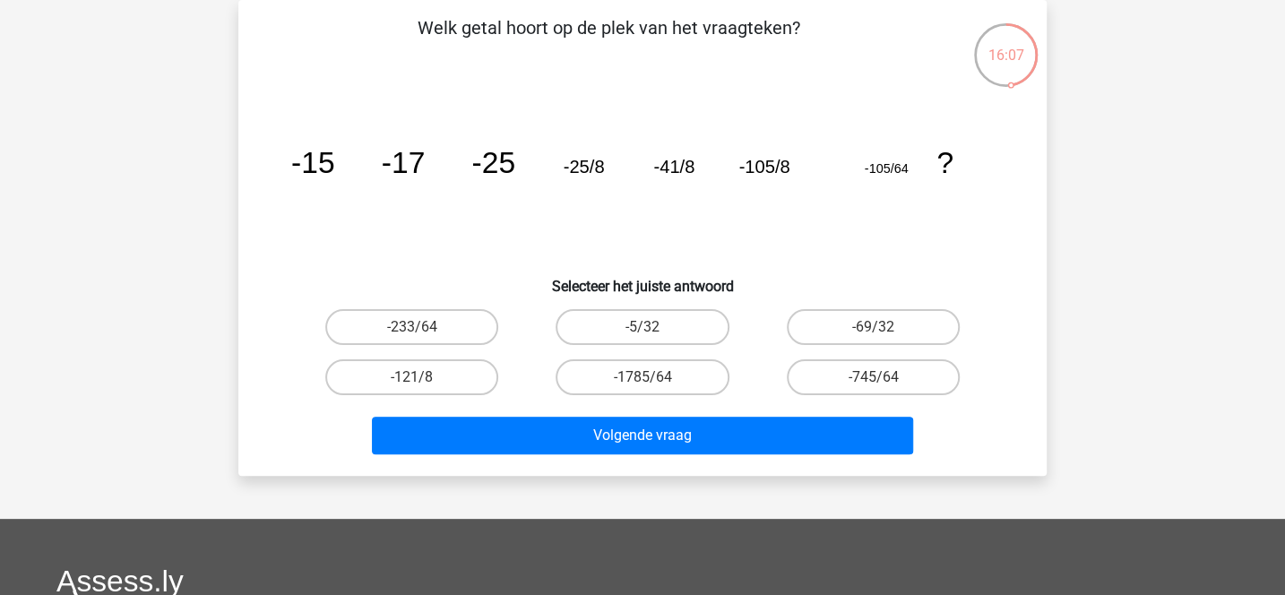
click at [512, 303] on div "-233/64" at bounding box center [412, 327] width 230 height 50
click at [474, 330] on label "-233/64" at bounding box center [411, 327] width 173 height 36
click at [424, 330] on input "-233/64" at bounding box center [418, 333] width 12 height 12
radio input "true"
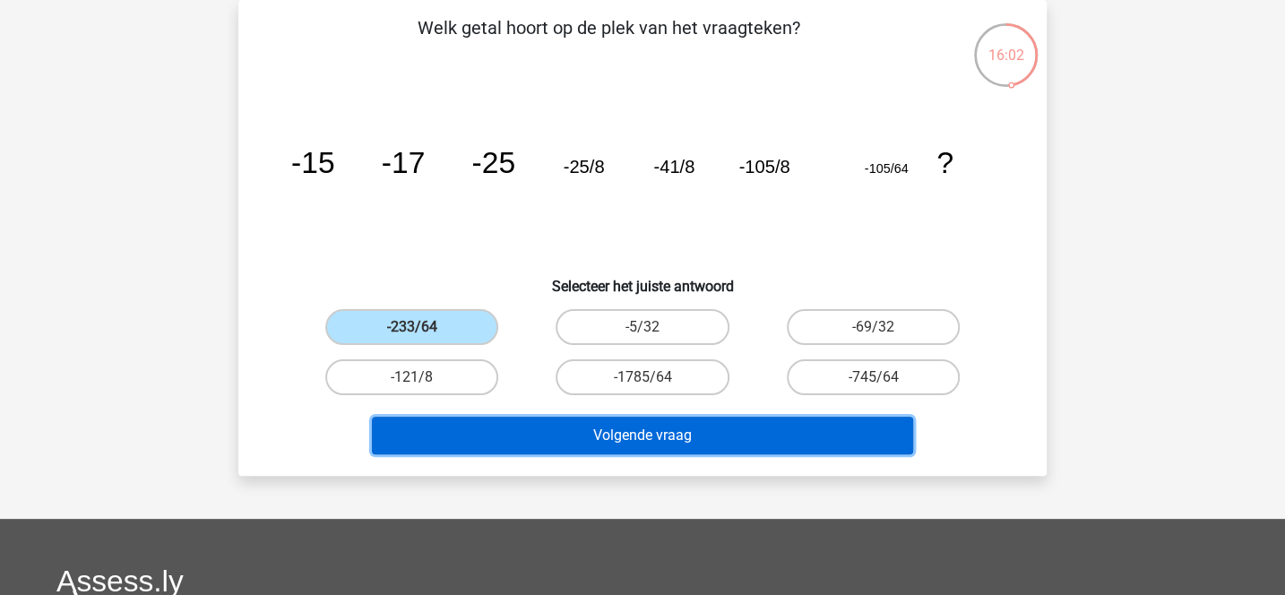
click at [564, 449] on button "Volgende vraag" at bounding box center [643, 436] width 542 height 38
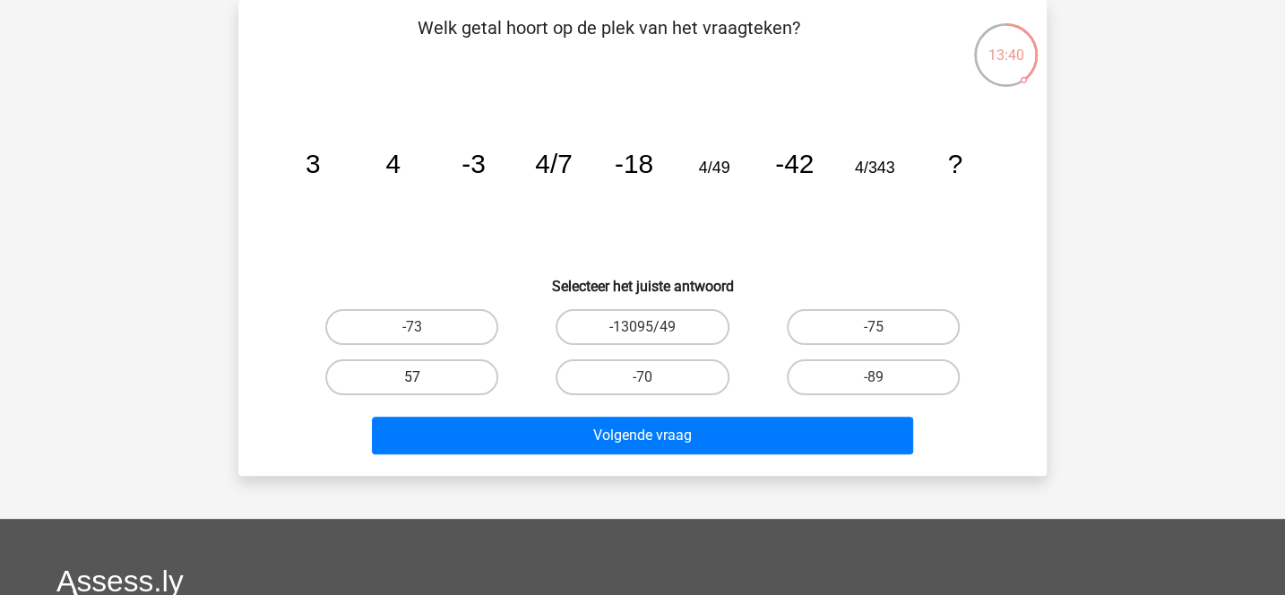
click at [490, 375] on label "57" at bounding box center [411, 377] width 173 height 36
click at [424, 377] on input "57" at bounding box center [418, 383] width 12 height 12
radio input "true"
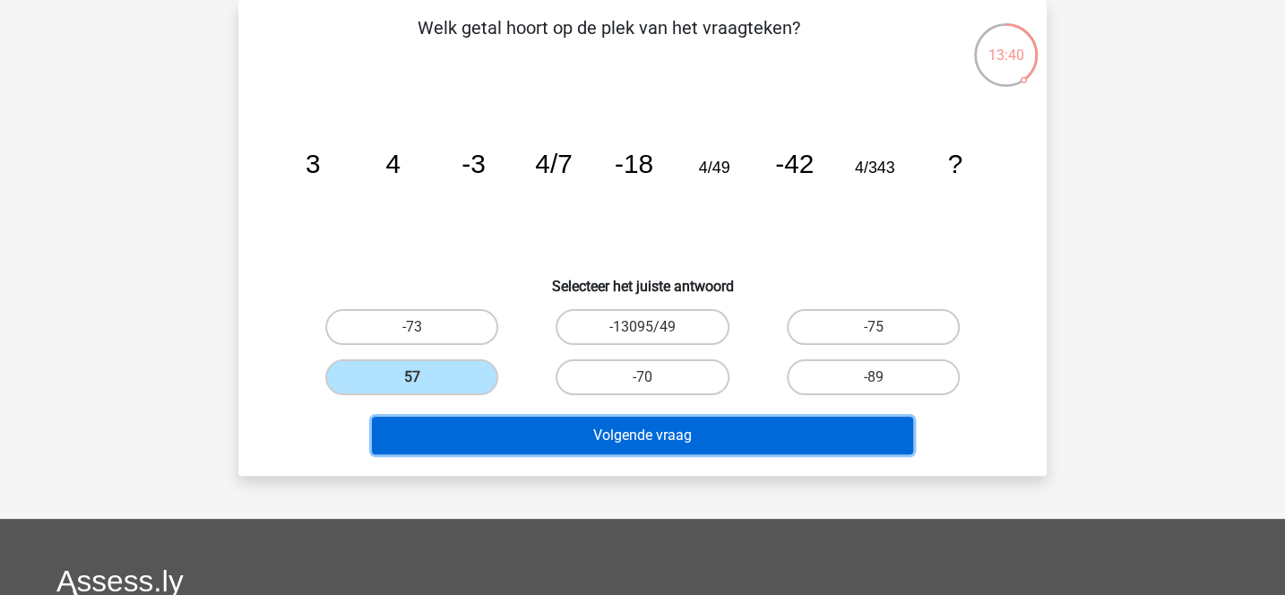
click at [542, 437] on button "Volgende vraag" at bounding box center [643, 436] width 542 height 38
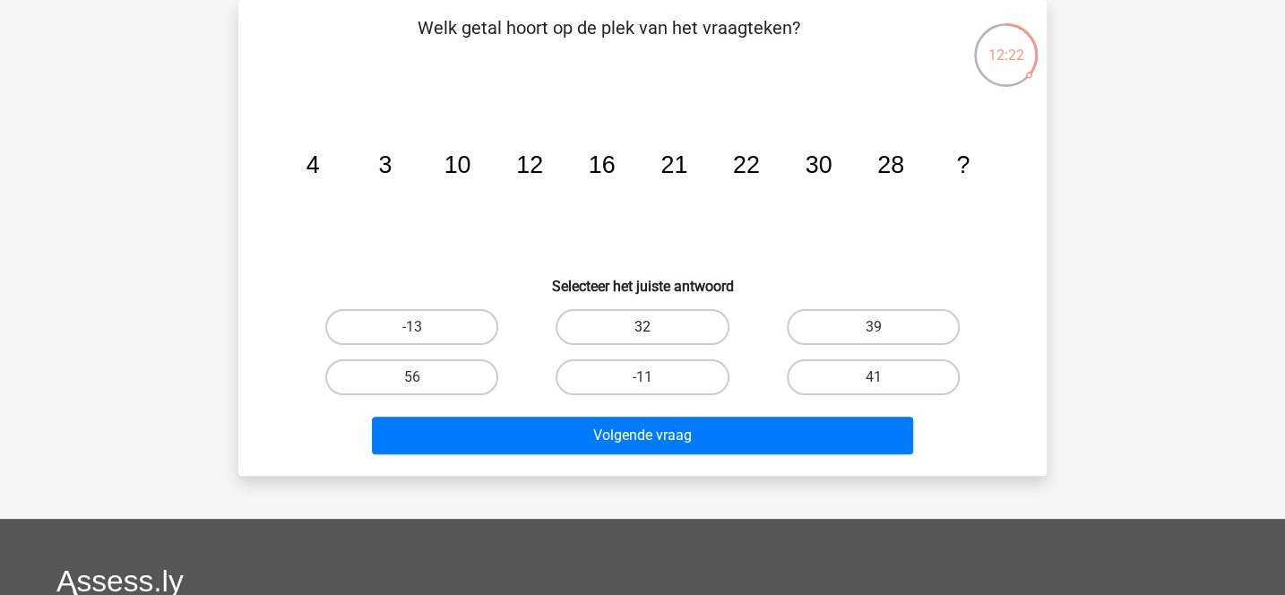
click at [593, 315] on label "32" at bounding box center [642, 327] width 173 height 36
click at [642, 327] on input "32" at bounding box center [648, 333] width 12 height 12
radio input "true"
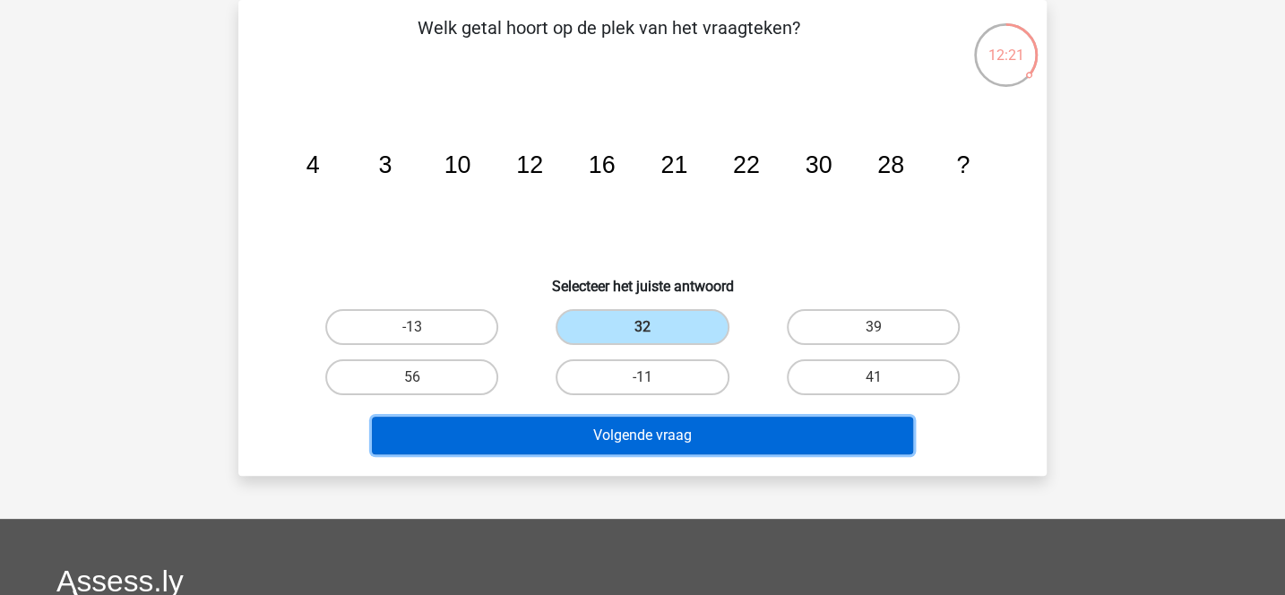
click at [611, 434] on button "Volgende vraag" at bounding box center [643, 436] width 542 height 38
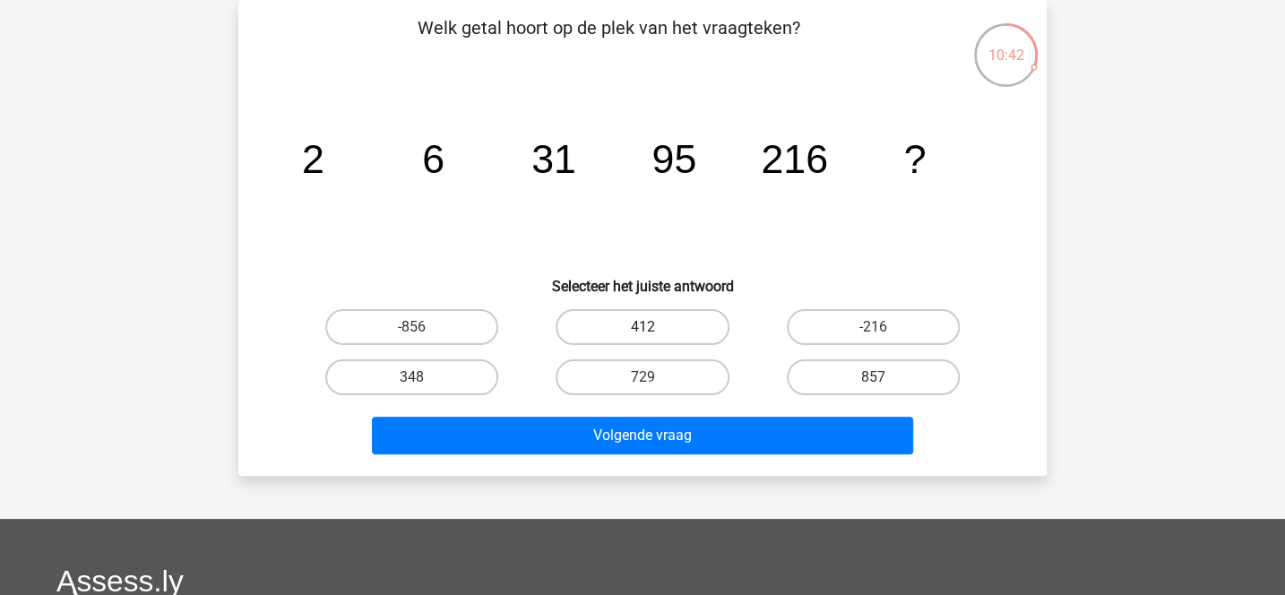
click at [709, 330] on label "412" at bounding box center [642, 327] width 173 height 36
click at [654, 330] on input "412" at bounding box center [648, 333] width 12 height 12
radio input "true"
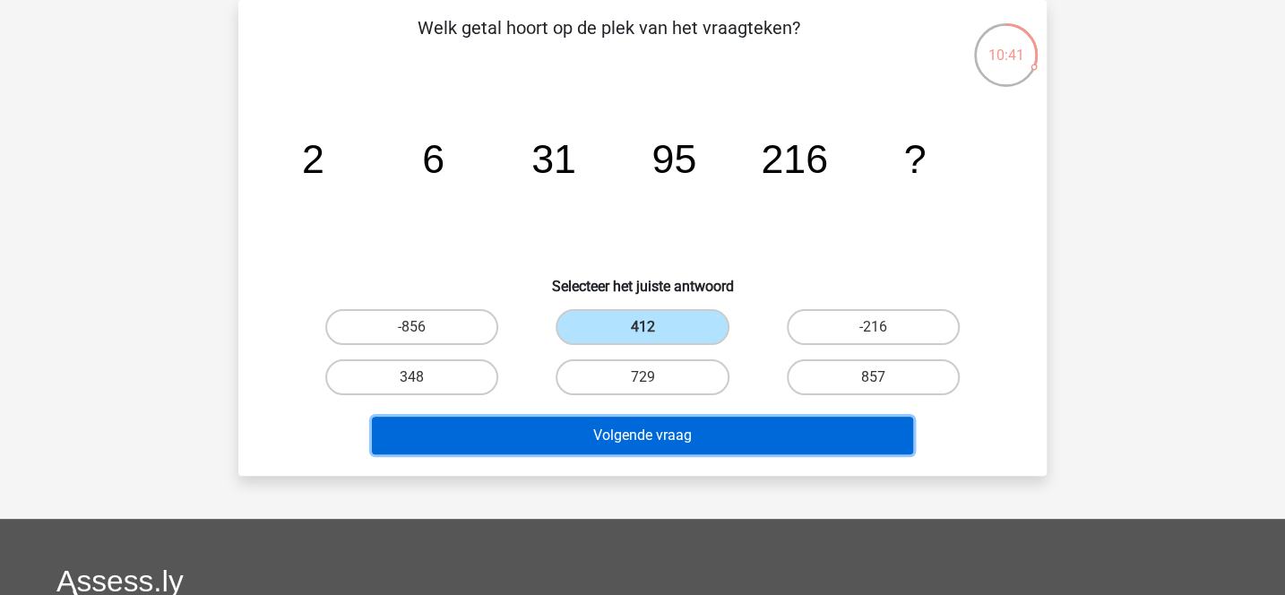
click at [711, 435] on button "Volgende vraag" at bounding box center [643, 436] width 542 height 38
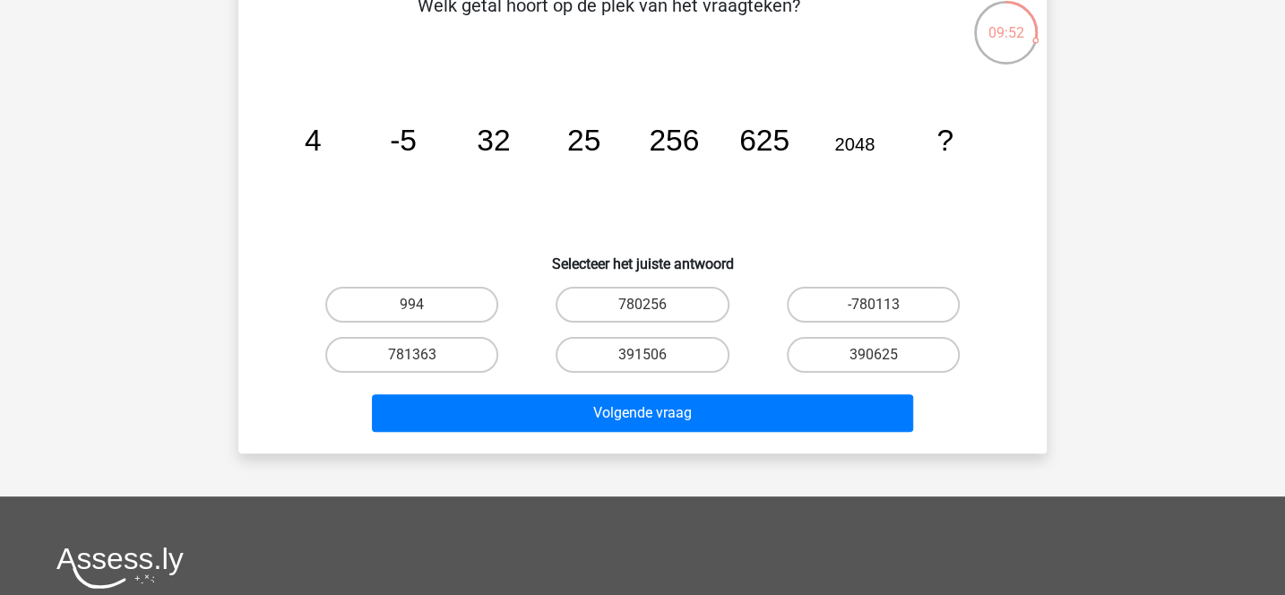
scroll to position [108, 0]
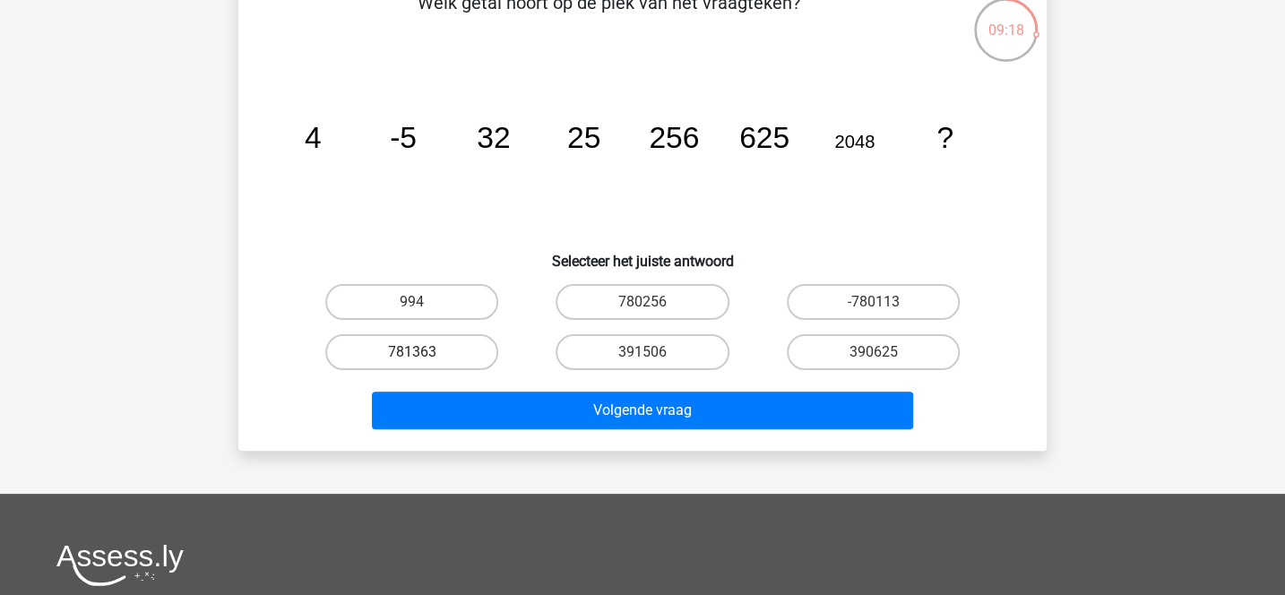
click at [472, 352] on label "781363" at bounding box center [411, 352] width 173 height 36
click at [424, 352] on input "781363" at bounding box center [418, 358] width 12 height 12
radio input "true"
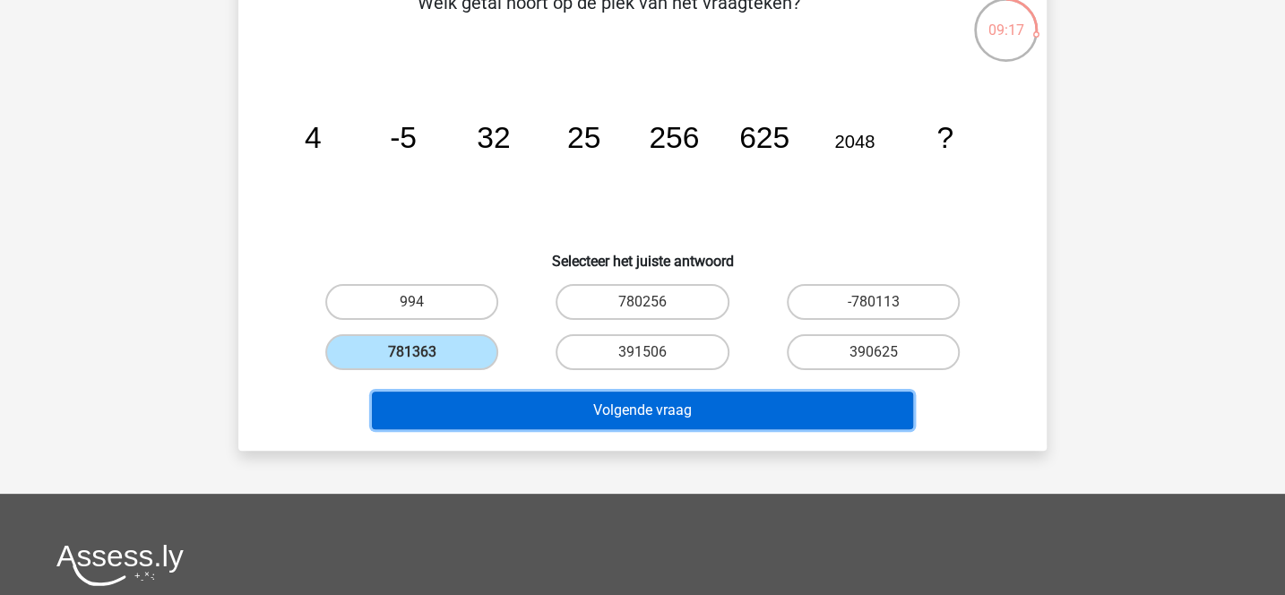
click at [540, 396] on button "Volgende vraag" at bounding box center [643, 411] width 542 height 38
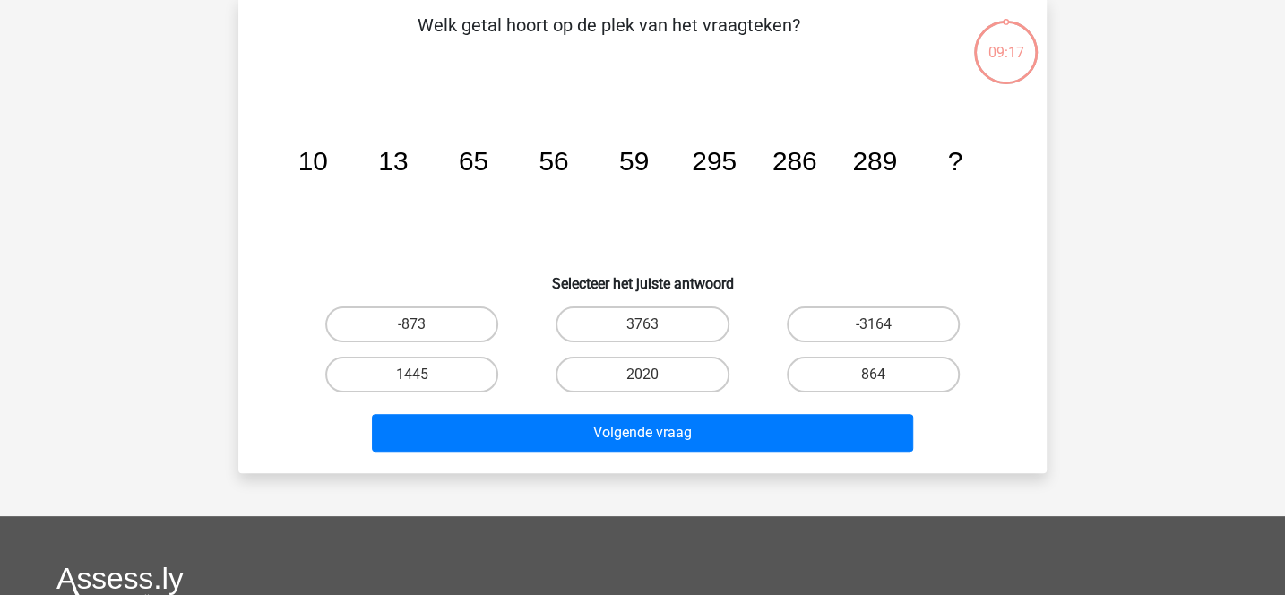
scroll to position [82, 0]
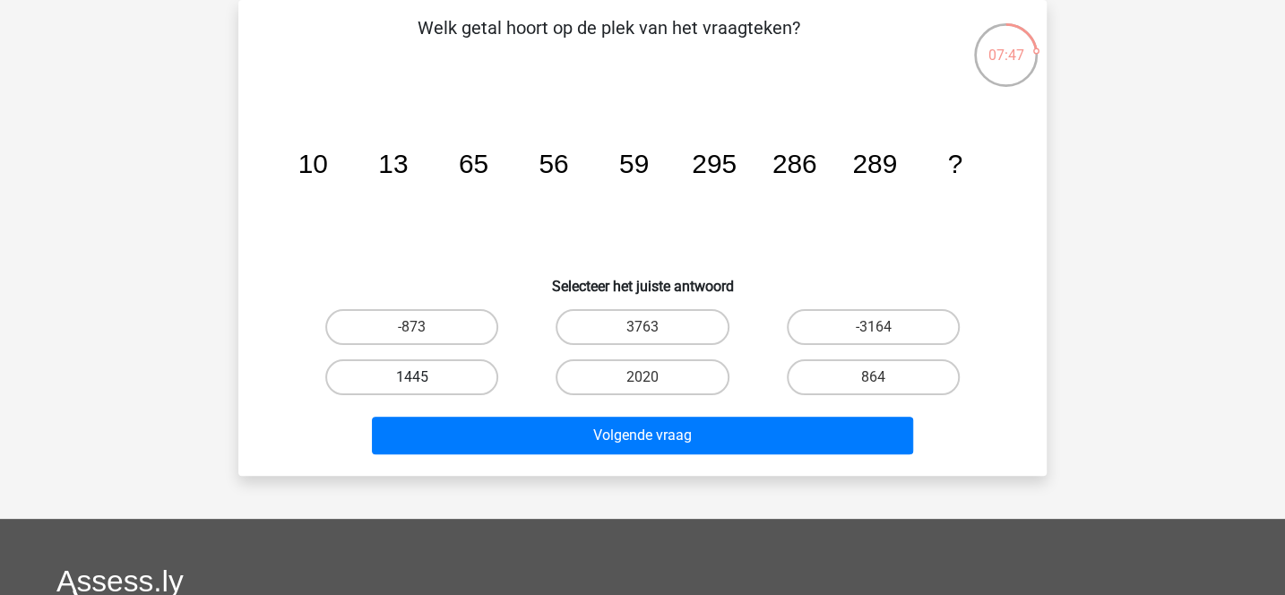
click at [436, 377] on label "1445" at bounding box center [411, 377] width 173 height 36
click at [424, 377] on input "1445" at bounding box center [418, 383] width 12 height 12
radio input "true"
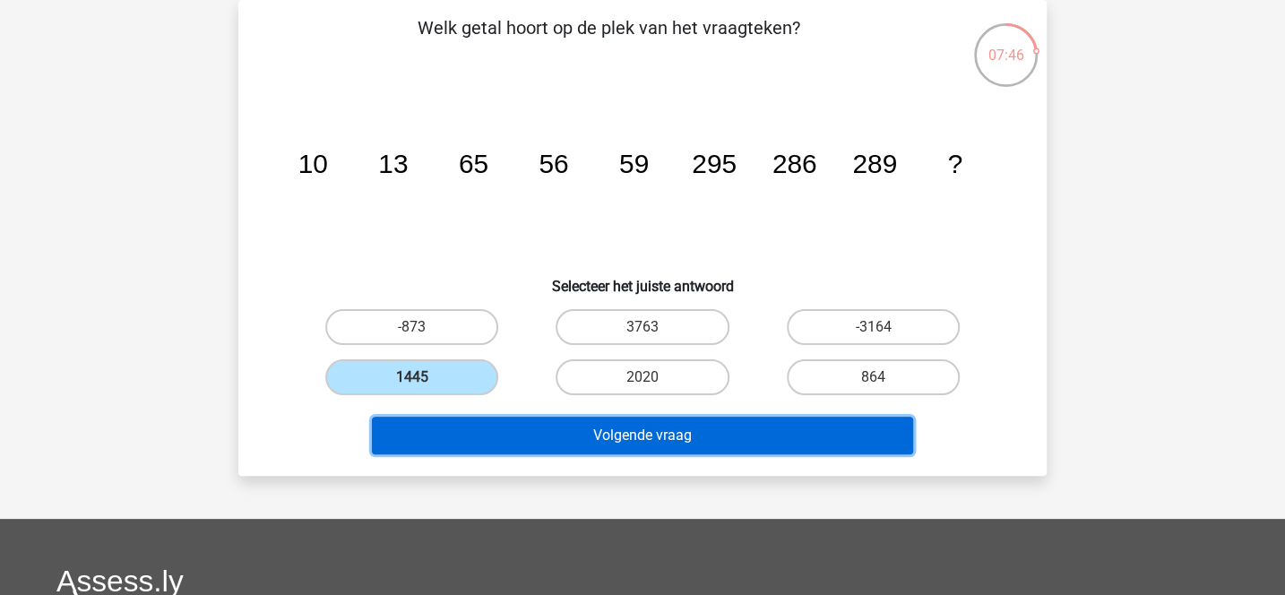
click at [500, 440] on button "Volgende vraag" at bounding box center [643, 436] width 542 height 38
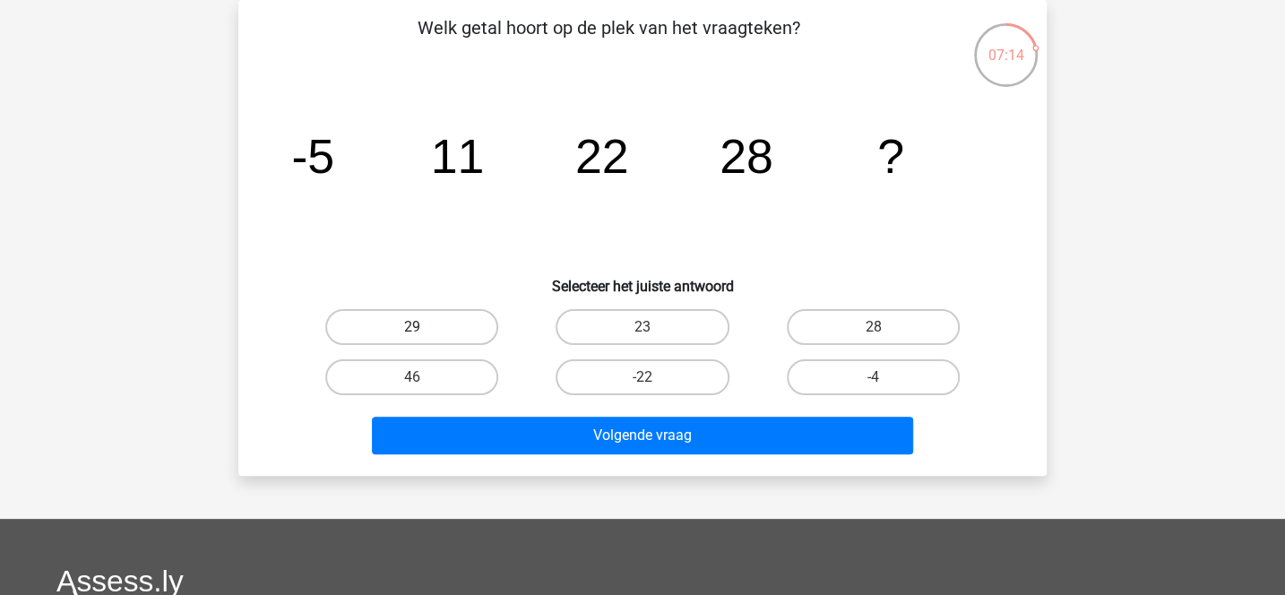
click at [487, 328] on label "29" at bounding box center [411, 327] width 173 height 36
click at [424, 328] on input "29" at bounding box center [418, 333] width 12 height 12
radio input "true"
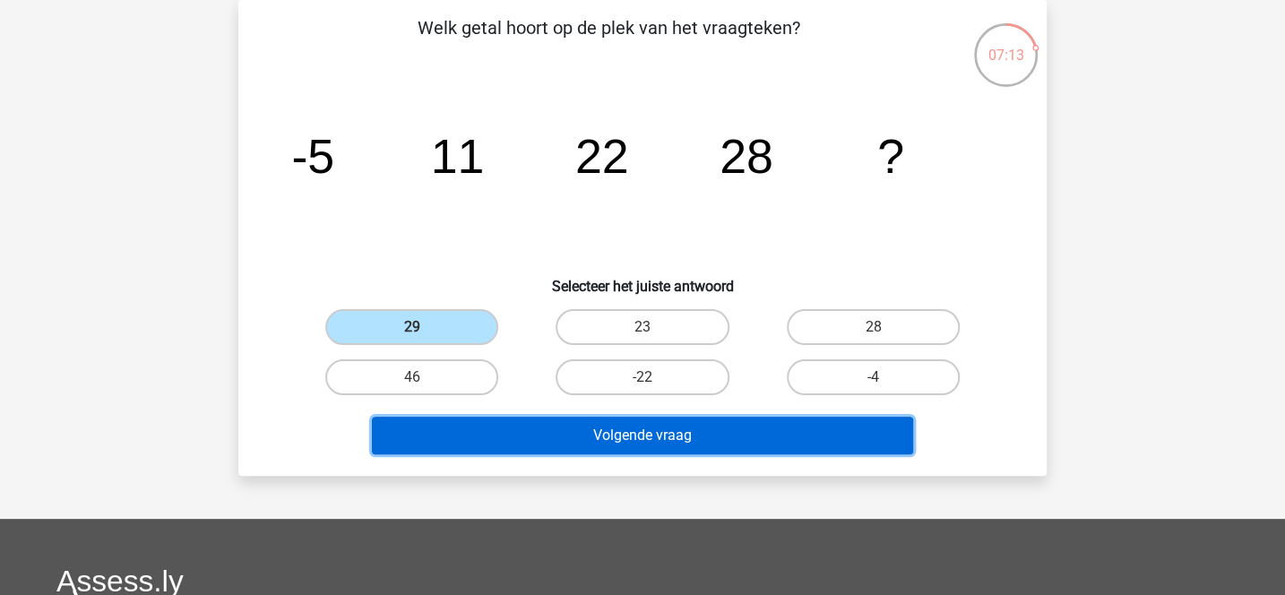
click at [547, 434] on button "Volgende vraag" at bounding box center [643, 436] width 542 height 38
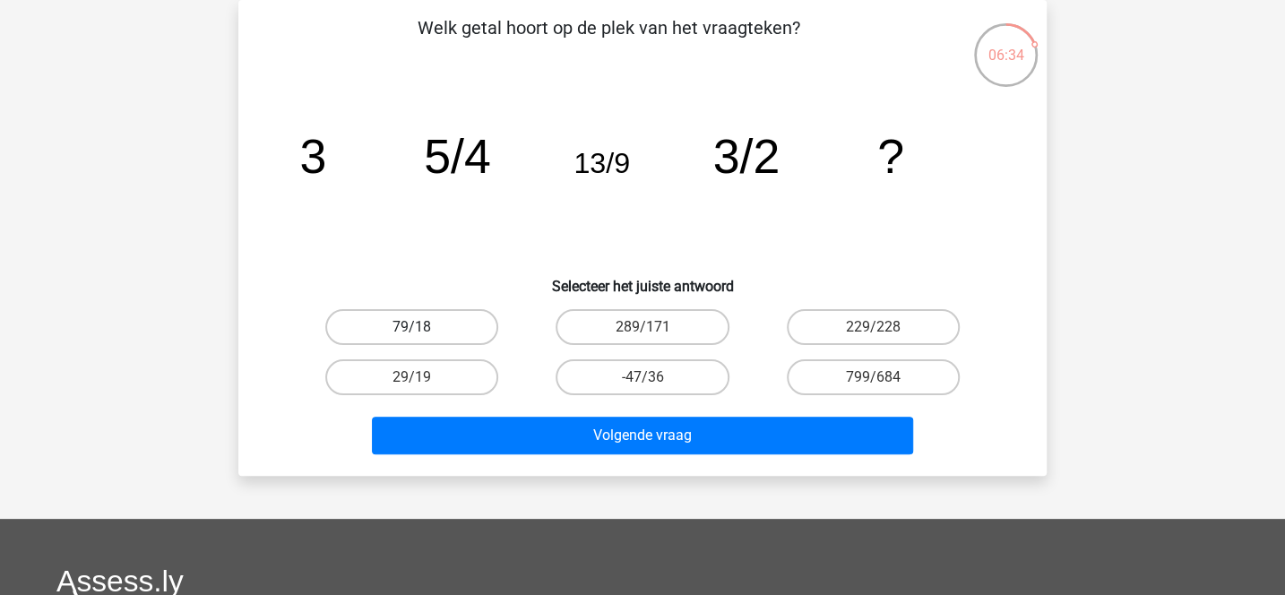
click at [475, 330] on label "79/18" at bounding box center [411, 327] width 173 height 36
click at [424, 330] on input "79/18" at bounding box center [418, 333] width 12 height 12
radio input "true"
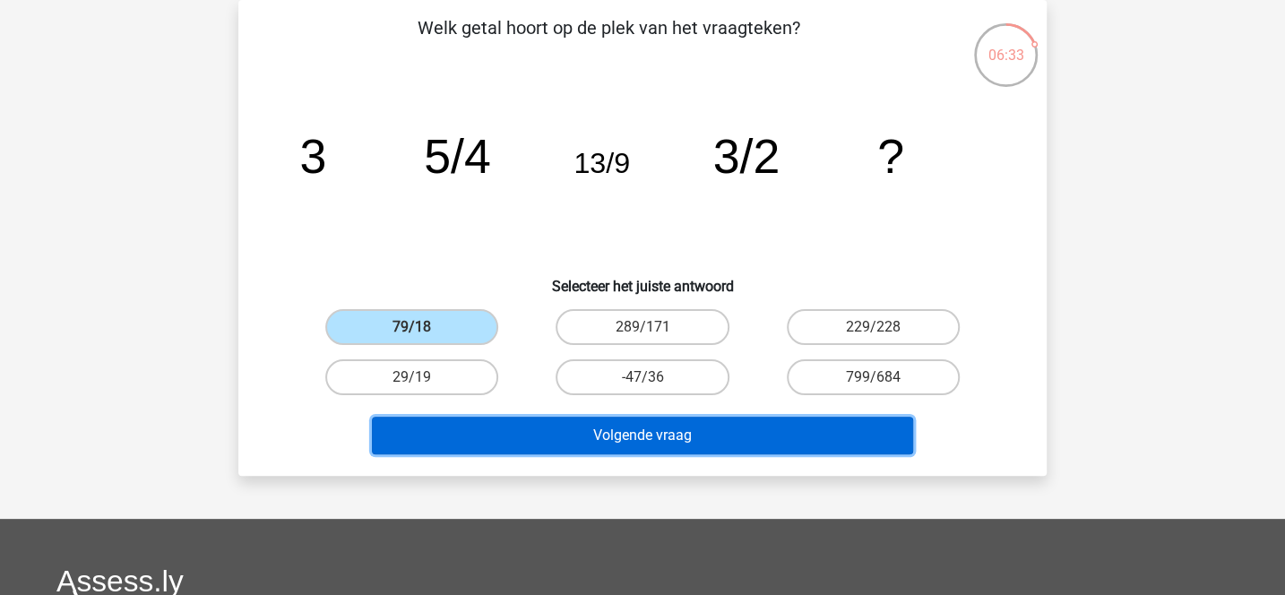
click at [557, 423] on button "Volgende vraag" at bounding box center [643, 436] width 542 height 38
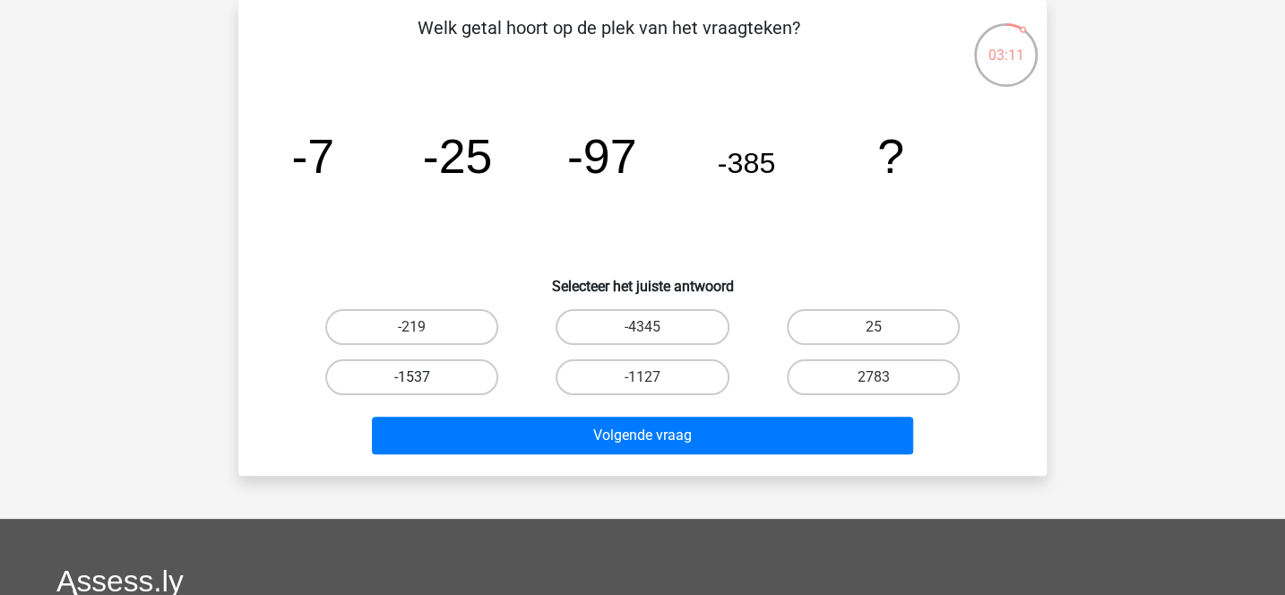
click at [490, 374] on label "-1537" at bounding box center [411, 377] width 173 height 36
click at [424, 377] on input "-1537" at bounding box center [418, 383] width 12 height 12
radio input "true"
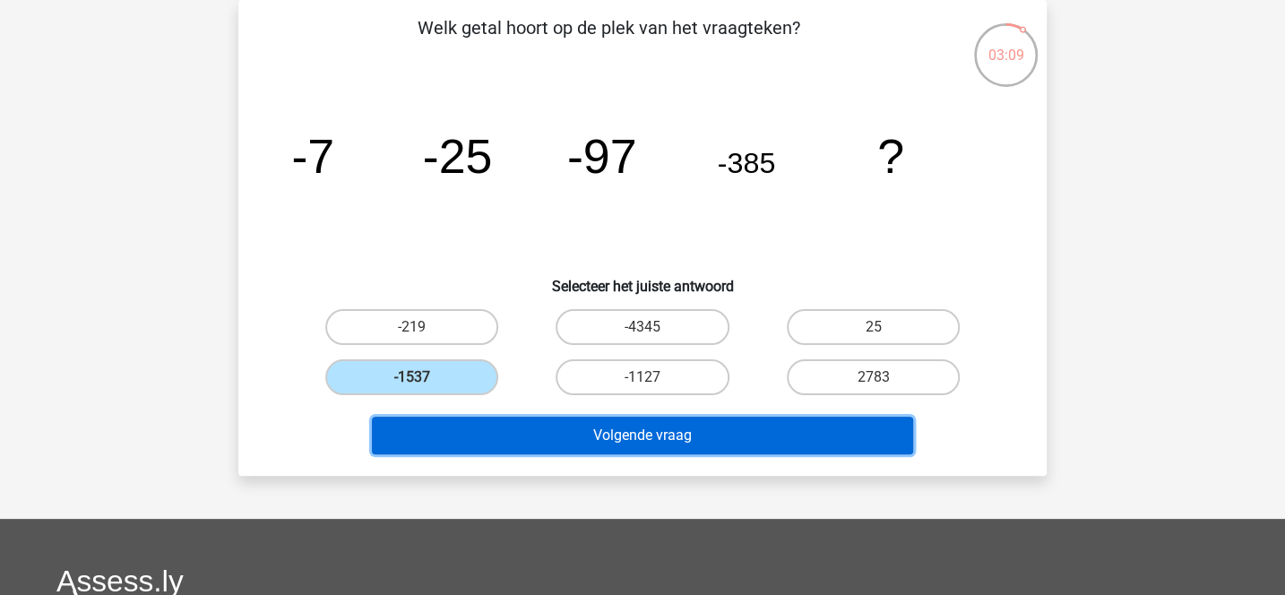
click at [569, 439] on button "Volgende vraag" at bounding box center [643, 436] width 542 height 38
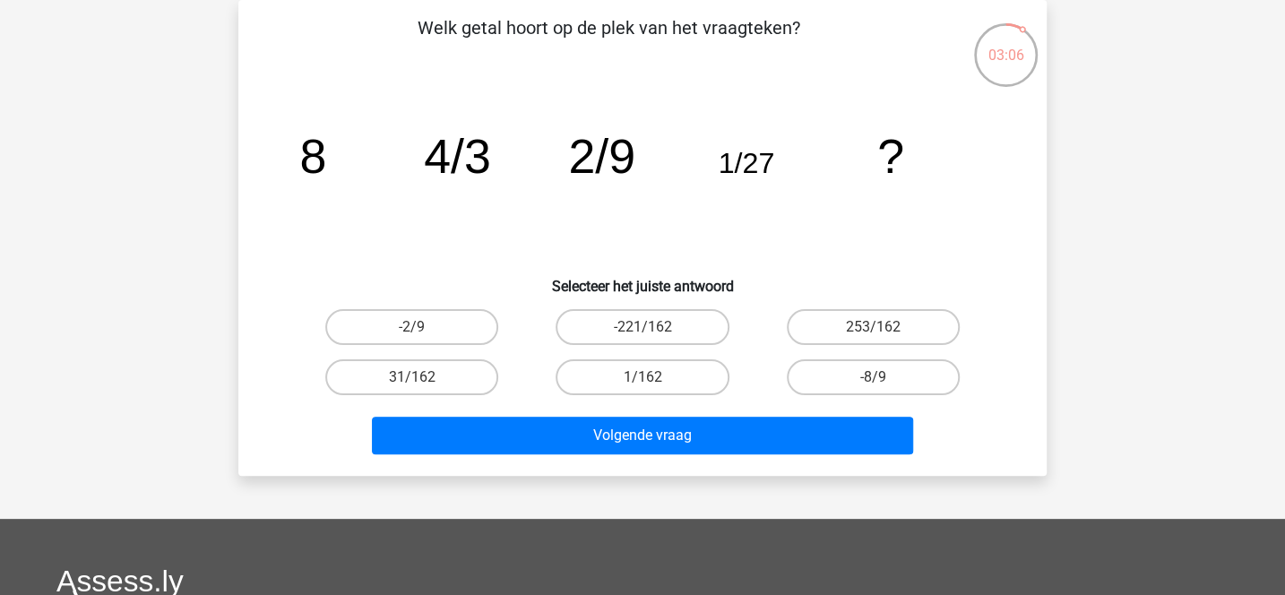
click at [476, 238] on icon "image/svg+xml 8 4/3 2/9 1/27 ?" at bounding box center [642, 172] width 722 height 181
click at [618, 370] on label "1/162" at bounding box center [642, 377] width 173 height 36
click at [642, 377] on input "1/162" at bounding box center [648, 383] width 12 height 12
radio input "true"
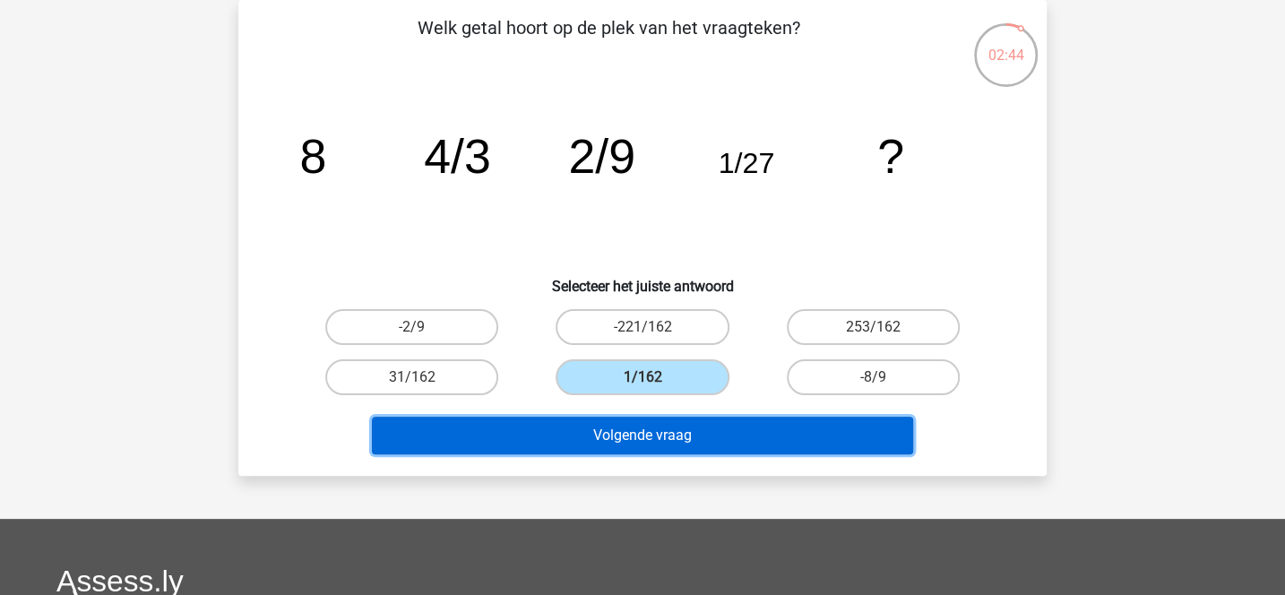
click at [625, 436] on button "Volgende vraag" at bounding box center [643, 436] width 542 height 38
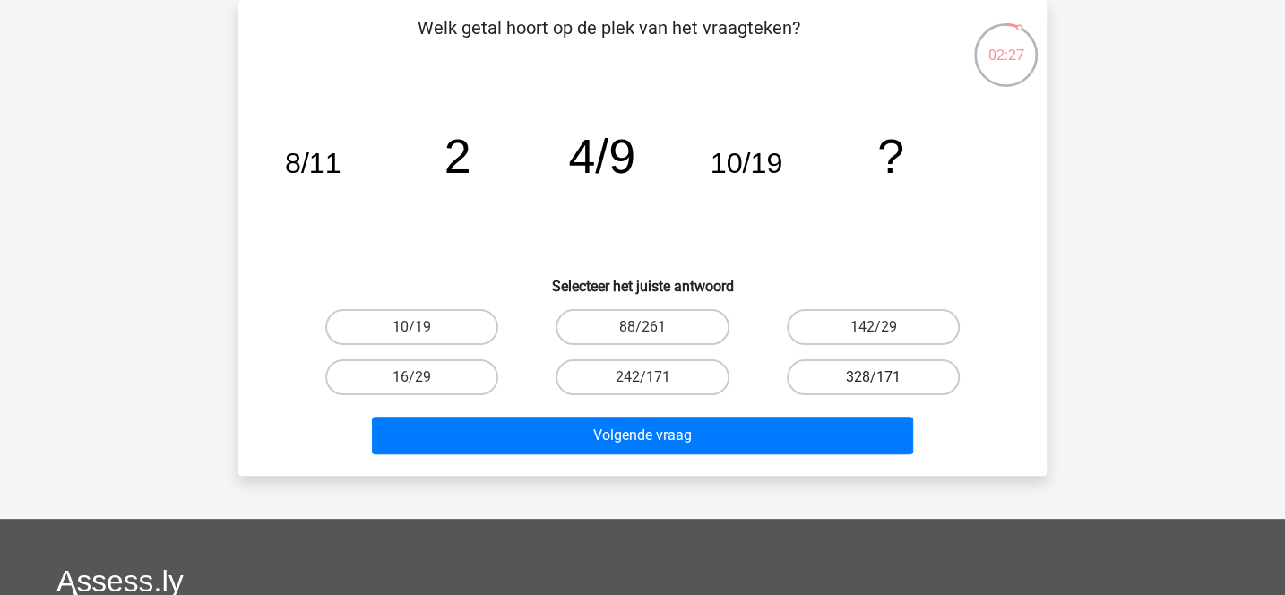
click at [812, 368] on label "328/171" at bounding box center [873, 377] width 173 height 36
click at [873, 377] on input "328/171" at bounding box center [879, 383] width 12 height 12
radio input "true"
click at [756, 456] on div "Volgende vraag" at bounding box center [643, 439] width 692 height 45
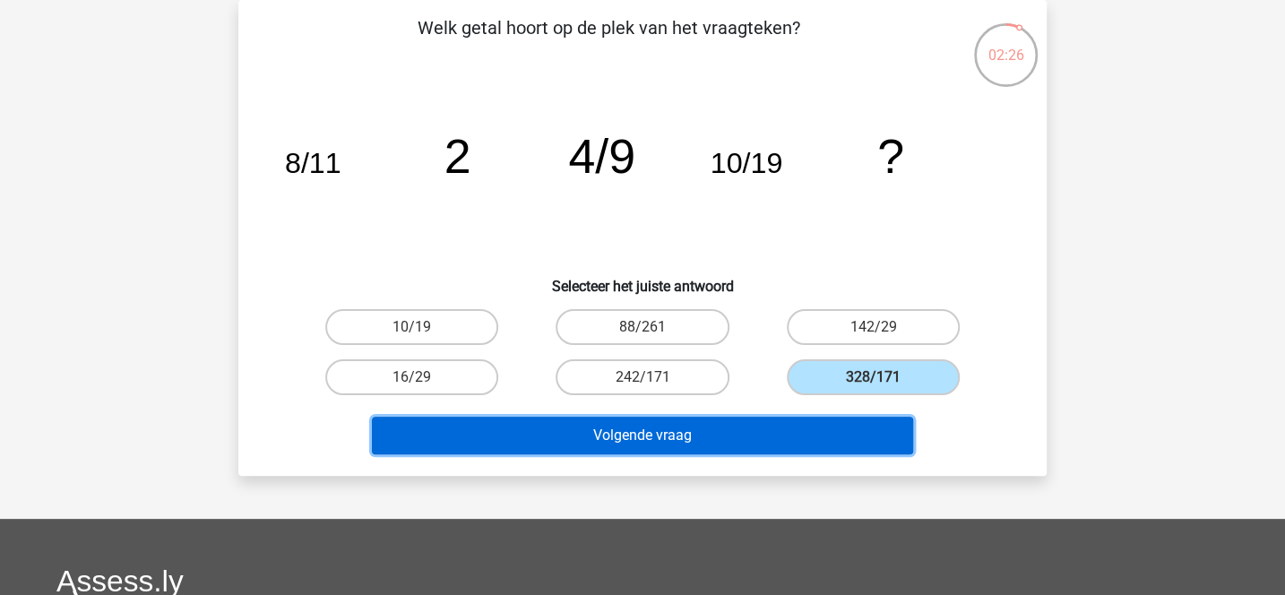
click at [756, 430] on button "Volgende vraag" at bounding box center [643, 436] width 542 height 38
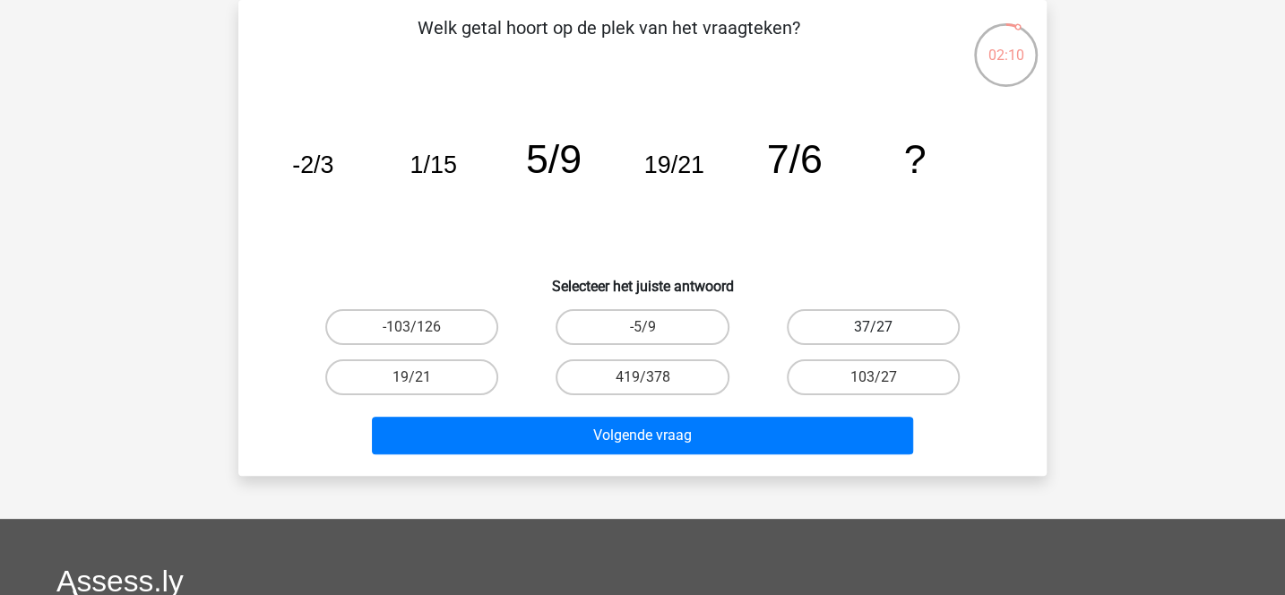
click at [813, 325] on label "37/27" at bounding box center [873, 327] width 173 height 36
click at [873, 327] on input "37/27" at bounding box center [879, 333] width 12 height 12
radio input "true"
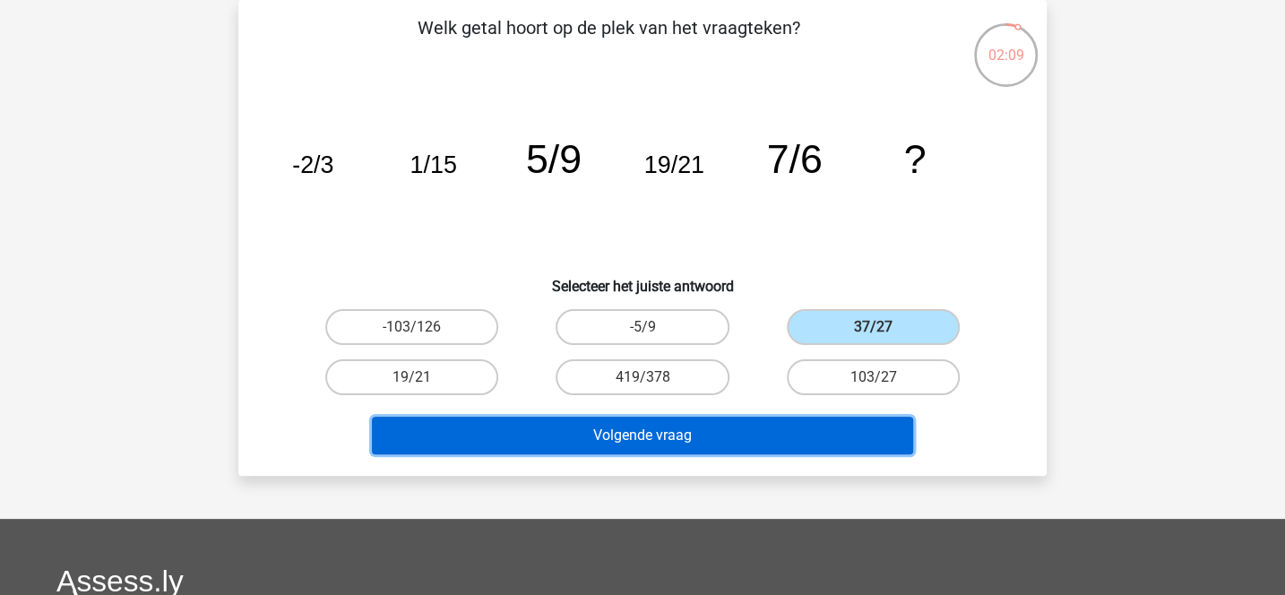
click at [763, 426] on button "Volgende vraag" at bounding box center [643, 436] width 542 height 38
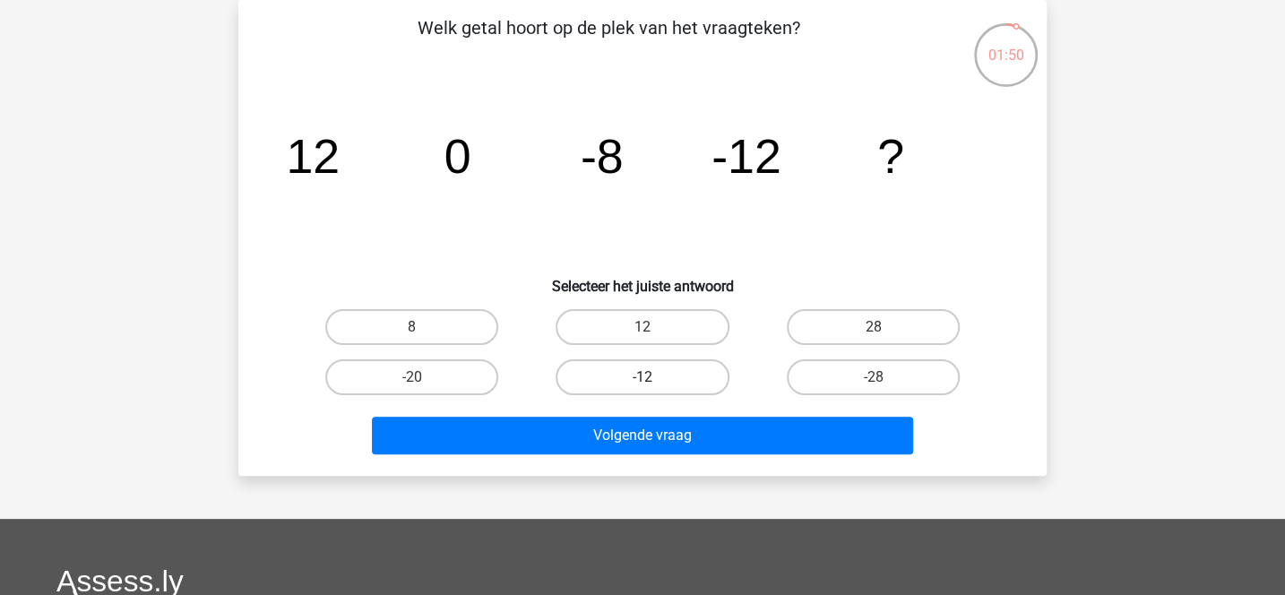
click at [694, 375] on label "-12" at bounding box center [642, 377] width 173 height 36
click at [654, 377] on input "-12" at bounding box center [648, 383] width 12 height 12
radio input "true"
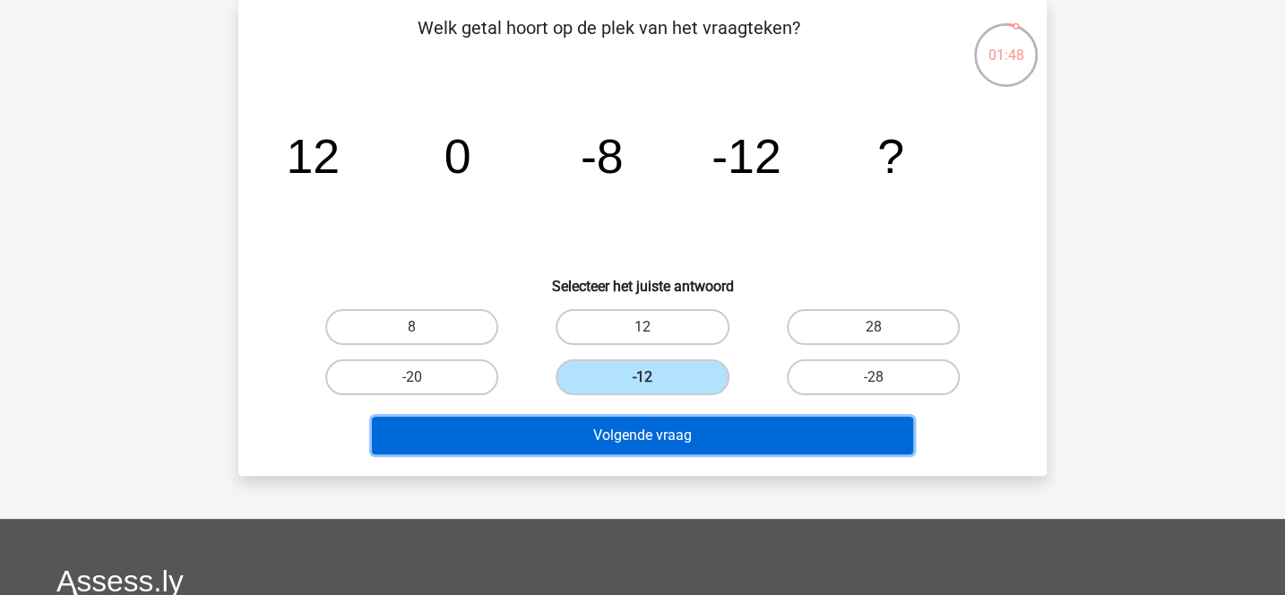
click at [693, 425] on button "Volgende vraag" at bounding box center [643, 436] width 542 height 38
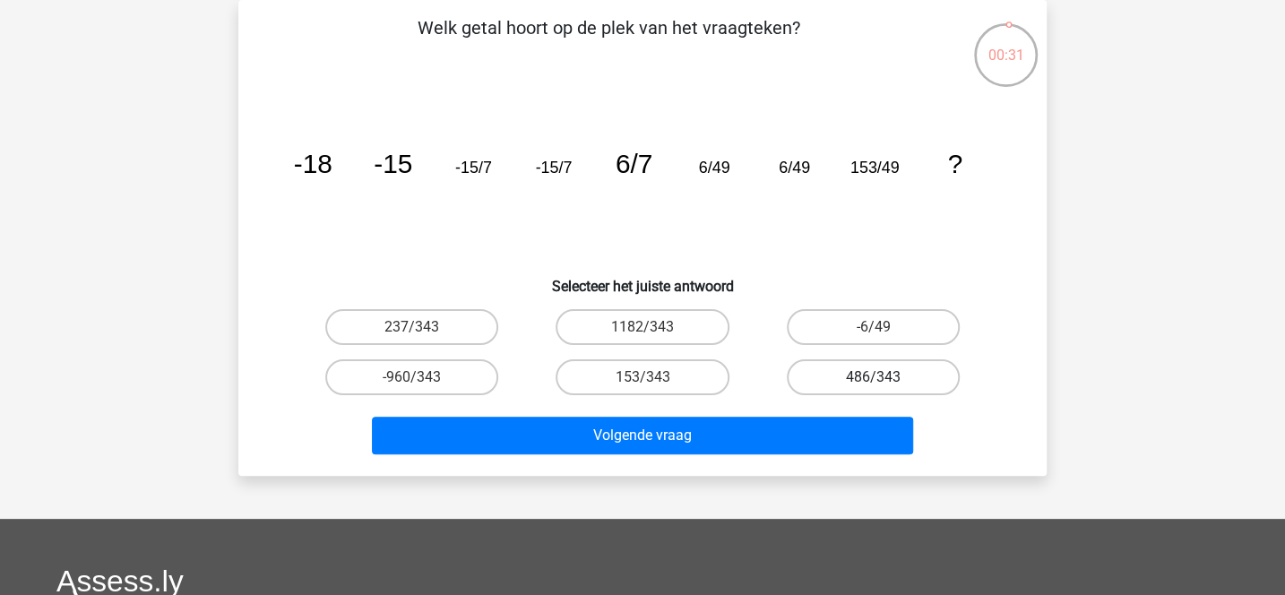
click at [831, 375] on label "486/343" at bounding box center [873, 377] width 173 height 36
click at [873, 377] on input "486/343" at bounding box center [879, 383] width 12 height 12
radio input "true"
click at [674, 376] on label "153/343" at bounding box center [642, 377] width 173 height 36
click at [654, 377] on input "153/343" at bounding box center [648, 383] width 12 height 12
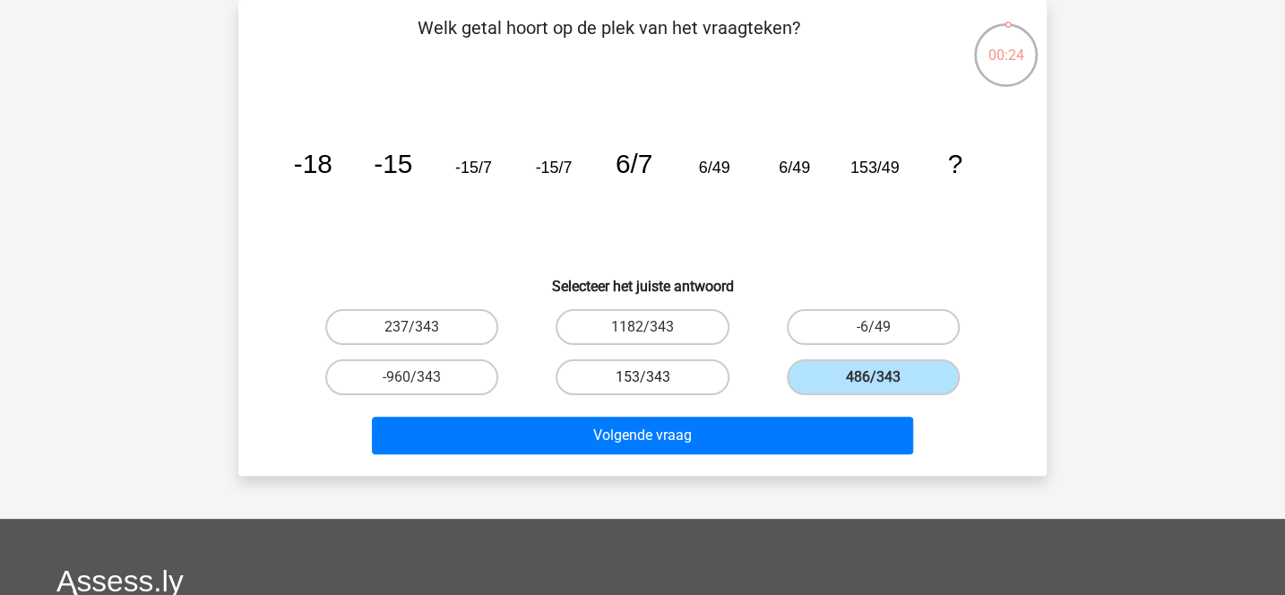
radio input "true"
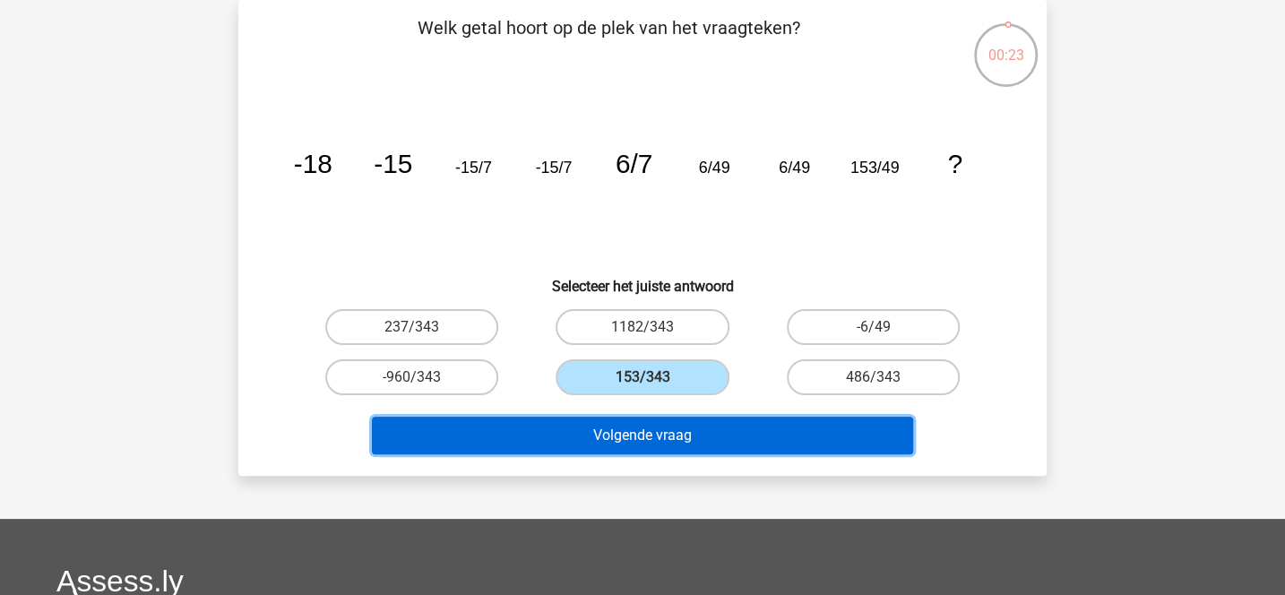
click at [671, 429] on button "Volgende vraag" at bounding box center [643, 436] width 542 height 38
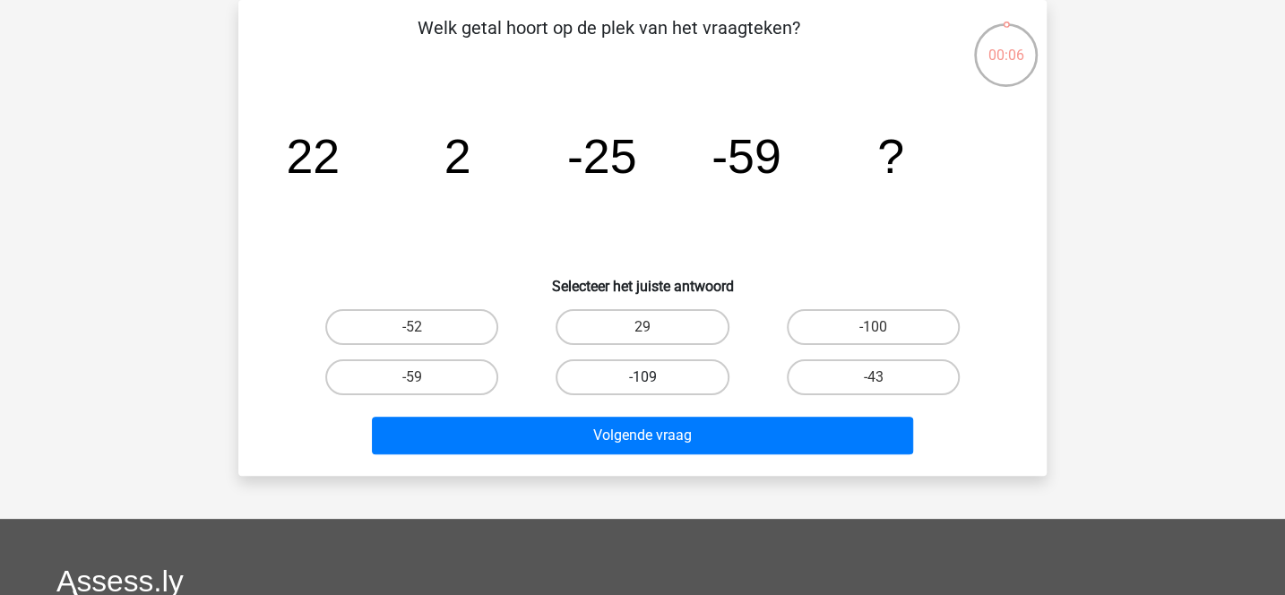
click at [673, 381] on label "-109" at bounding box center [642, 377] width 173 height 36
click at [654, 381] on input "-109" at bounding box center [648, 383] width 12 height 12
radio input "true"
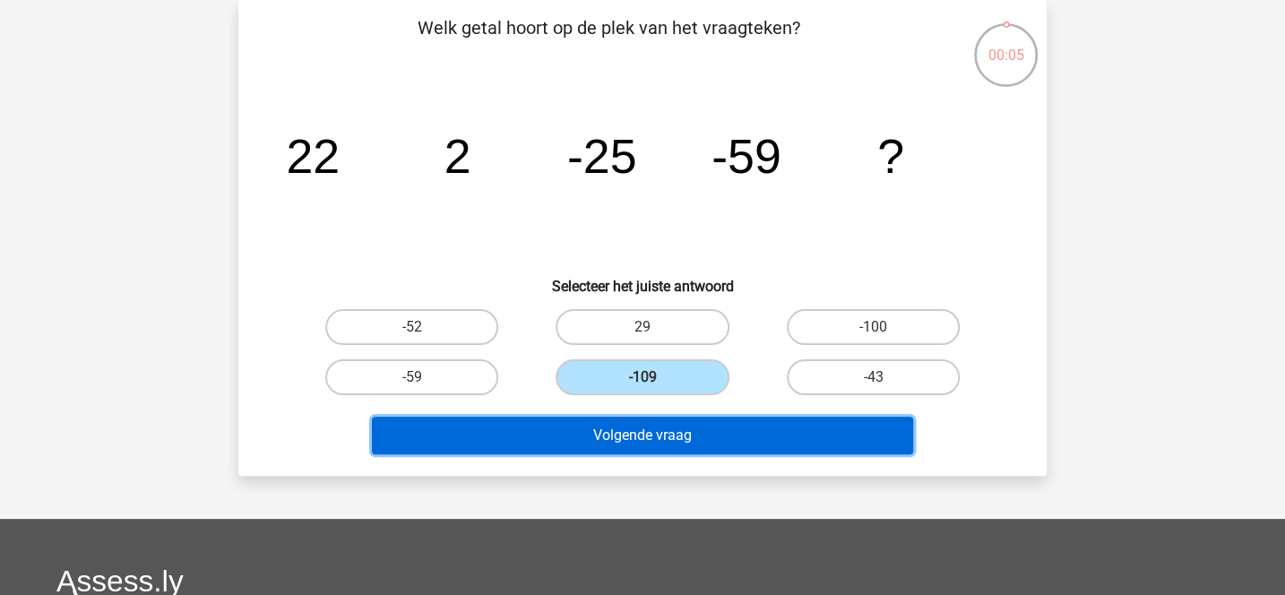
click at [688, 432] on button "Volgende vraag" at bounding box center [643, 436] width 542 height 38
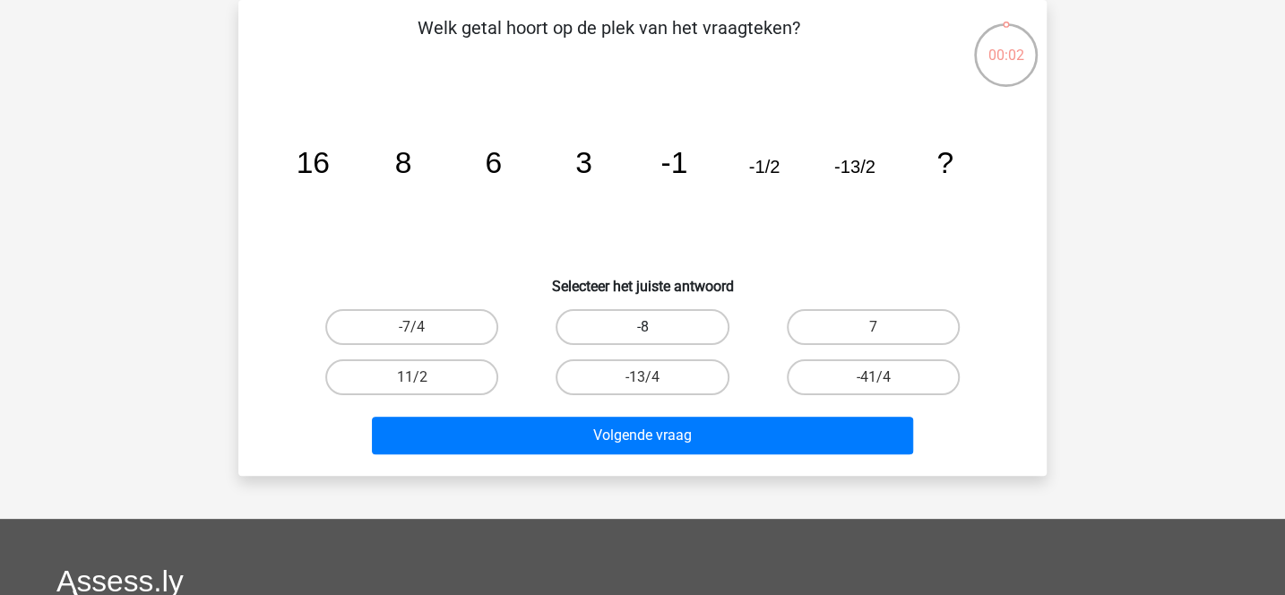
click at [698, 333] on label "-8" at bounding box center [642, 327] width 173 height 36
click at [654, 333] on input "-8" at bounding box center [648, 333] width 12 height 12
radio input "true"
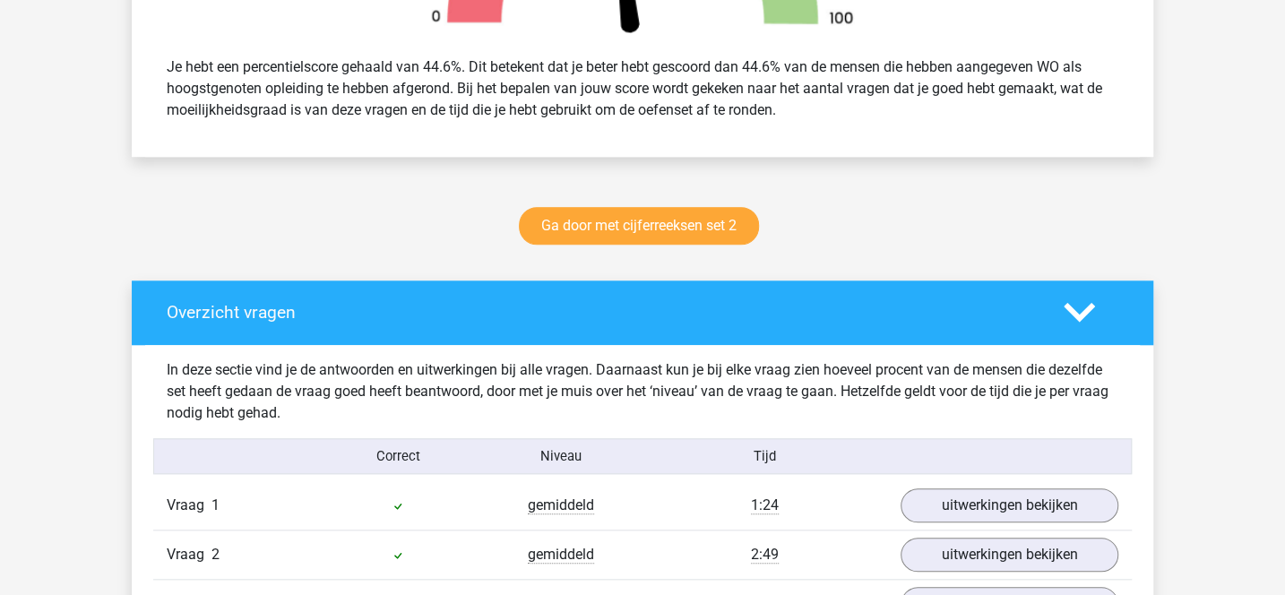
scroll to position [711, 0]
